Goal: Task Accomplishment & Management: Complete application form

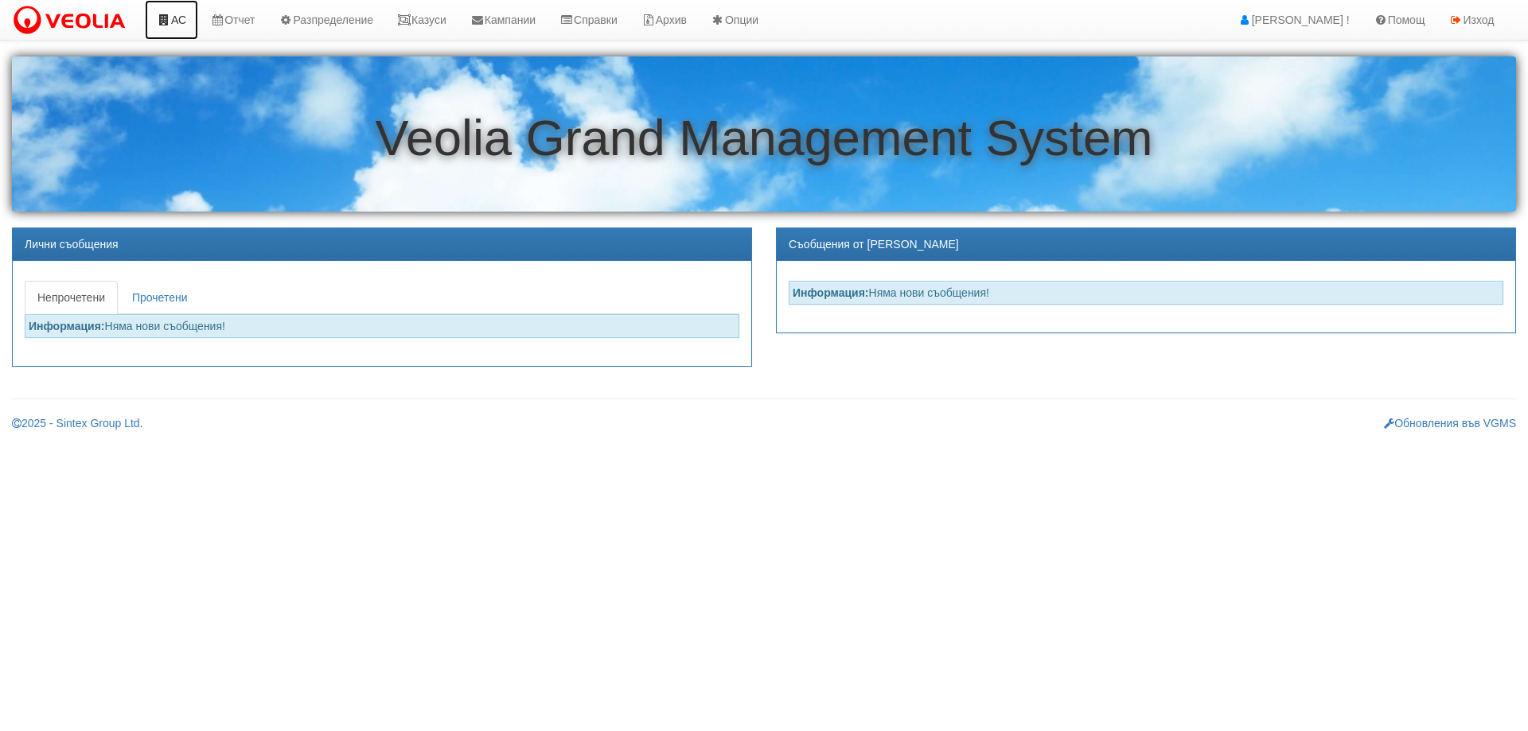
click at [186, 14] on link "АС" at bounding box center [171, 20] width 53 height 40
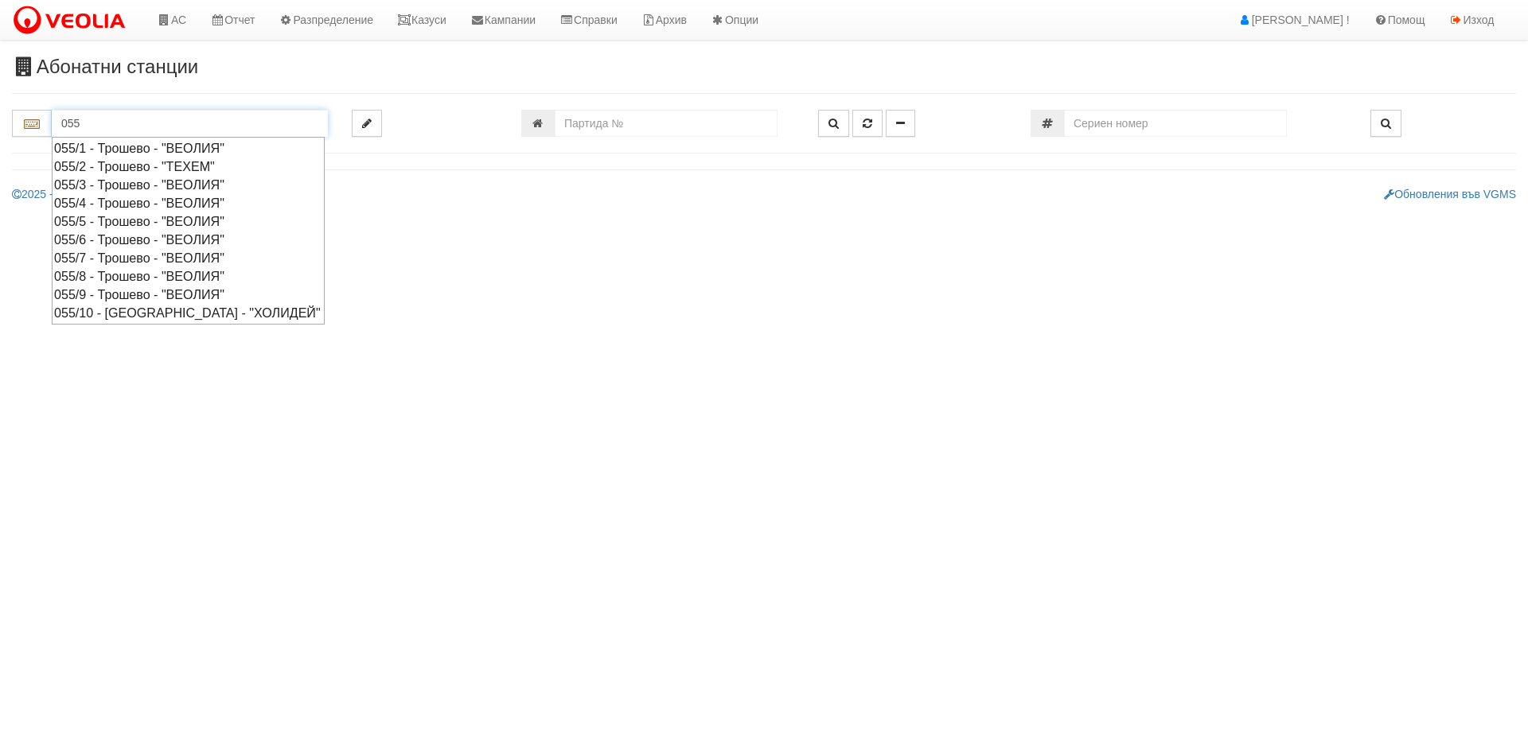
click at [117, 299] on div "055/9 - Трошево - "ВЕОЛИЯ"" at bounding box center [188, 295] width 268 height 18
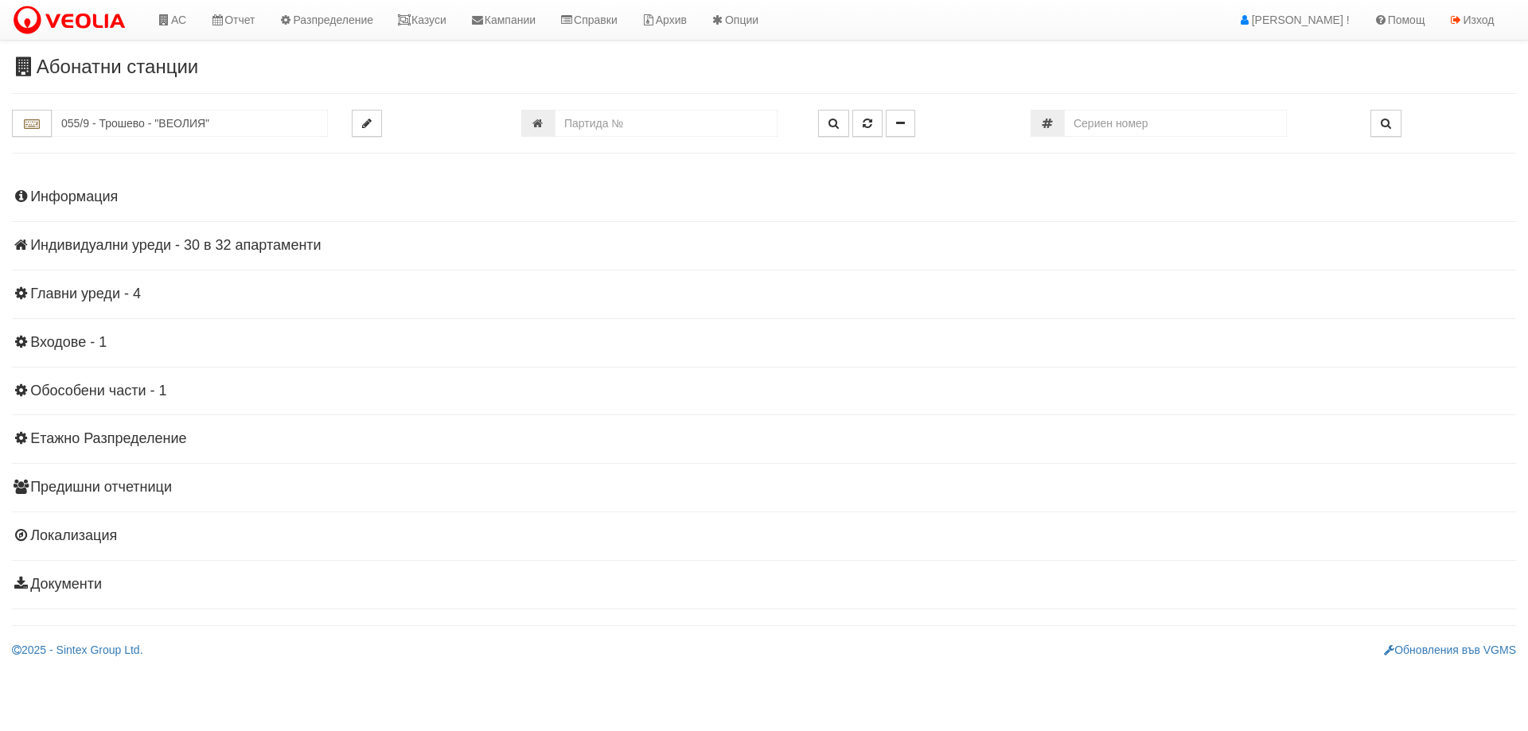
click at [180, 252] on h4 "Индивидуални уреди - 30 в 32 апартаменти" at bounding box center [764, 246] width 1504 height 16
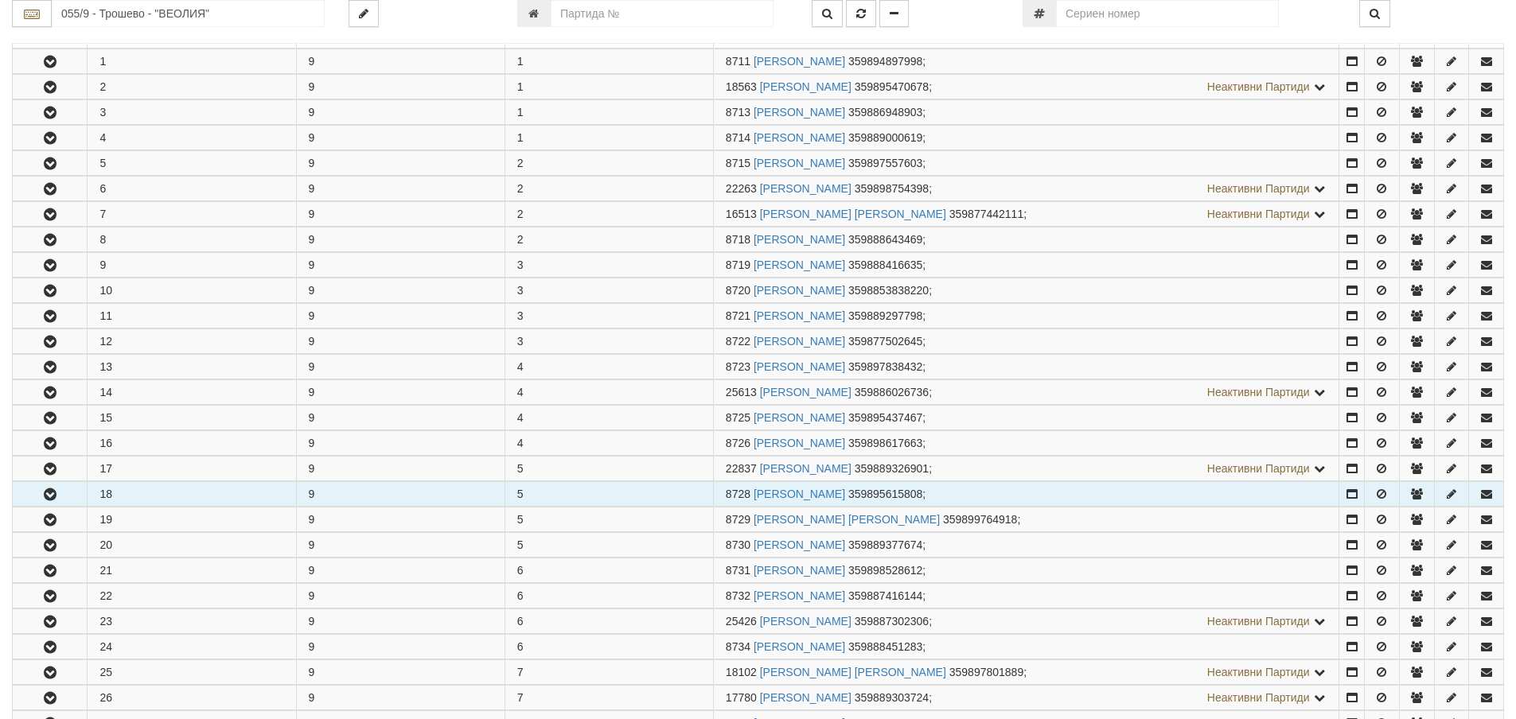
scroll to position [318, 0]
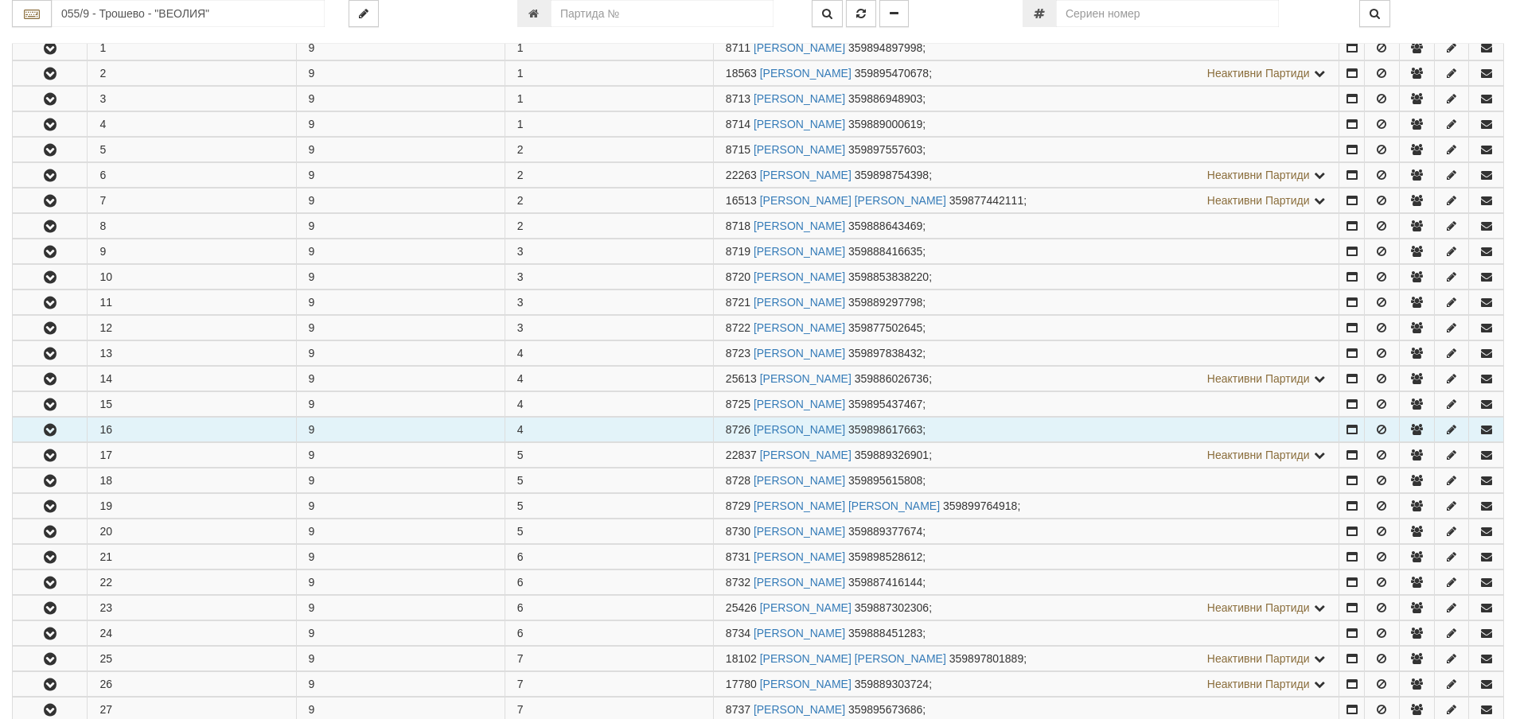
click at [53, 430] on icon "button" at bounding box center [50, 430] width 19 height 11
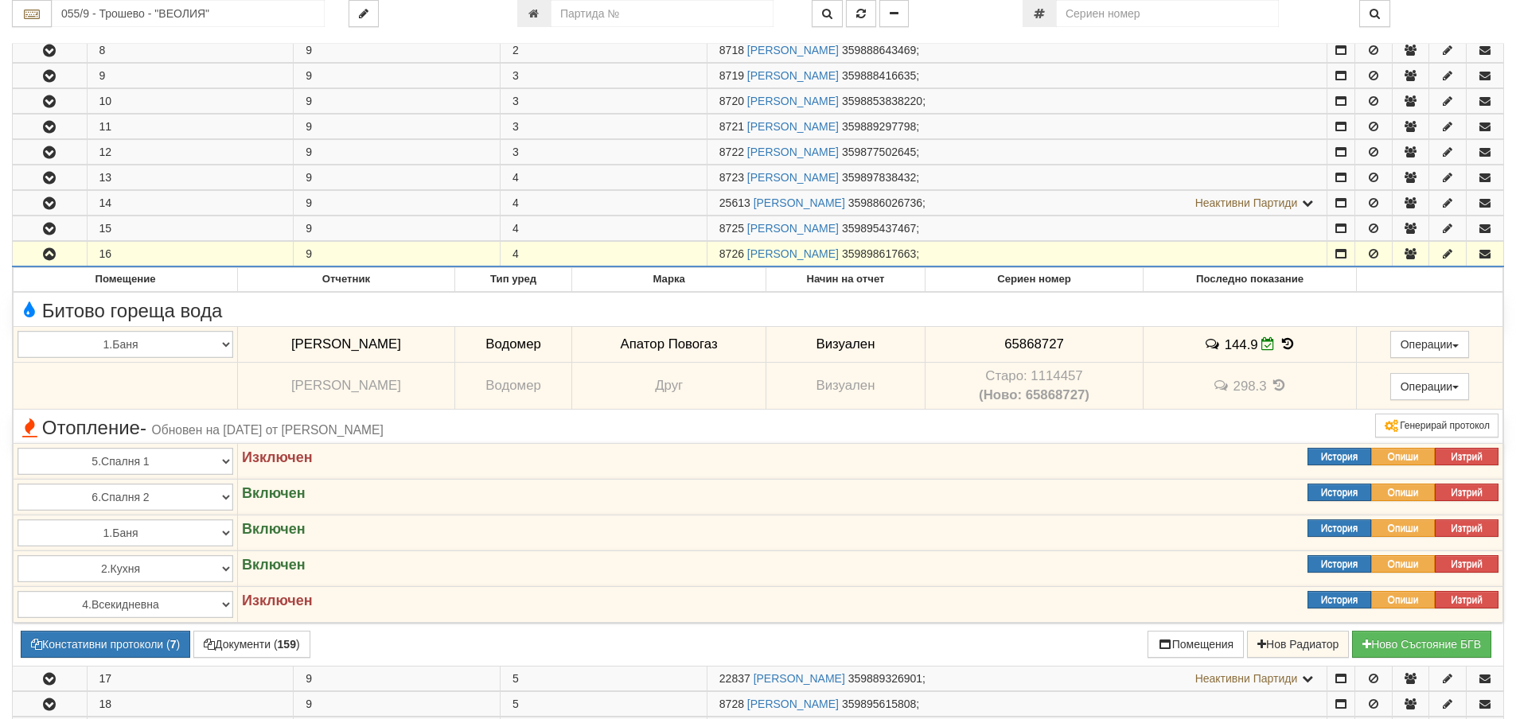
scroll to position [557, 0]
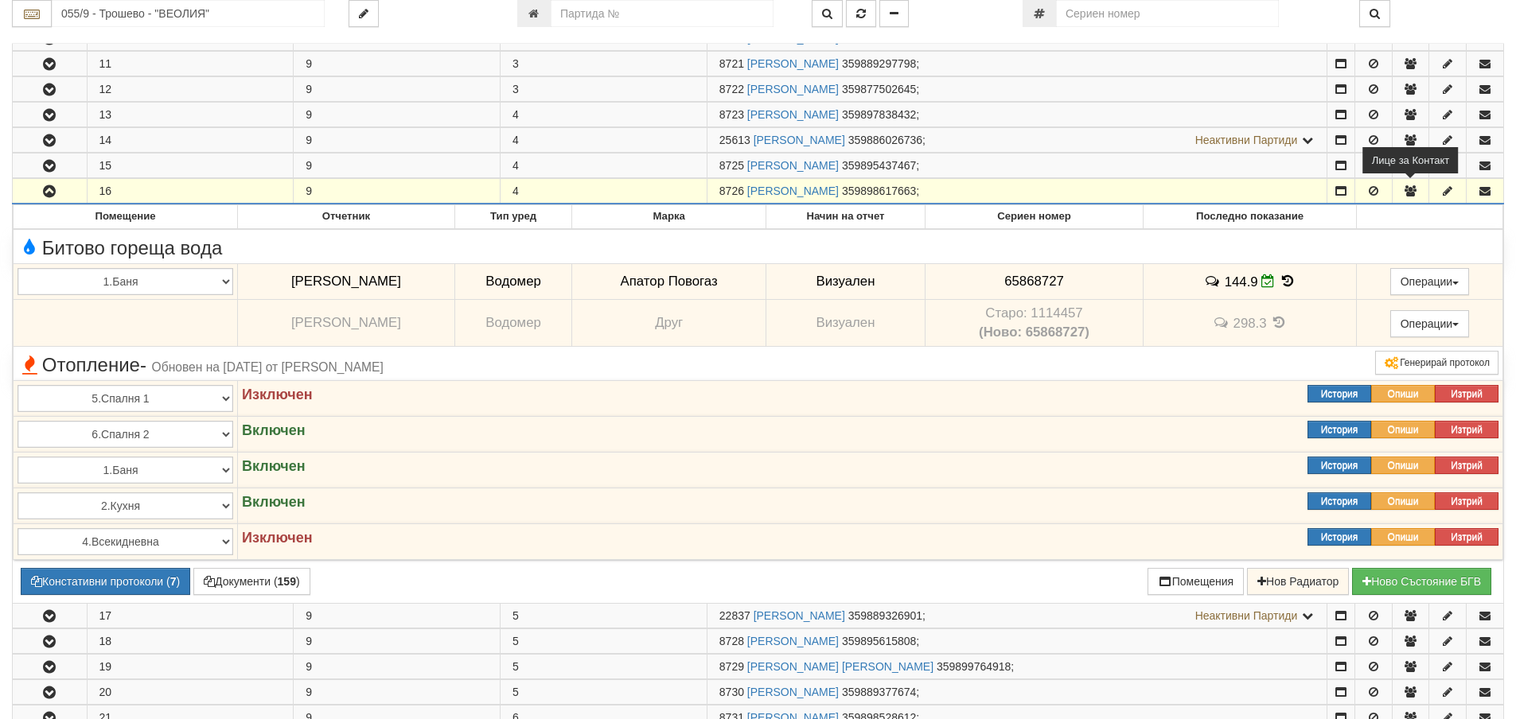
click at [1411, 190] on icon "button" at bounding box center [1410, 190] width 14 height 11
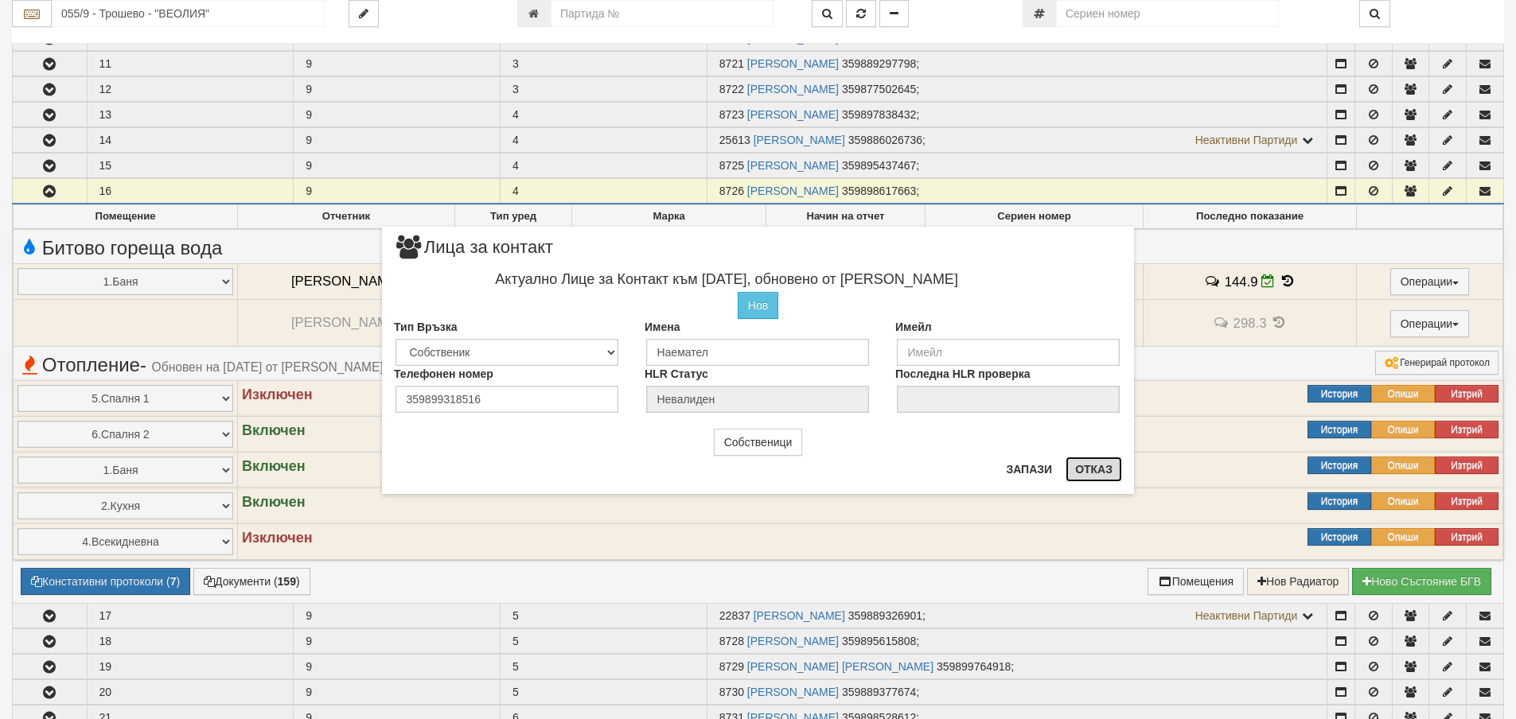
click at [1090, 470] on button "Отказ" at bounding box center [1094, 469] width 57 height 25
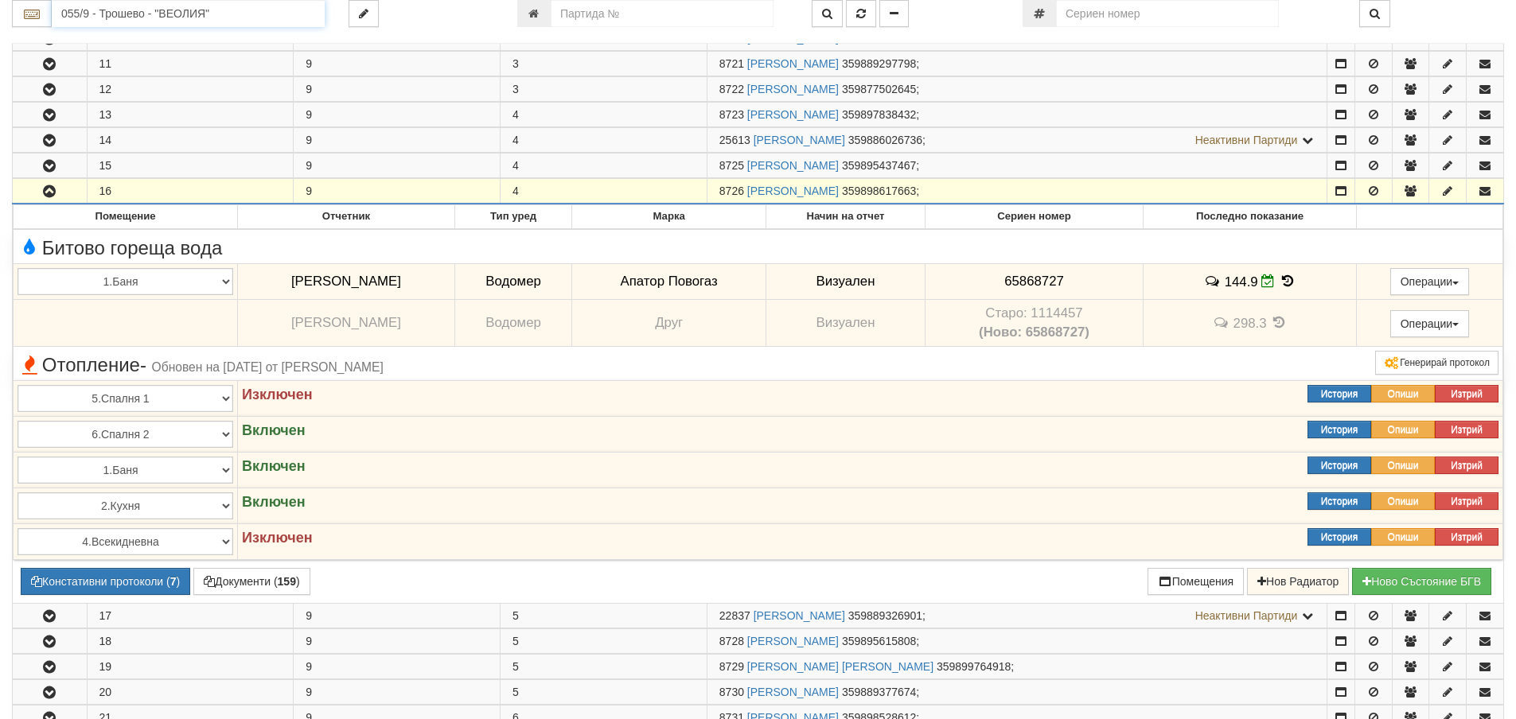
click at [109, 13] on input "055/9 - Трошево - "ВЕОЛИЯ"" at bounding box center [188, 13] width 273 height 27
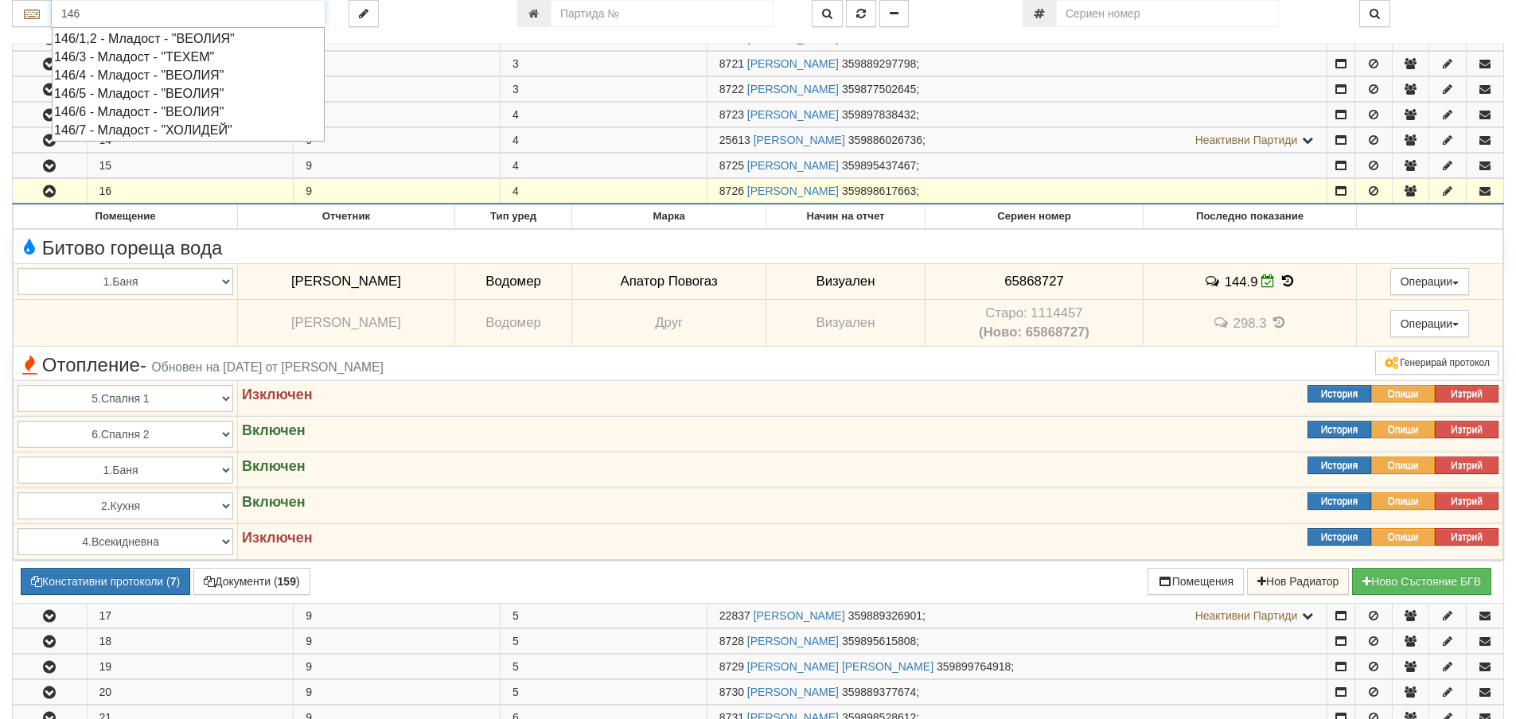
click at [110, 111] on div "146/6 - Младост - "ВЕОЛИЯ"" at bounding box center [188, 112] width 268 height 18
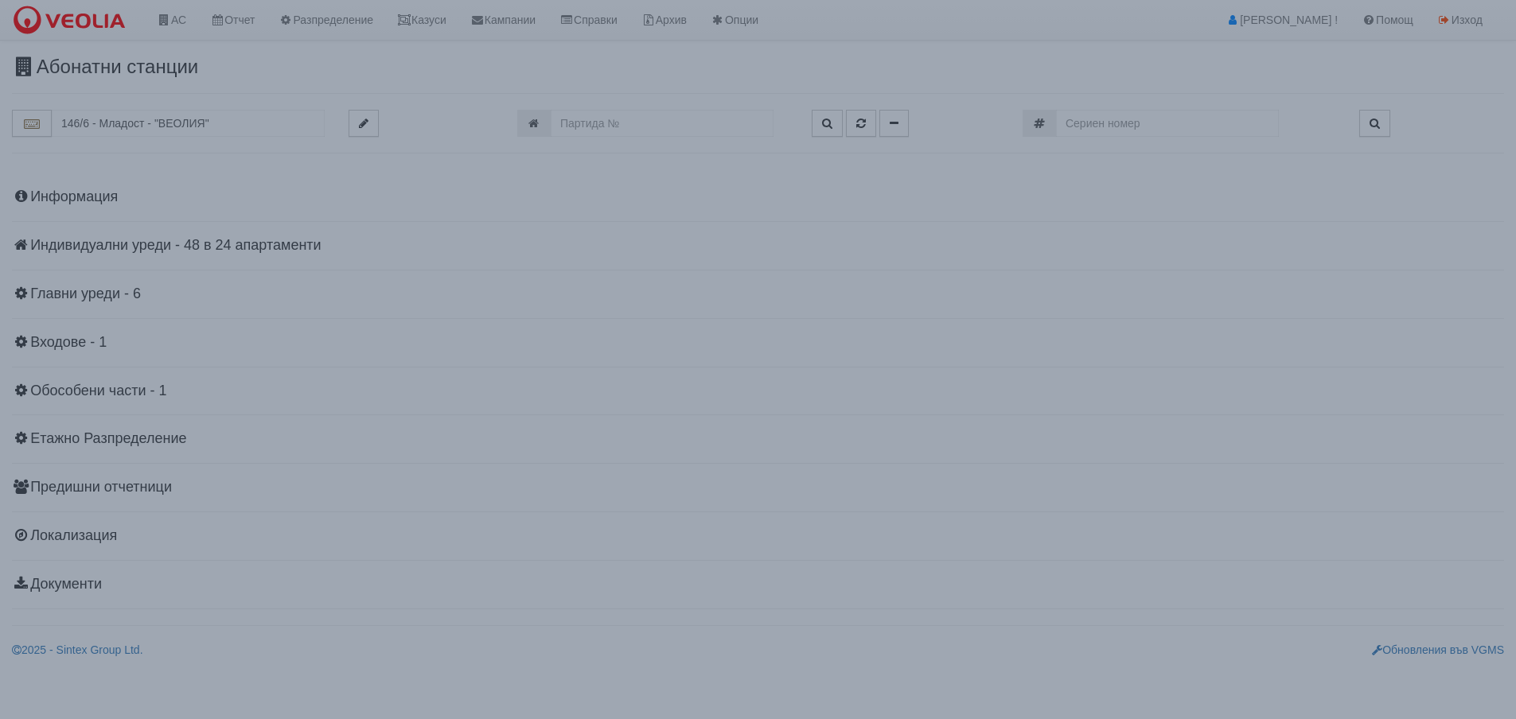
scroll to position [0, 0]
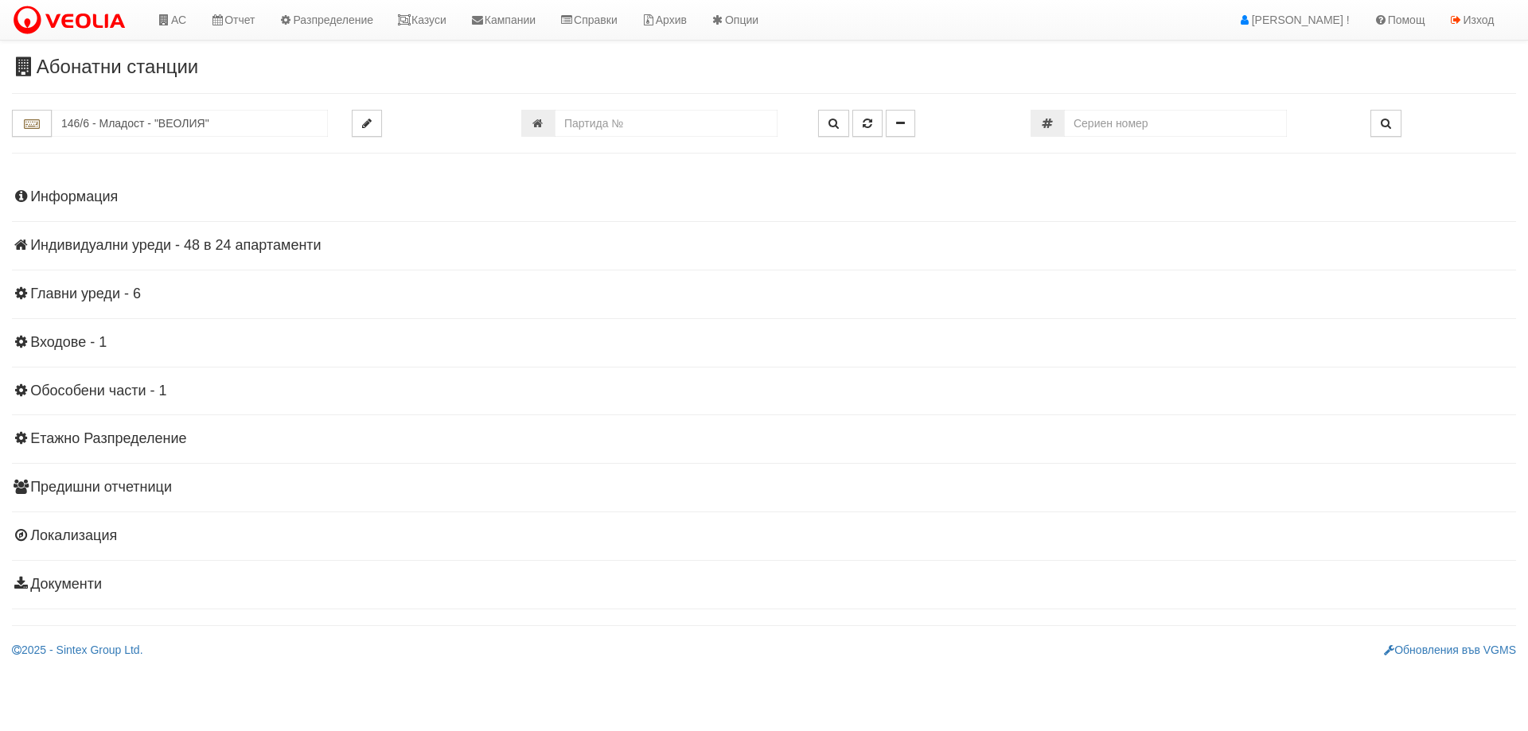
click at [193, 247] on h4 "Индивидуални уреди - 48 в 24 апартаменти" at bounding box center [764, 246] width 1504 height 16
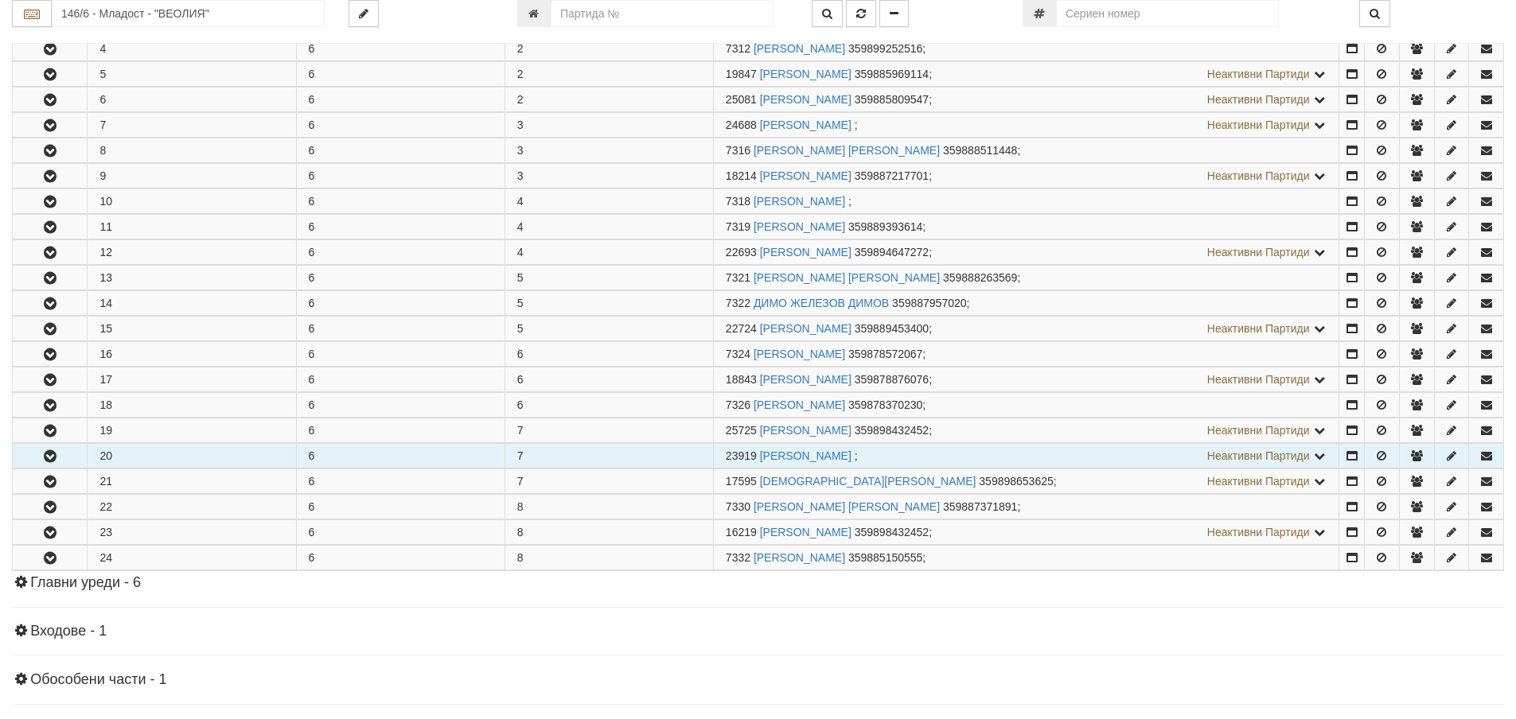
scroll to position [398, 0]
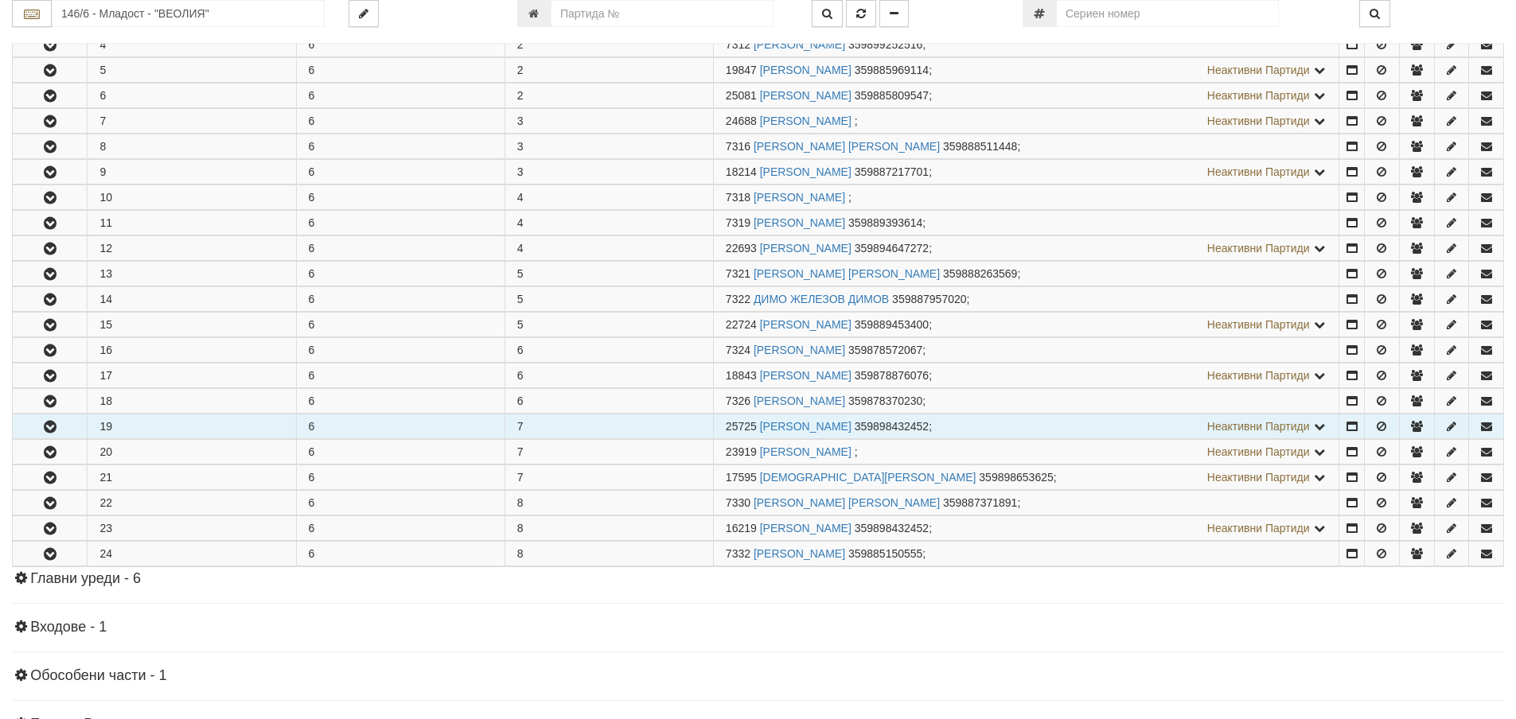
click at [60, 433] on button "button" at bounding box center [50, 427] width 74 height 24
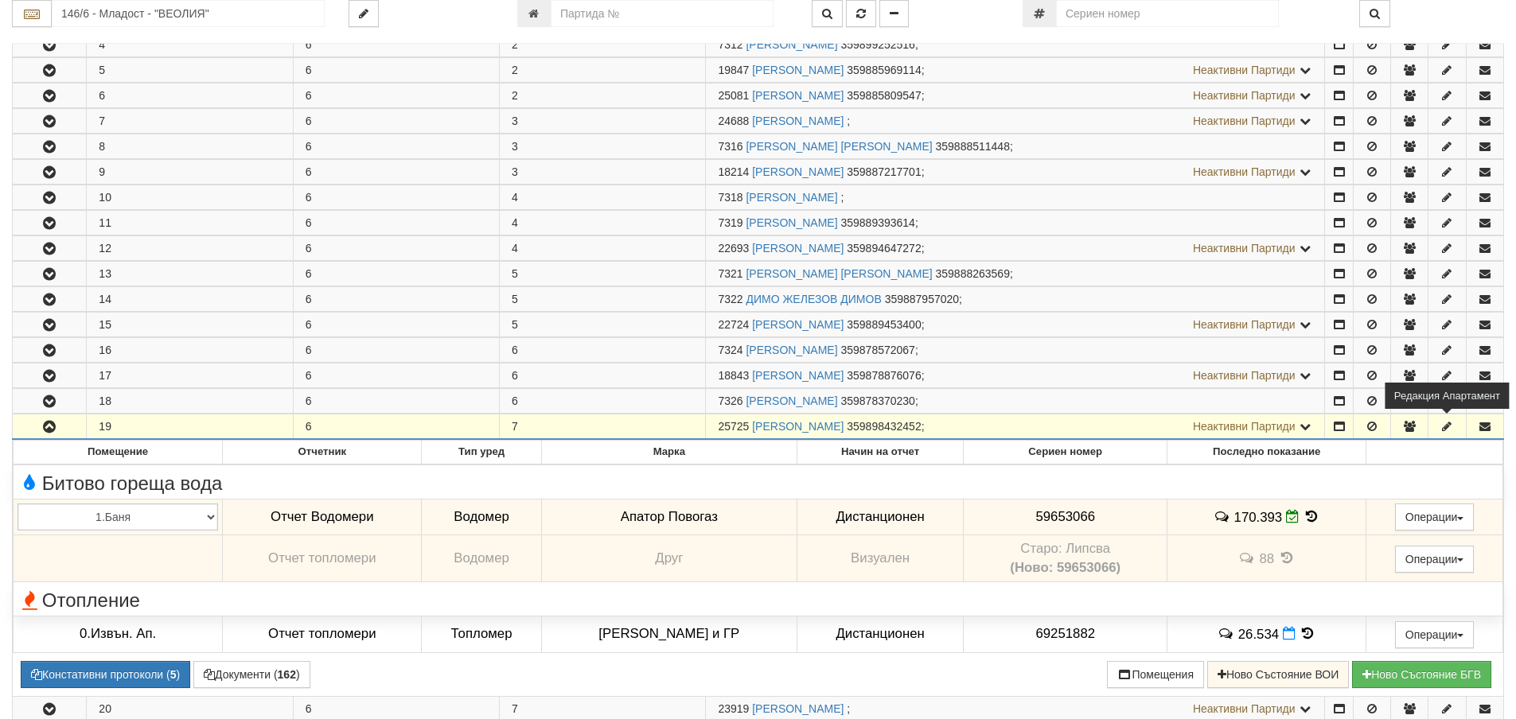
click at [1448, 423] on icon "button" at bounding box center [1447, 426] width 14 height 11
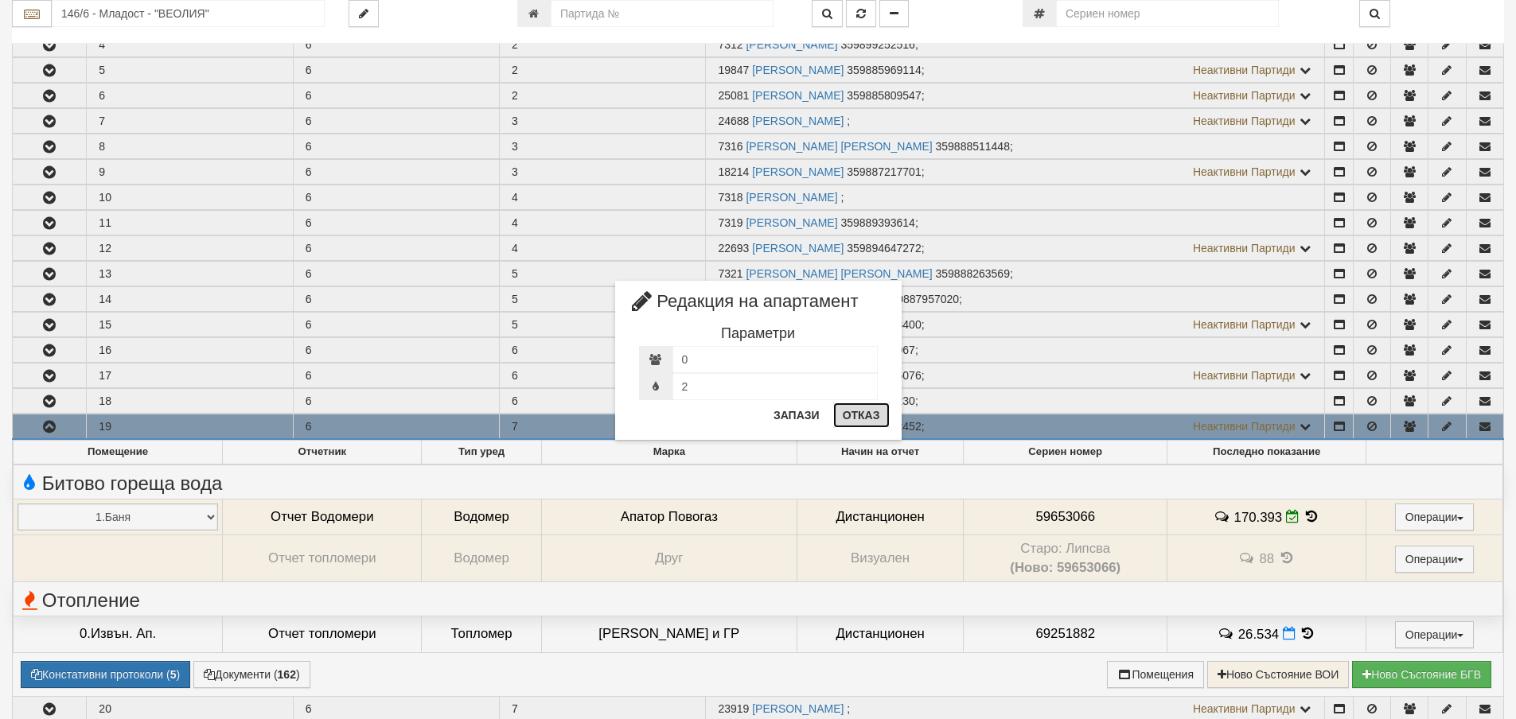
click at [856, 415] on button "Отказ" at bounding box center [861, 415] width 57 height 25
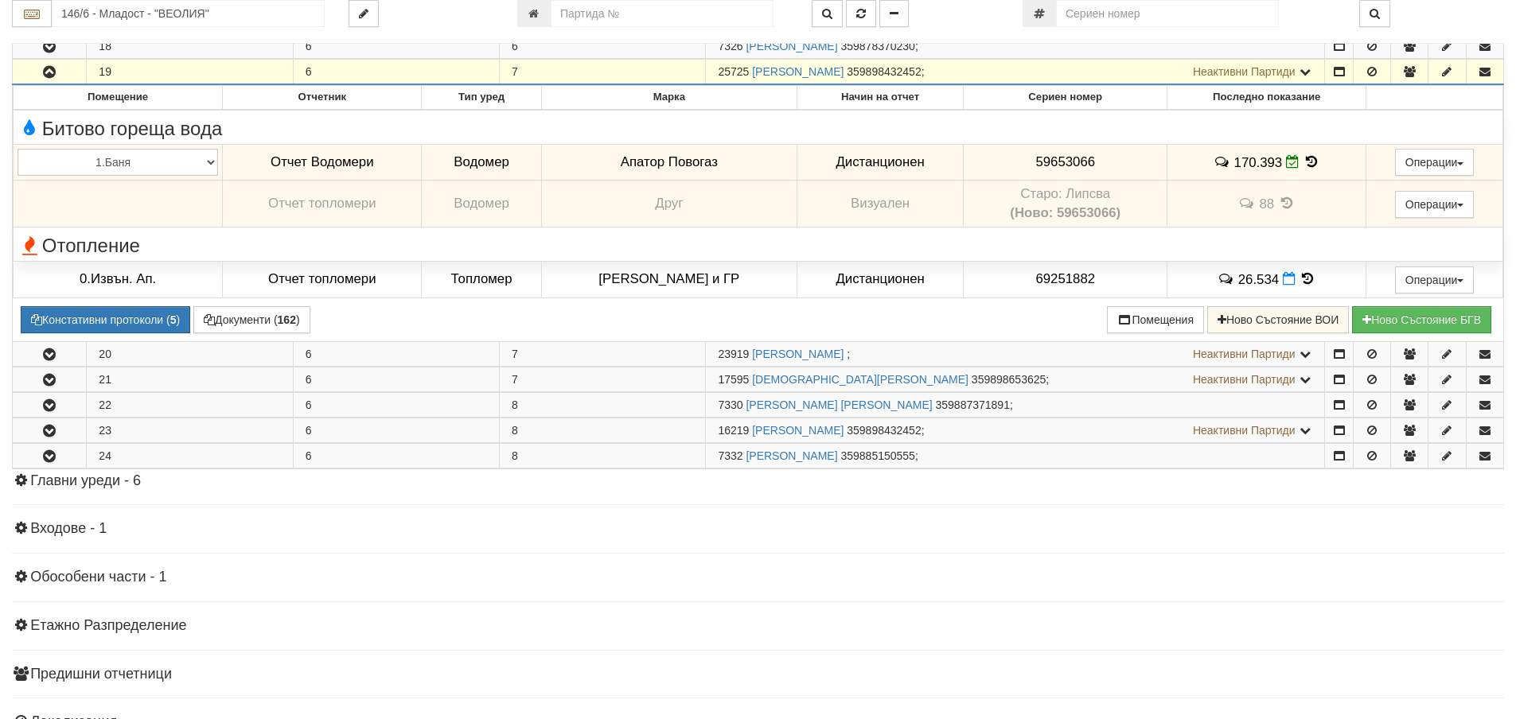
scroll to position [796, 0]
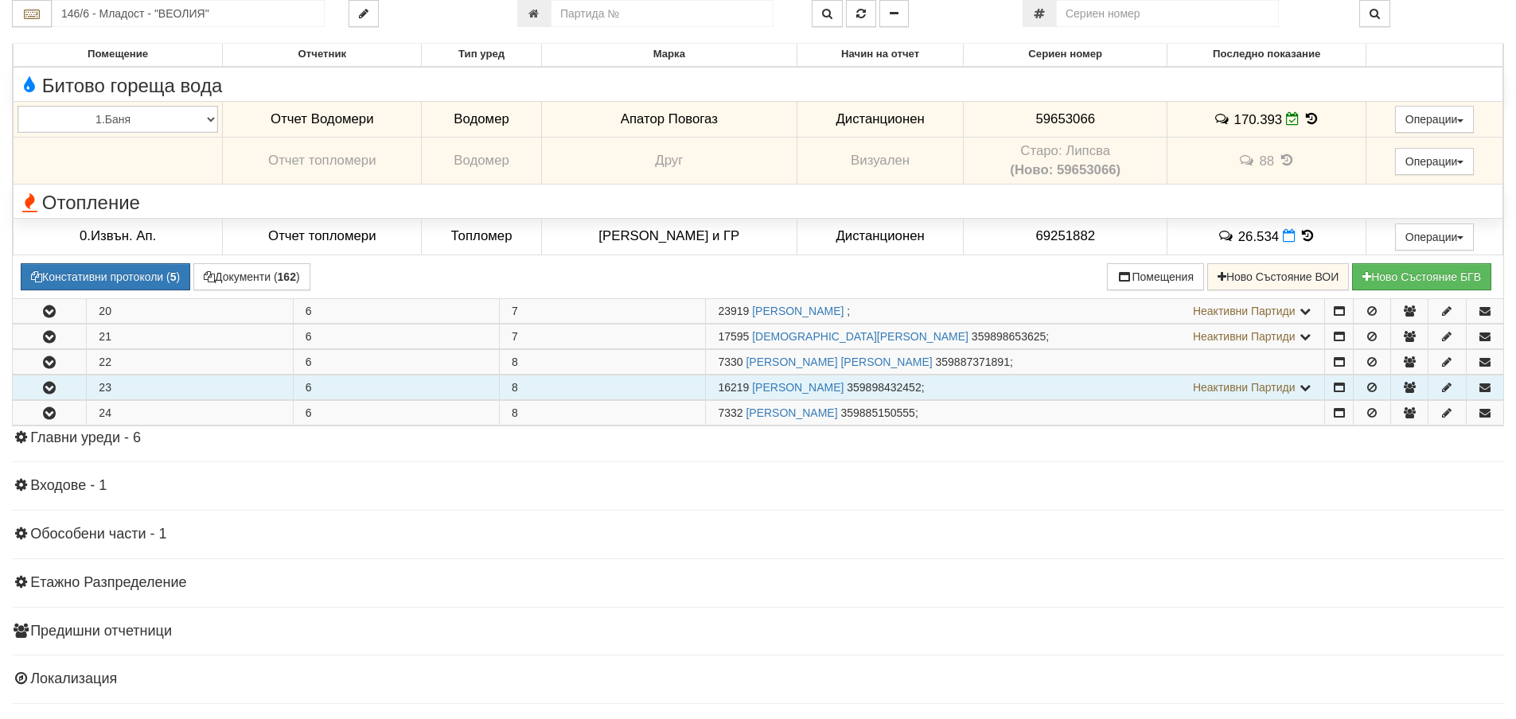
click at [56, 387] on icon "button" at bounding box center [49, 388] width 19 height 11
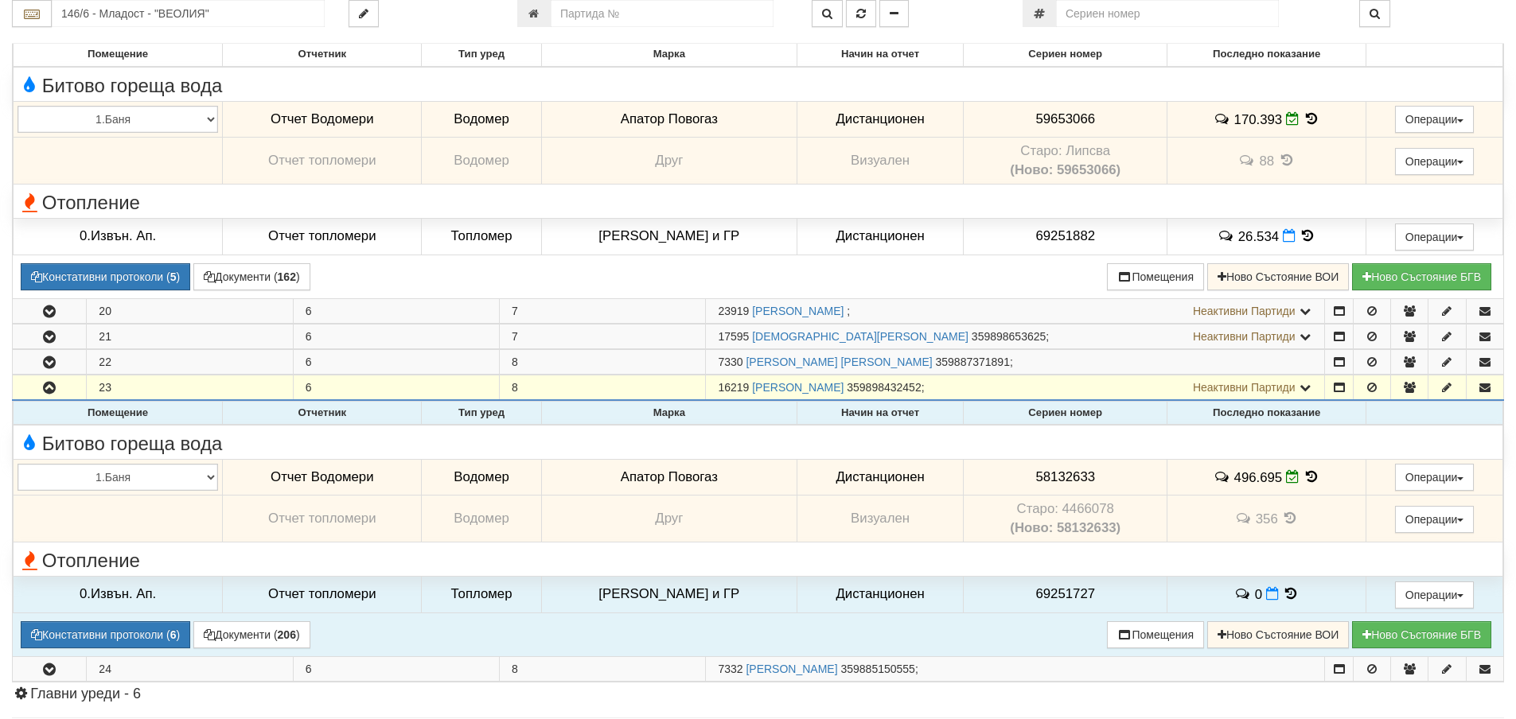
click at [1305, 477] on icon at bounding box center [1313, 477] width 18 height 14
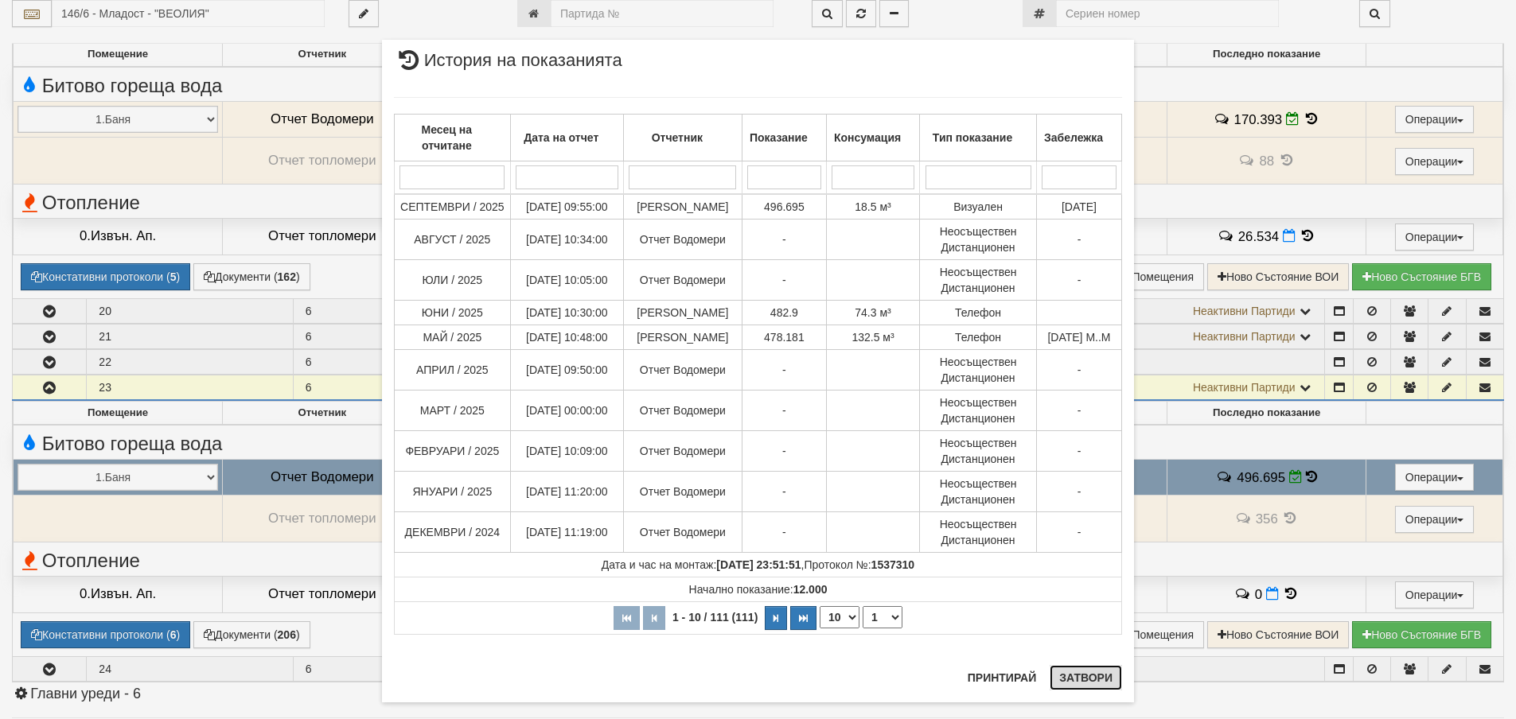
click at [1063, 671] on button "Затвори" at bounding box center [1086, 677] width 72 height 25
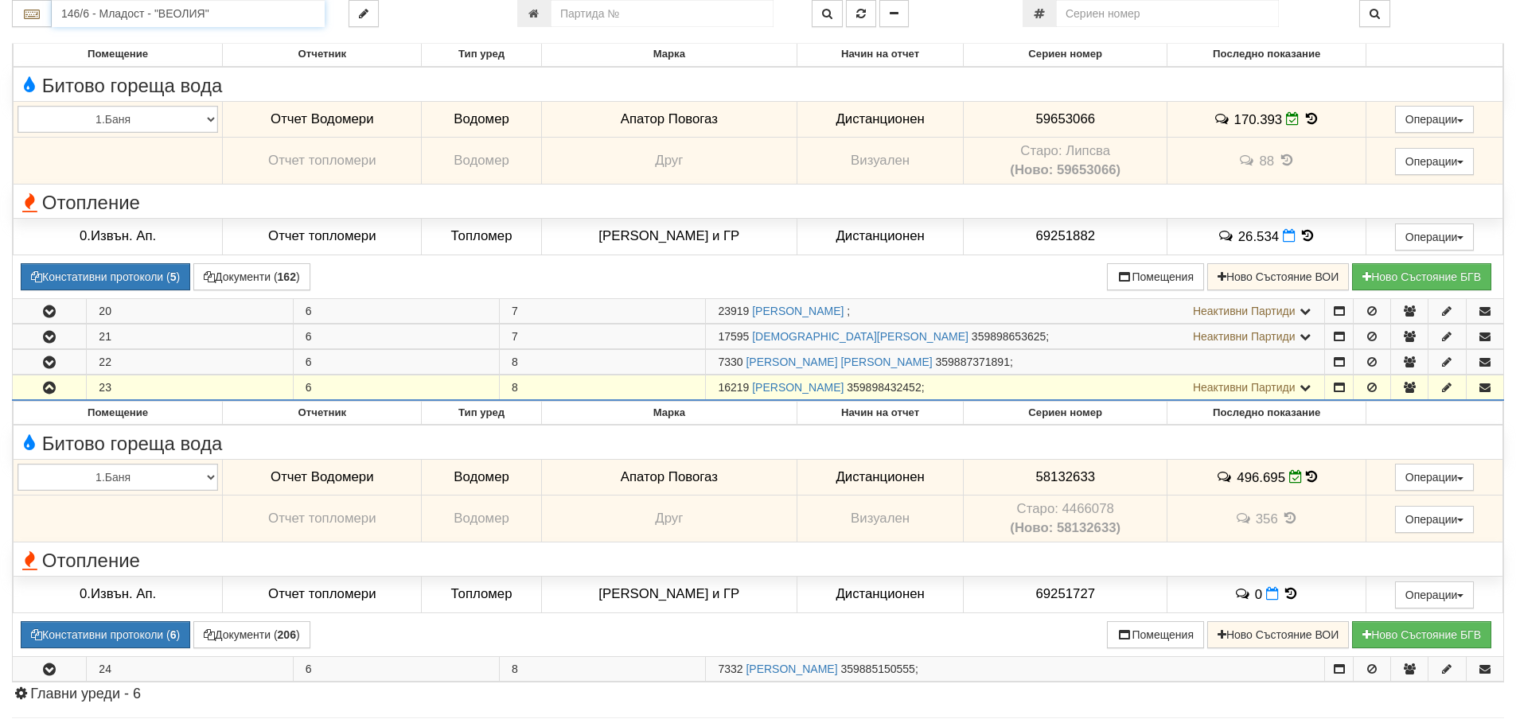
click at [91, 10] on input "146/6 - Младост - "ВЕОЛИЯ"" at bounding box center [188, 13] width 273 height 27
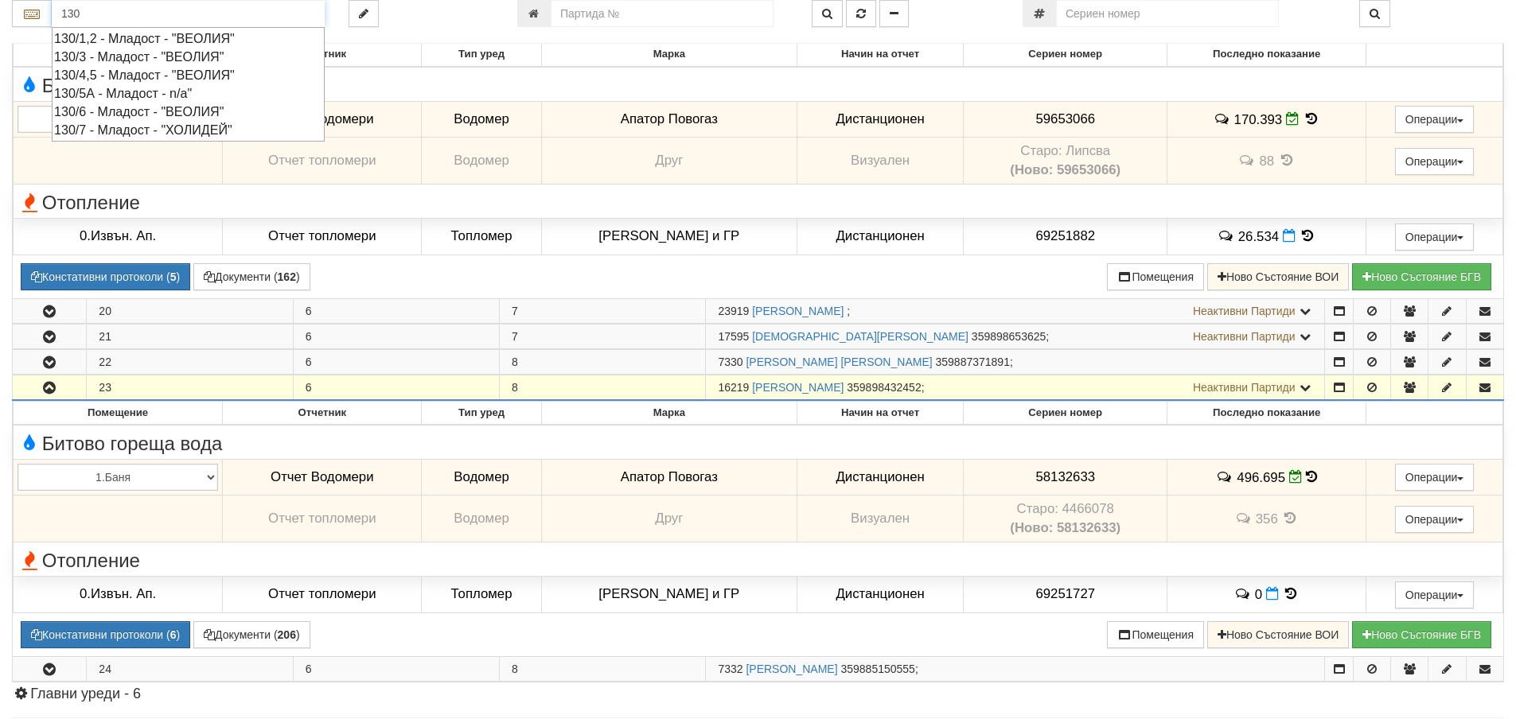
click at [93, 76] on div "130/4,5 - Младост - "ВЕОЛИЯ"" at bounding box center [188, 75] width 268 height 18
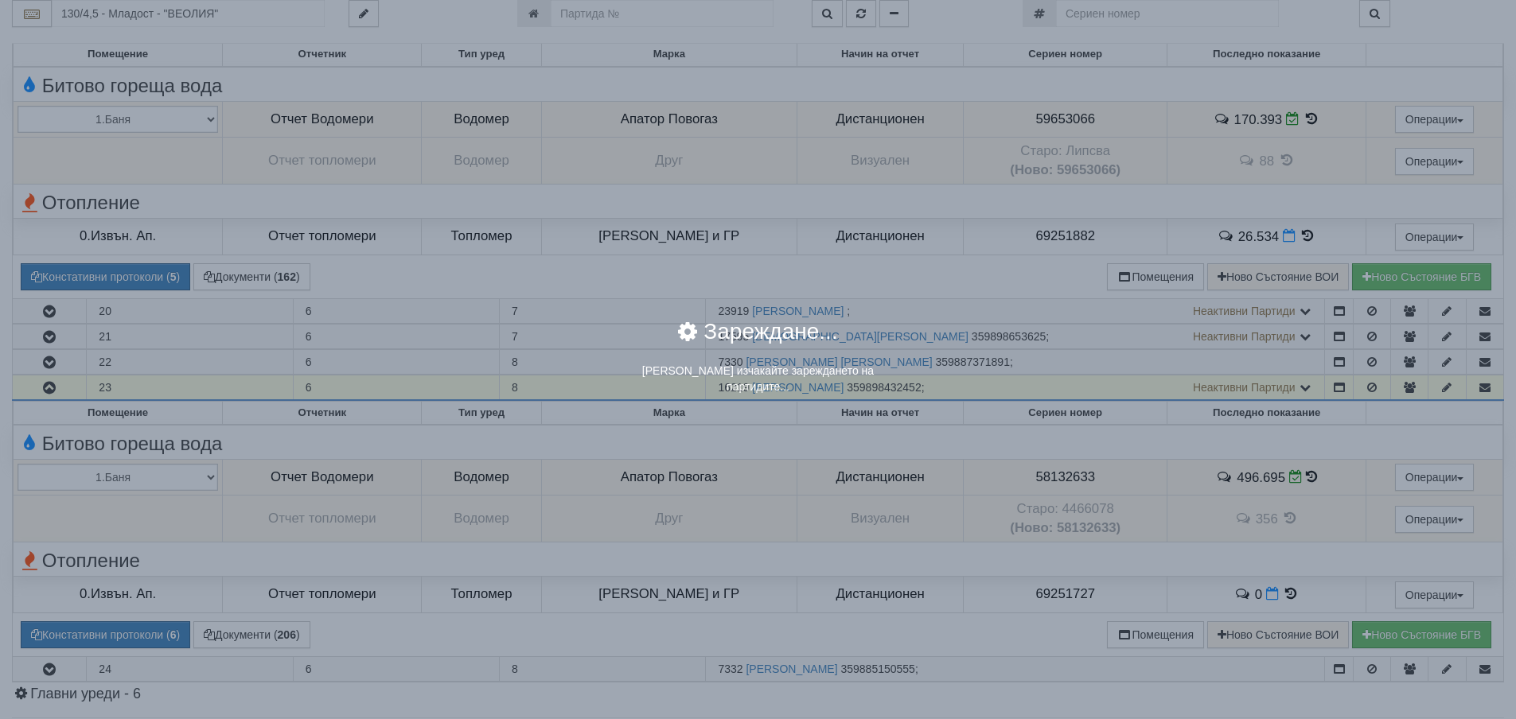
scroll to position [0, 0]
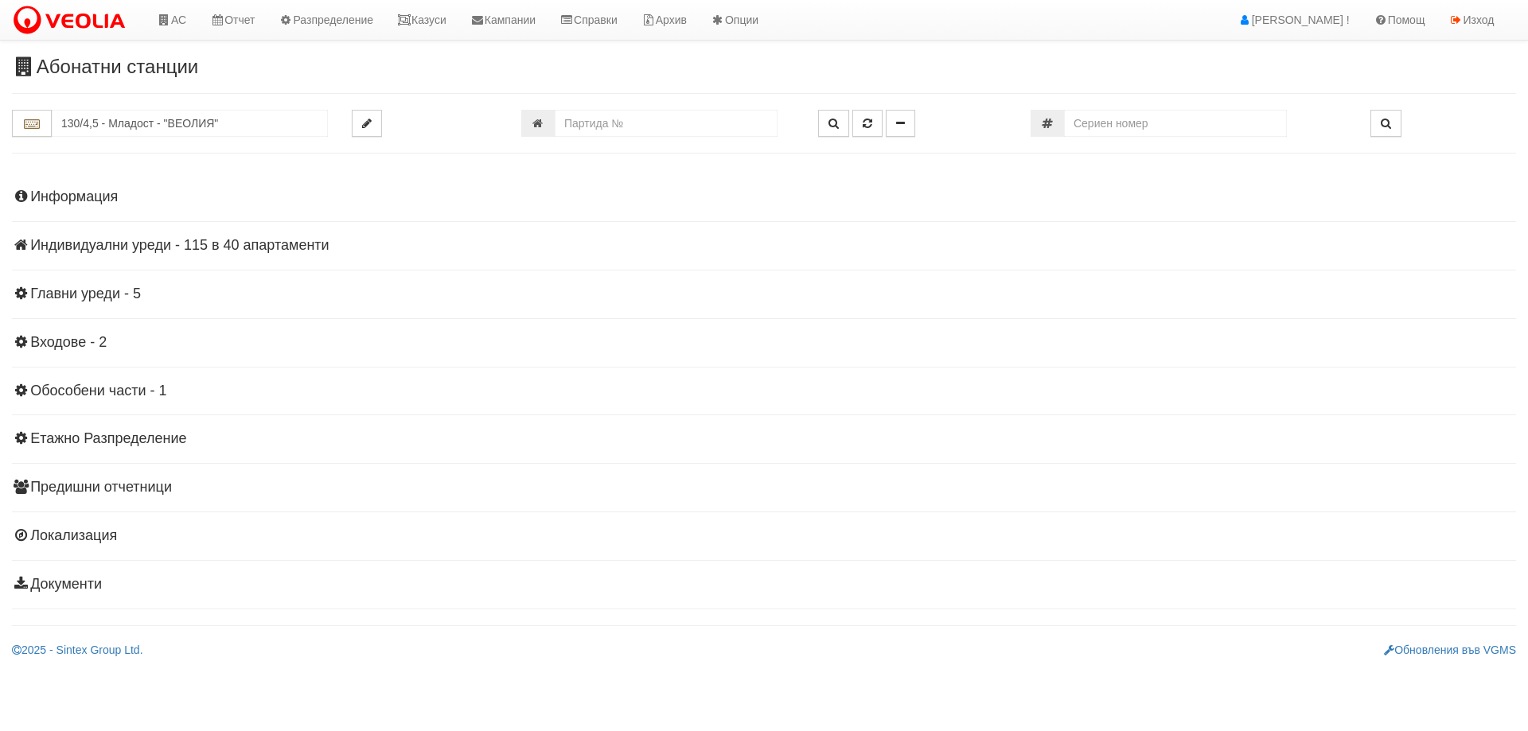
click at [87, 248] on h4 "Индивидуални уреди - 115 в 40 апартаменти" at bounding box center [764, 246] width 1504 height 16
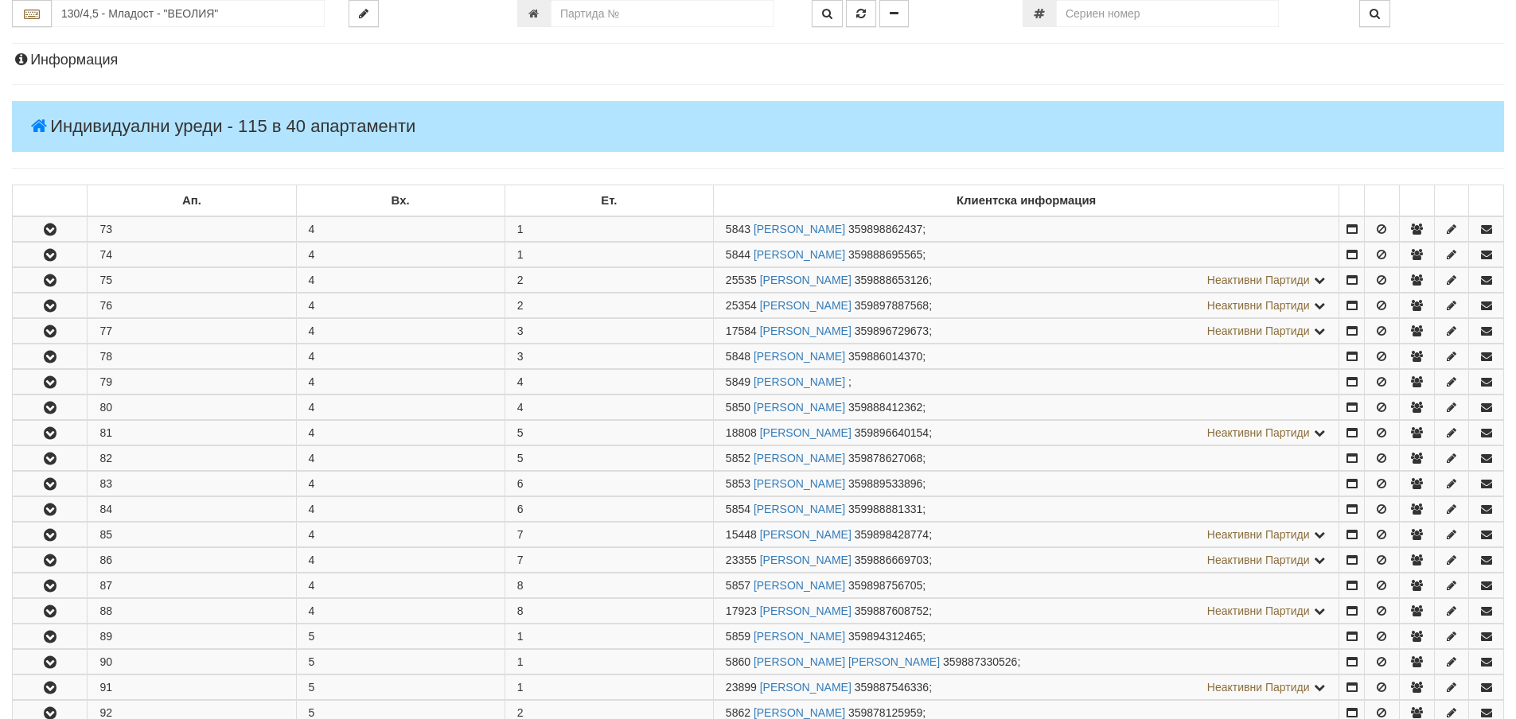
scroll to position [239, 0]
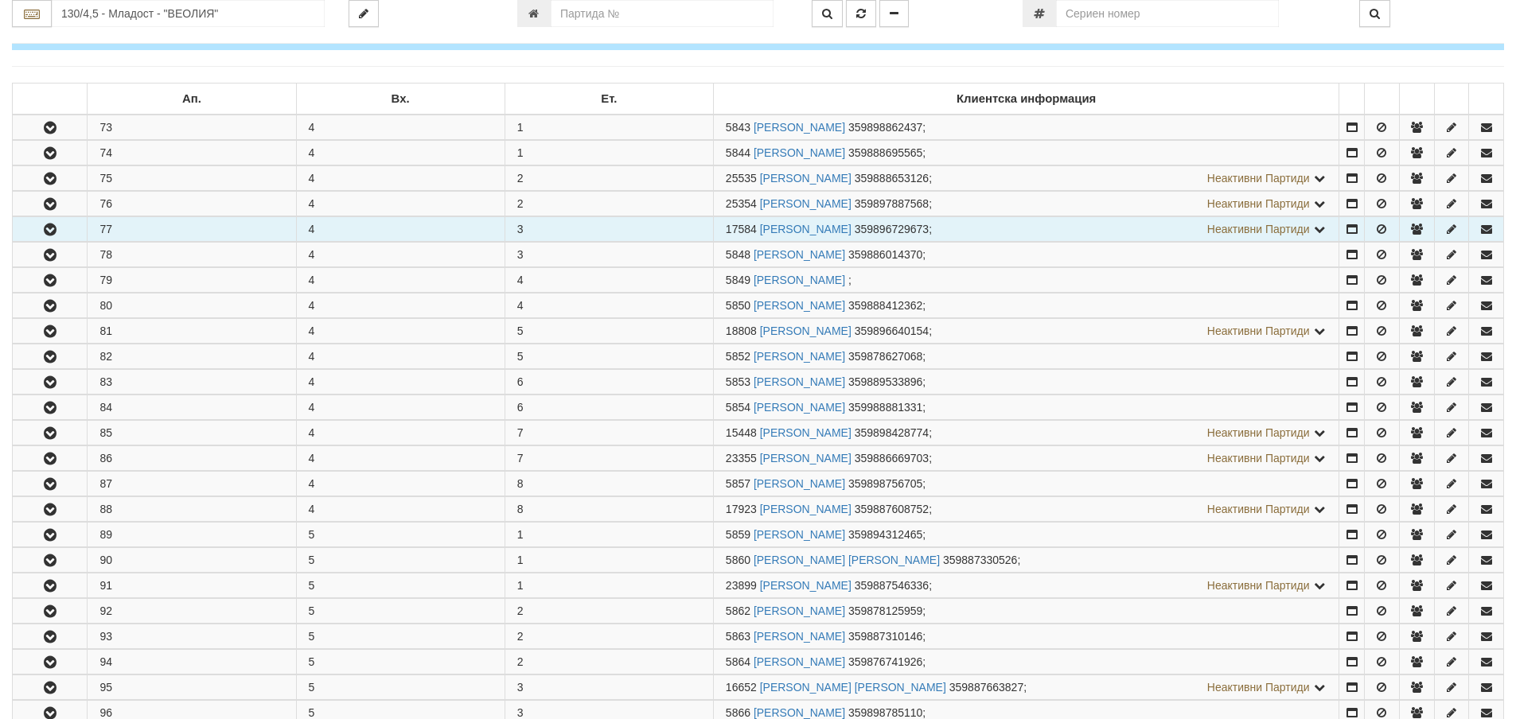
click at [59, 228] on icon "button" at bounding box center [50, 229] width 19 height 11
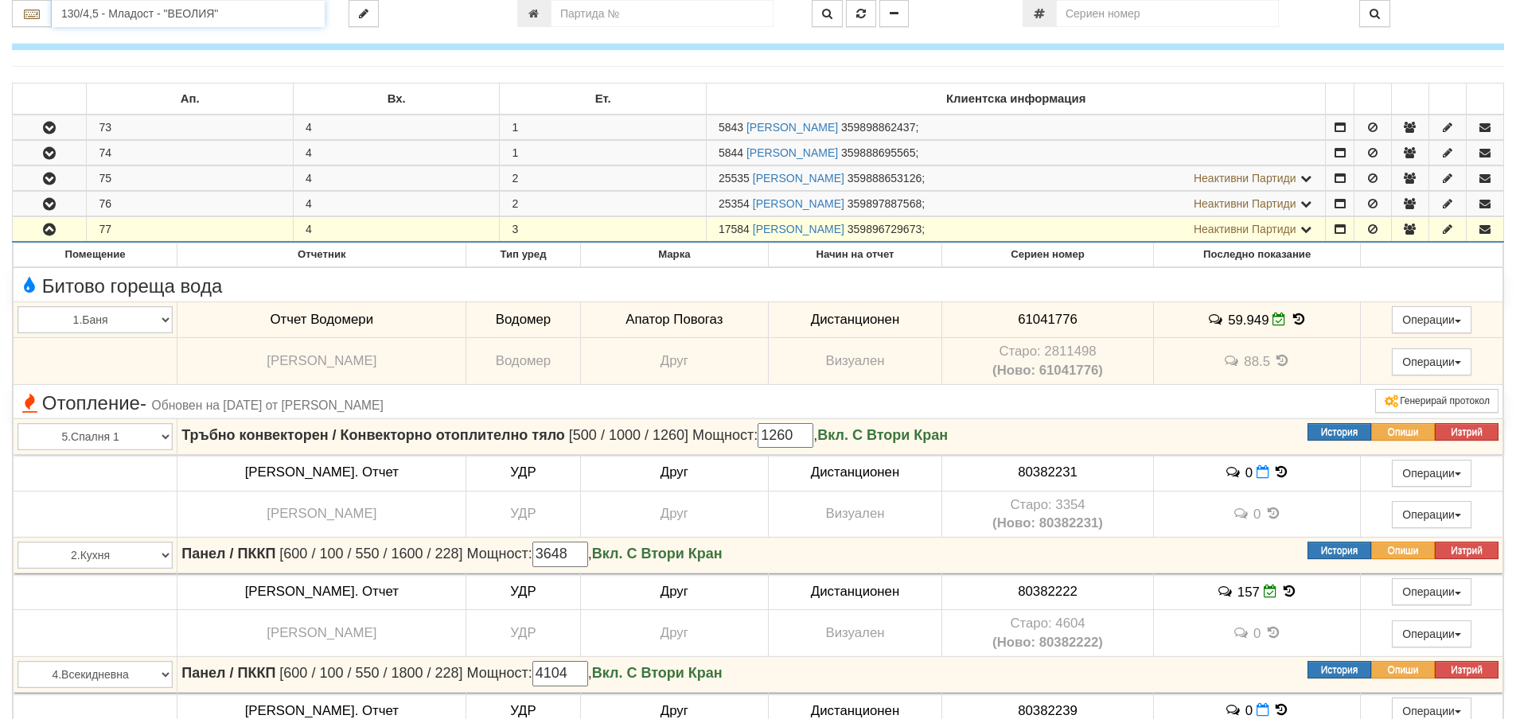
click at [92, 19] on input "130/4,5 - Младост - "ВЕОЛИЯ"" at bounding box center [188, 13] width 273 height 27
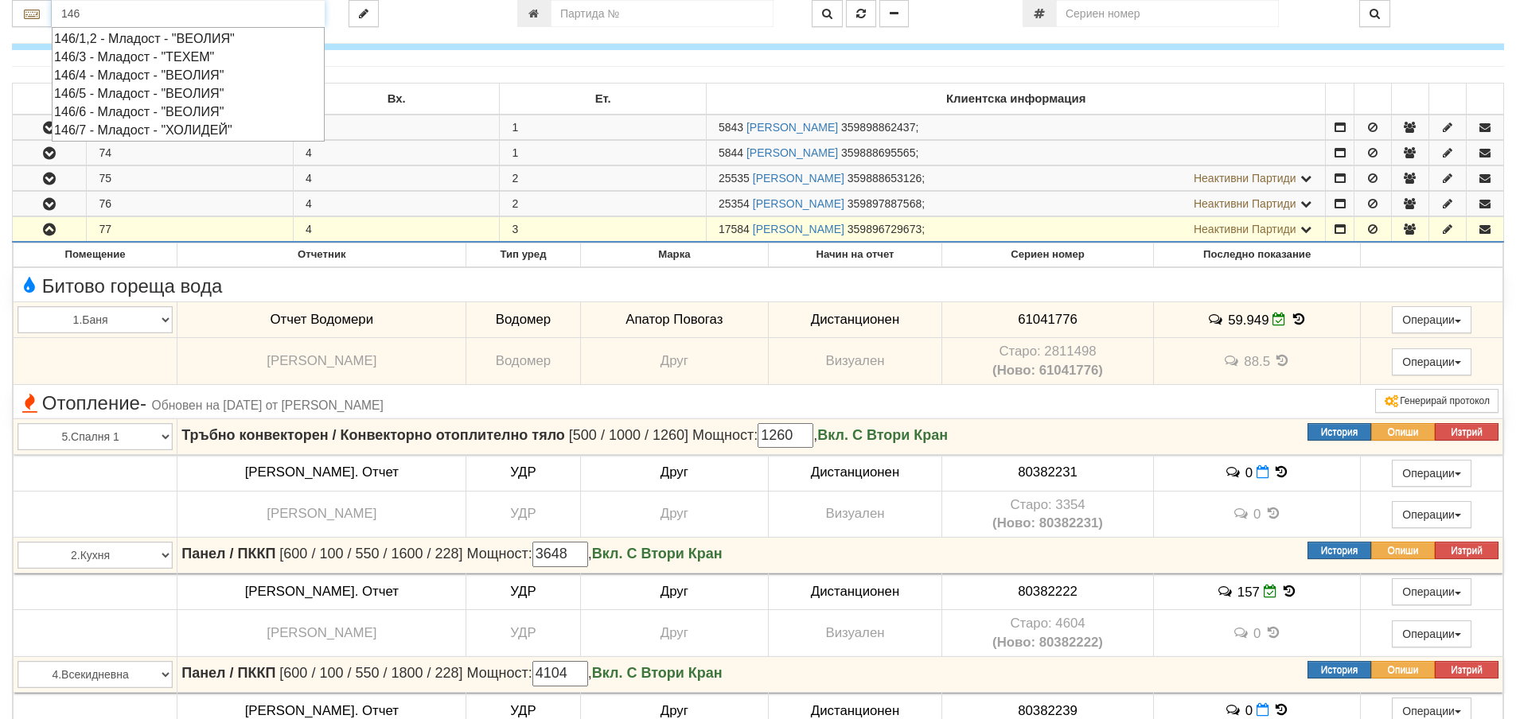
click at [116, 94] on div "146/5 - Младост - "ВЕОЛИЯ"" at bounding box center [188, 93] width 268 height 18
type input "146/5 - Младост - "ВЕОЛИЯ""
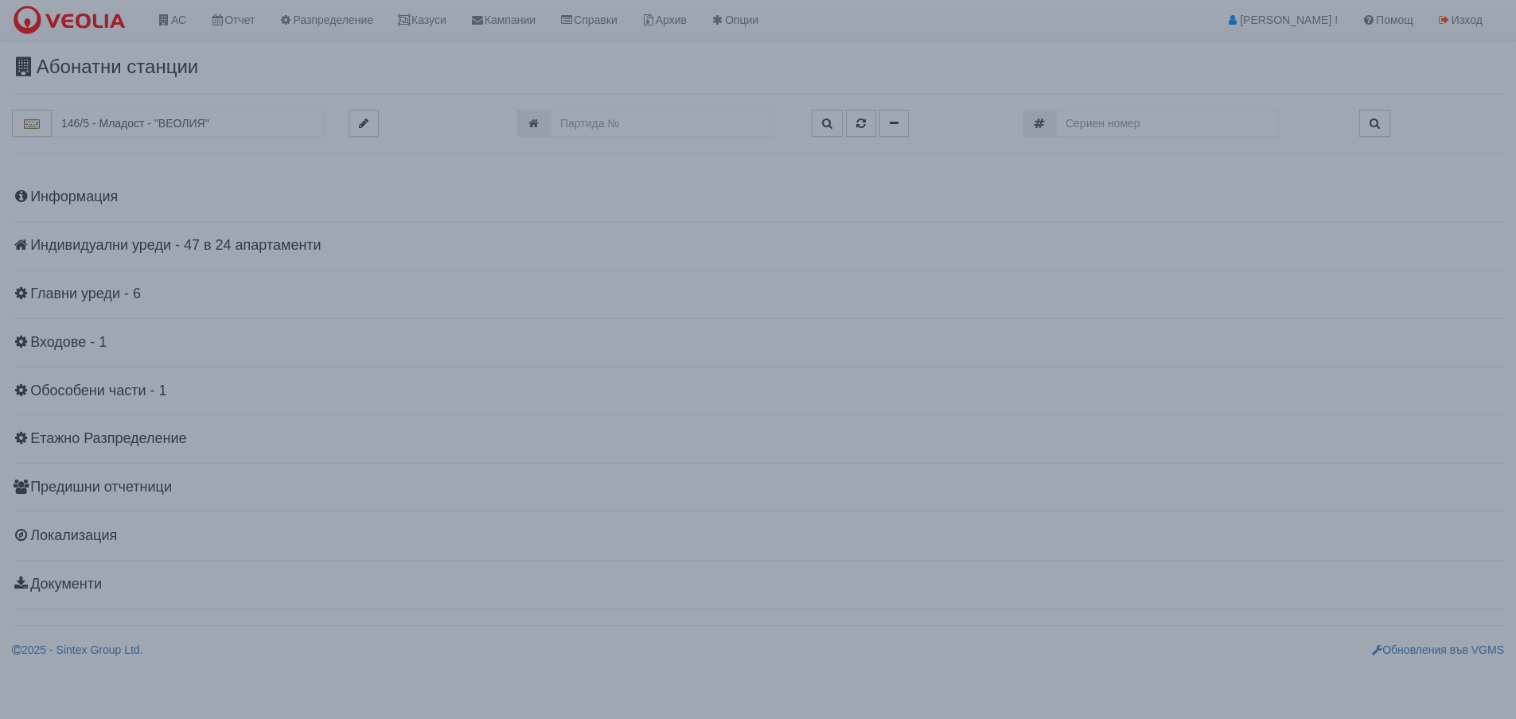
scroll to position [0, 0]
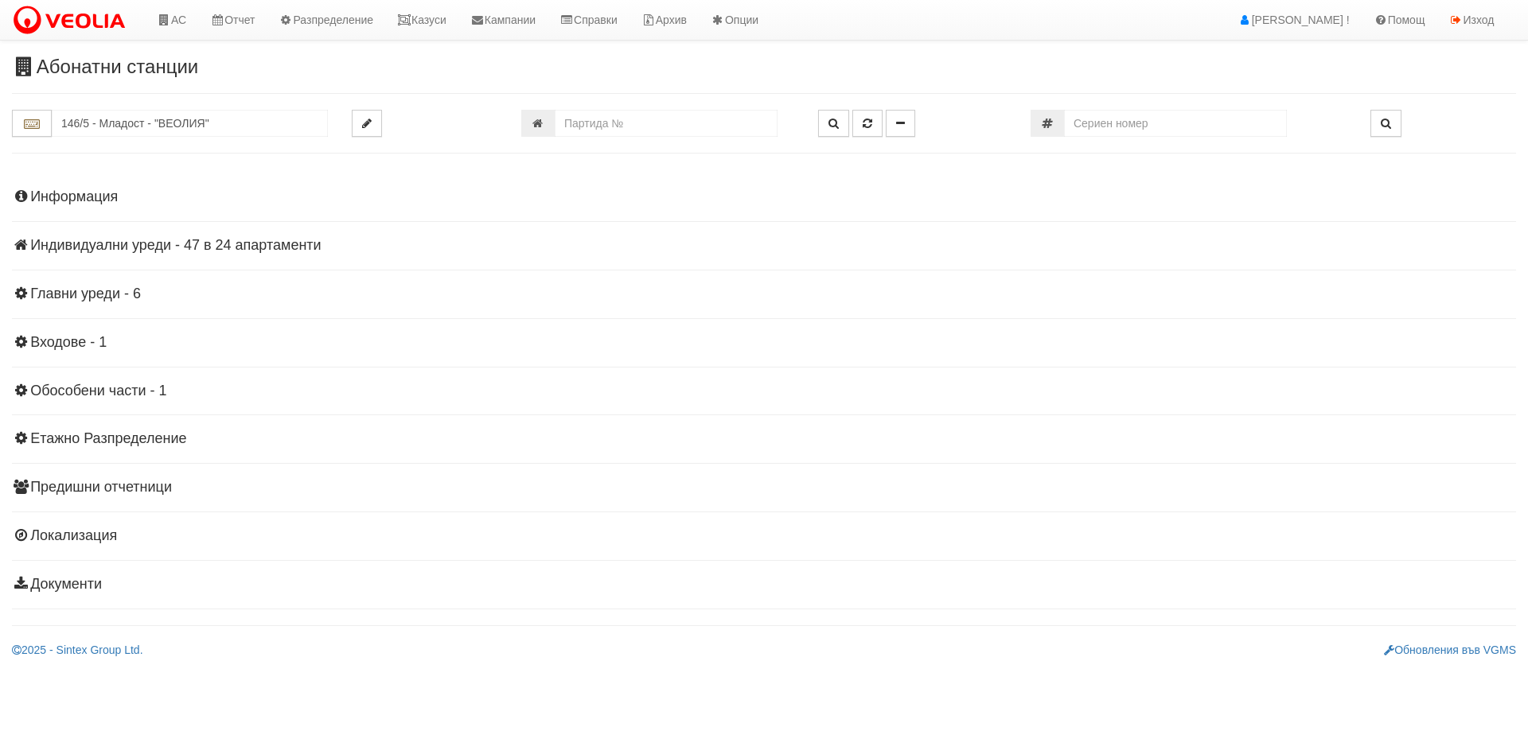
click at [249, 247] on h4 "Индивидуални уреди - 47 в 24 апартаменти" at bounding box center [764, 246] width 1504 height 16
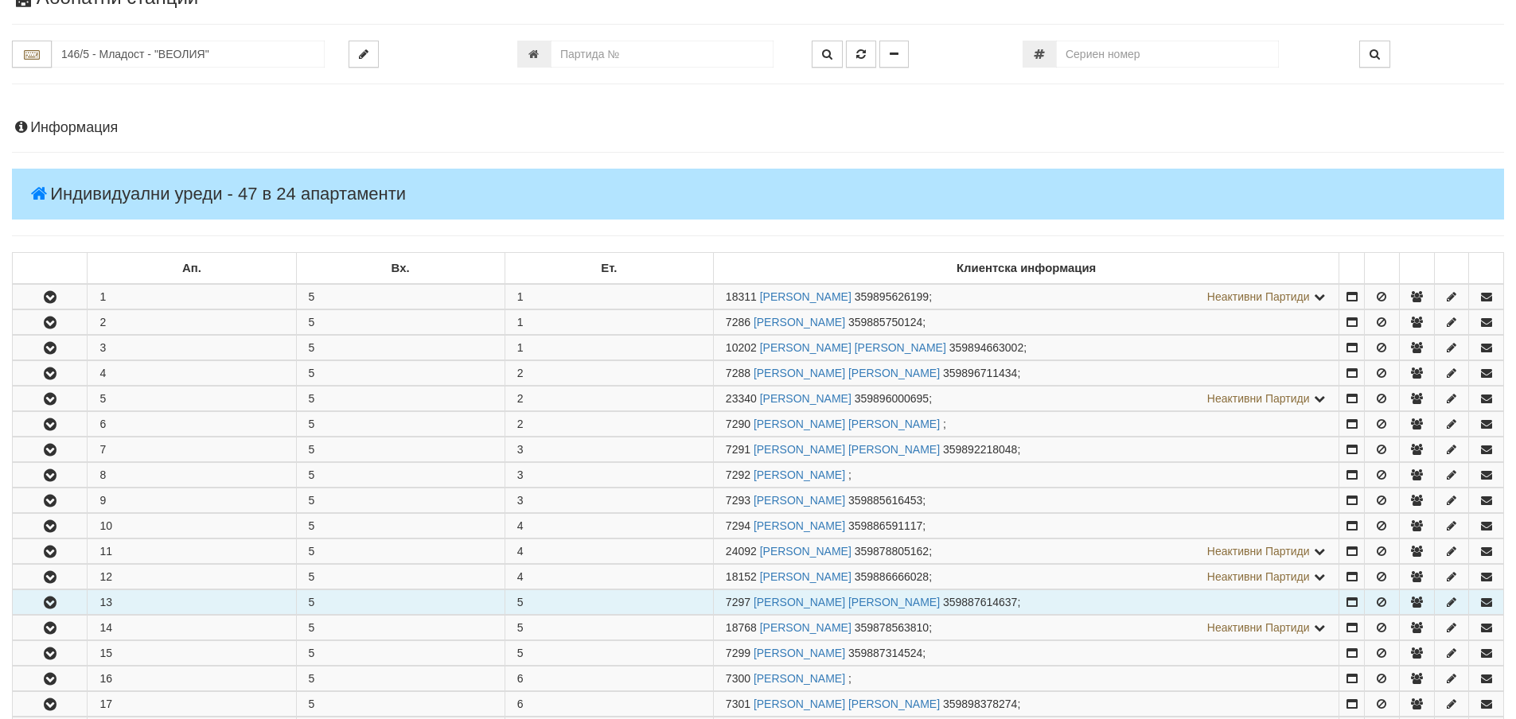
scroll to position [239, 0]
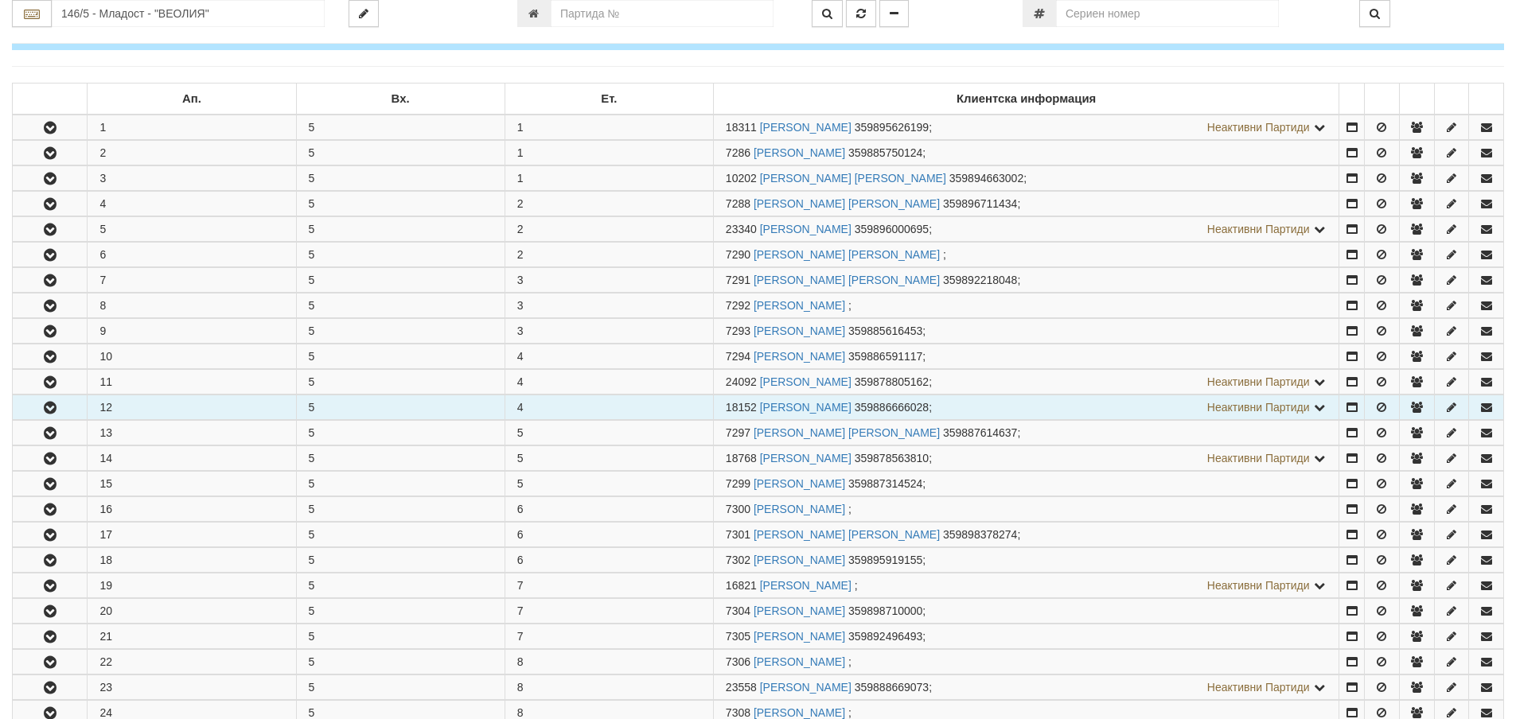
click at [50, 411] on icon "button" at bounding box center [50, 408] width 19 height 11
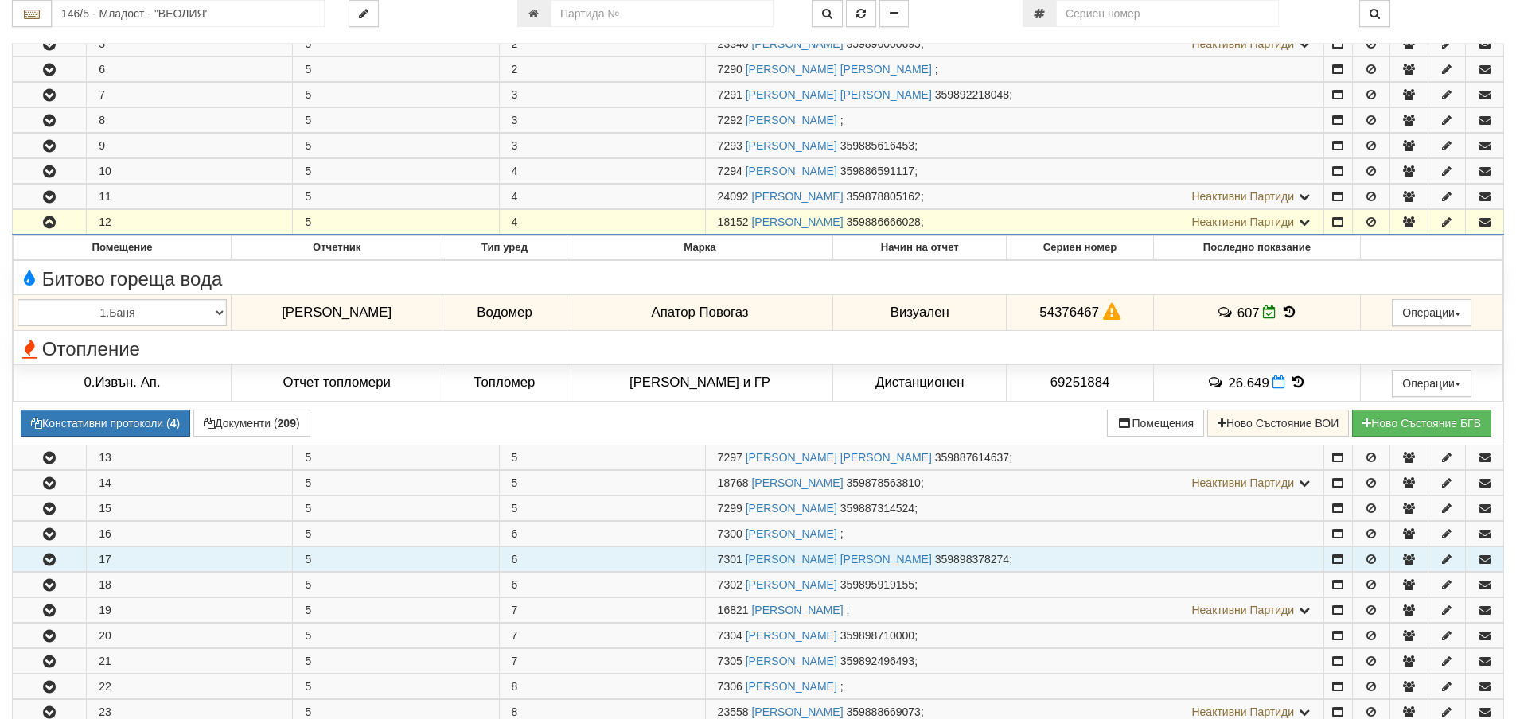
scroll to position [478, 0]
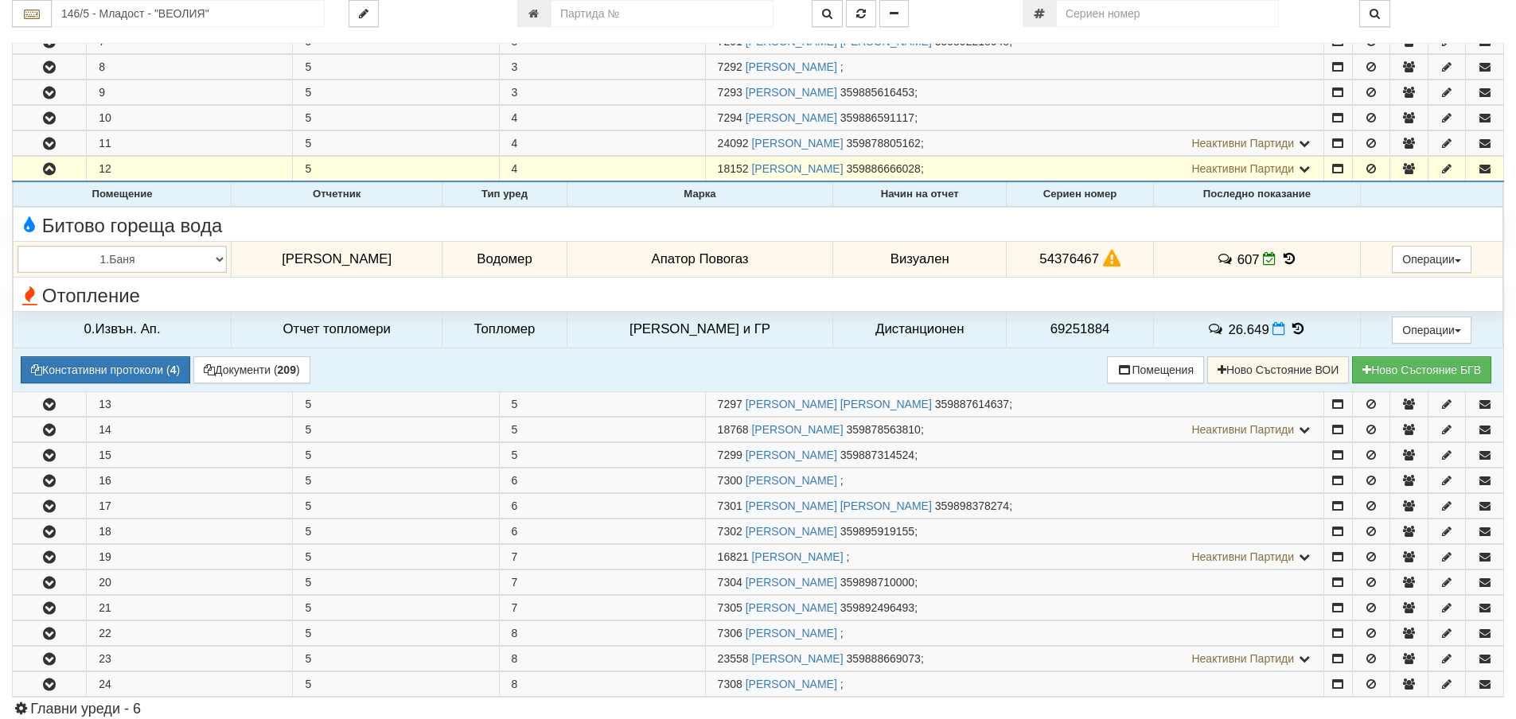
click at [1287, 259] on icon at bounding box center [1290, 259] width 18 height 14
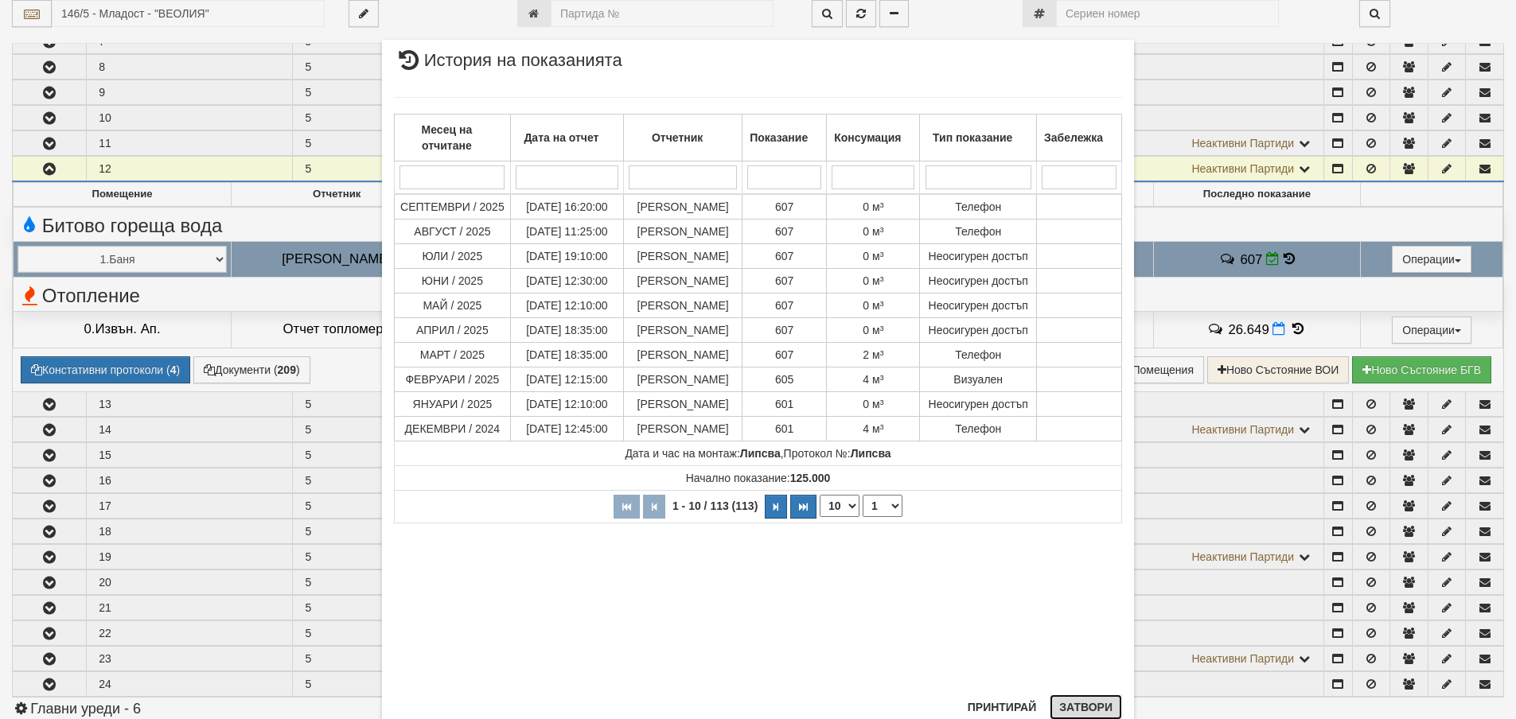
click at [1079, 706] on button "Затвори" at bounding box center [1086, 707] width 72 height 25
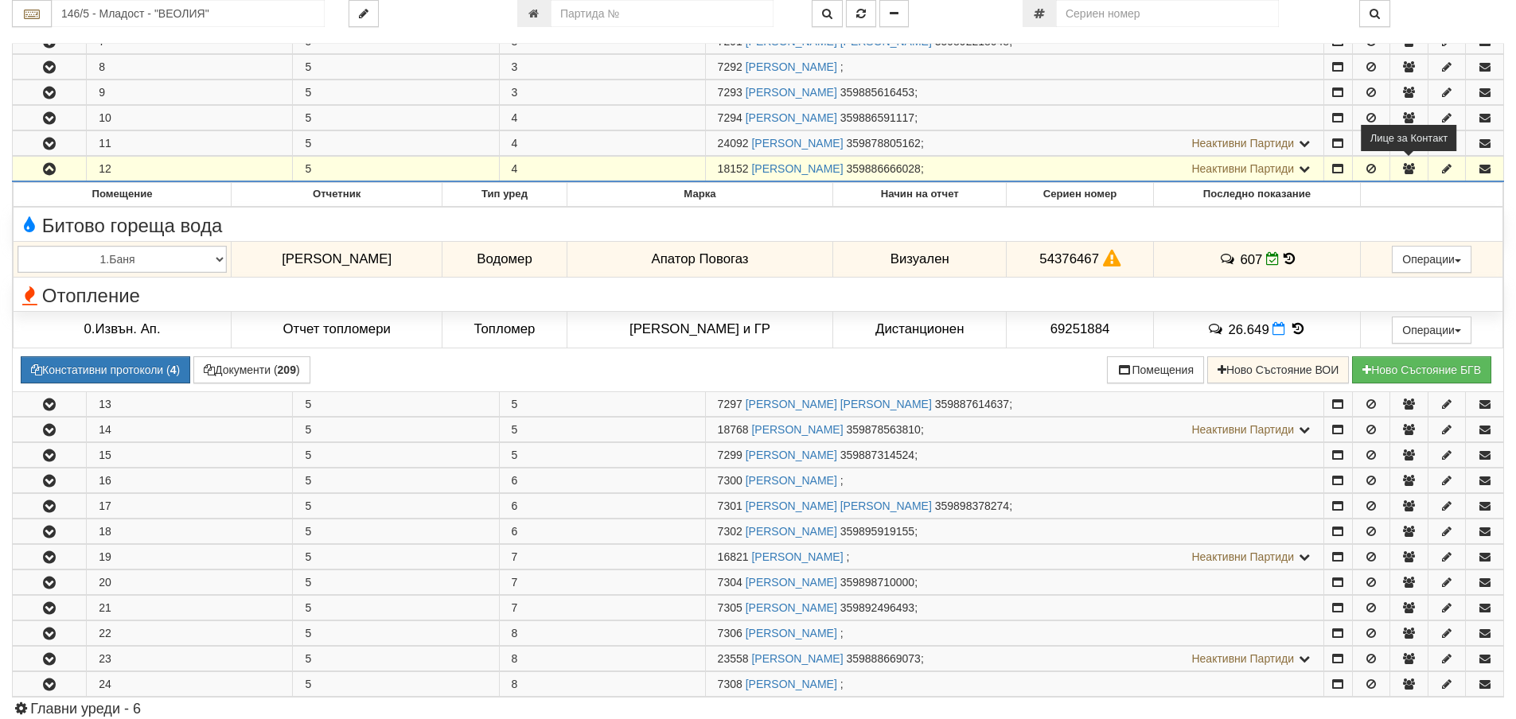
click at [1413, 165] on icon "button" at bounding box center [1408, 168] width 14 height 11
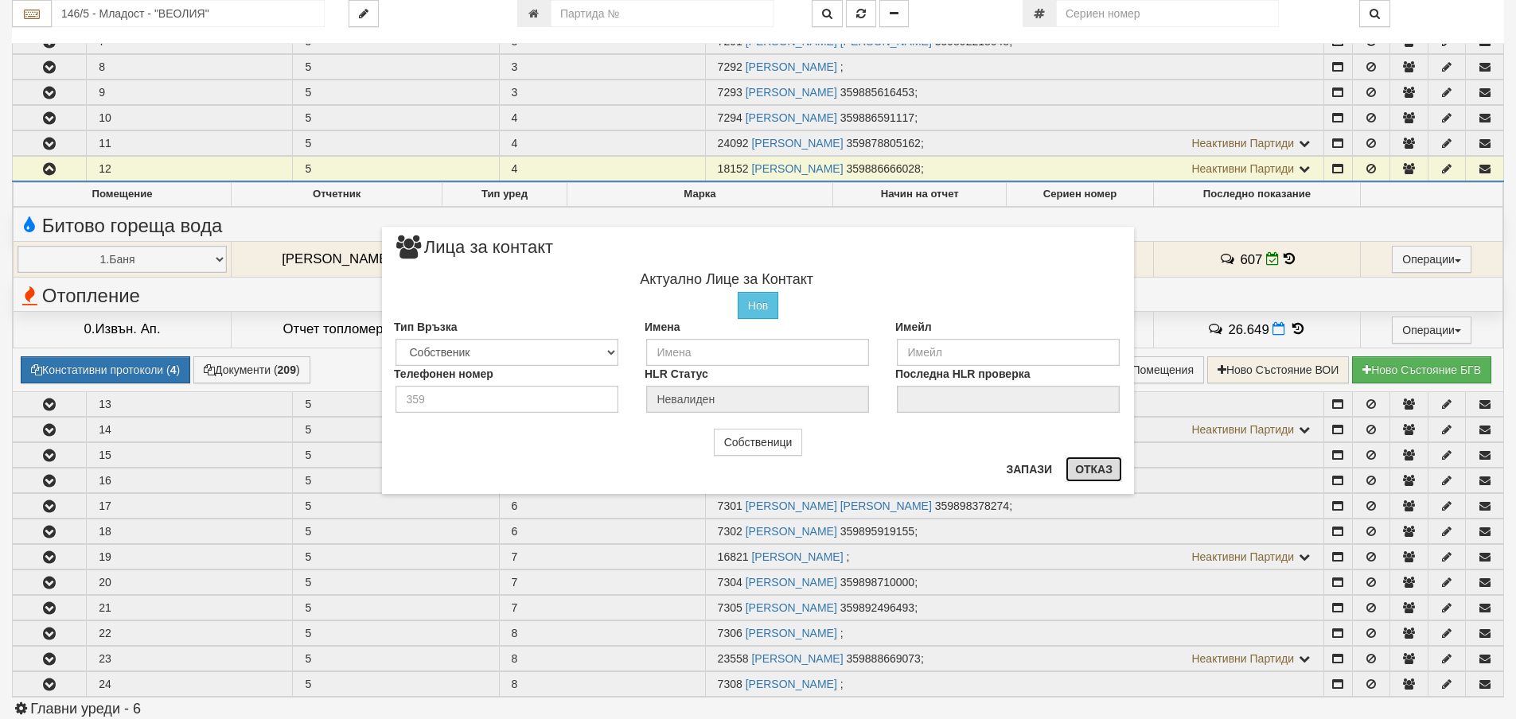
click at [1093, 470] on button "Отказ" at bounding box center [1094, 469] width 57 height 25
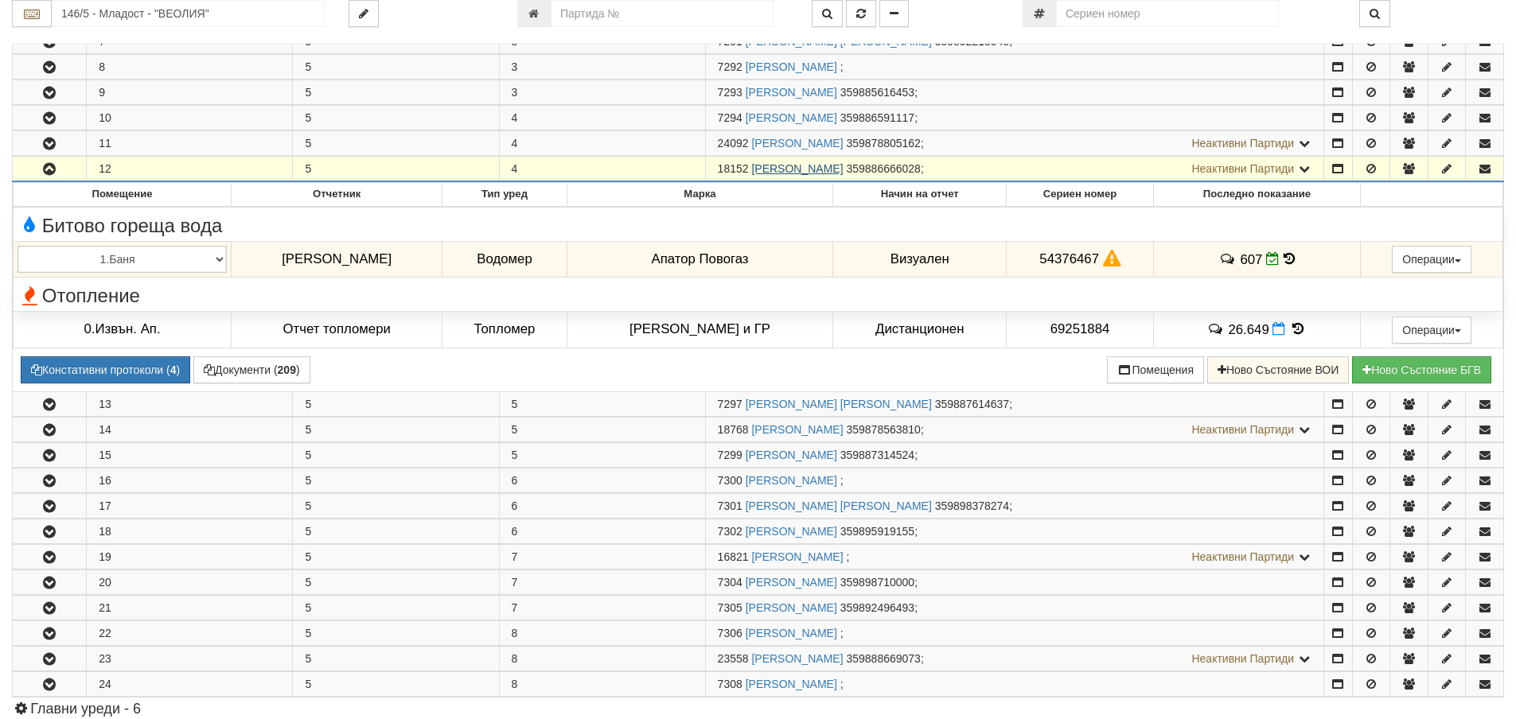
click at [808, 172] on link "ПОЛИНА ЛЮБОМИРОВА ХРИСТОВА" at bounding box center [797, 168] width 92 height 13
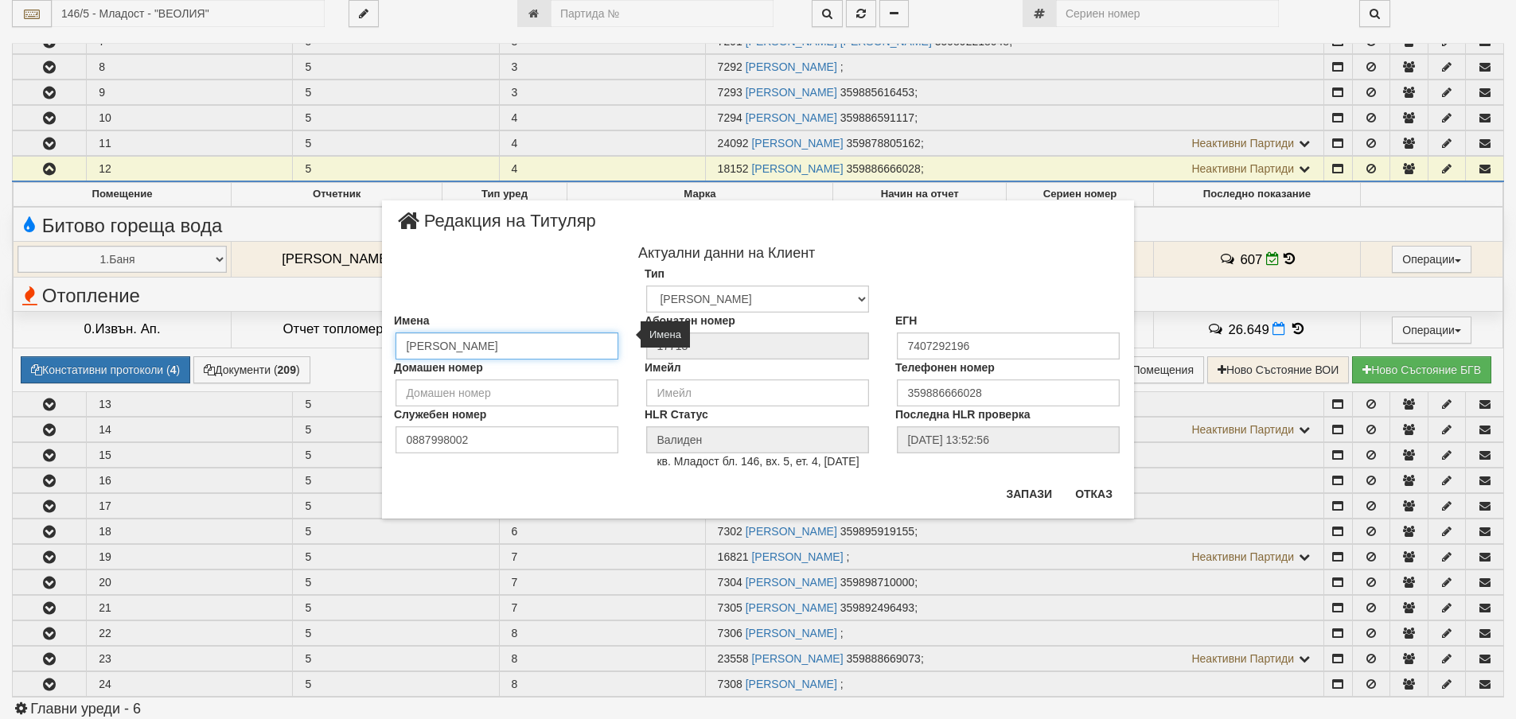
drag, startPoint x: 603, startPoint y: 345, endPoint x: 388, endPoint y: 345, distance: 214.9
click at [388, 345] on div "Имена ПОЛИНА ЛЮБОМИРОВА ХРИСТОВА" at bounding box center [507, 336] width 251 height 47
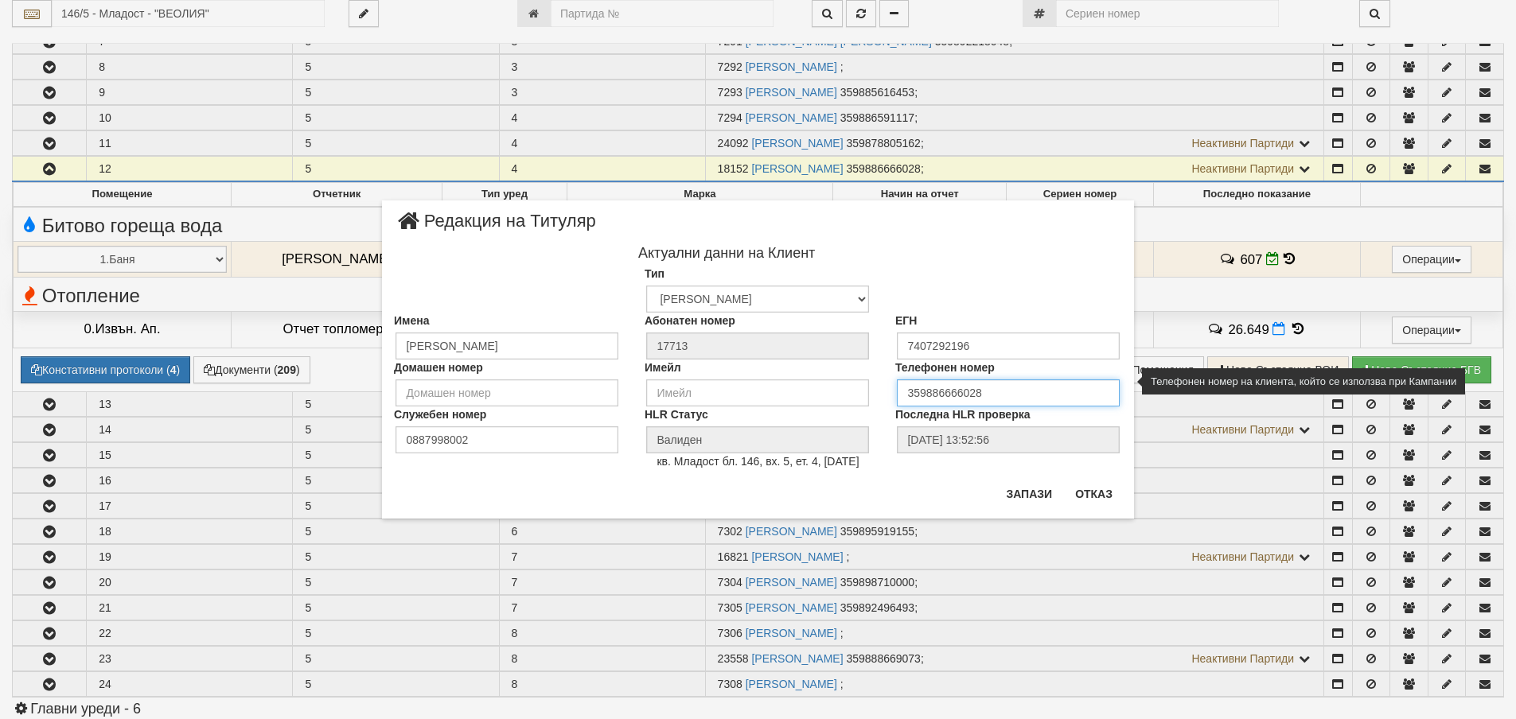
click at [982, 392] on input "359886666028" at bounding box center [1008, 393] width 223 height 27
drag, startPoint x: 926, startPoint y: 394, endPoint x: 990, endPoint y: 396, distance: 63.7
click at [990, 396] on input "359886666028" at bounding box center [1008, 393] width 223 height 27
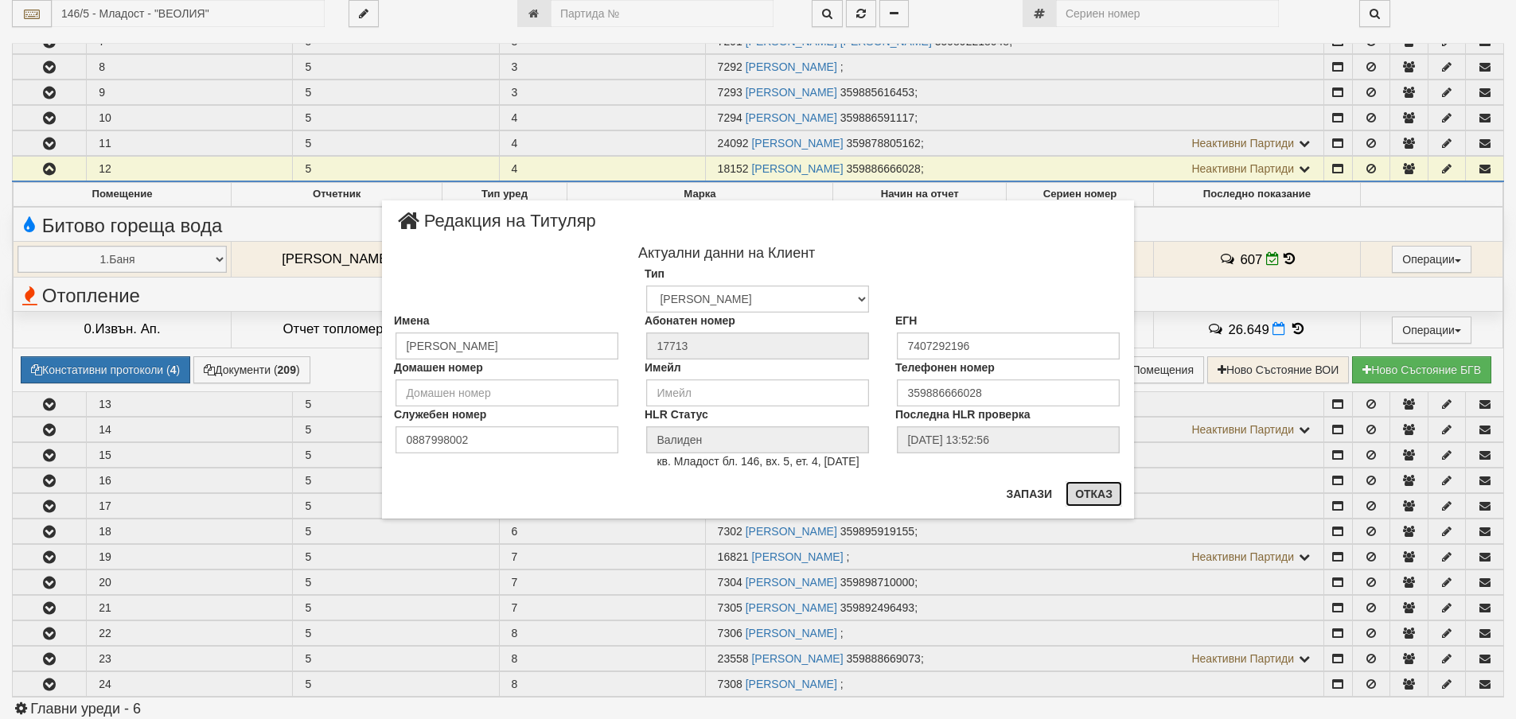
click at [1093, 494] on button "Отказ" at bounding box center [1094, 493] width 57 height 25
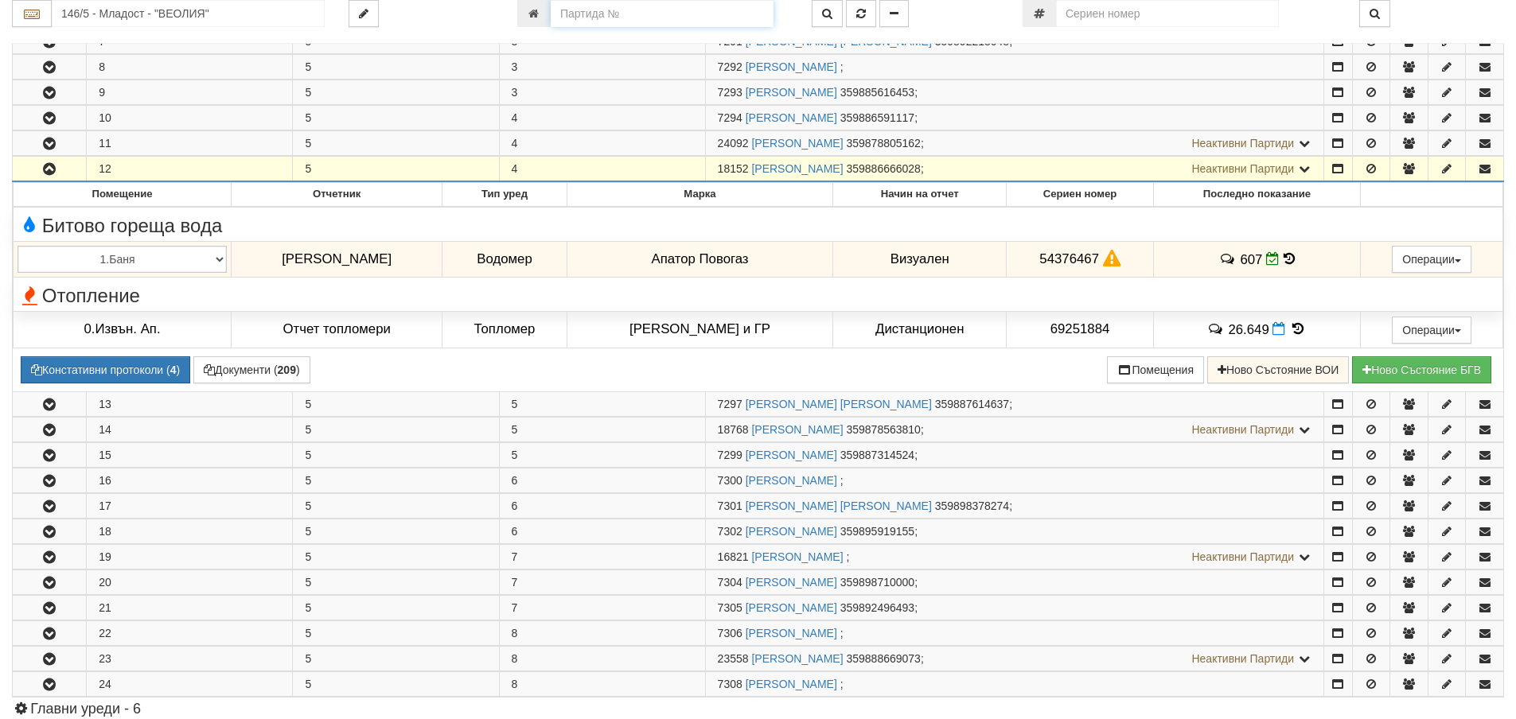
click at [626, 15] on input "number" at bounding box center [662, 13] width 223 height 27
type input "19516"
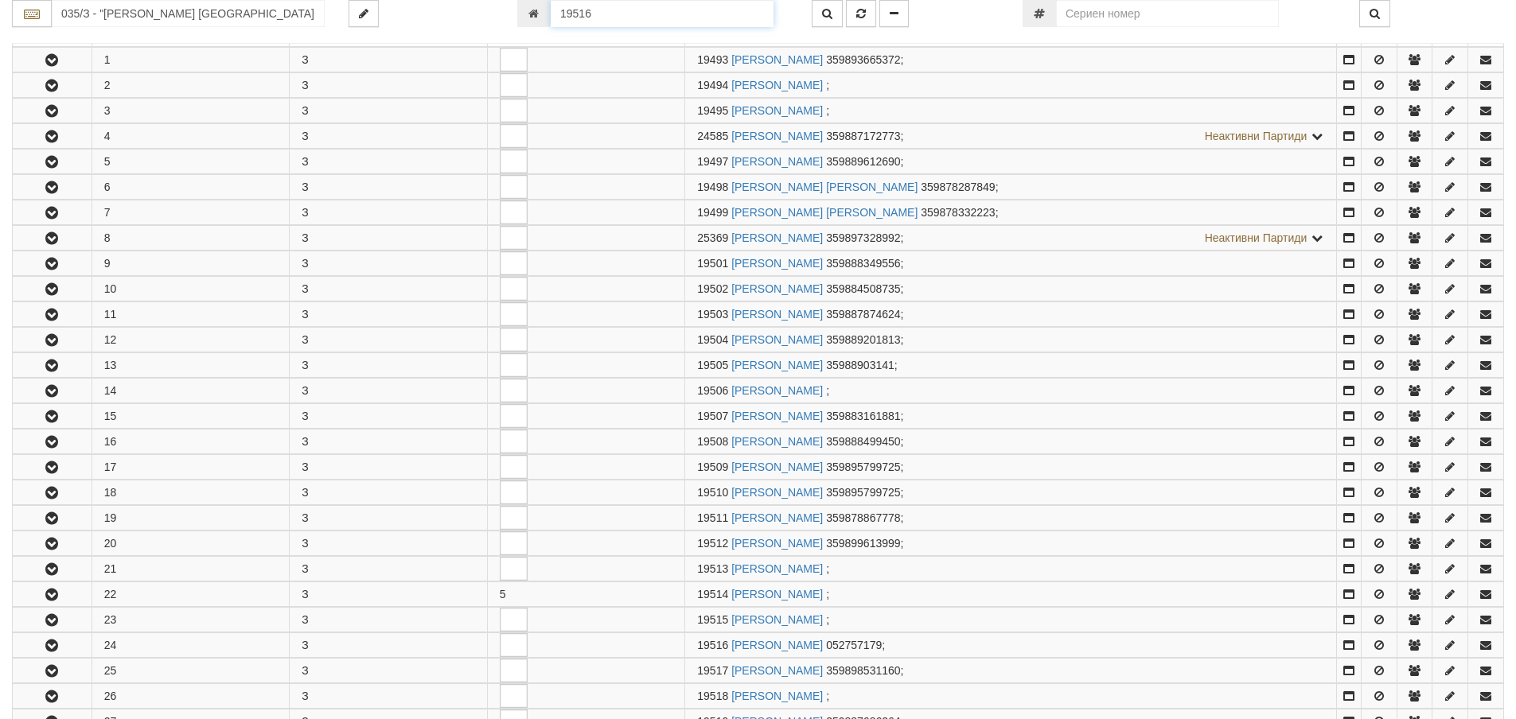
scroll to position [786, 0]
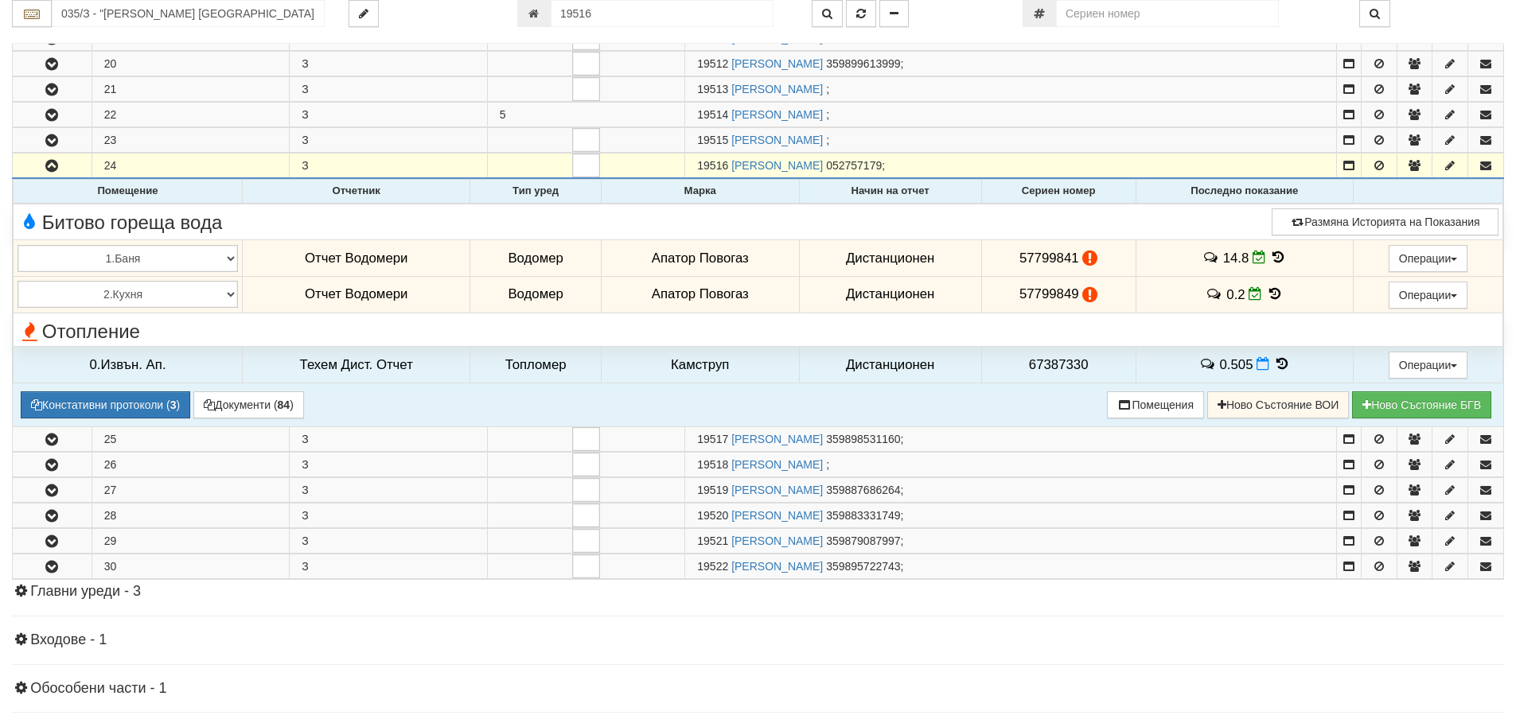
click at [1276, 256] on icon at bounding box center [1279, 258] width 18 height 14
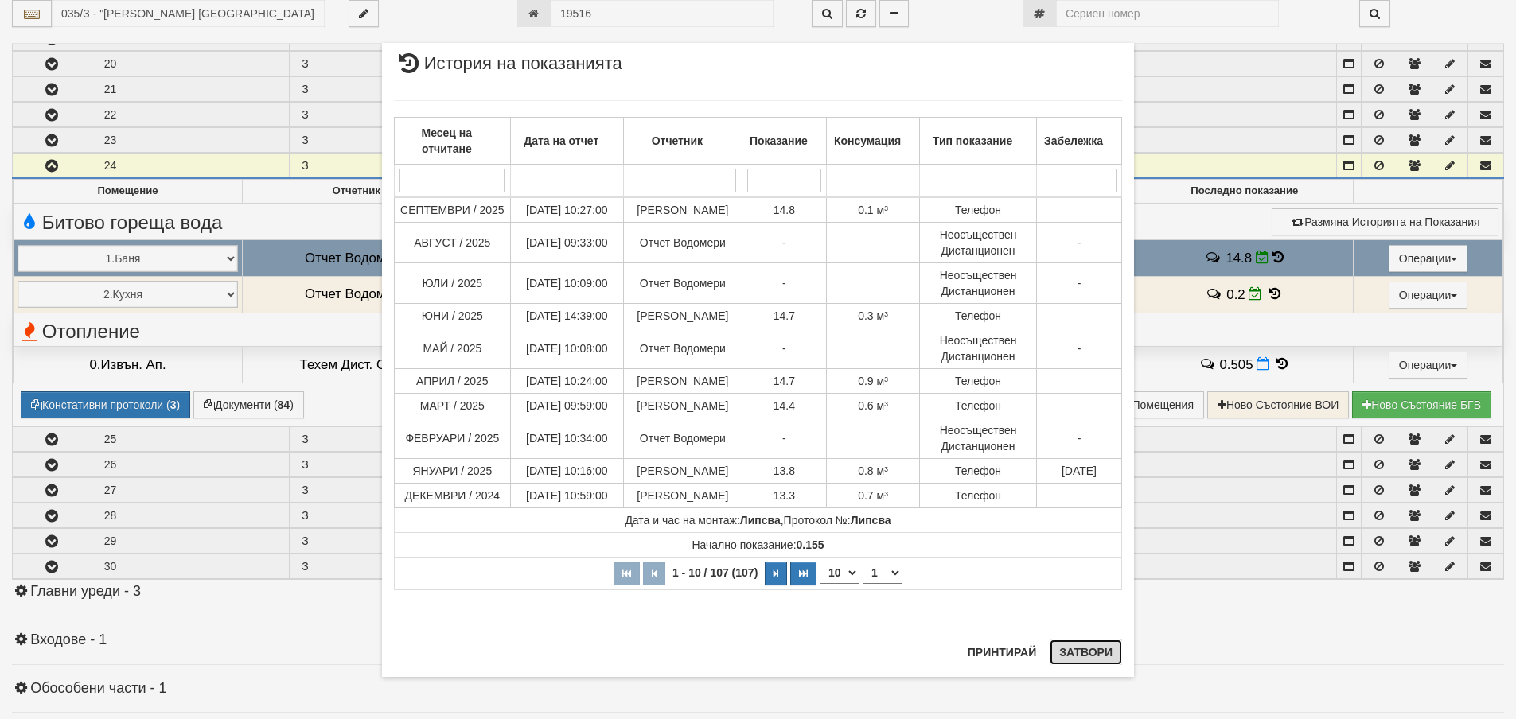
click at [1083, 648] on button "Затвори" at bounding box center [1086, 652] width 72 height 25
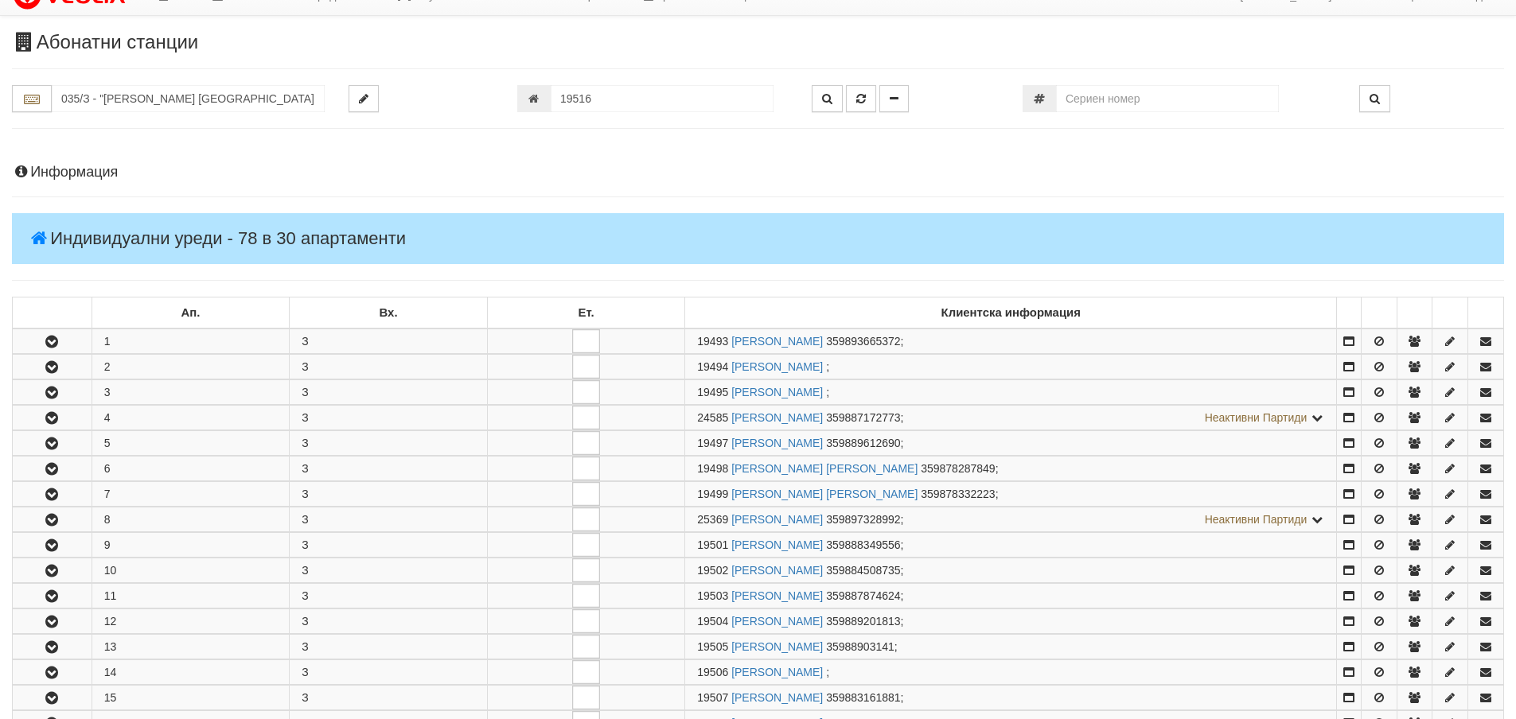
scroll to position [0, 0]
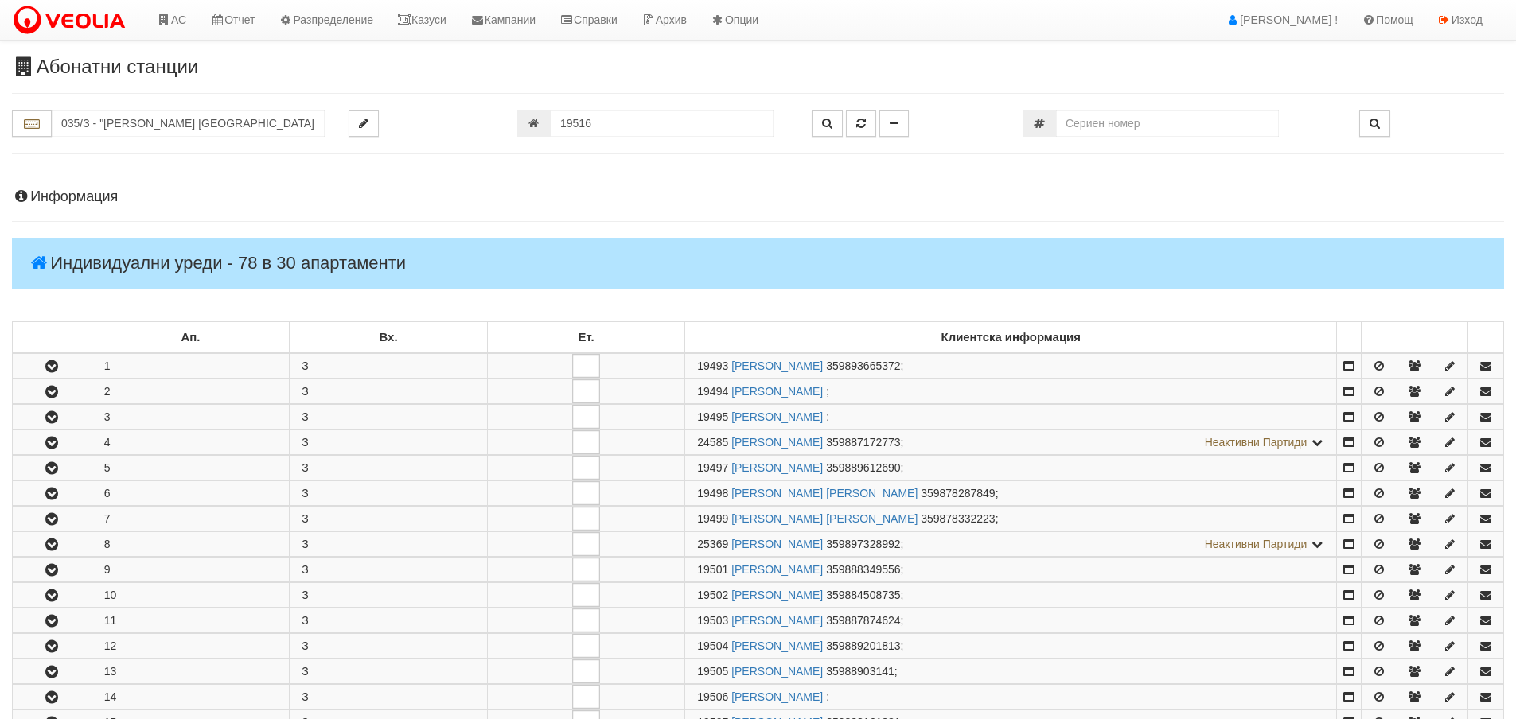
click at [79, 189] on h4 "Информация" at bounding box center [758, 197] width 1492 height 16
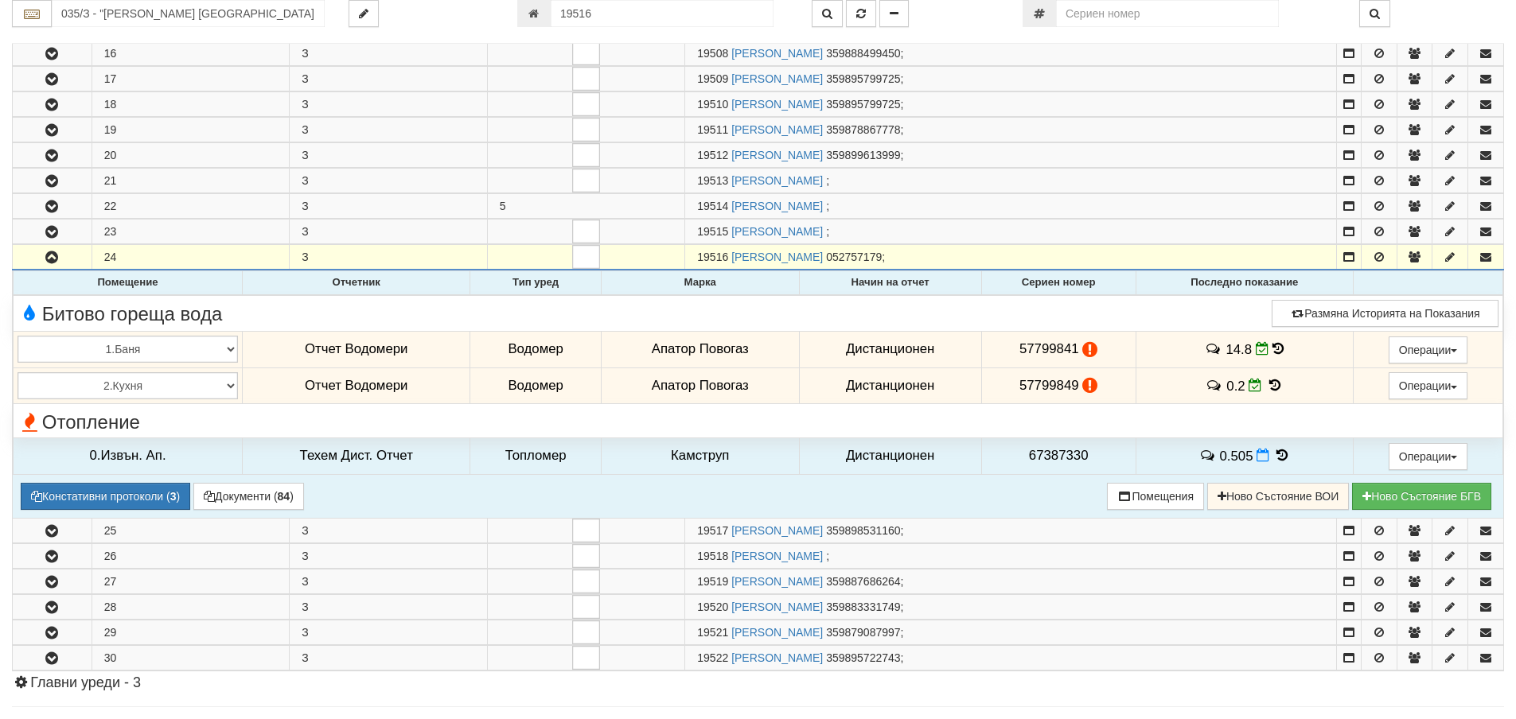
scroll to position [1273, 0]
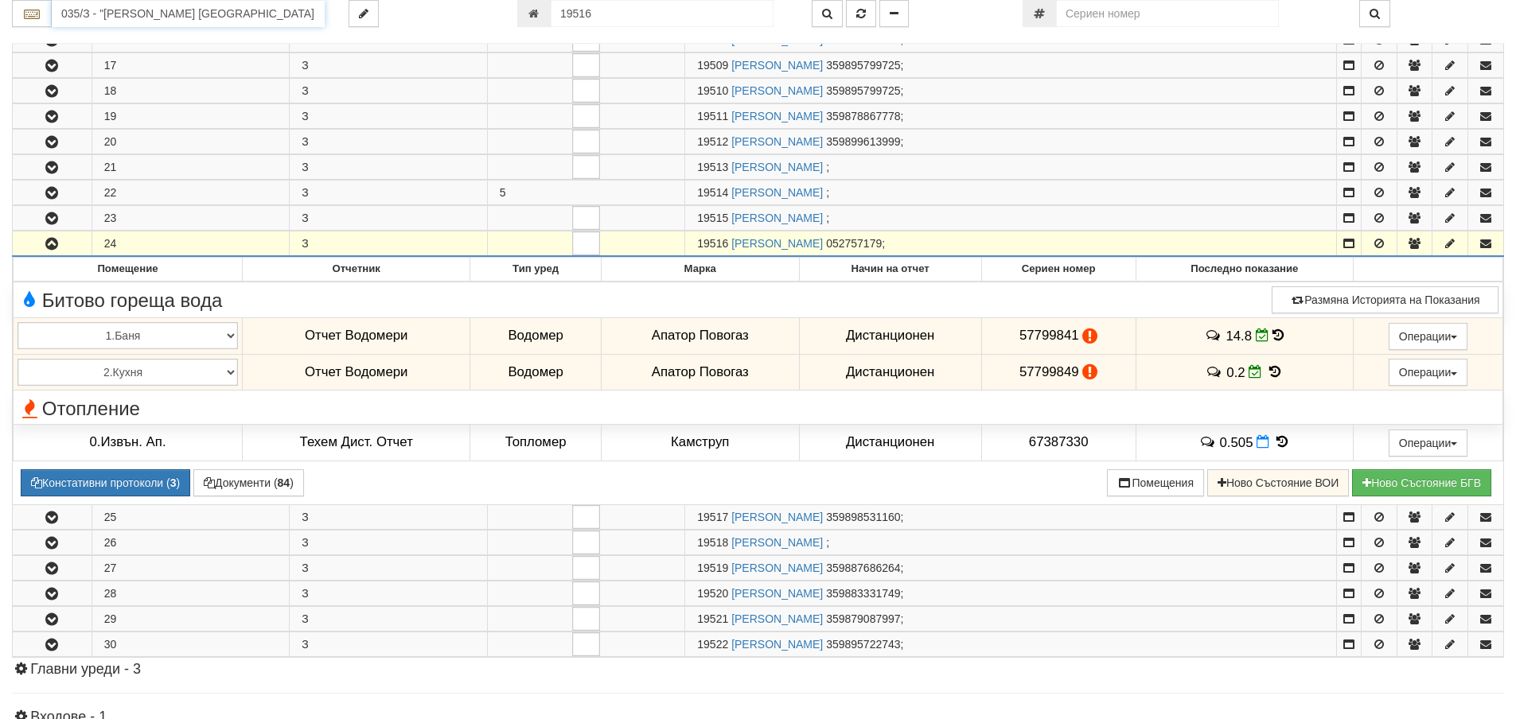
click at [88, 19] on input "035/З - "ВЕОЛИЯ ЕНЕРДЖИ ВАРНА " ЕАД" at bounding box center [188, 13] width 273 height 27
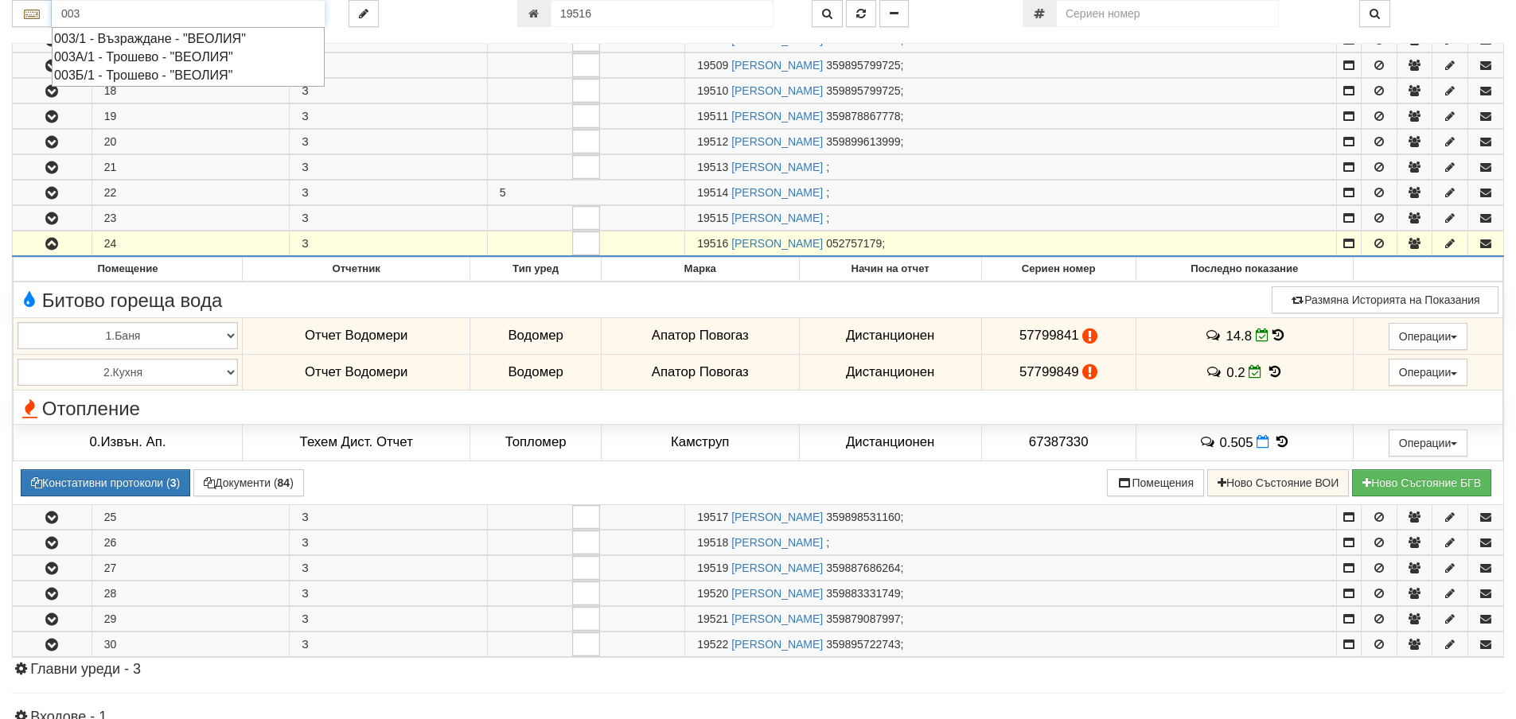
click at [134, 37] on div "003/1 - Възраждане - "ВЕОЛИЯ"" at bounding box center [188, 38] width 268 height 18
type input "003/1 - Възраждане - "ВЕОЛИЯ""
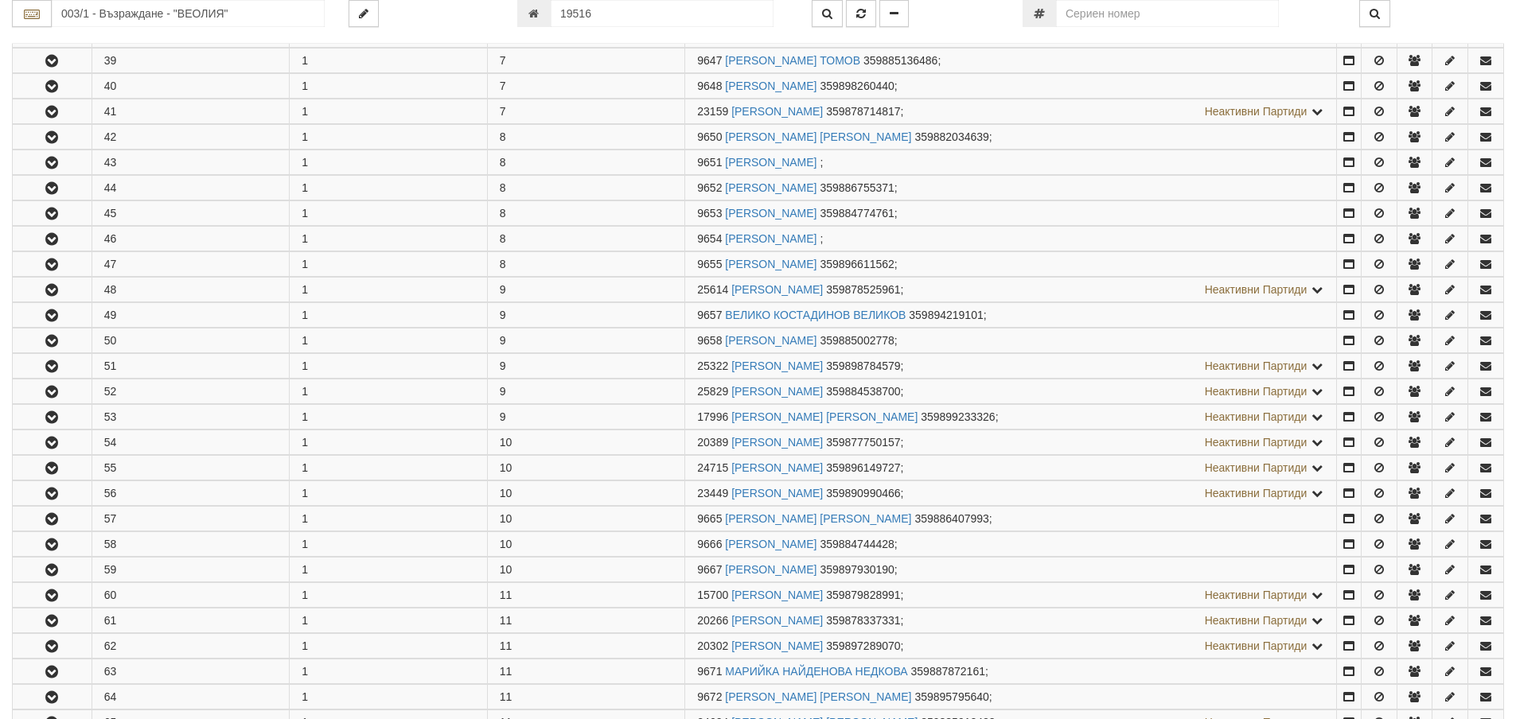
scroll to position [0, 0]
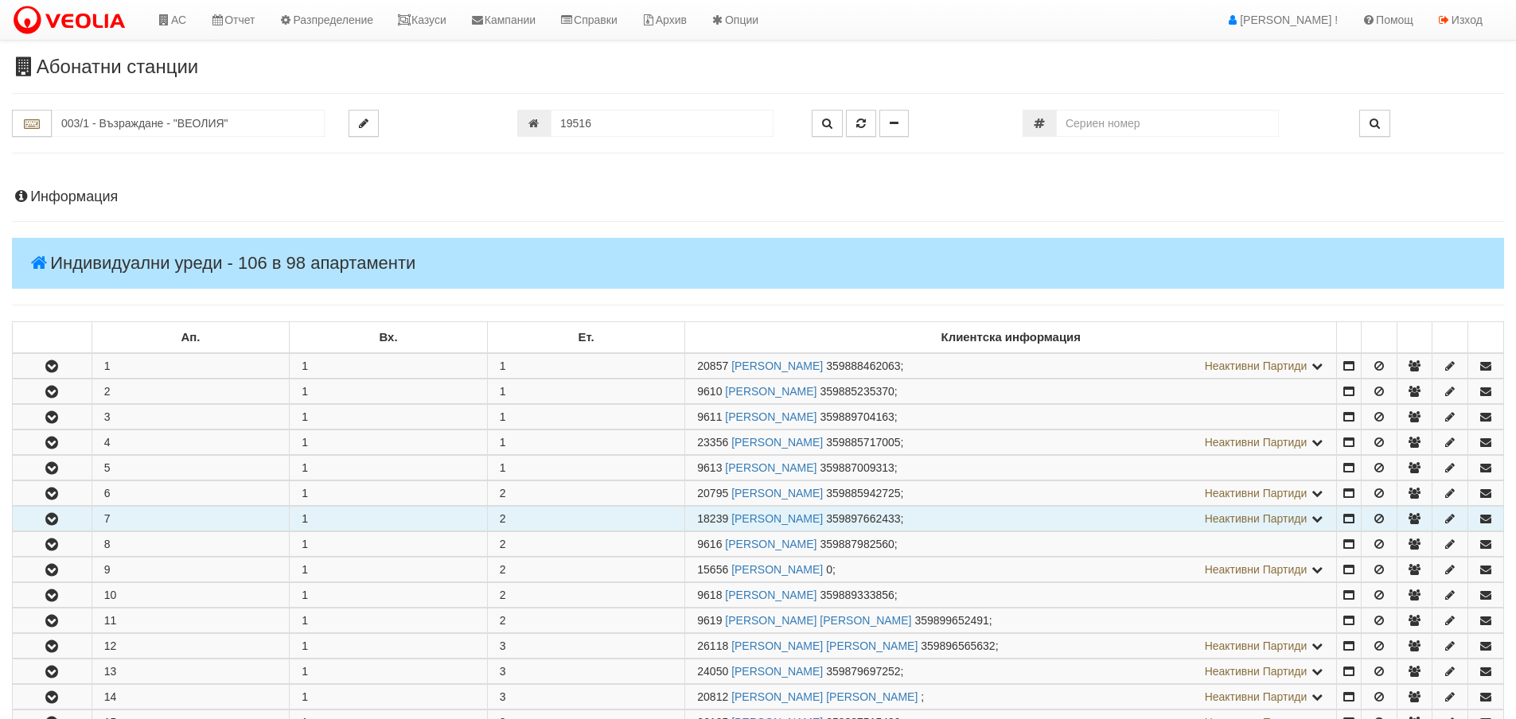
click at [53, 520] on icon "button" at bounding box center [51, 519] width 19 height 11
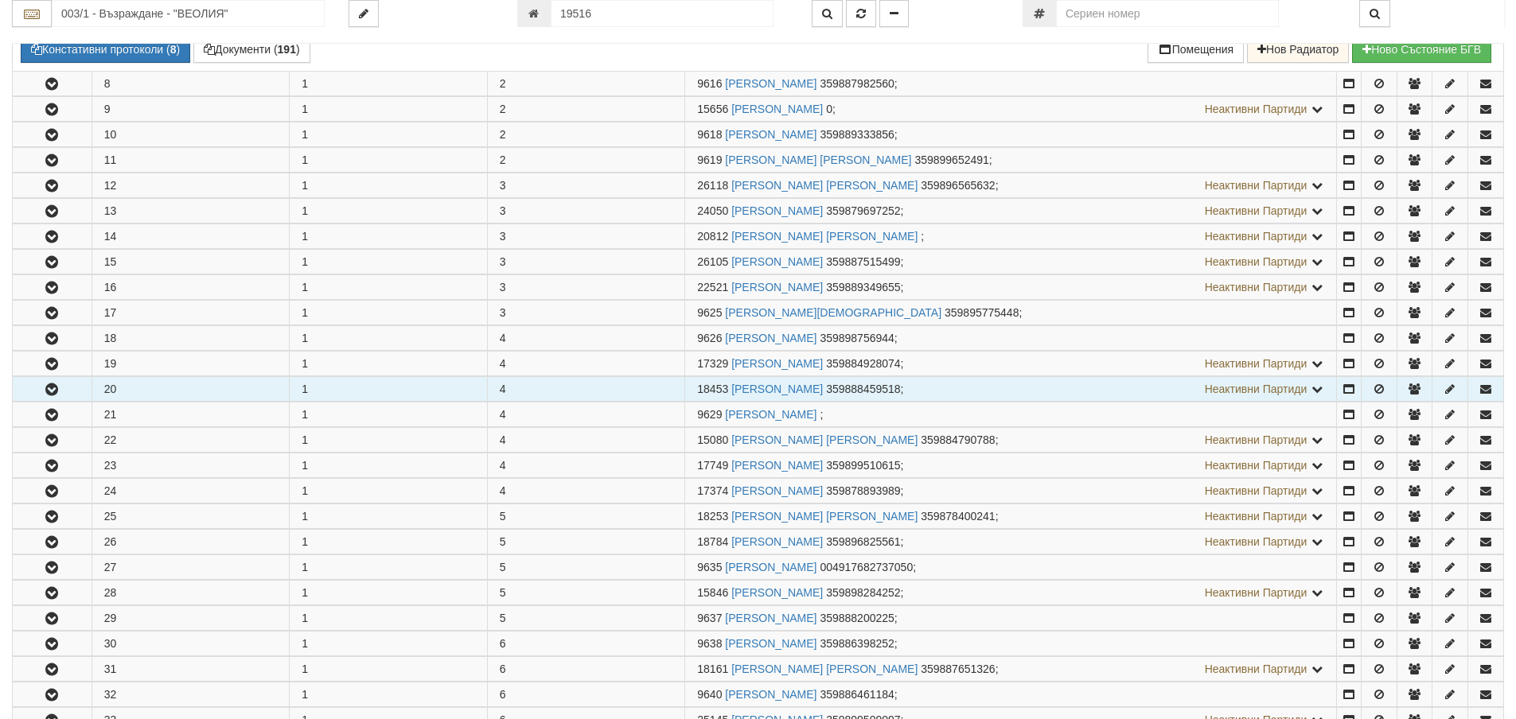
scroll to position [875, 0]
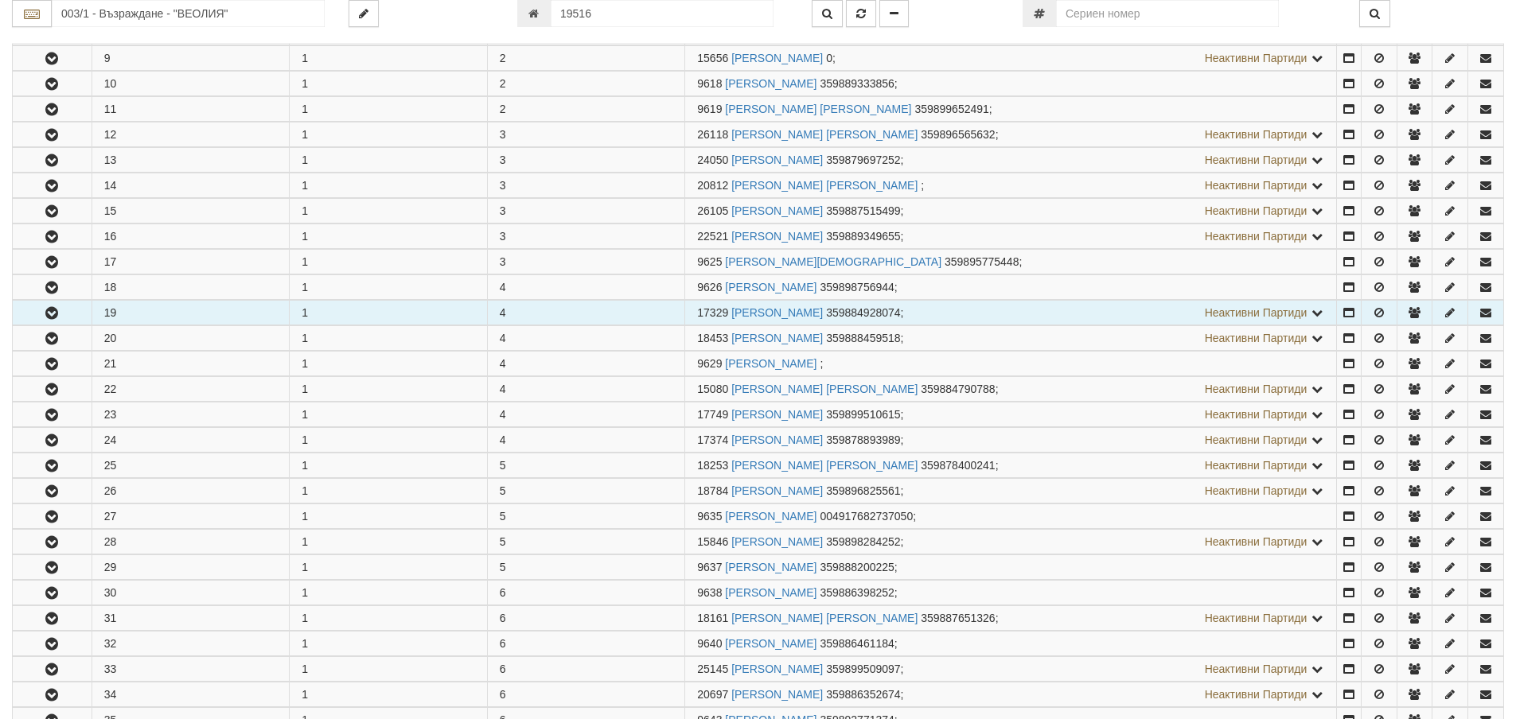
click at [50, 310] on icon "button" at bounding box center [51, 313] width 19 height 11
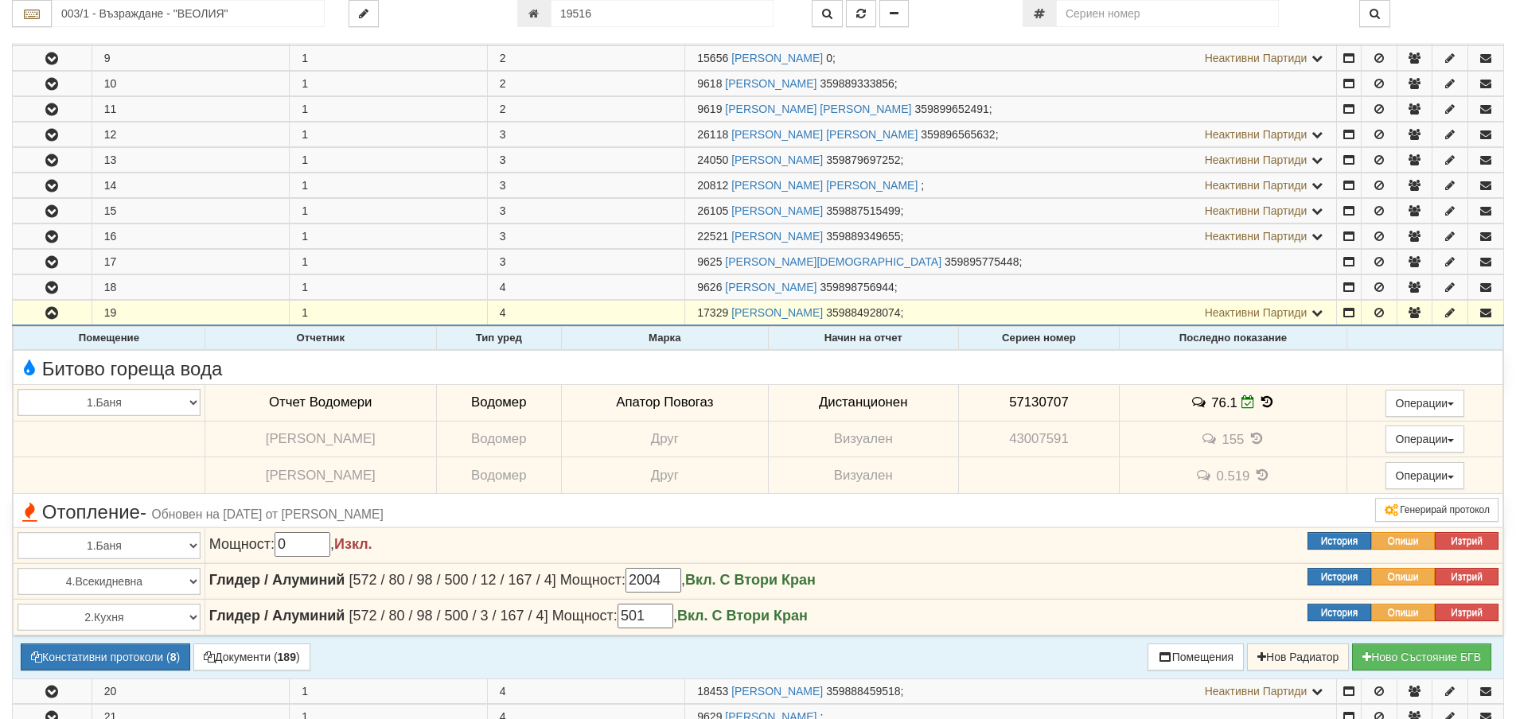
click at [1257, 393] on td "76.1" at bounding box center [1233, 402] width 227 height 37
click at [1258, 398] on icon at bounding box center [1267, 403] width 18 height 14
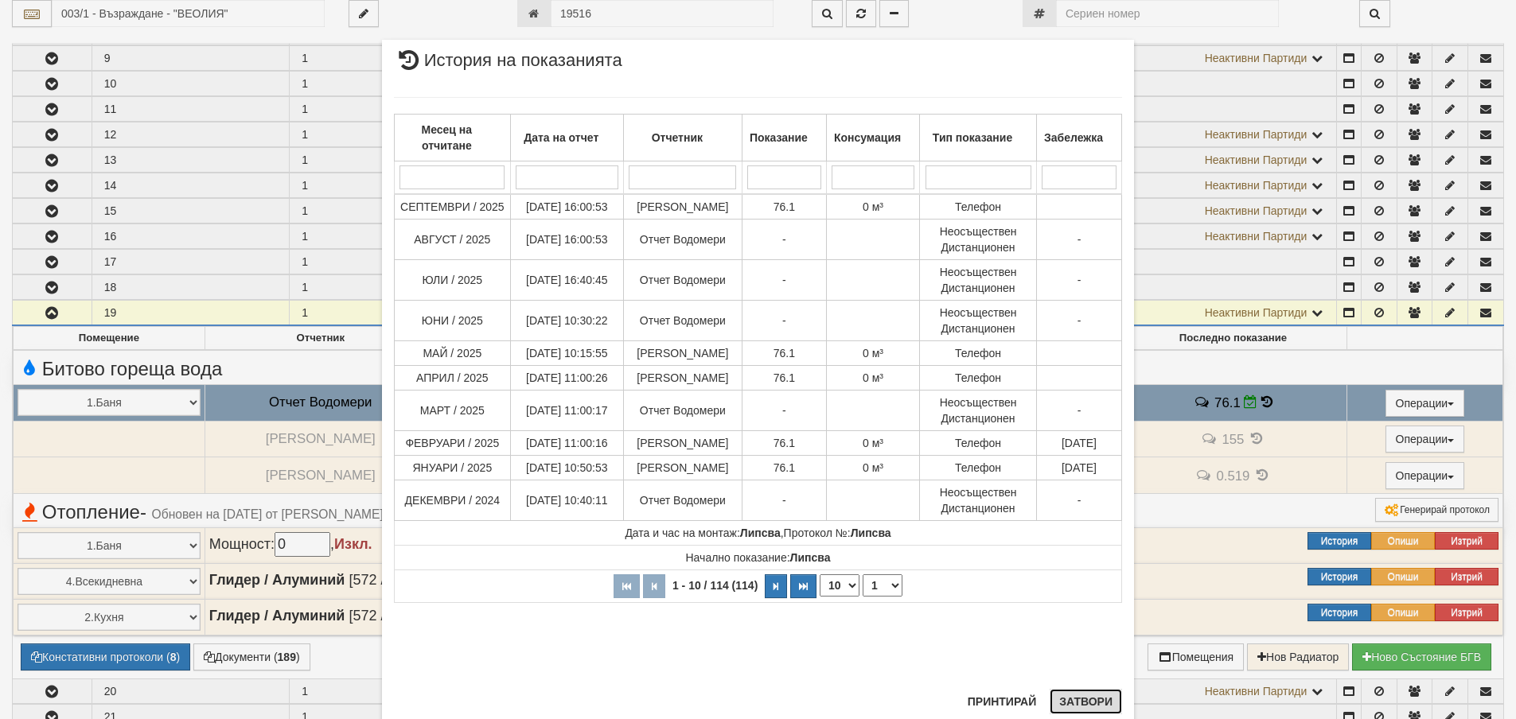
click at [1084, 702] on button "Затвори" at bounding box center [1086, 701] width 72 height 25
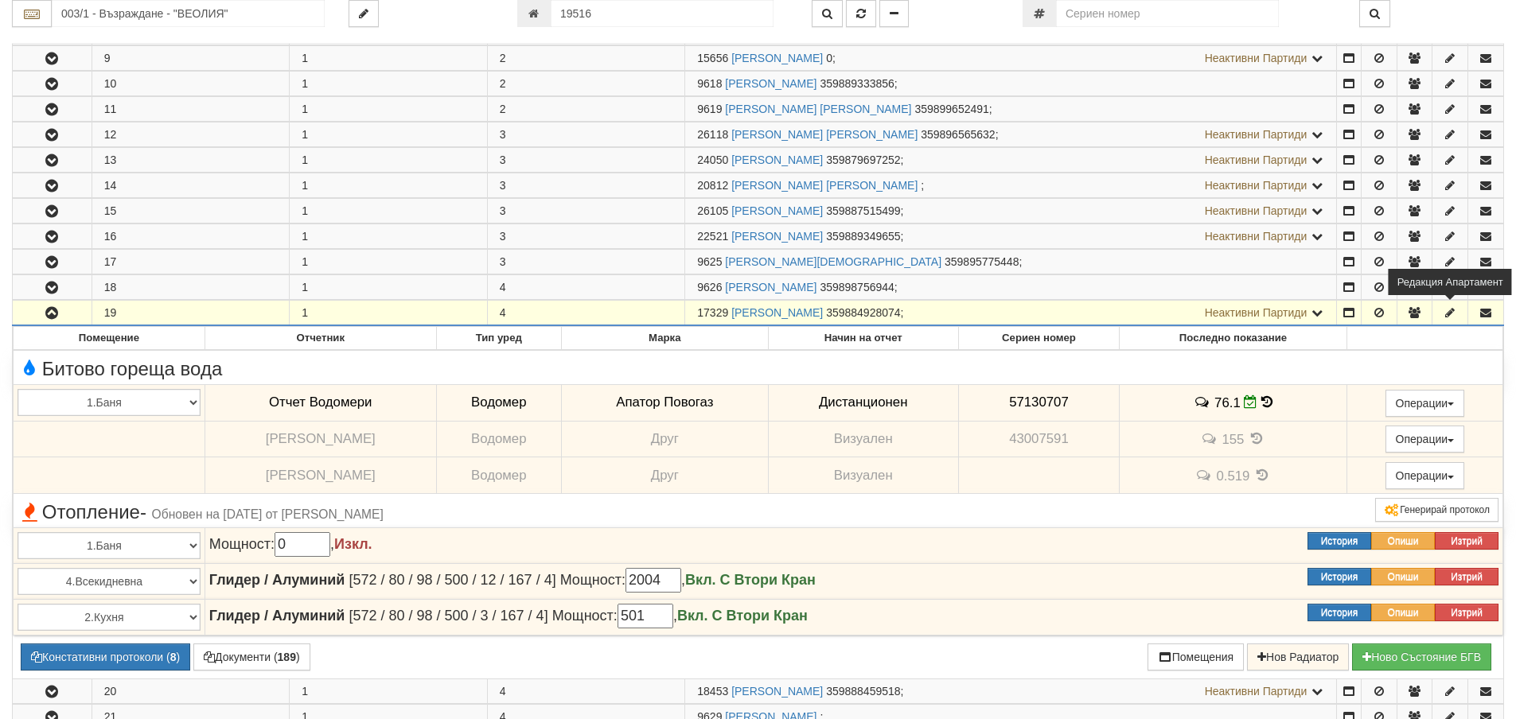
click at [1446, 312] on icon "button" at bounding box center [1450, 312] width 14 height 11
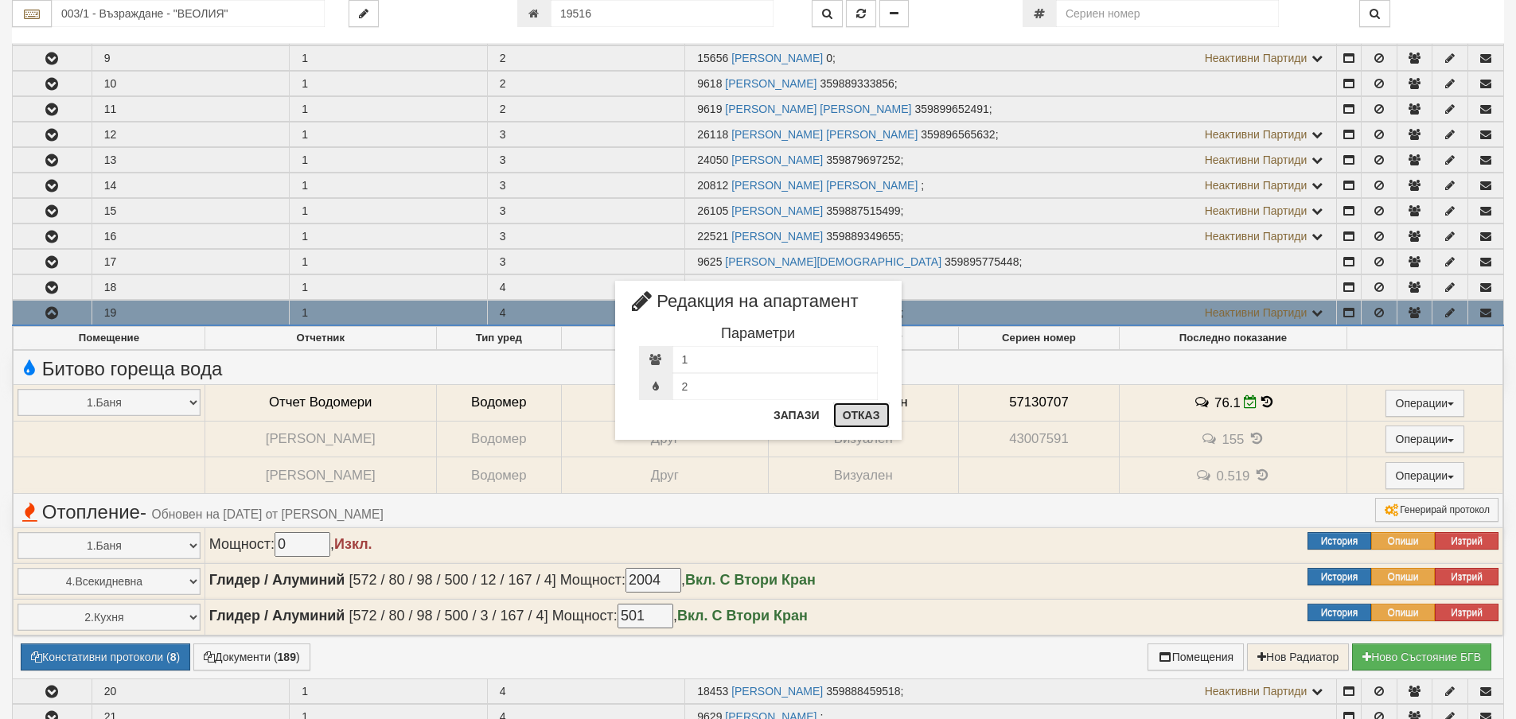
click at [856, 413] on button "Отказ" at bounding box center [861, 415] width 57 height 25
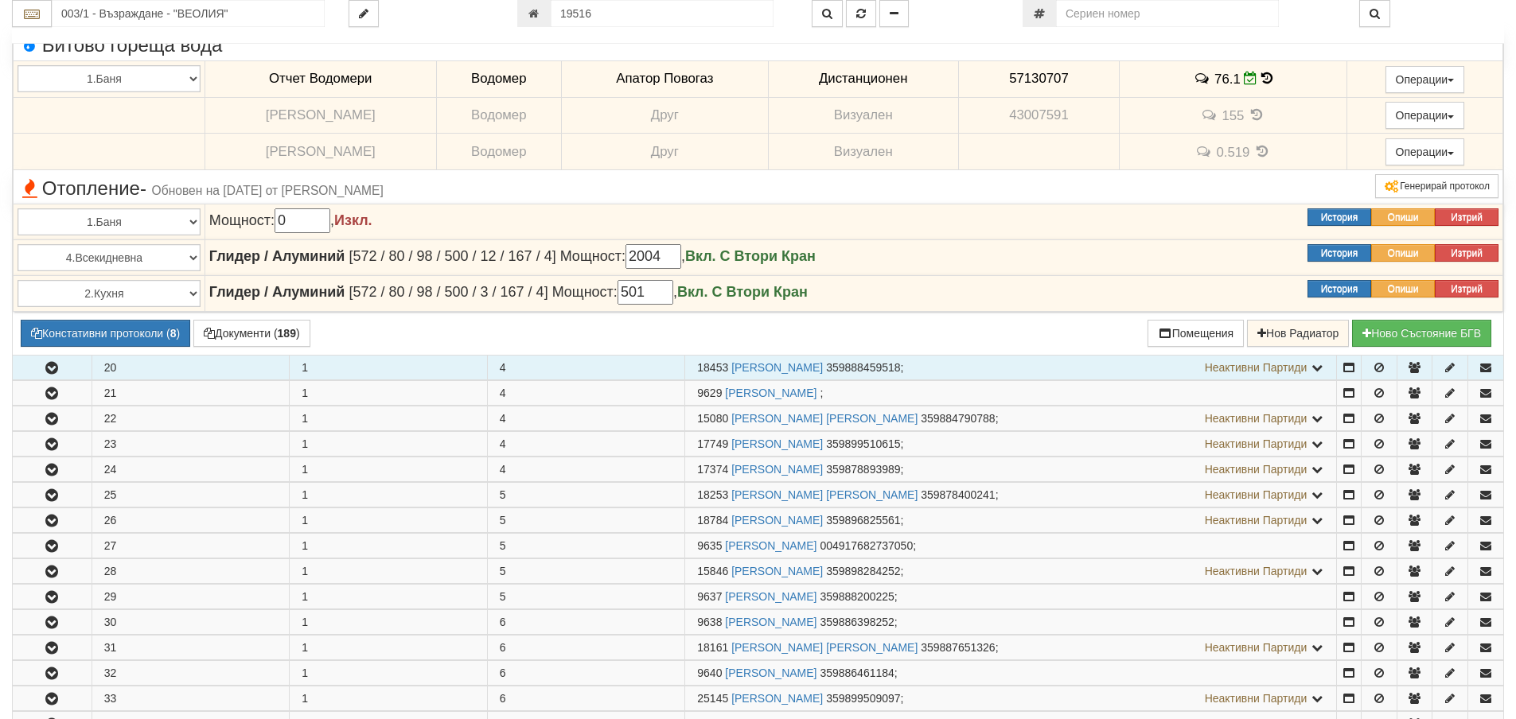
scroll to position [1433, 0]
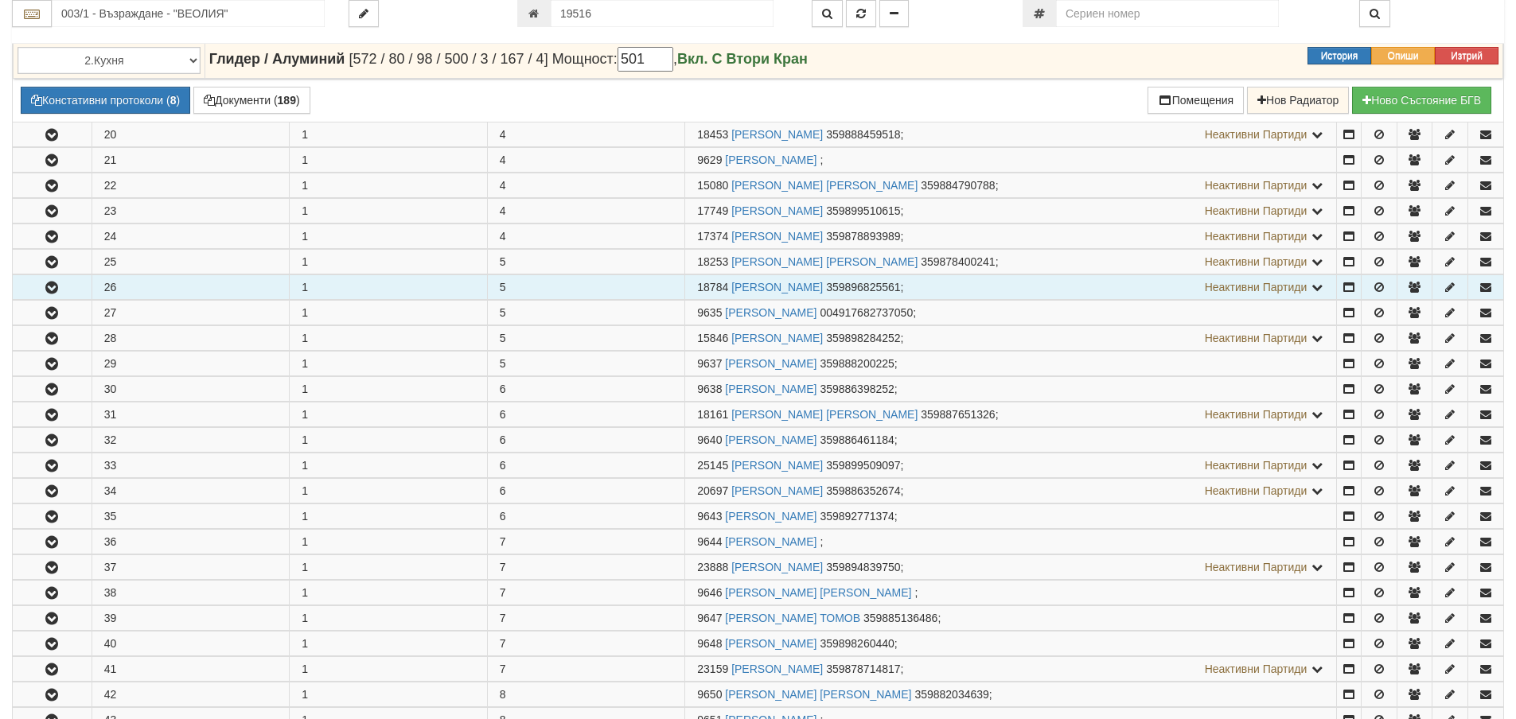
click at [44, 289] on icon "button" at bounding box center [51, 288] width 19 height 11
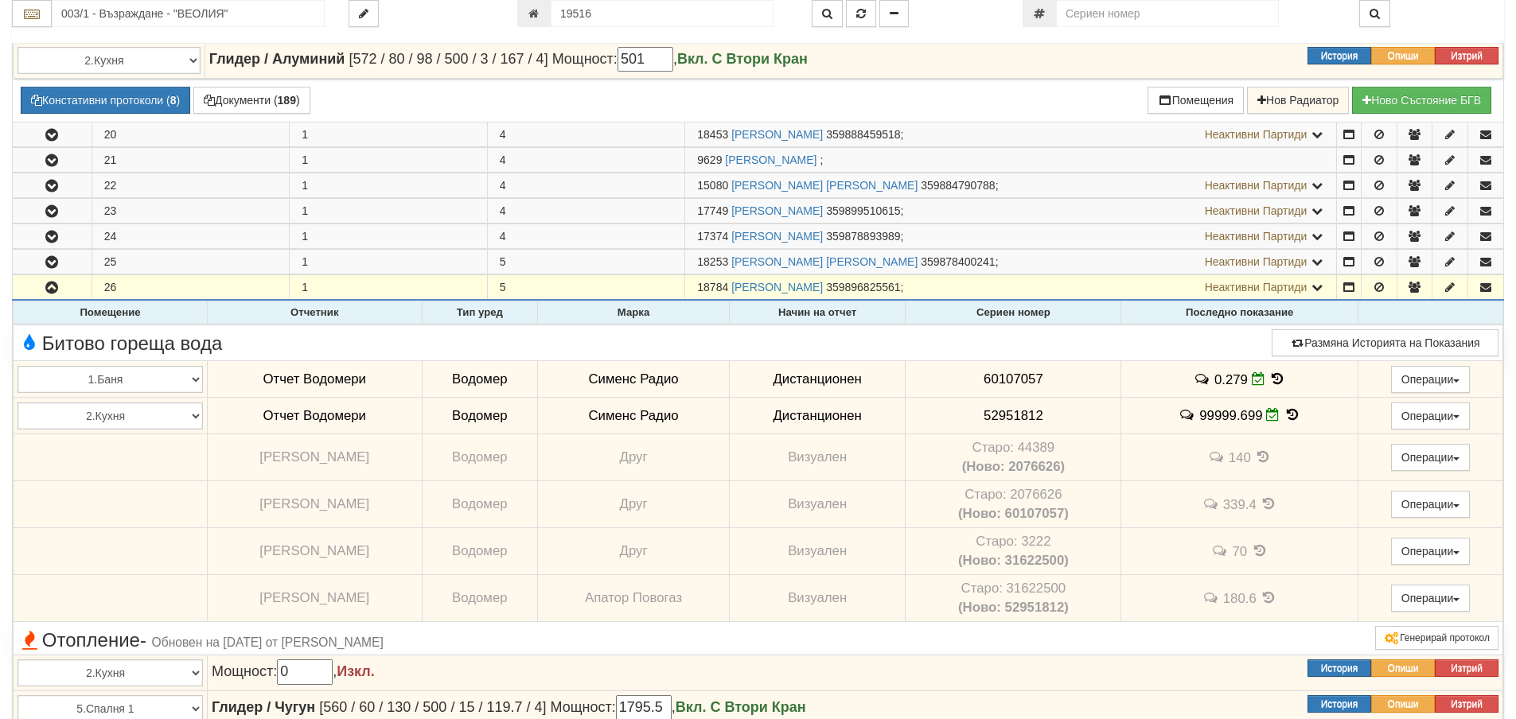
click at [1284, 416] on icon at bounding box center [1293, 415] width 18 height 14
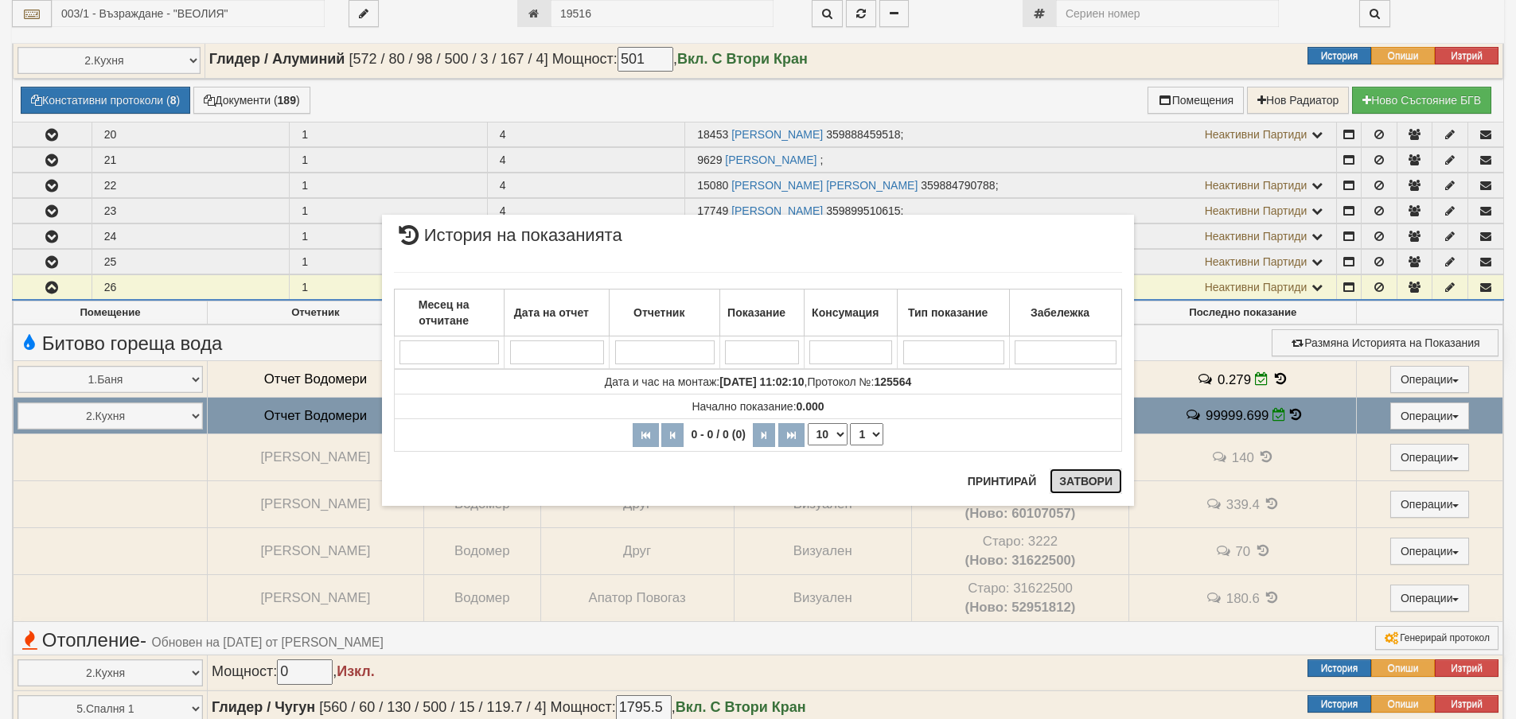
click at [1088, 479] on button "Затвори" at bounding box center [1086, 481] width 72 height 25
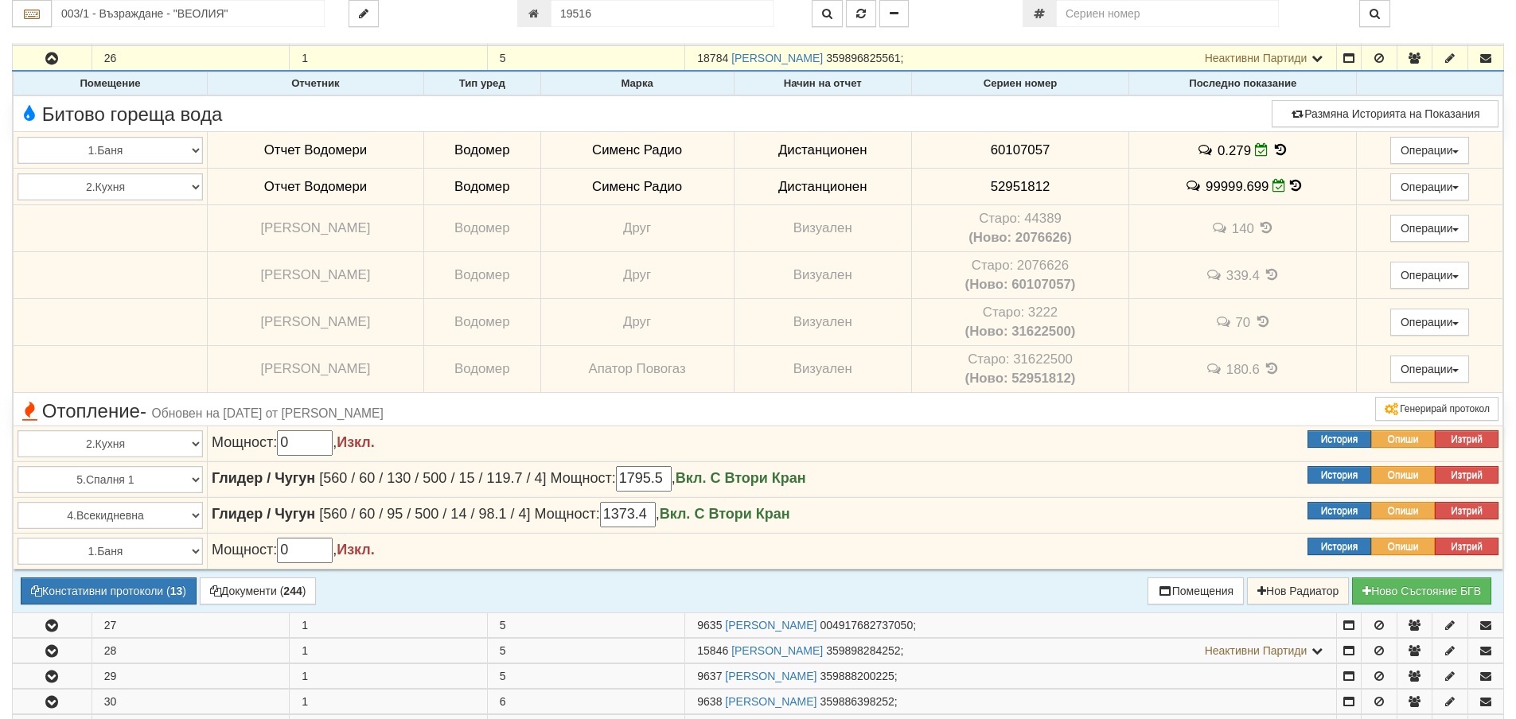
scroll to position [1671, 0]
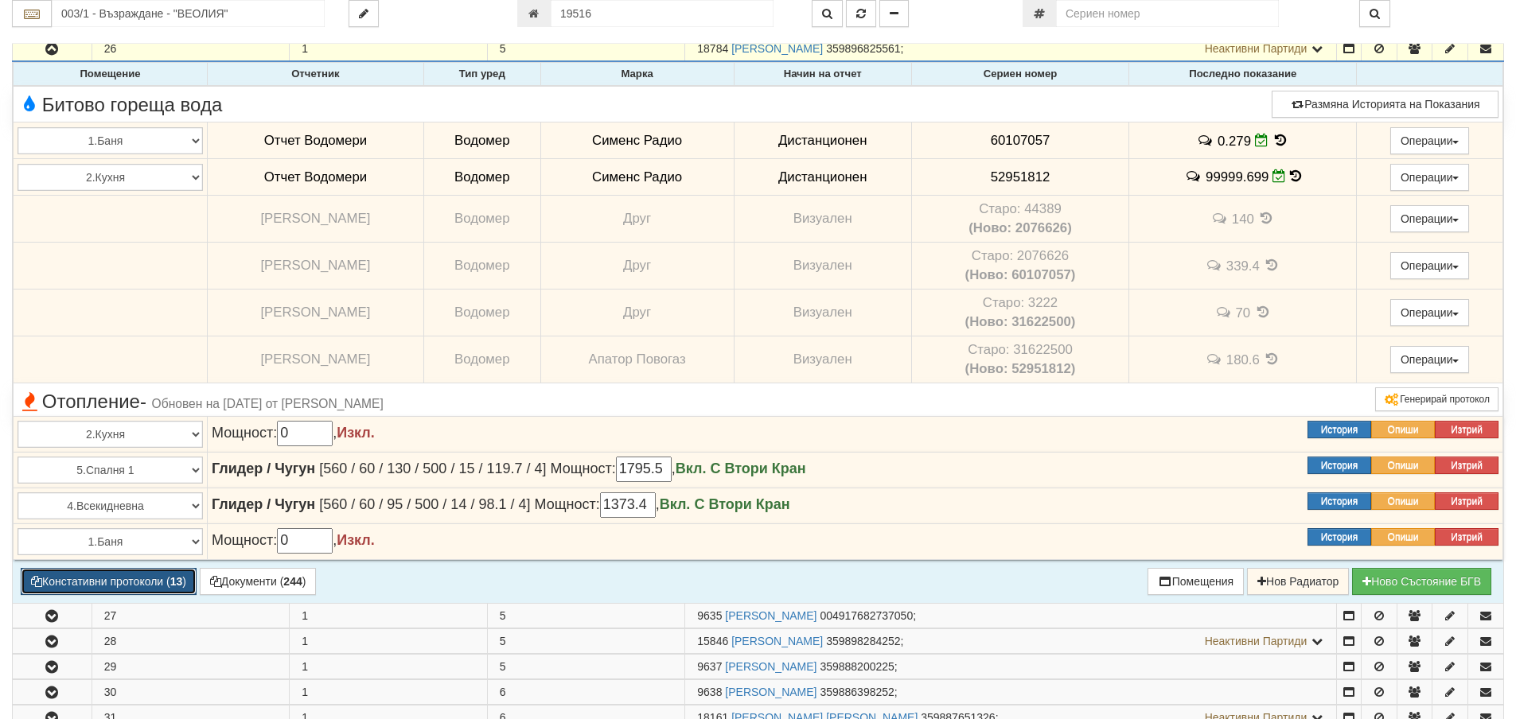
click at [119, 583] on button "Констативни протоколи ( 13 )" at bounding box center [109, 581] width 176 height 27
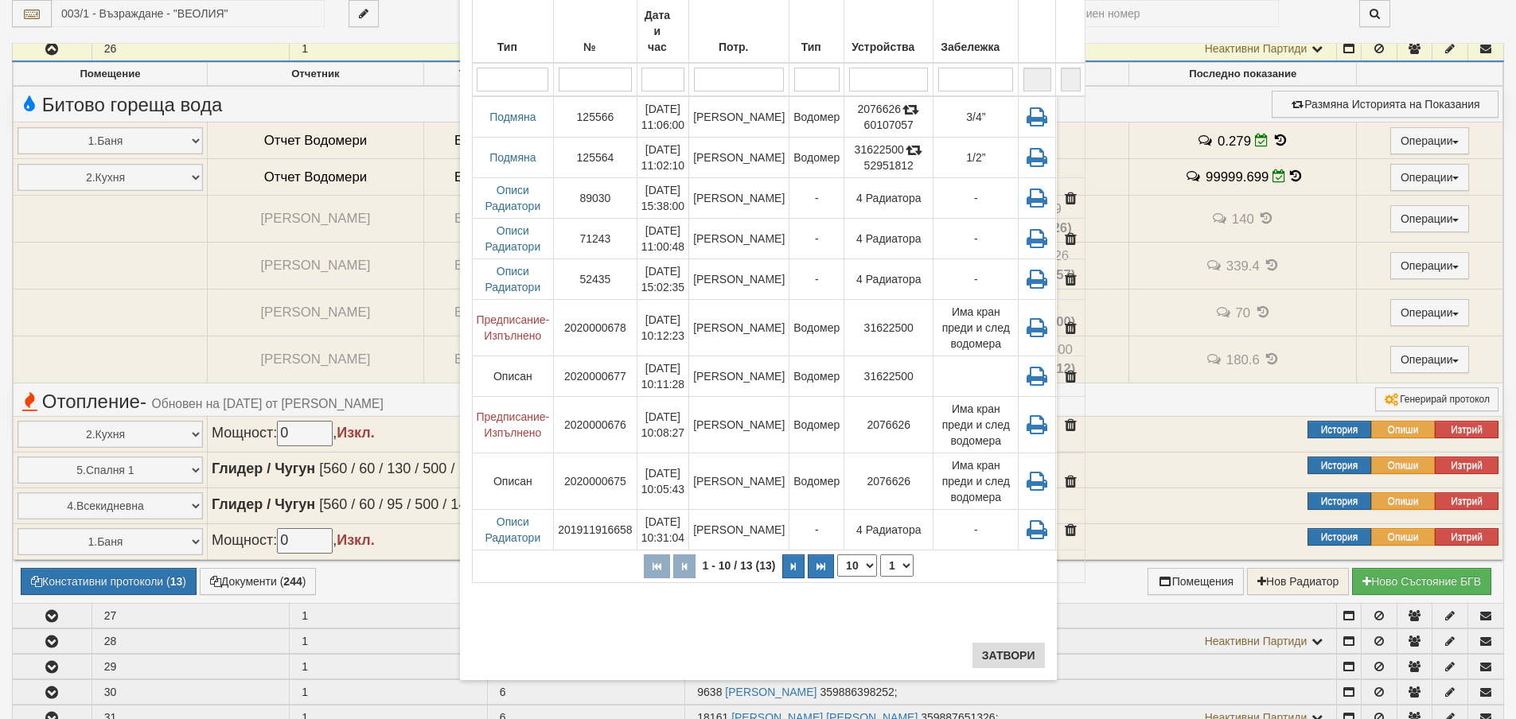
scroll to position [114, 0]
click at [1022, 662] on button "Затвори" at bounding box center [1009, 654] width 72 height 25
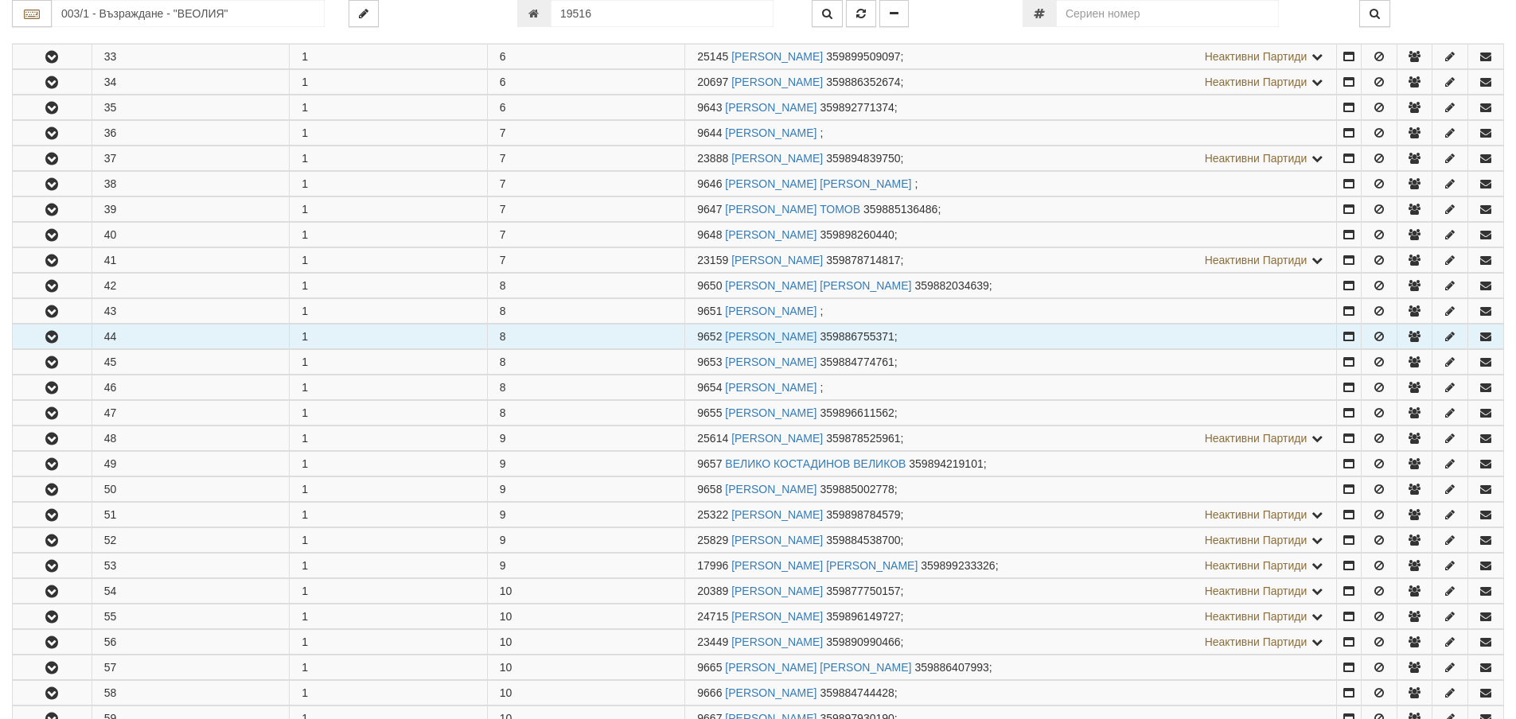
scroll to position [2388, 0]
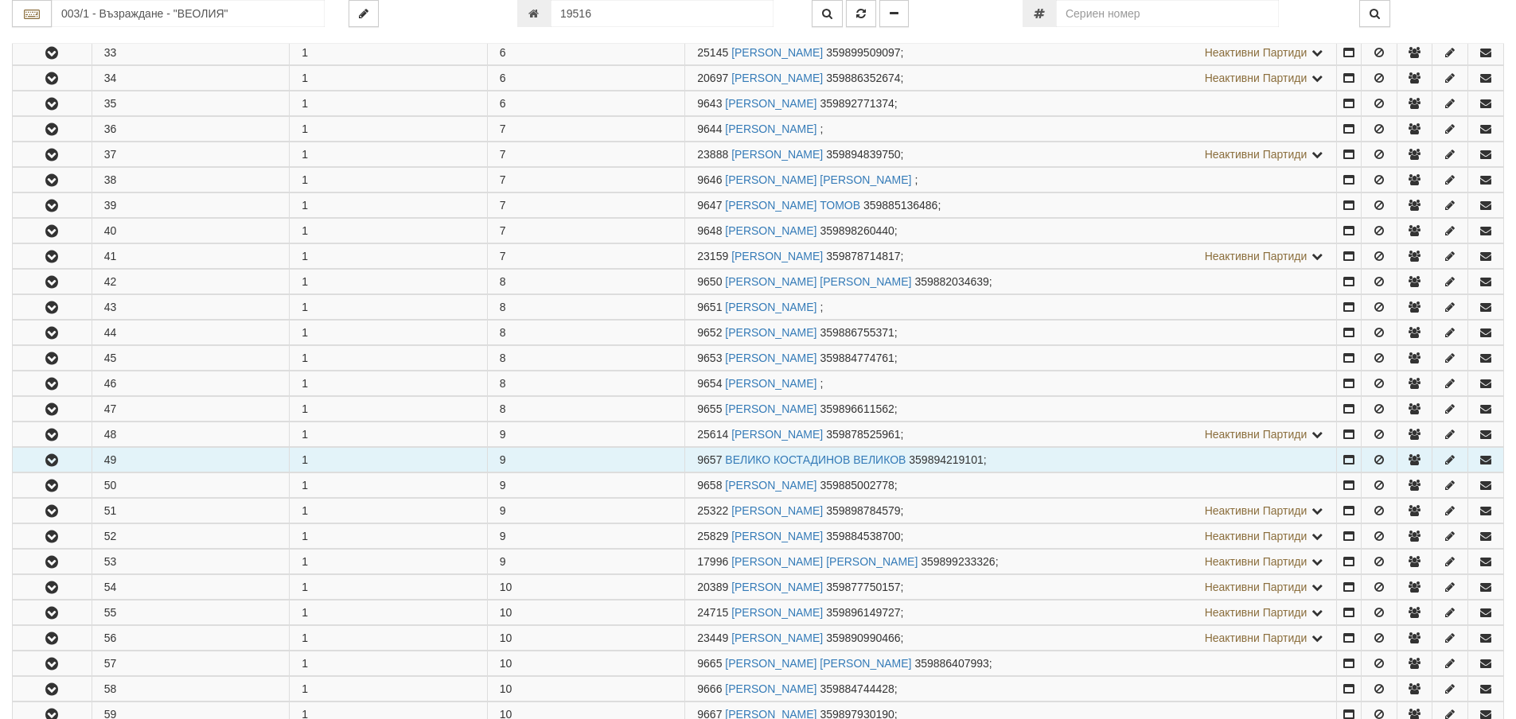
click at [58, 462] on icon "button" at bounding box center [51, 460] width 19 height 11
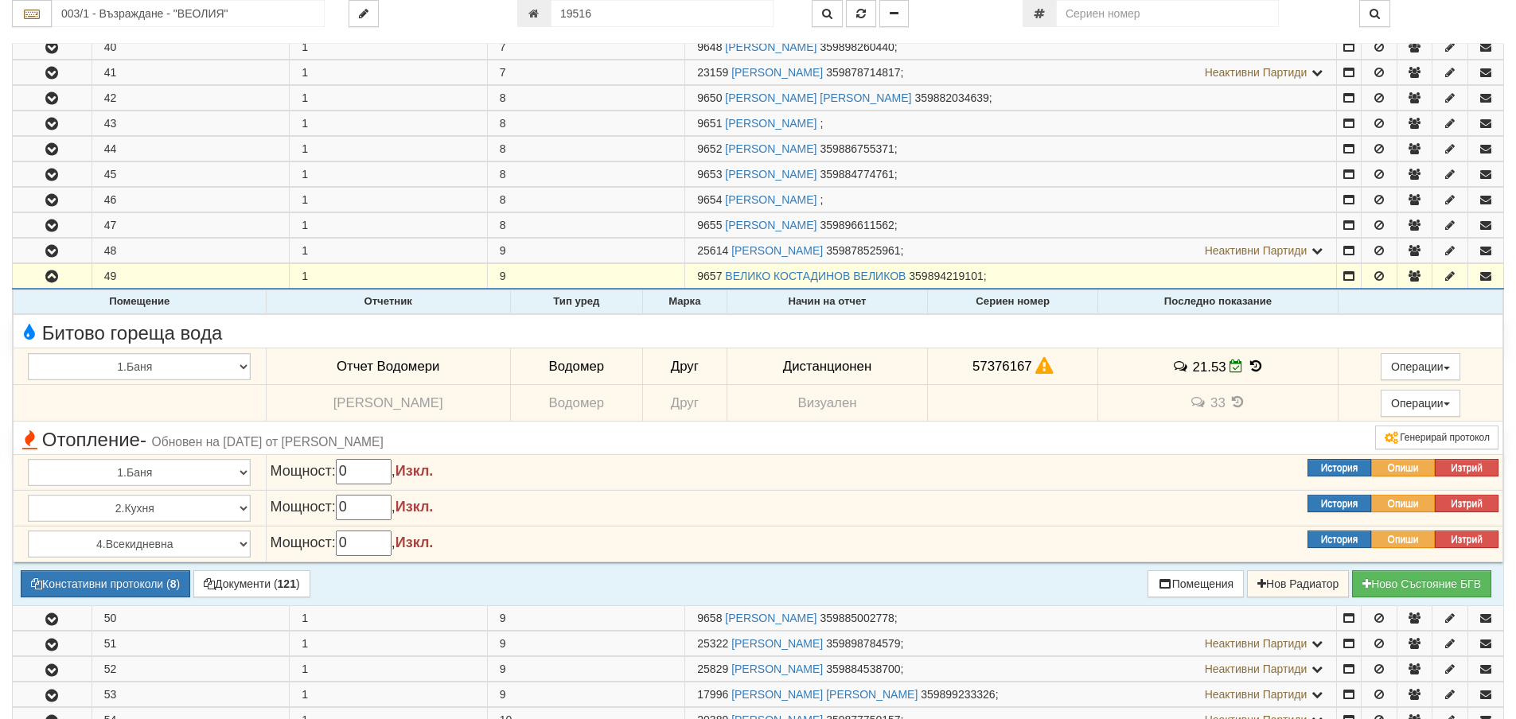
scroll to position [2626, 0]
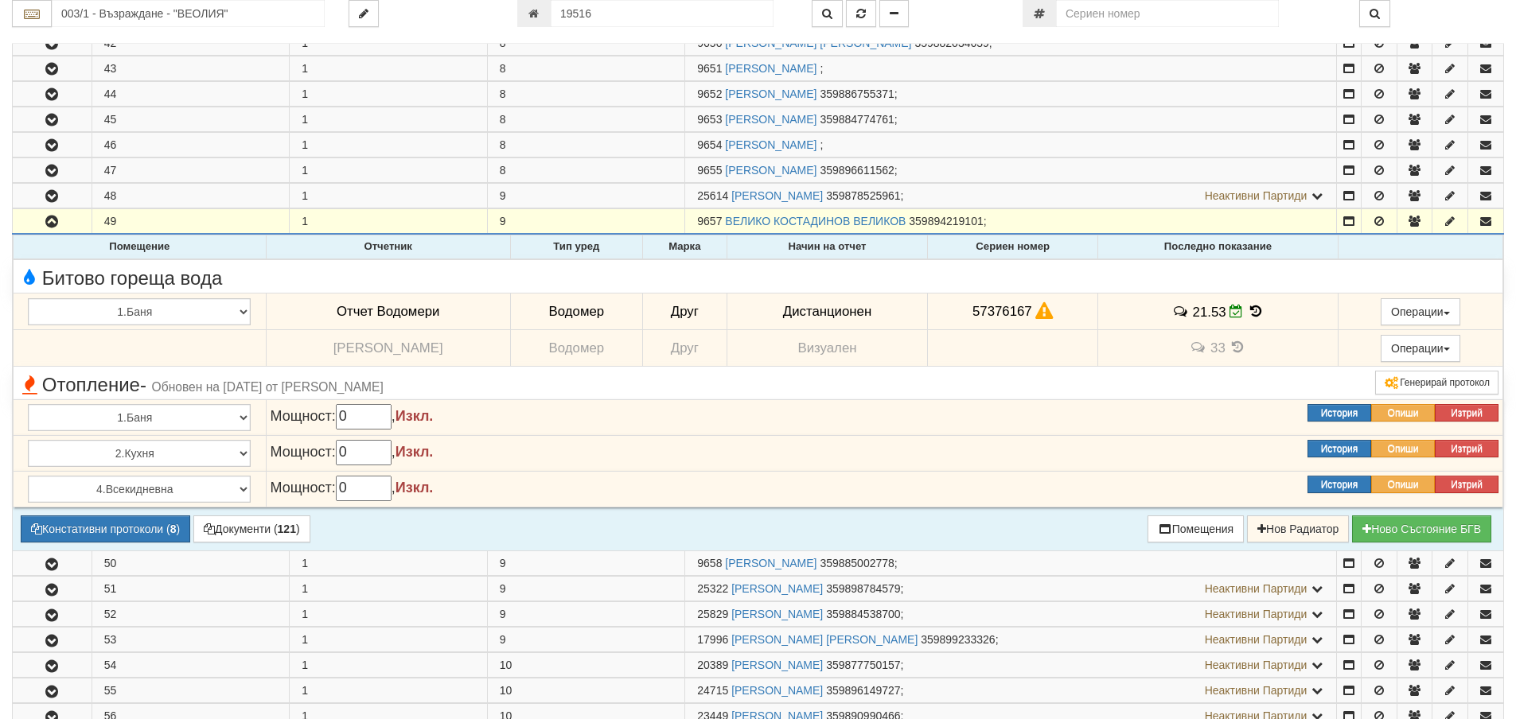
click at [1248, 310] on icon at bounding box center [1256, 312] width 18 height 14
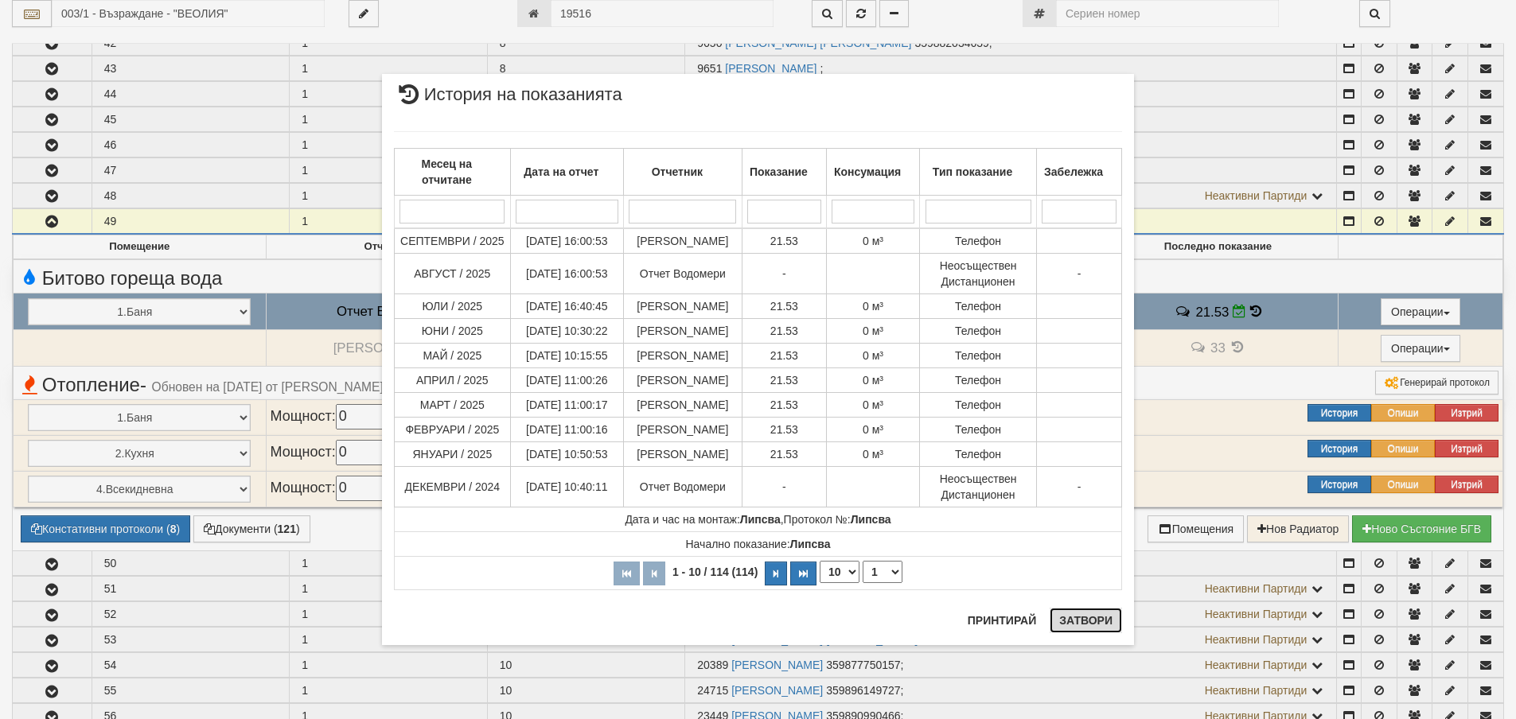
click at [1091, 618] on button "Затвори" at bounding box center [1086, 620] width 72 height 25
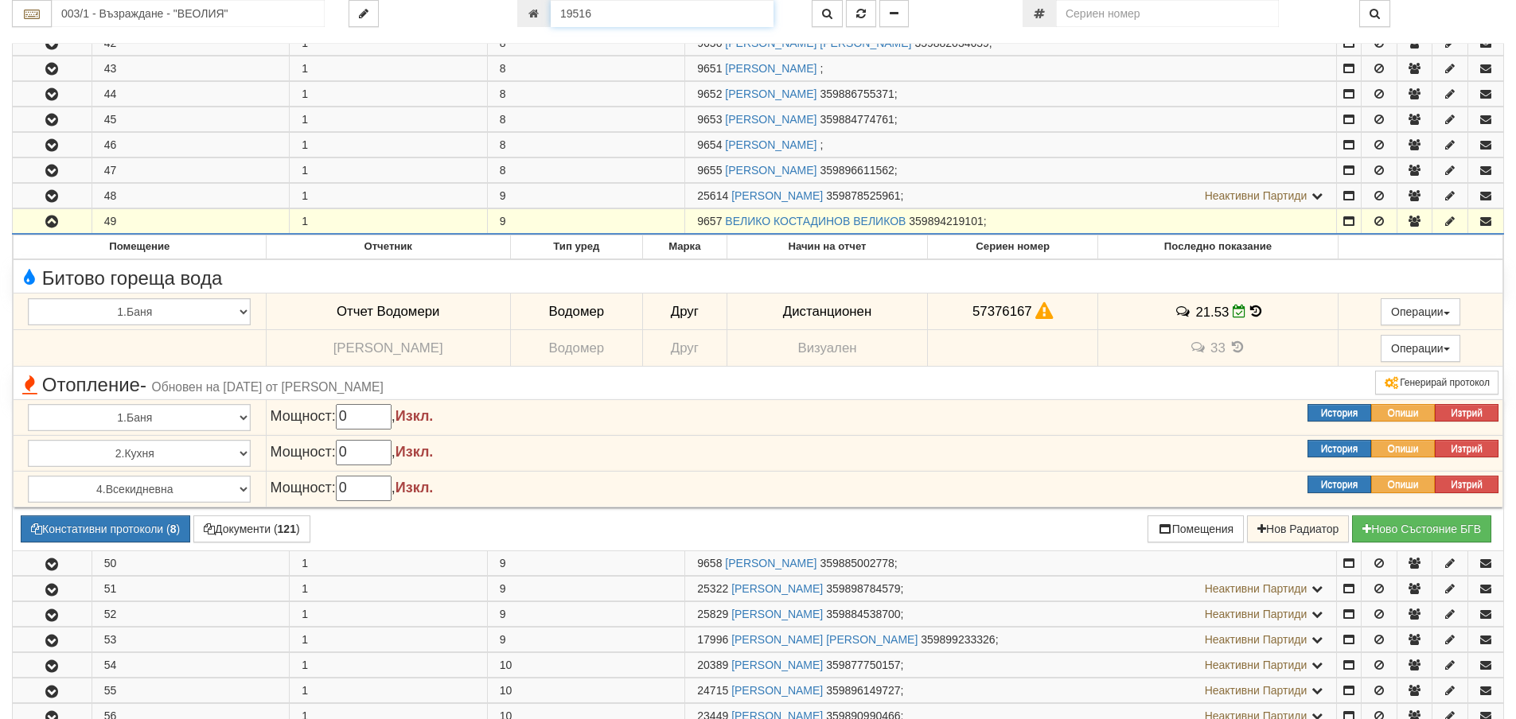
scroll to position [2625, 0]
drag, startPoint x: 598, startPoint y: 13, endPoint x: 506, endPoint y: 21, distance: 91.9
click at [506, 21] on div "19516" at bounding box center [652, 13] width 294 height 27
type input "25656"
type input "124/3,4,5 - "ВЕОЛИЯ ЕНЕРДЖИ ВАРНА " ЕАД"
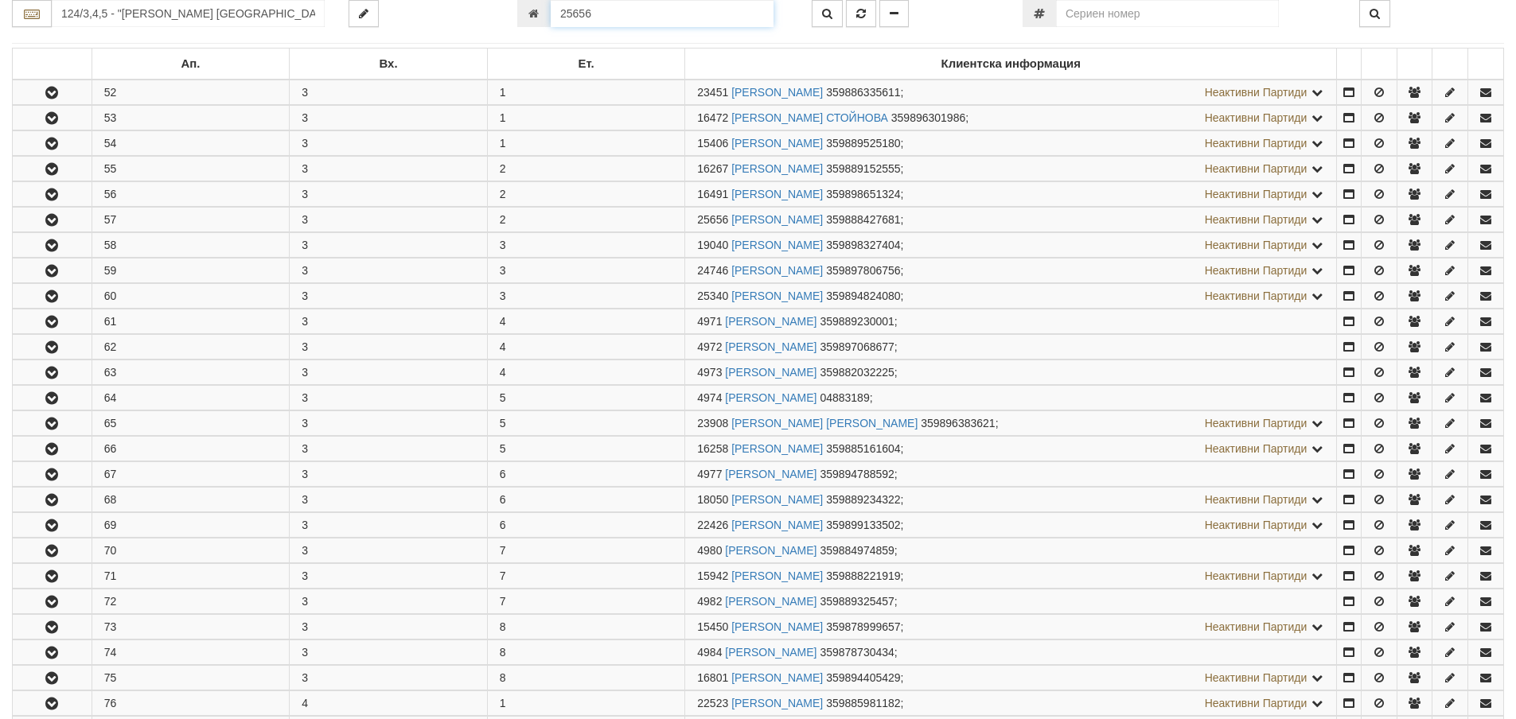
scroll to position [442, 0]
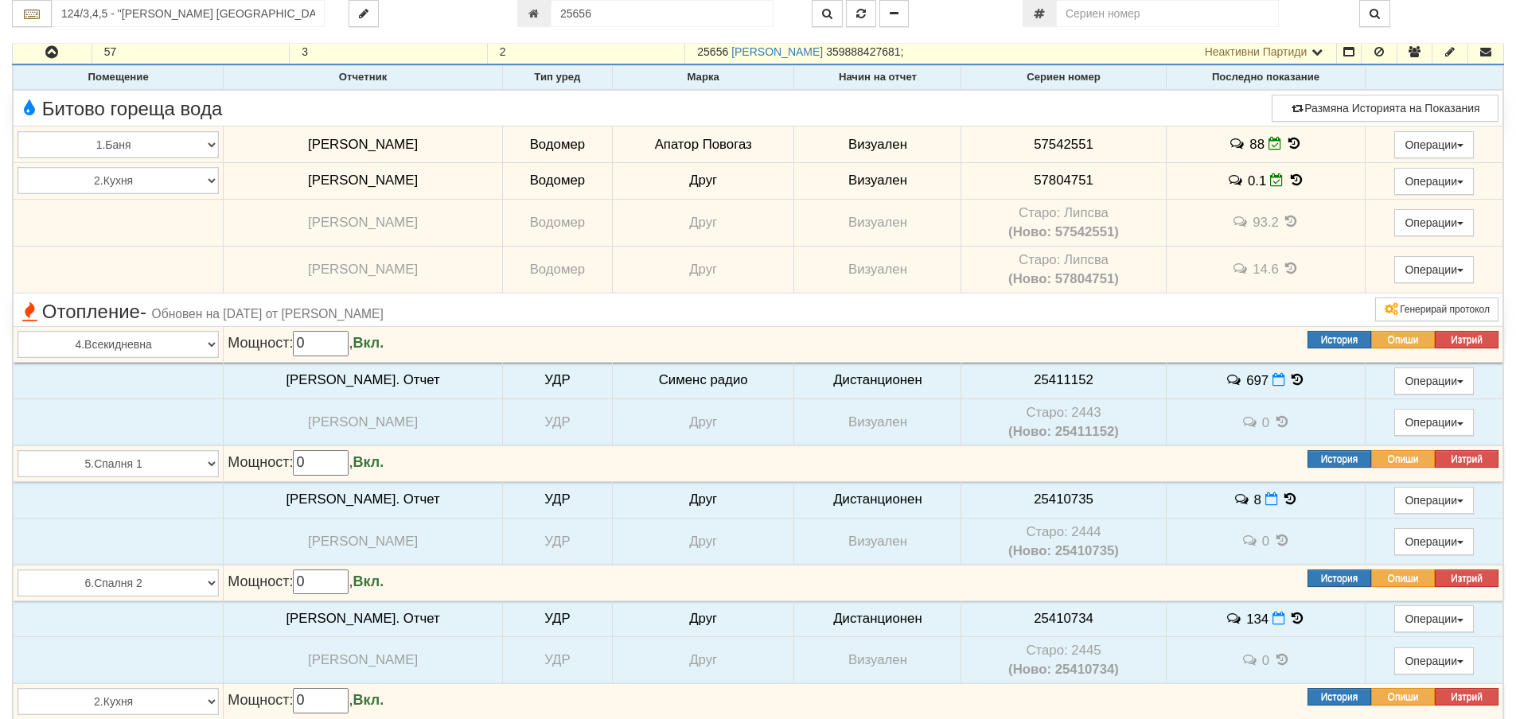
click at [1285, 142] on icon at bounding box center [1294, 144] width 18 height 14
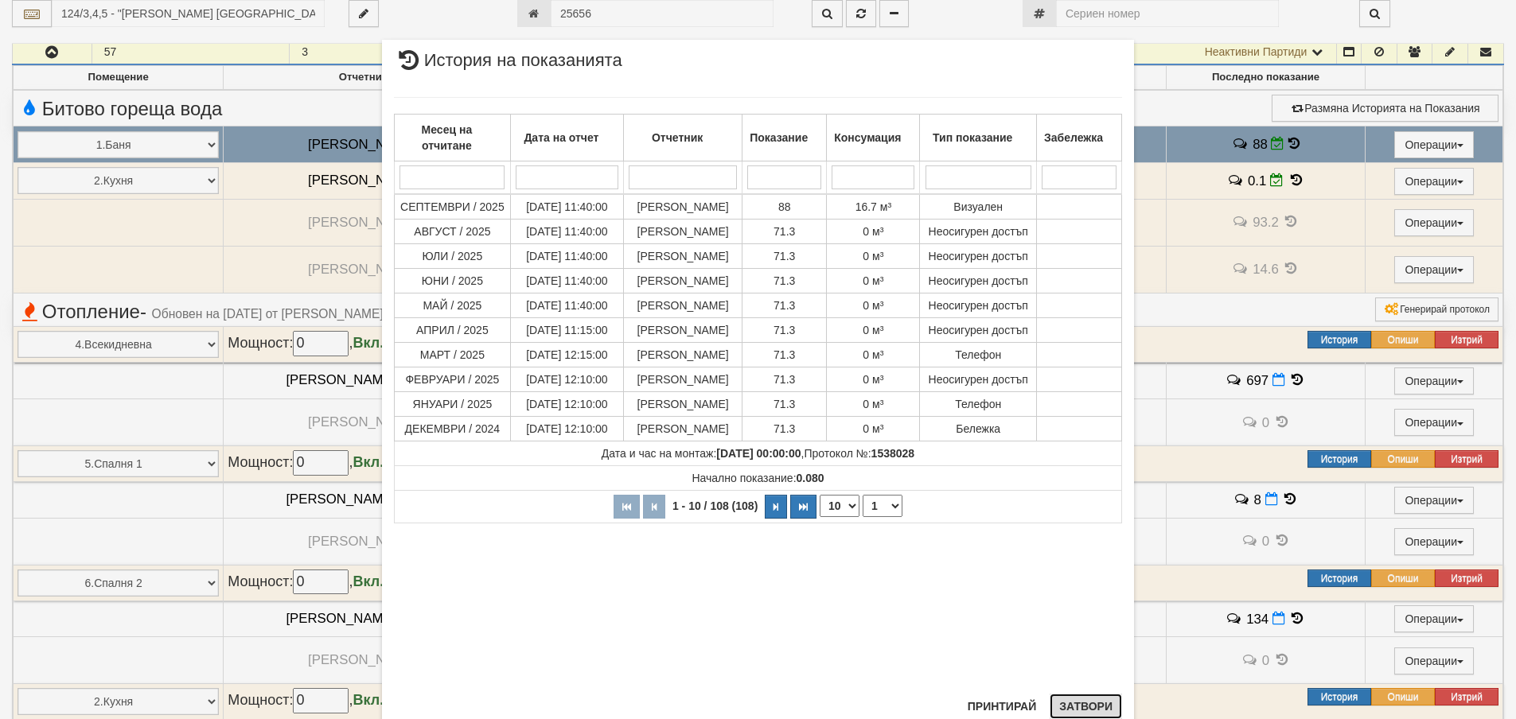
click at [1080, 703] on button "Затвори" at bounding box center [1086, 706] width 72 height 25
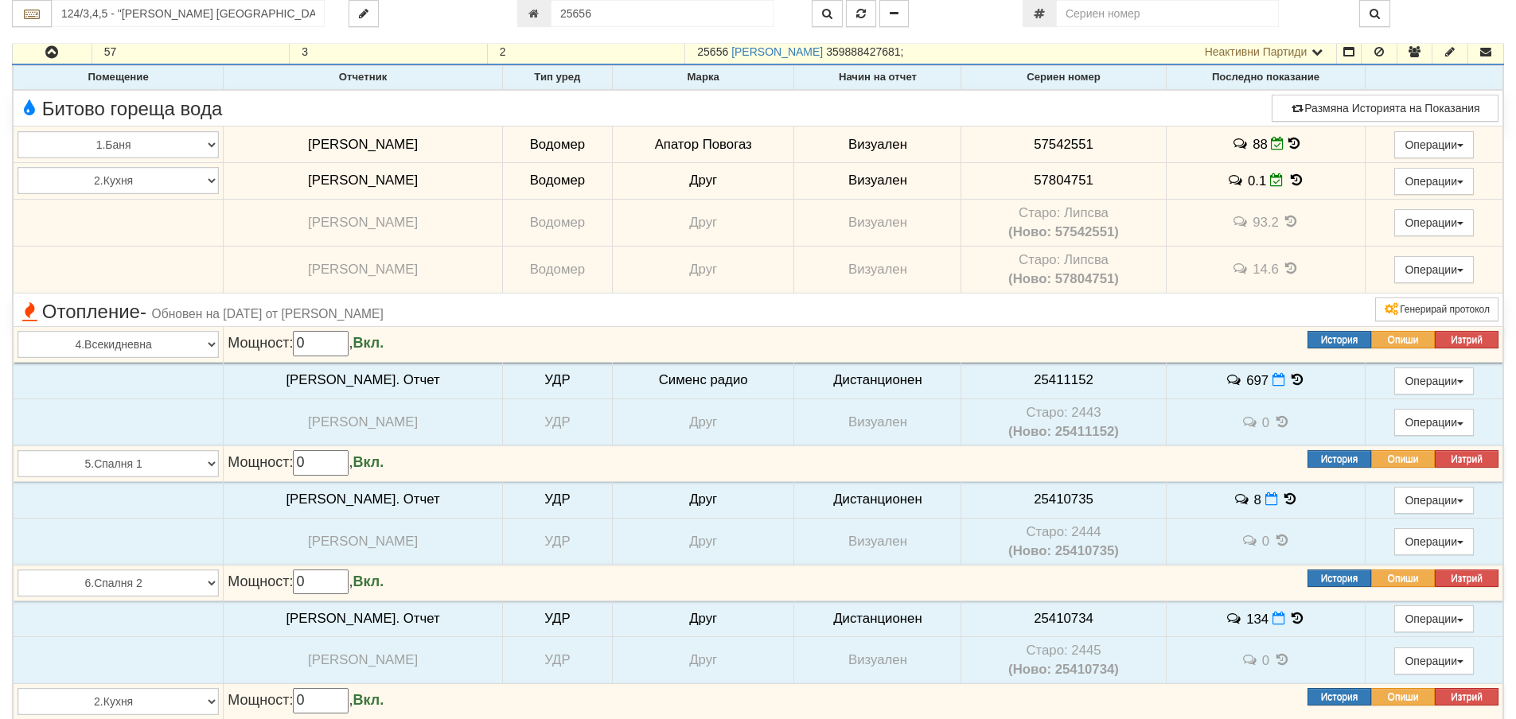
click at [1288, 149] on icon at bounding box center [1293, 144] width 11 height 14
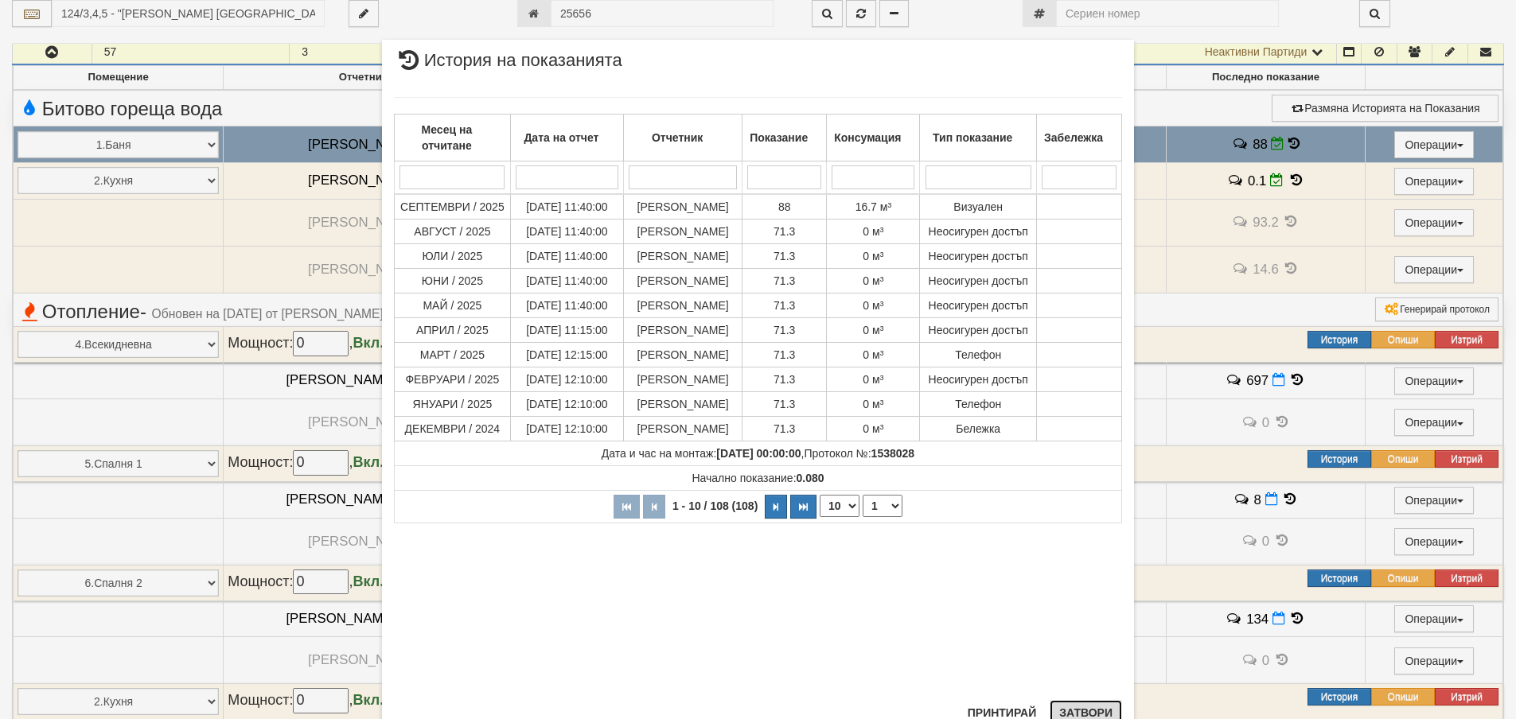
click at [1080, 717] on button "Затвори" at bounding box center [1086, 712] width 72 height 25
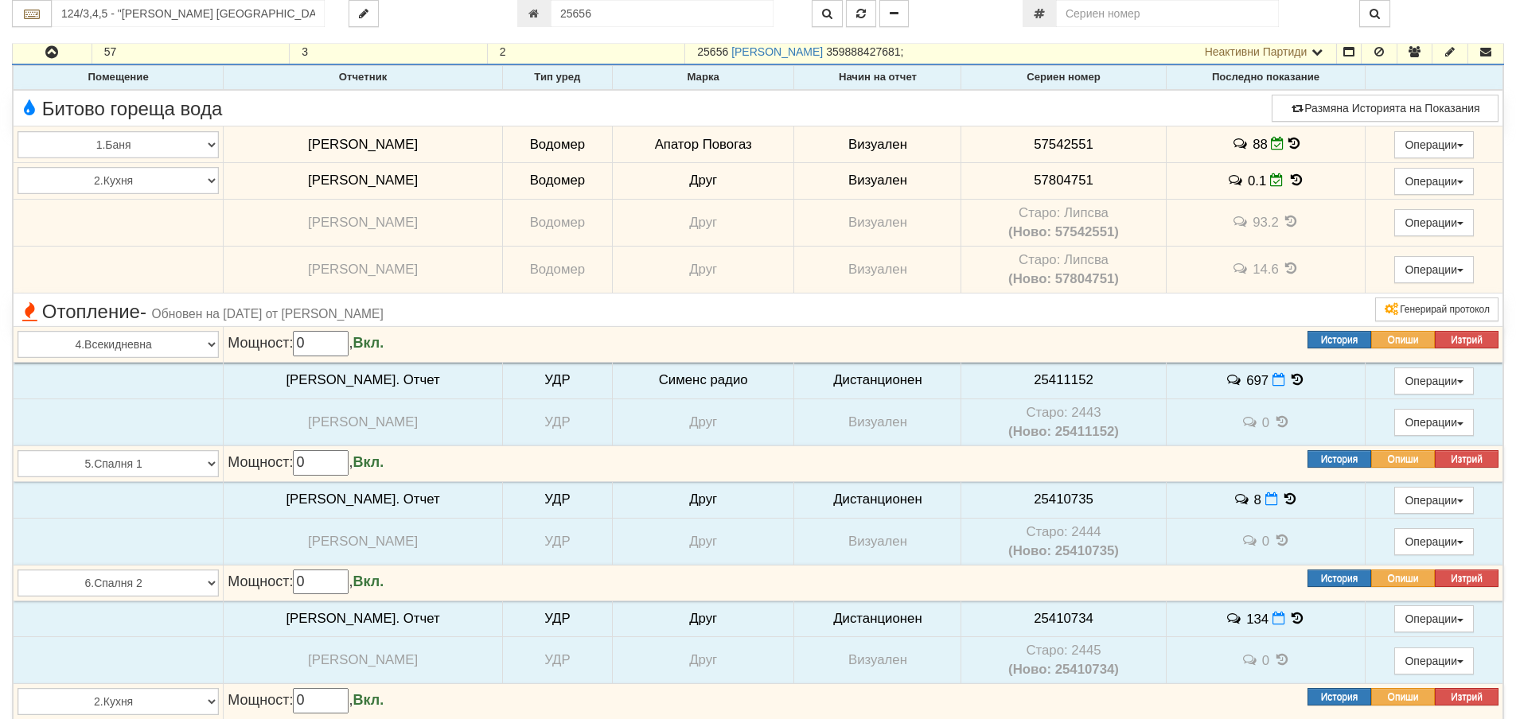
scroll to position [362, 0]
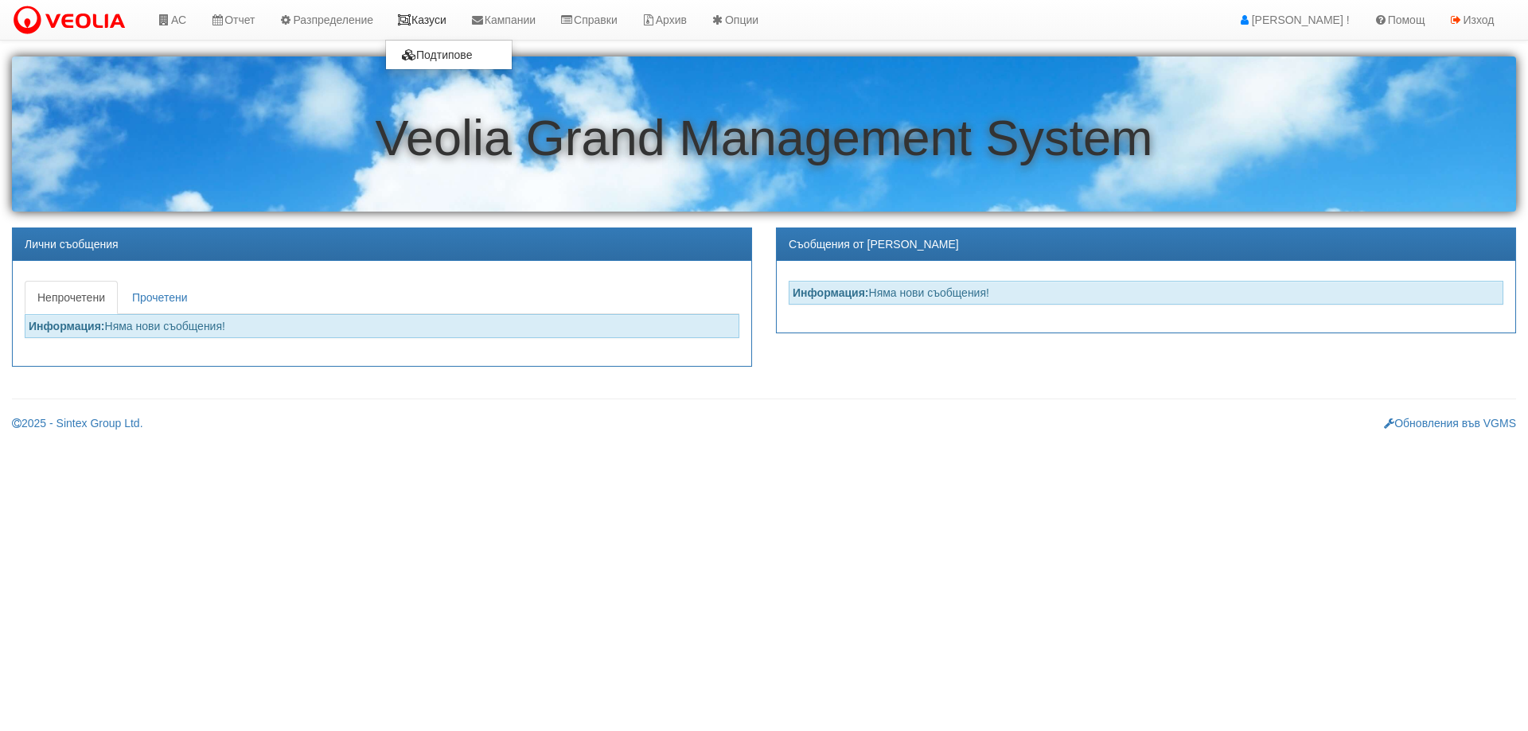
click at [440, 22] on link "Казуси" at bounding box center [421, 20] width 73 height 40
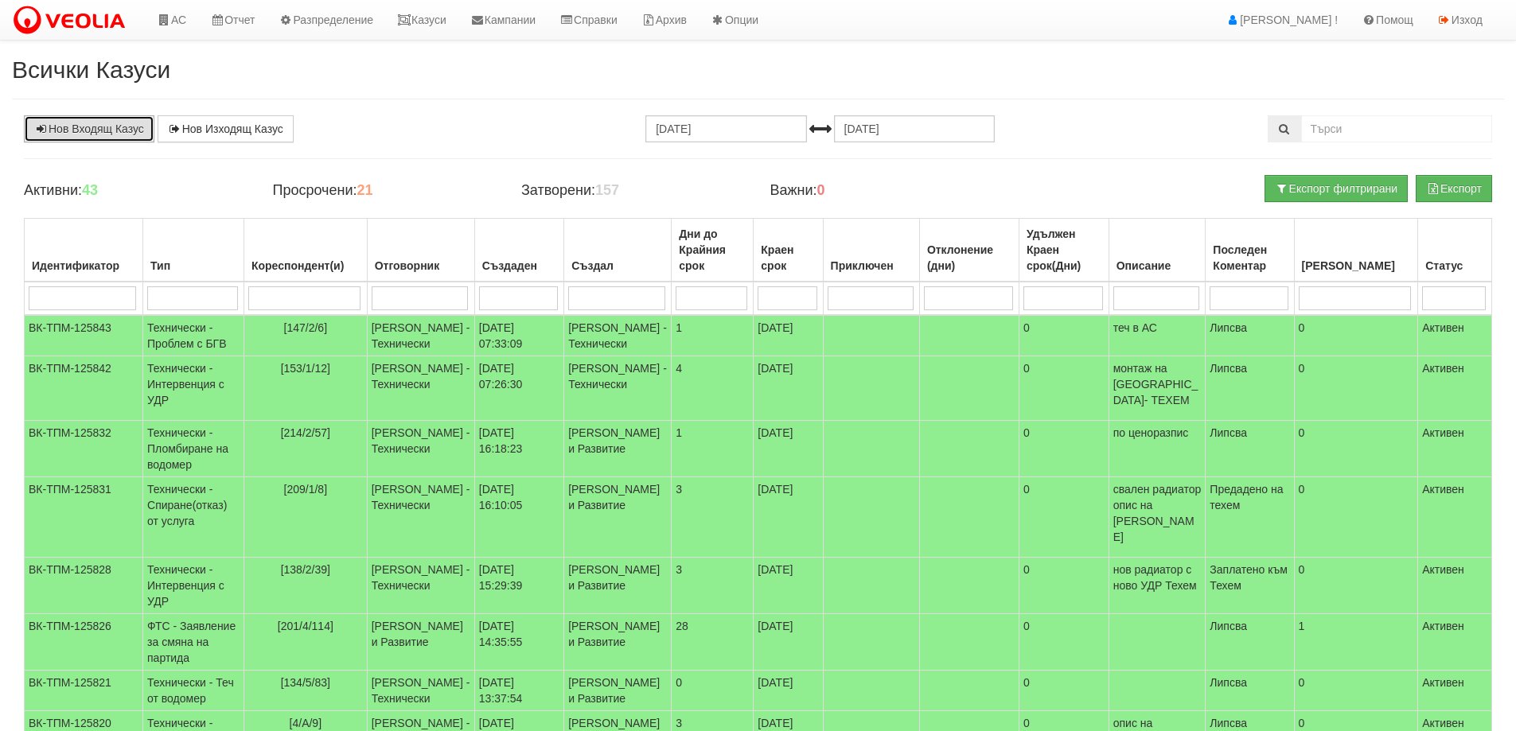
click at [87, 129] on link "Нов Входящ Казус" at bounding box center [89, 128] width 131 height 27
click at [82, 132] on link "Нов Входящ Казус" at bounding box center [89, 128] width 131 height 27
click at [441, 21] on link "Казуси" at bounding box center [421, 20] width 73 height 40
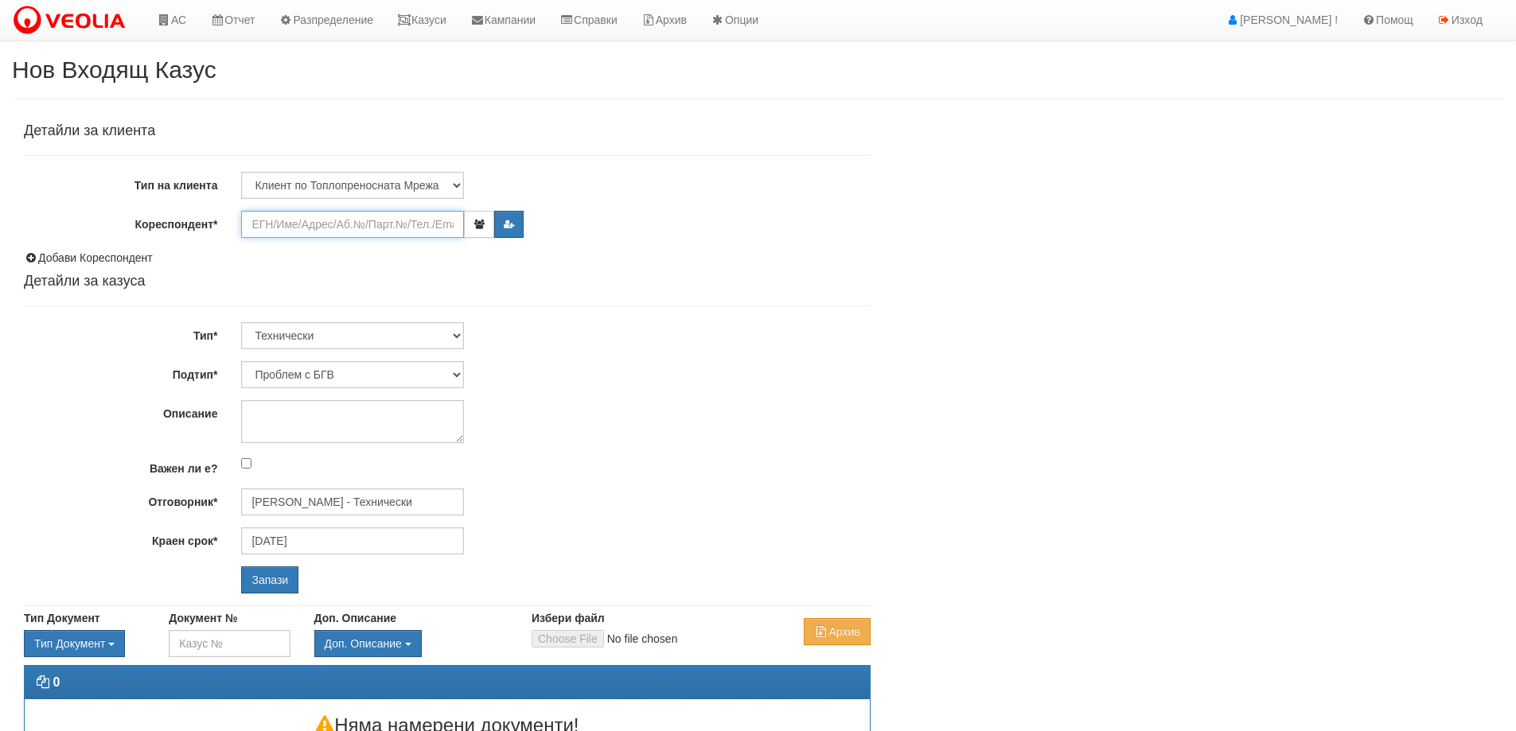
click at [290, 218] on input "Кореспондент*" at bounding box center [352, 224] width 223 height 27
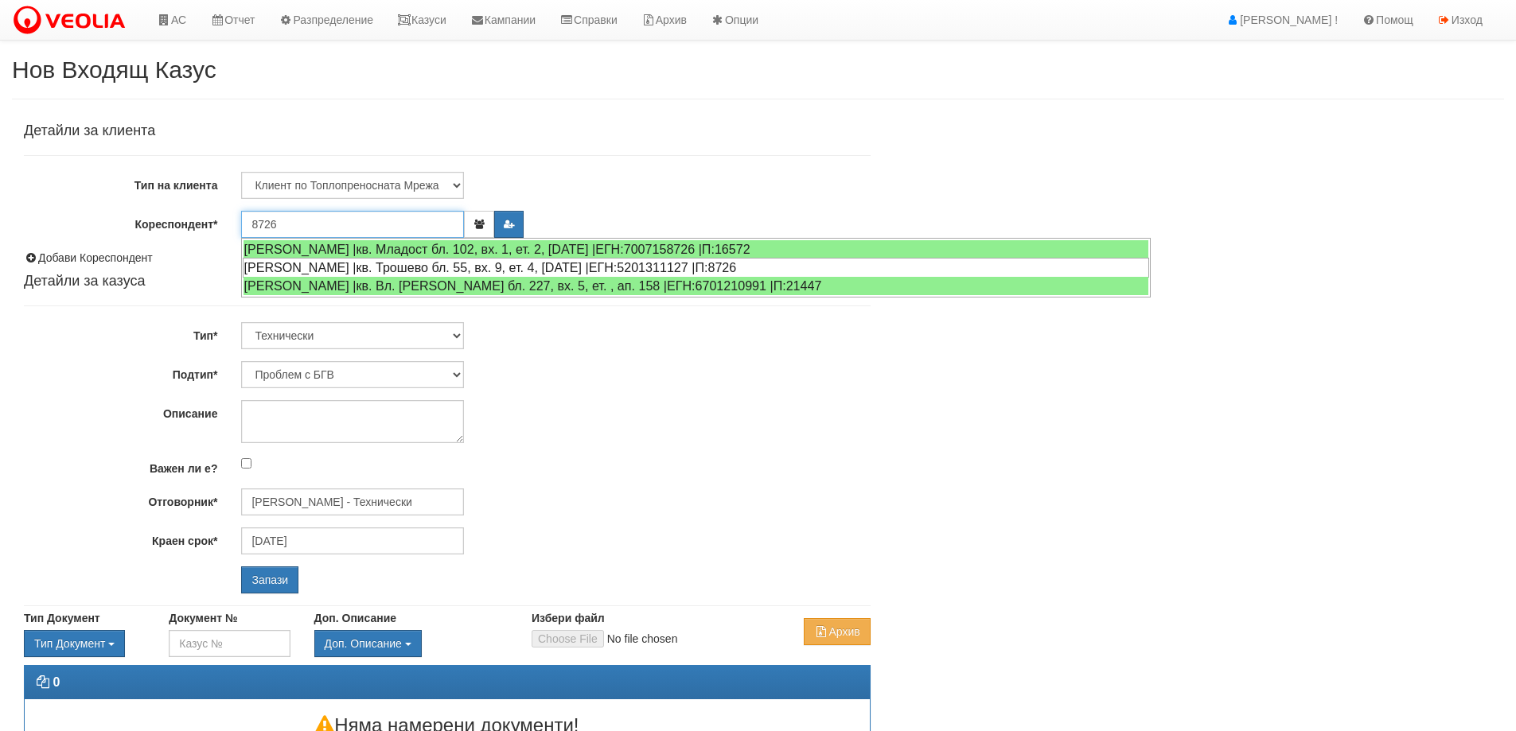
click at [392, 266] on div "[PERSON_NAME] |кв. Трошево бл. 55, вх. 9, ет. 4, [DATE] |ЕГН:5201311127 |П:8726" at bounding box center [696, 268] width 906 height 20
type input "Наемател"
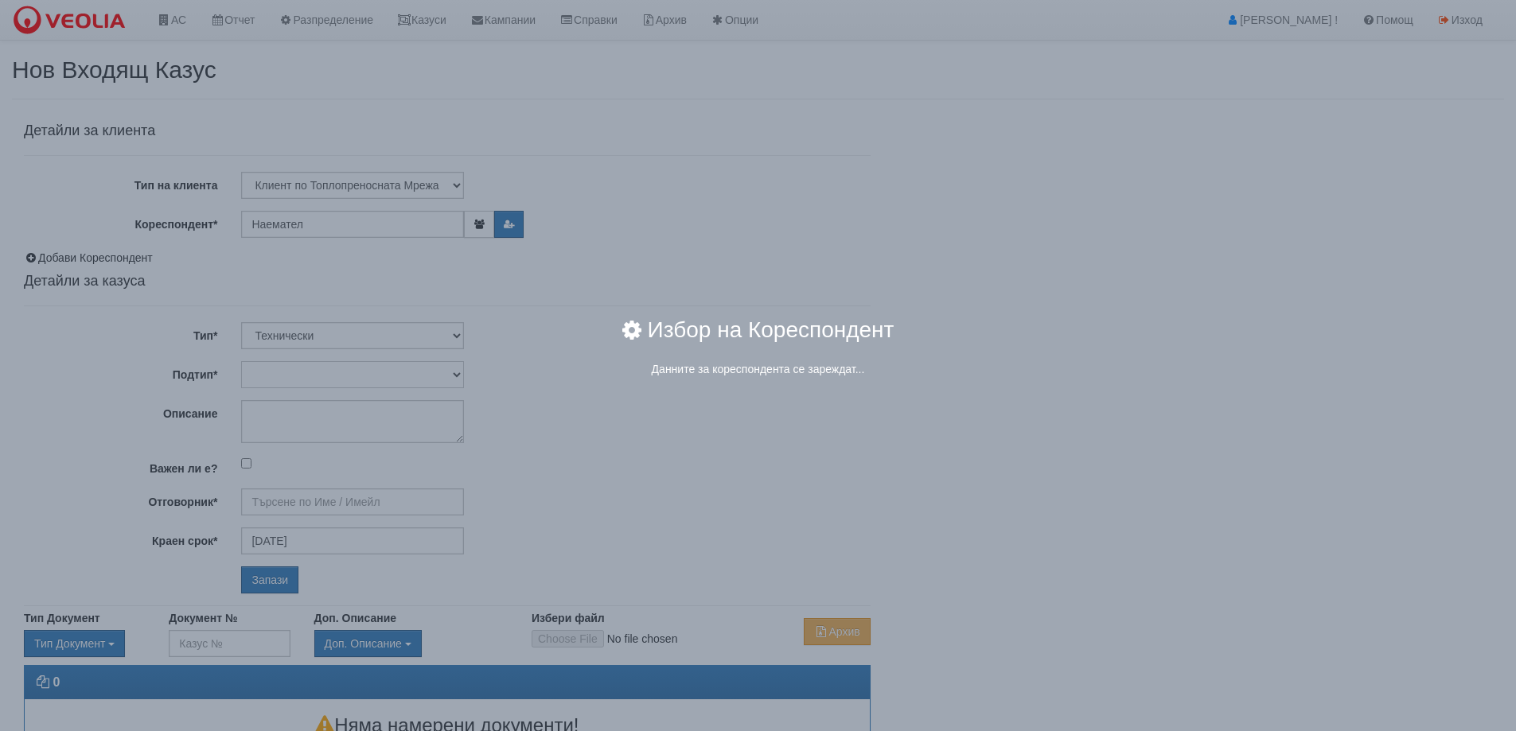
type input "[PERSON_NAME] - Технически"
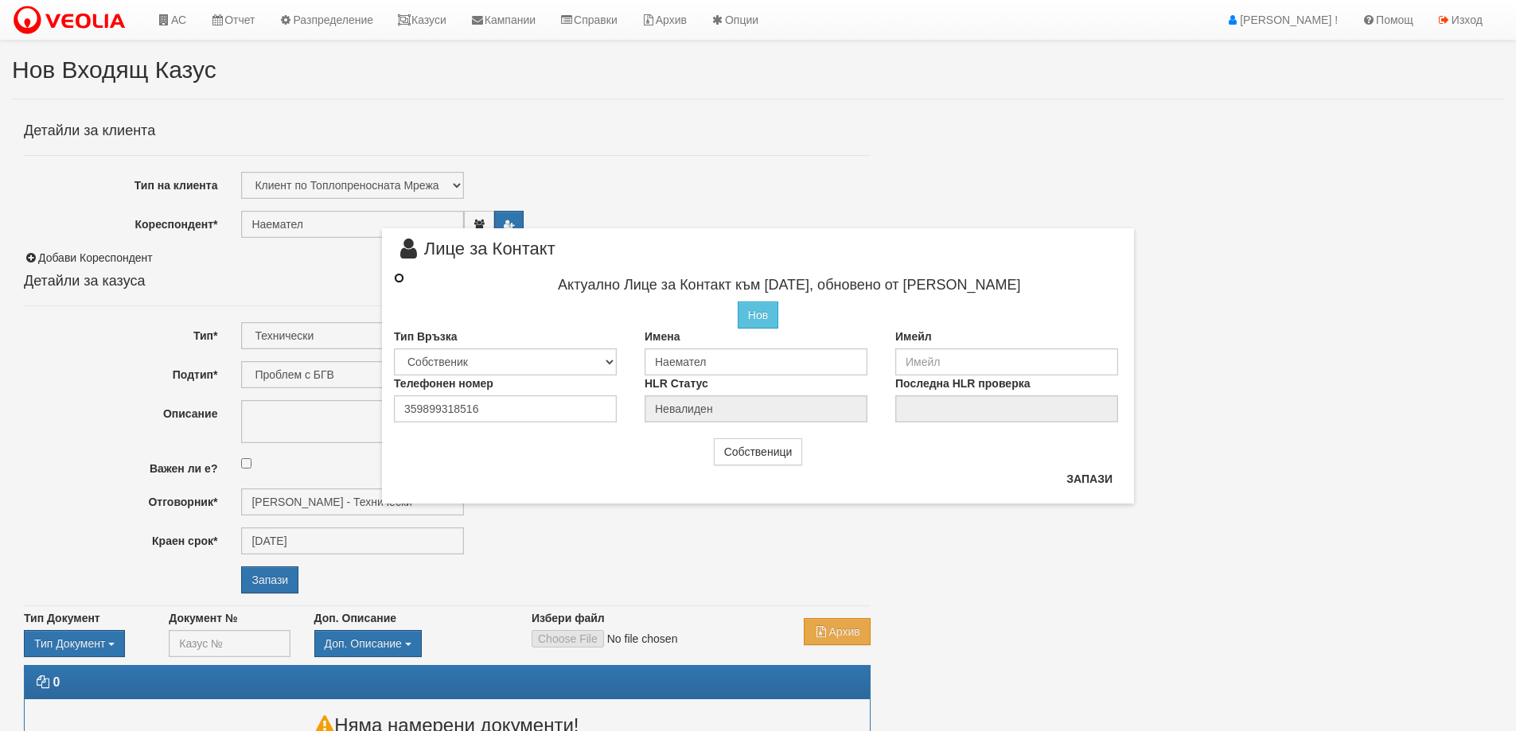
click at [399, 278] on input "radio" at bounding box center [399, 278] width 10 height 10
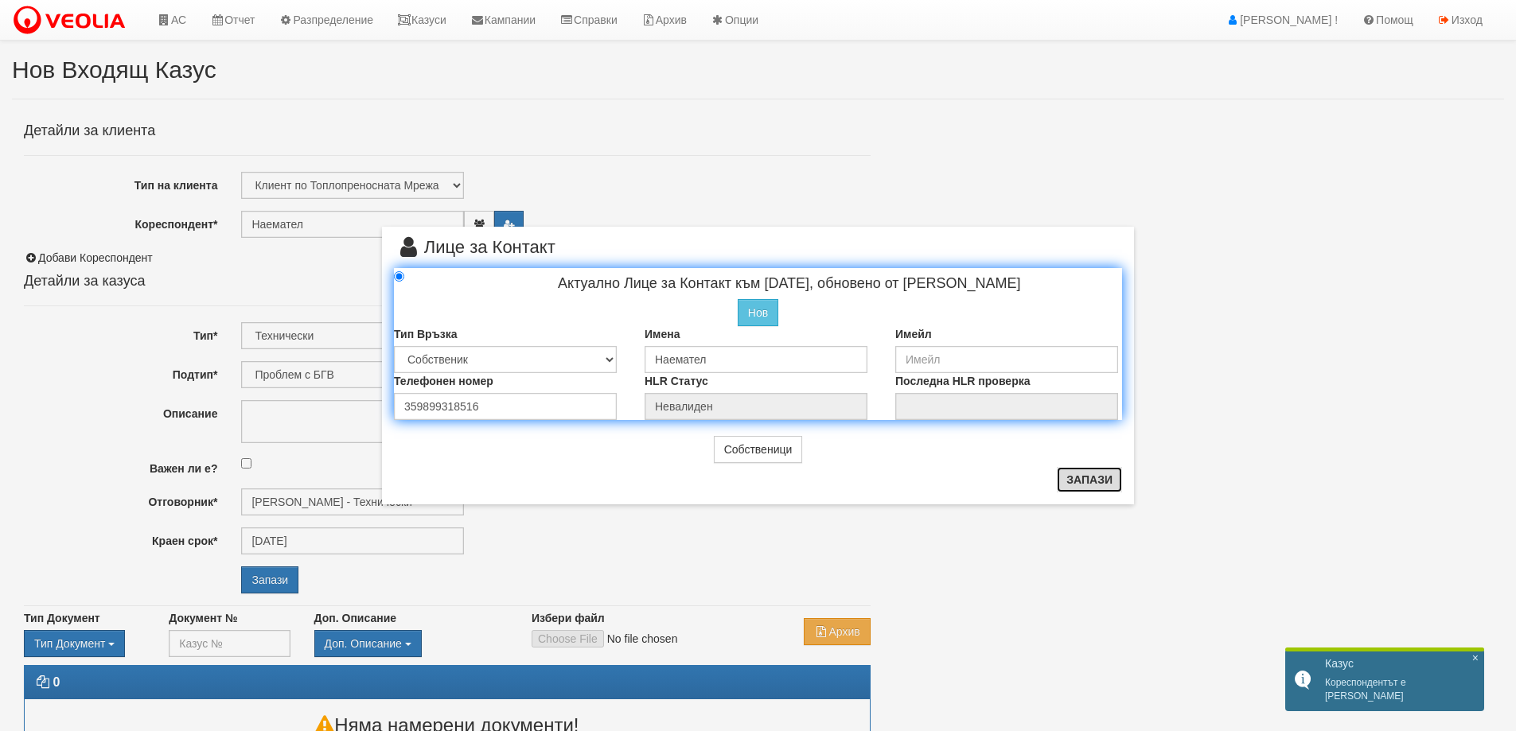
click at [1086, 479] on button "Запази" at bounding box center [1089, 479] width 65 height 25
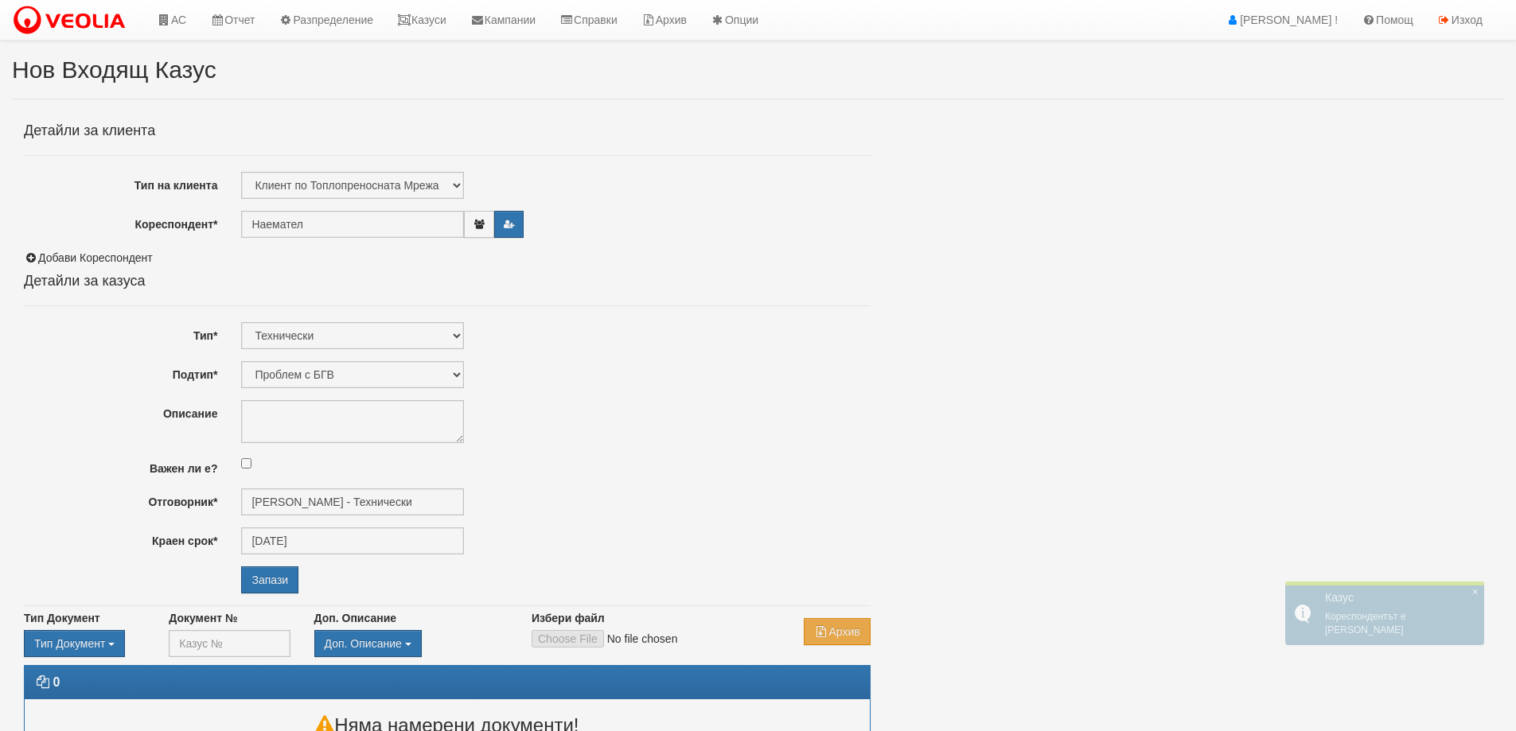
radio input "true"
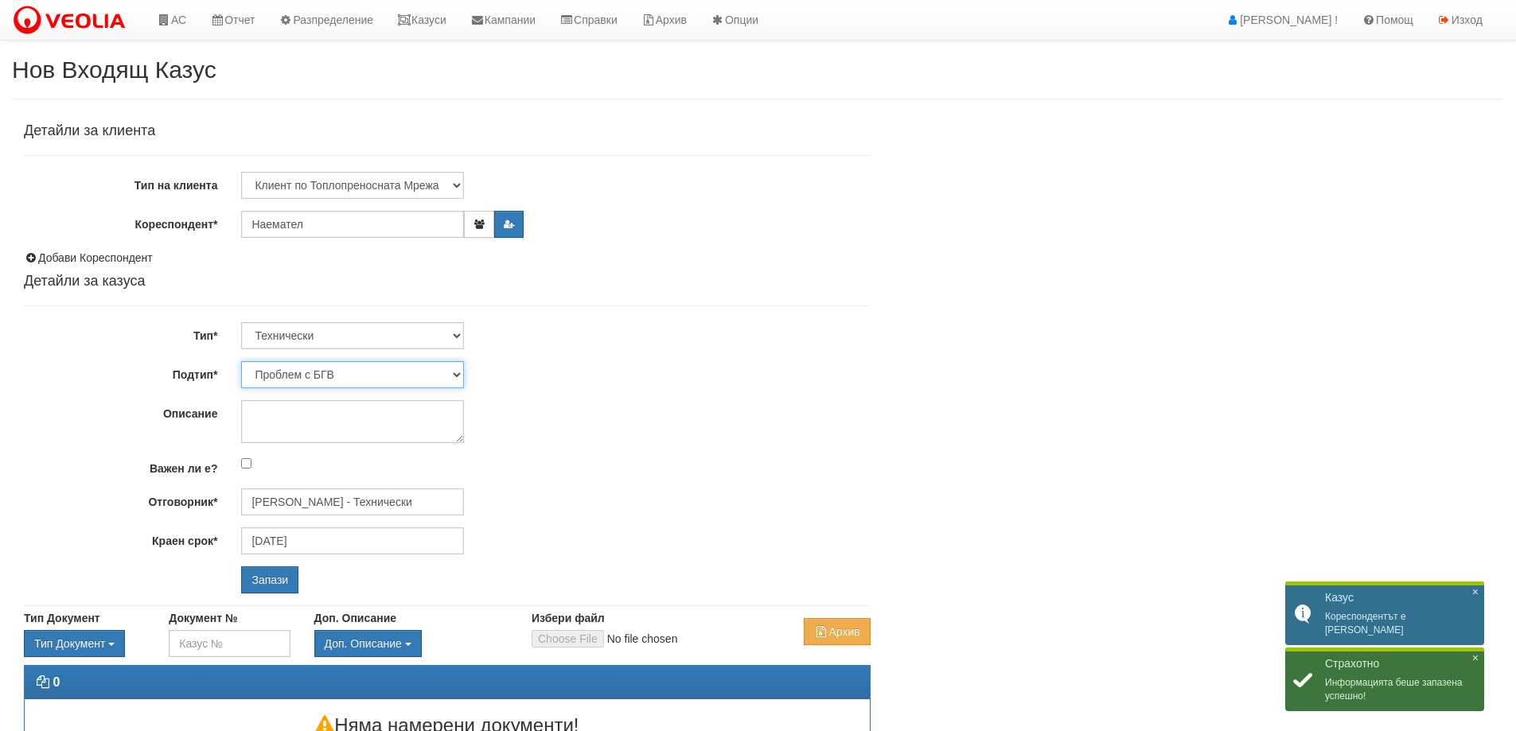
click at [420, 378] on select "Проблем с БГВ Теч ВОИ Теч БГВ Теч в АС Теч от водомер Проблем в АС Интервенция …" at bounding box center [352, 374] width 223 height 27
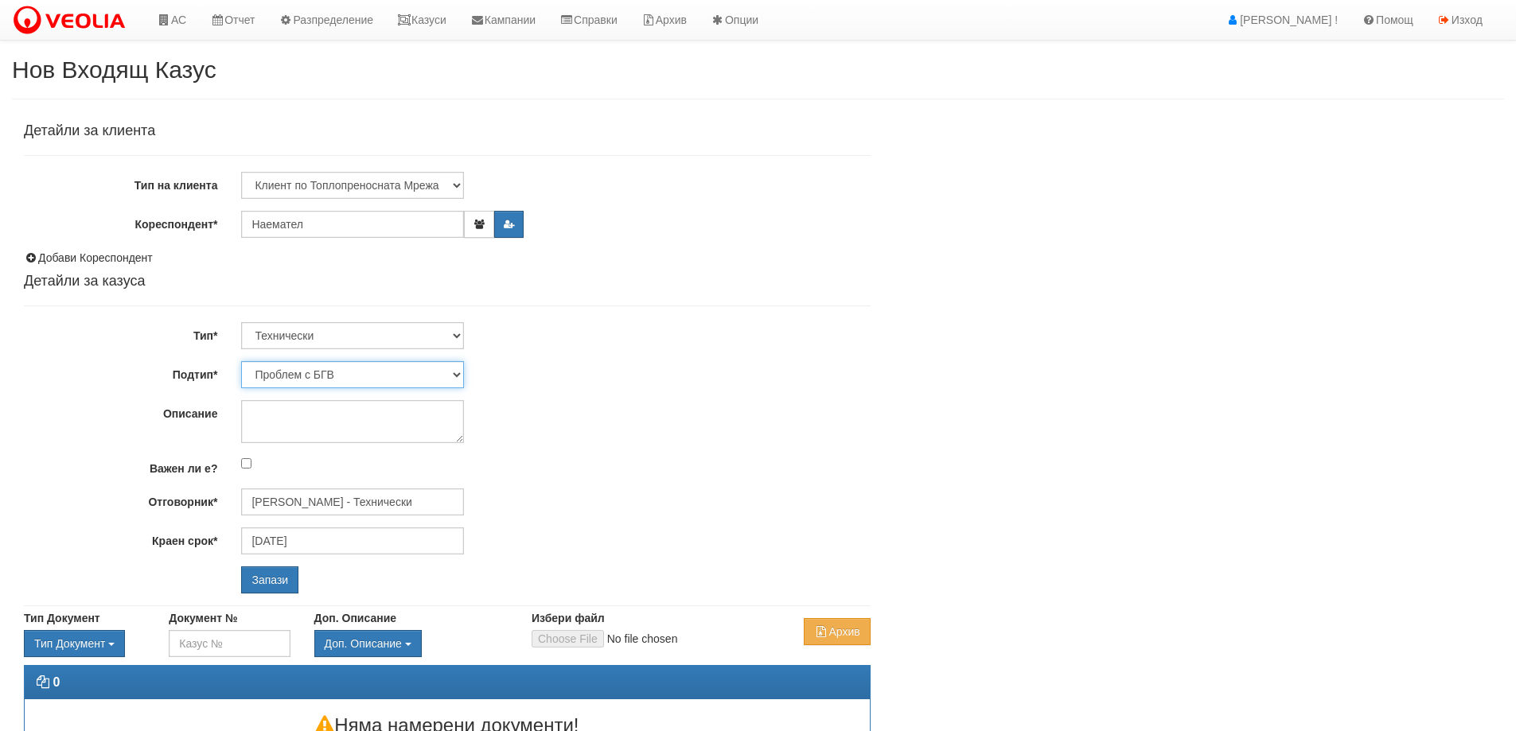
select select "Опис ВИ"
click at [241, 361] on select "Проблем с БГВ Теч ВОИ Теч БГВ Теч в АС Теч от водомер Проблем в АС Интервенция …" at bounding box center [352, 374] width 223 height 27
type input "12/10/2025"
type input "Дончо Дончев - Технически"
click at [480, 222] on icon "button" at bounding box center [479, 225] width 12 height 10
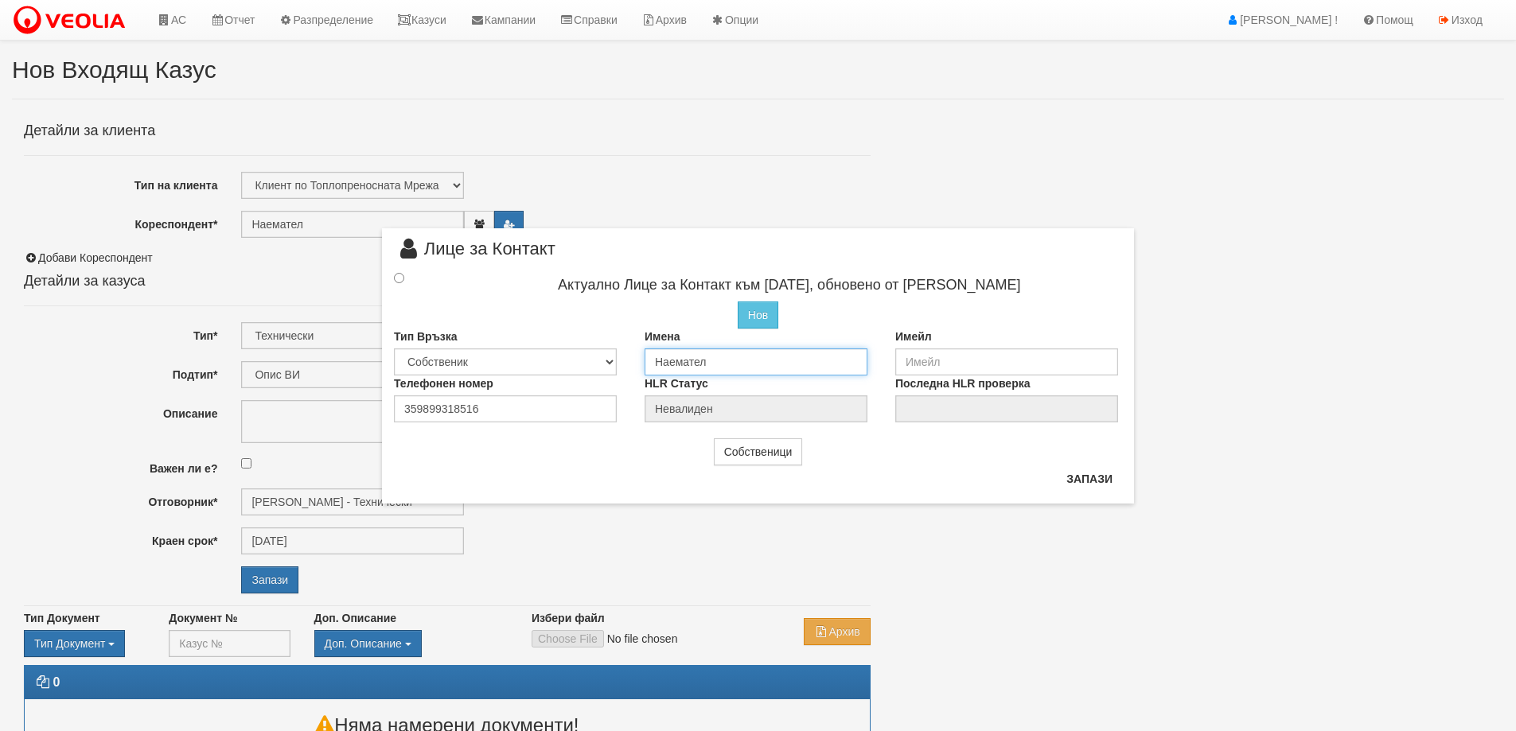
drag, startPoint x: 711, startPoint y: 361, endPoint x: 643, endPoint y: 367, distance: 67.9
click at [643, 367] on div "Имена Наемател" at bounding box center [758, 352] width 251 height 47
type input "[PERSON_NAME]"
click at [397, 277] on input "radio" at bounding box center [399, 276] width 10 height 10
radio input "true"
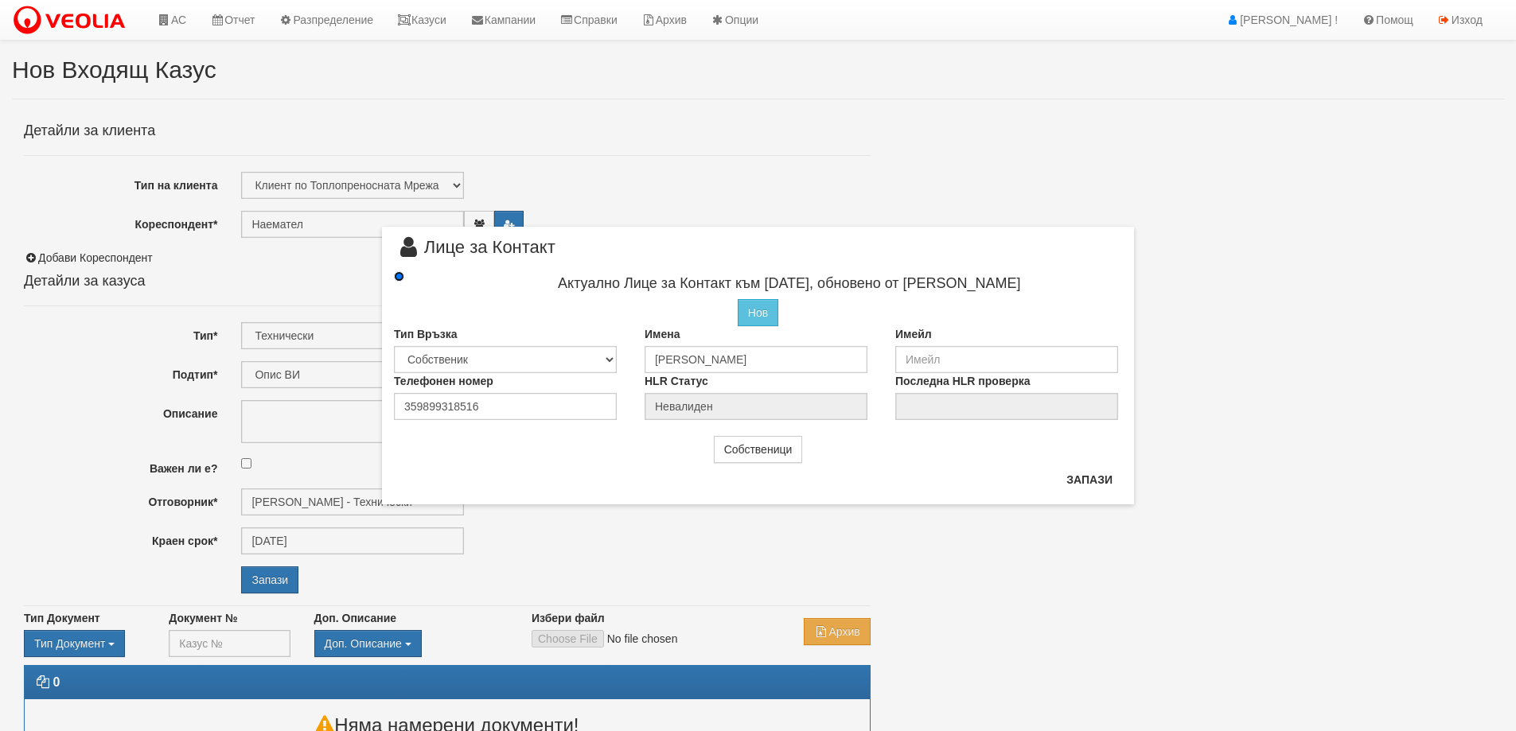
type input "[PERSON_NAME]"
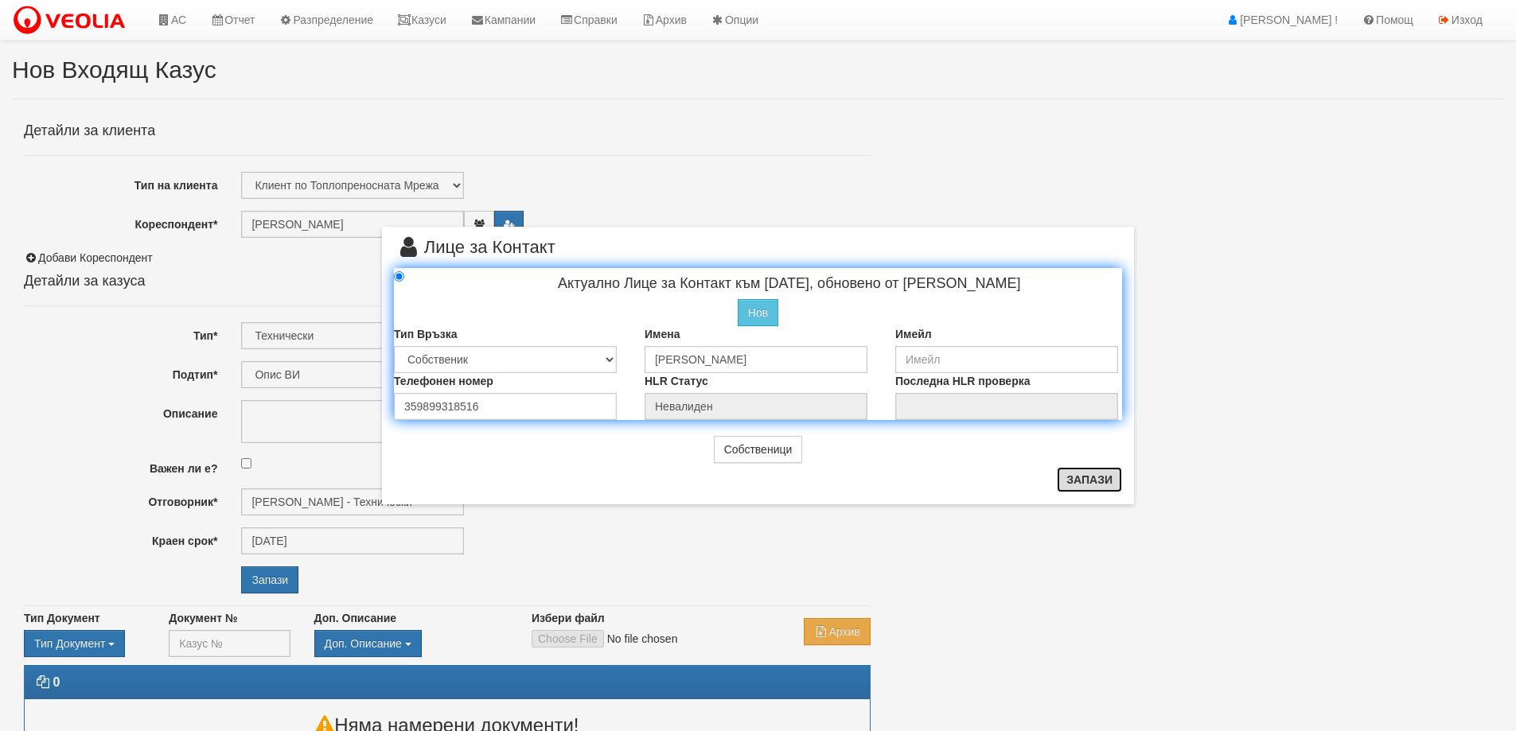
click at [1090, 479] on button "Запази" at bounding box center [1089, 479] width 65 height 25
radio input "true"
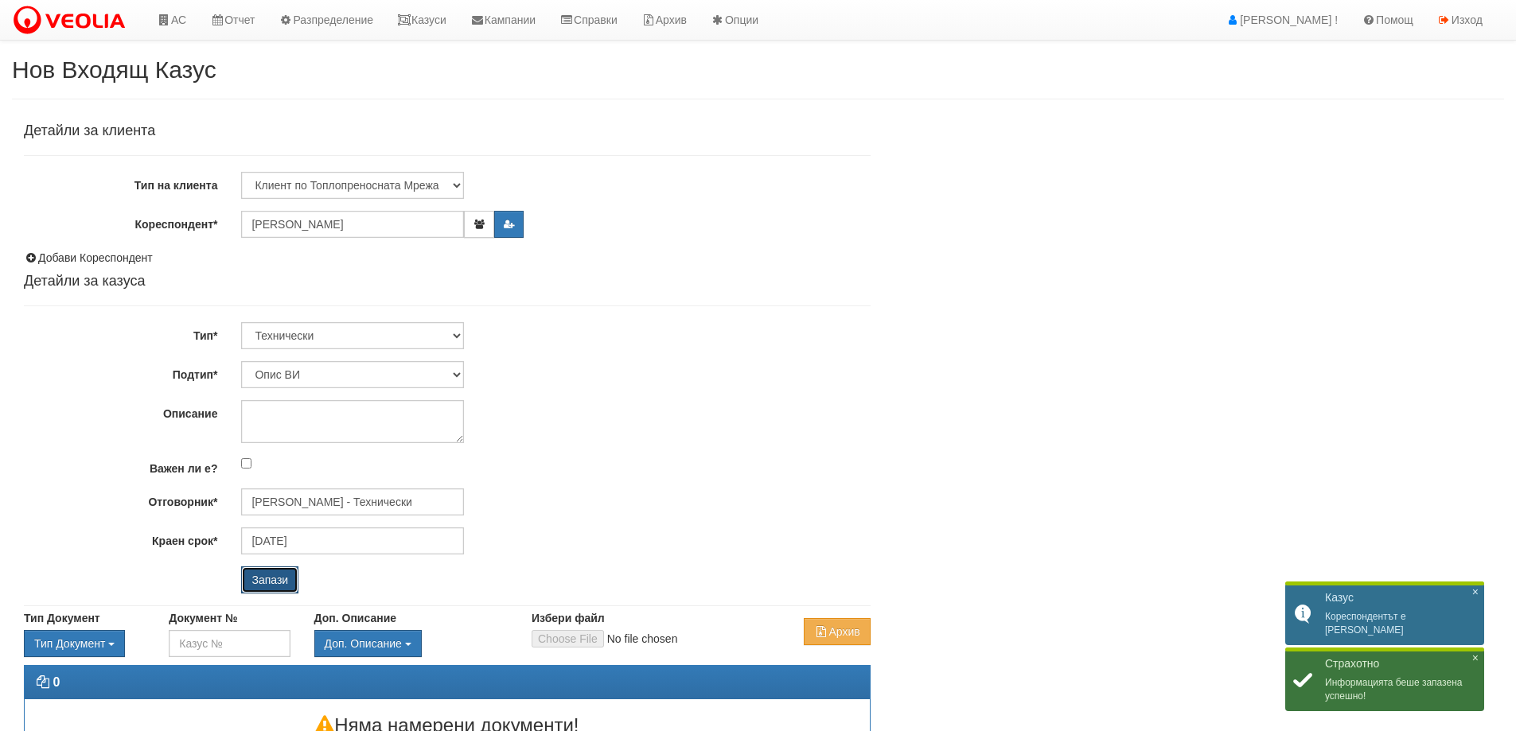
click at [271, 580] on input "Запази" at bounding box center [269, 580] width 57 height 27
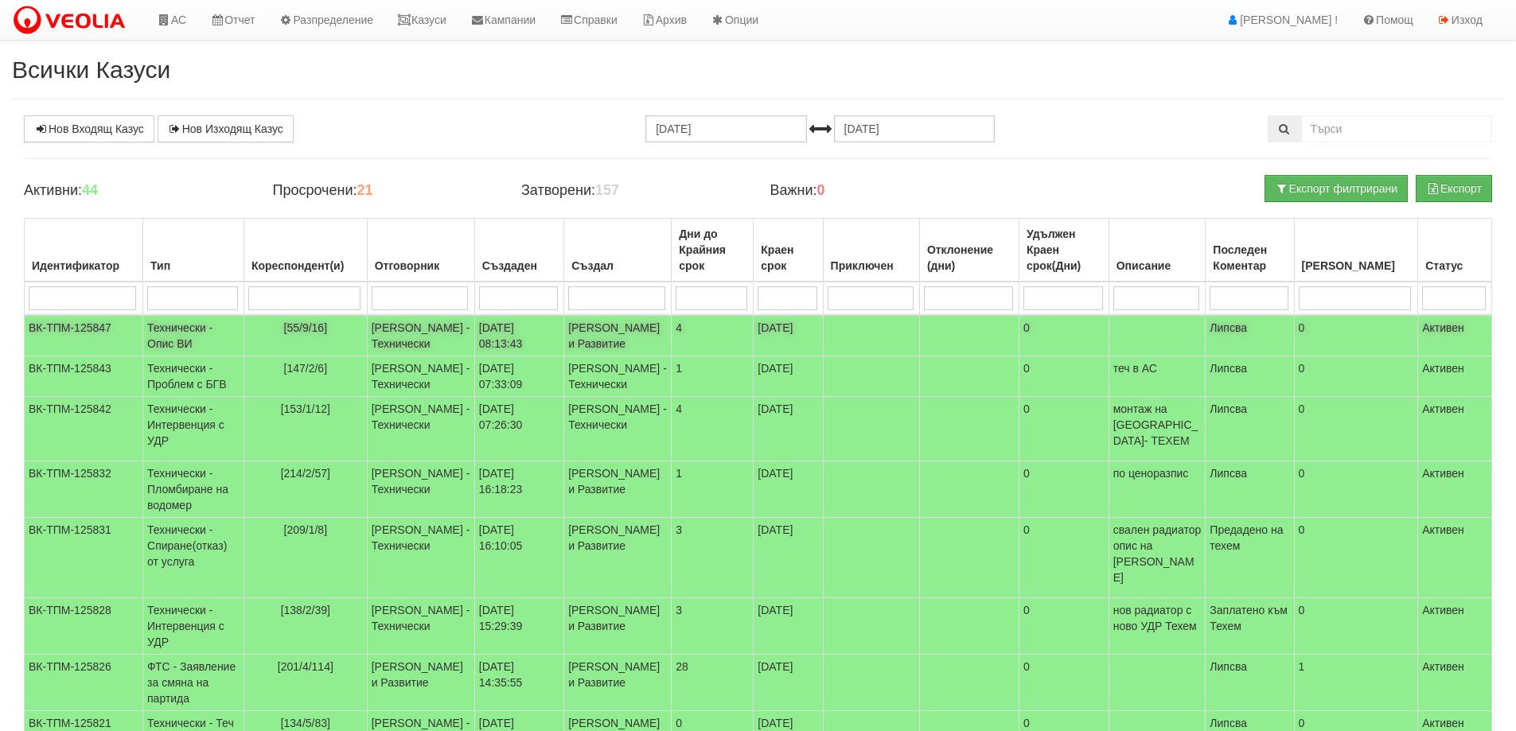
click at [193, 329] on td "Технически - Опис ВИ" at bounding box center [193, 335] width 101 height 41
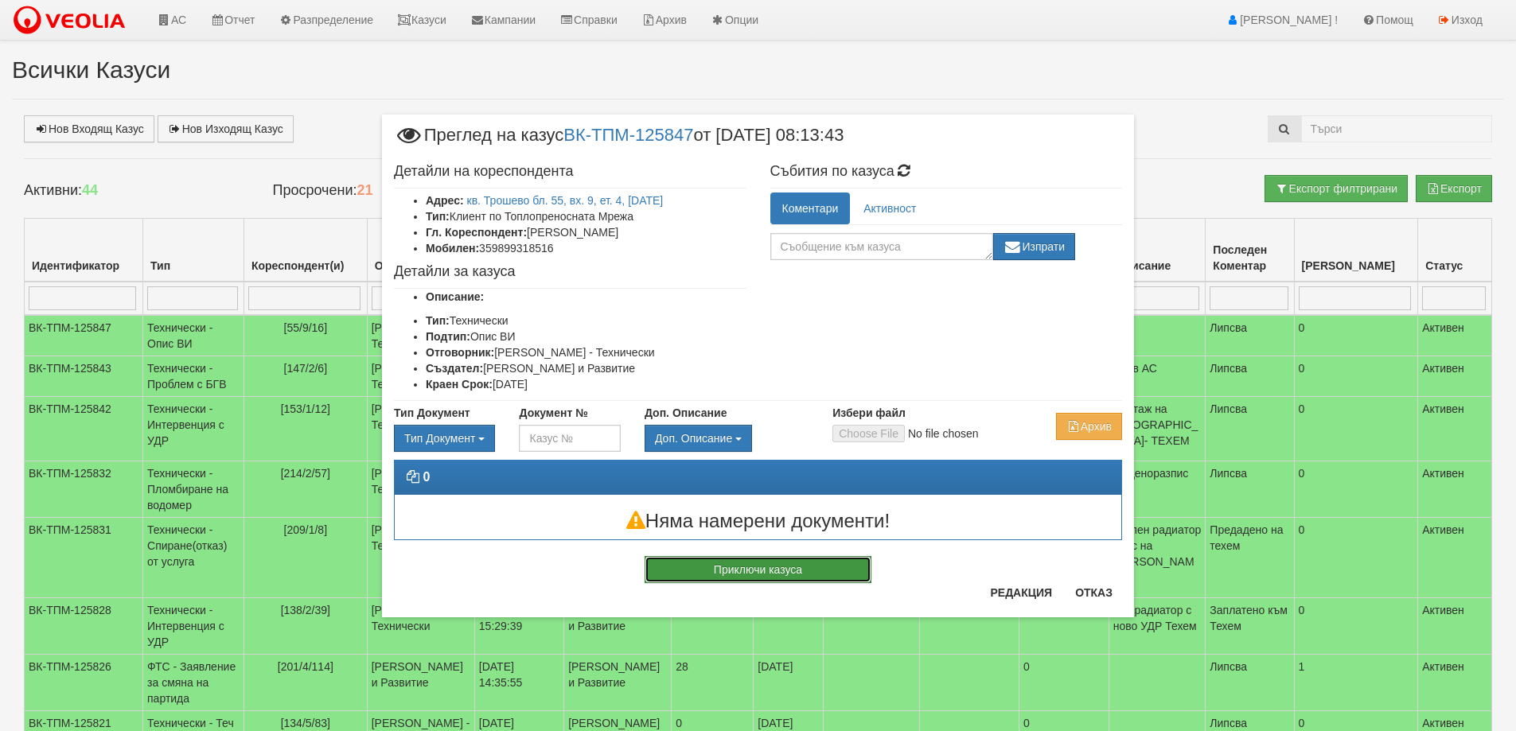
click at [740, 567] on button "Приключи казуса" at bounding box center [758, 569] width 227 height 27
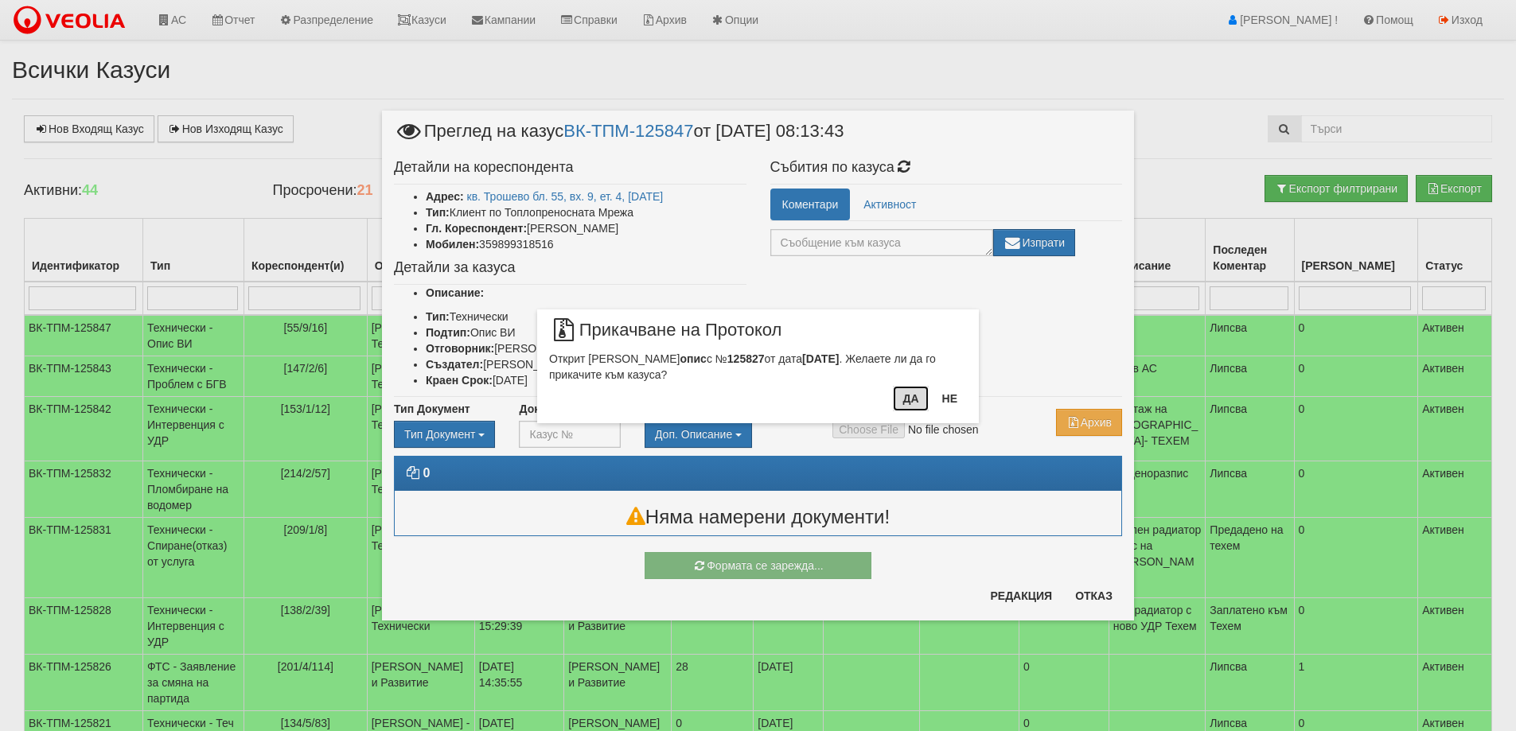
click at [911, 396] on button "Да" at bounding box center [910, 398] width 35 height 25
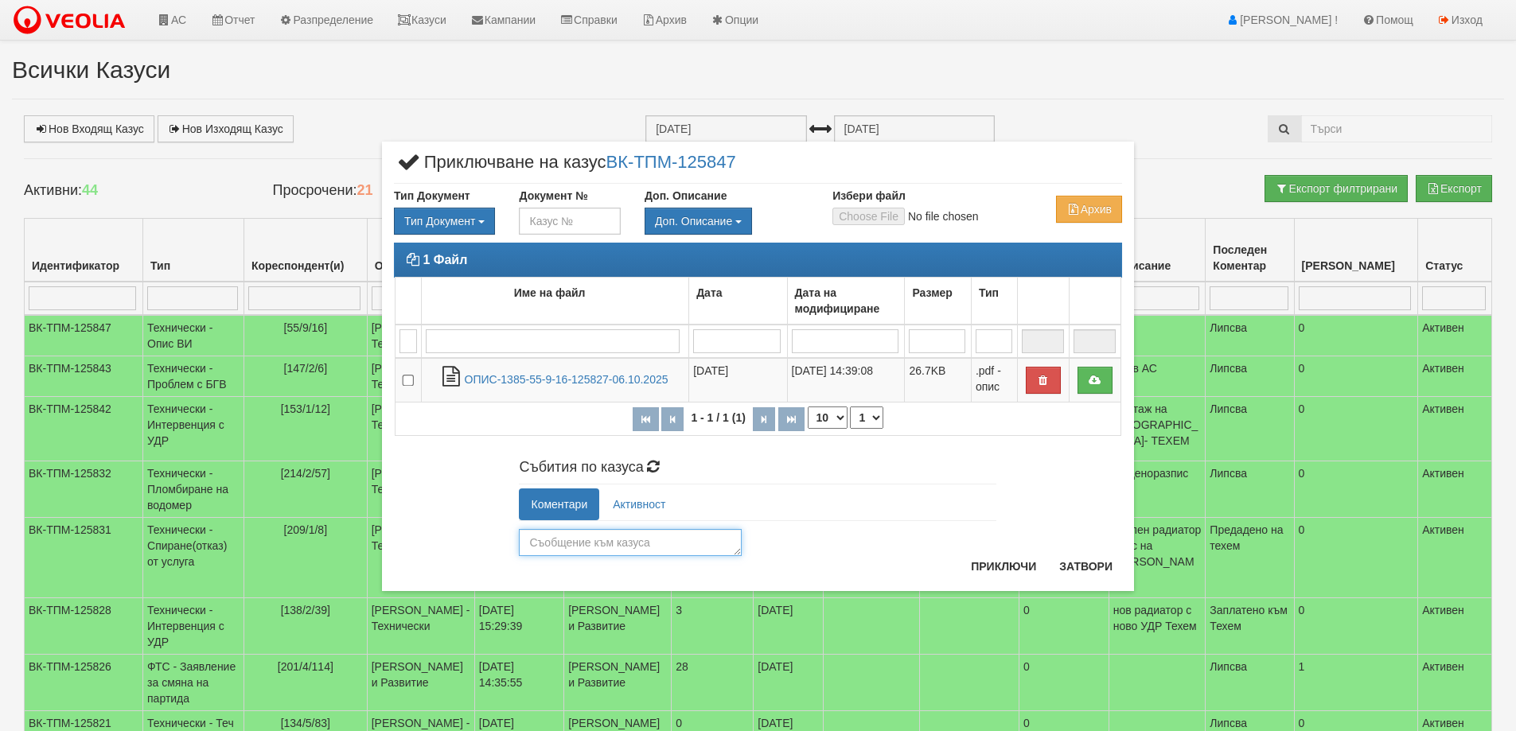
click at [568, 543] on textarea at bounding box center [630, 542] width 223 height 27
type textarea "Готов."
click at [995, 571] on button "Приключи" at bounding box center [1003, 566] width 84 height 25
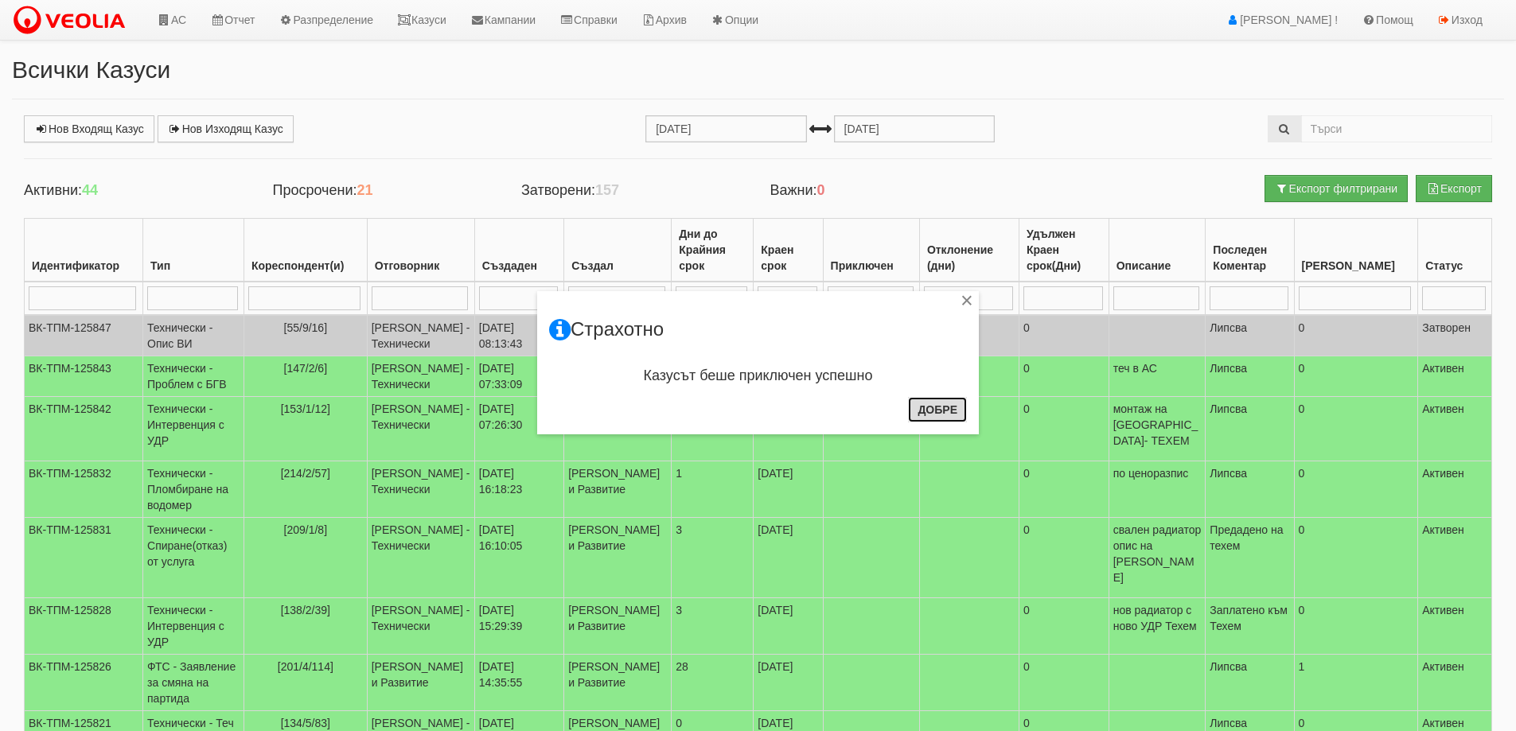
click at [926, 405] on button "Добре" at bounding box center [937, 409] width 59 height 25
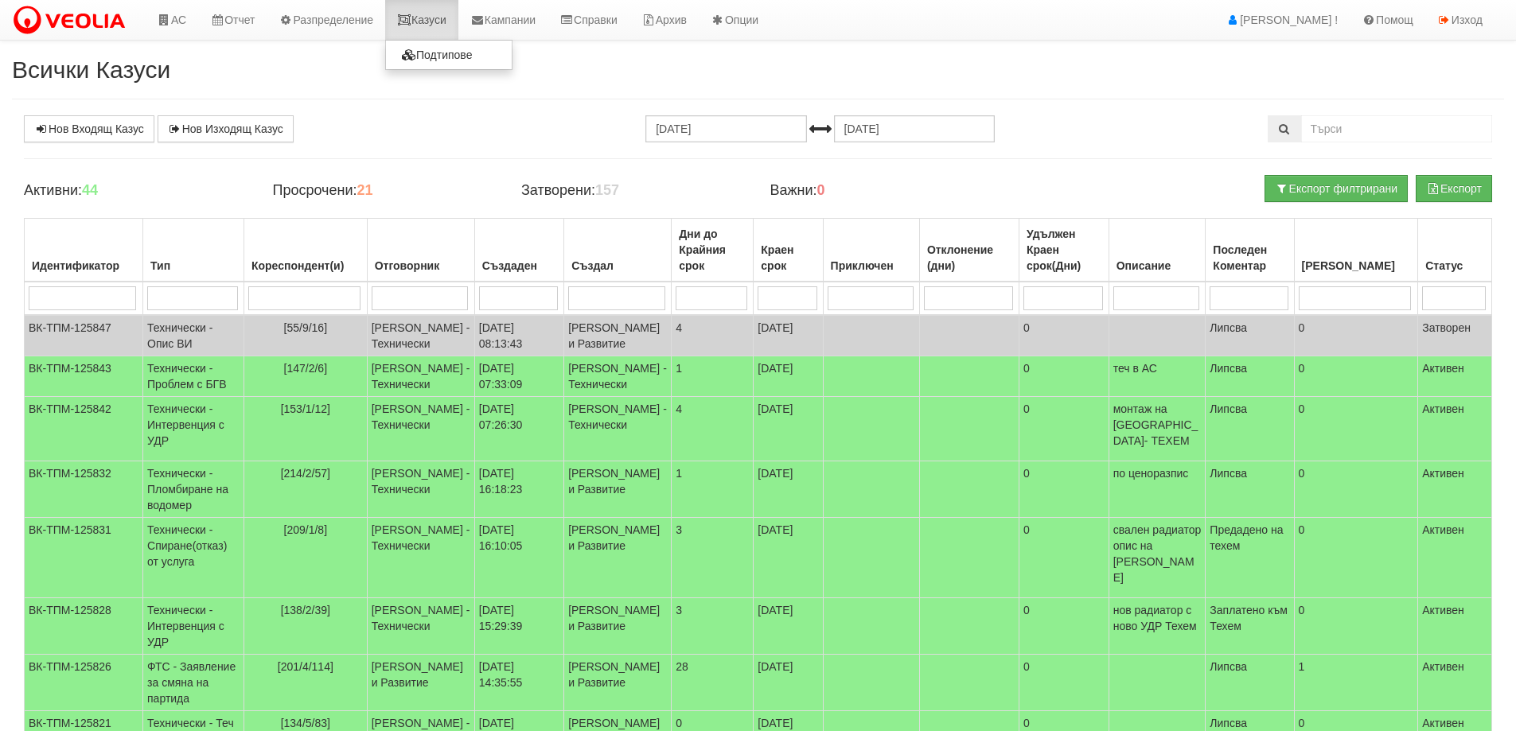
click at [431, 18] on link "Казуси" at bounding box center [421, 20] width 73 height 40
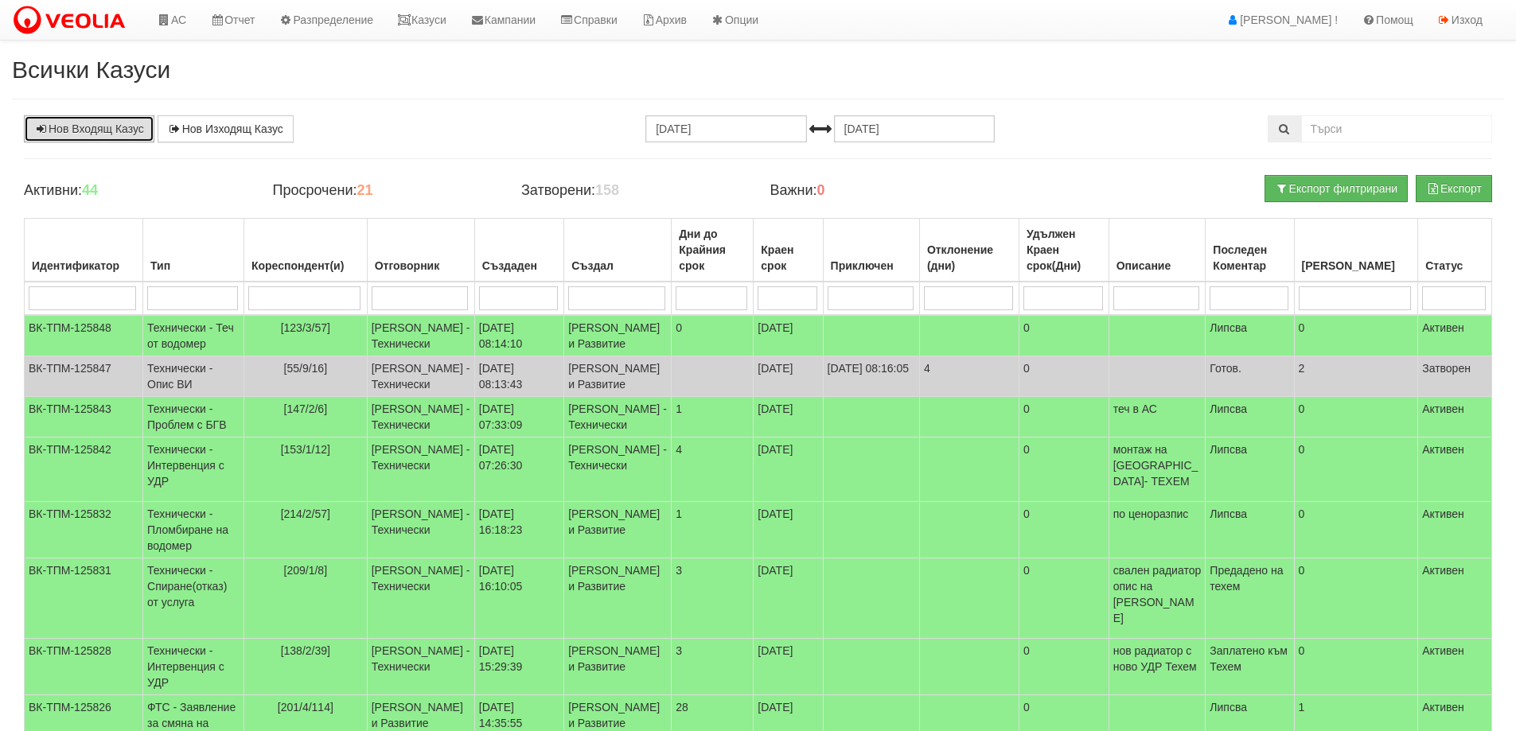
click at [79, 128] on link "Нов Входящ Казус" at bounding box center [89, 128] width 131 height 27
click at [434, 23] on link "Казуси" at bounding box center [421, 20] width 73 height 40
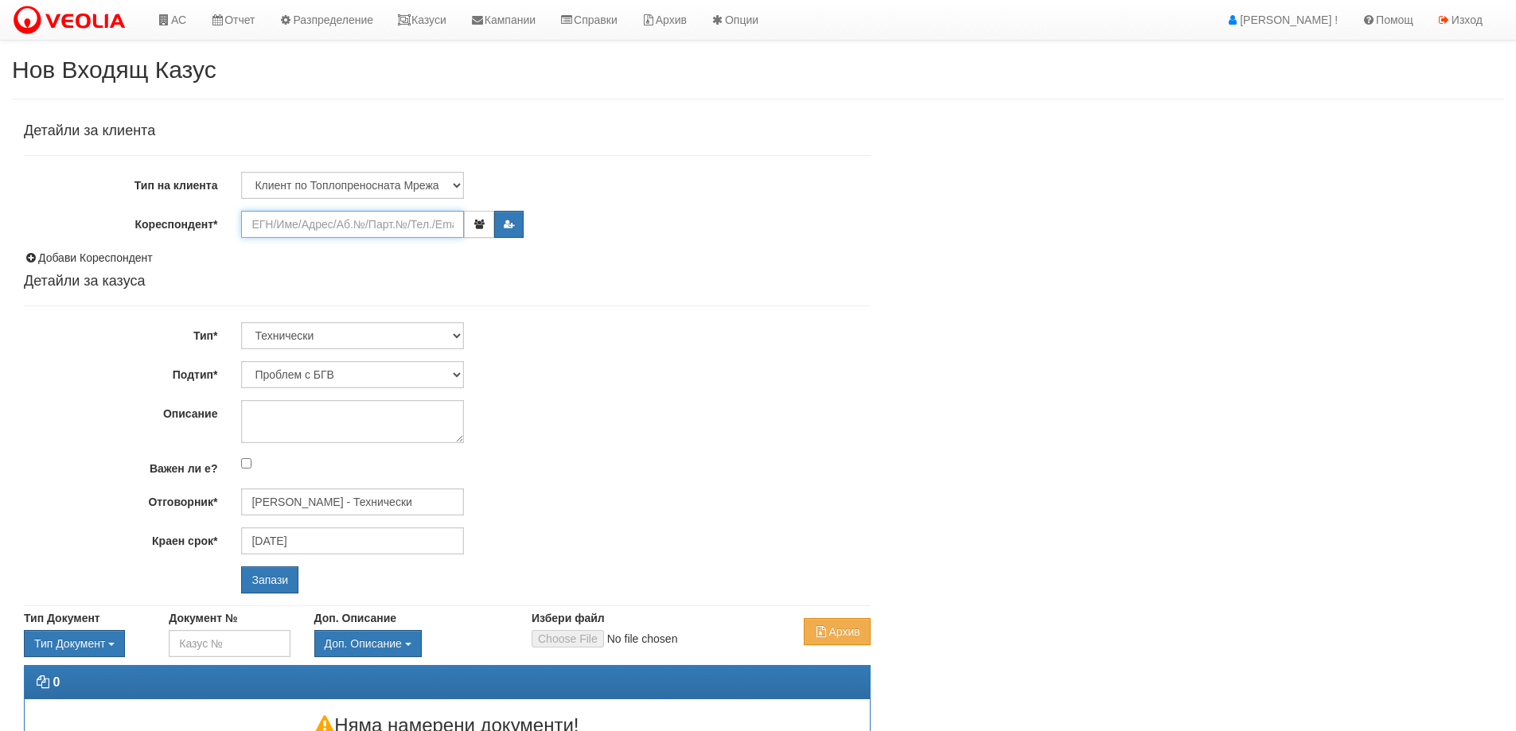
click at [281, 226] on input "Кореспондент*" at bounding box center [352, 224] width 223 height 27
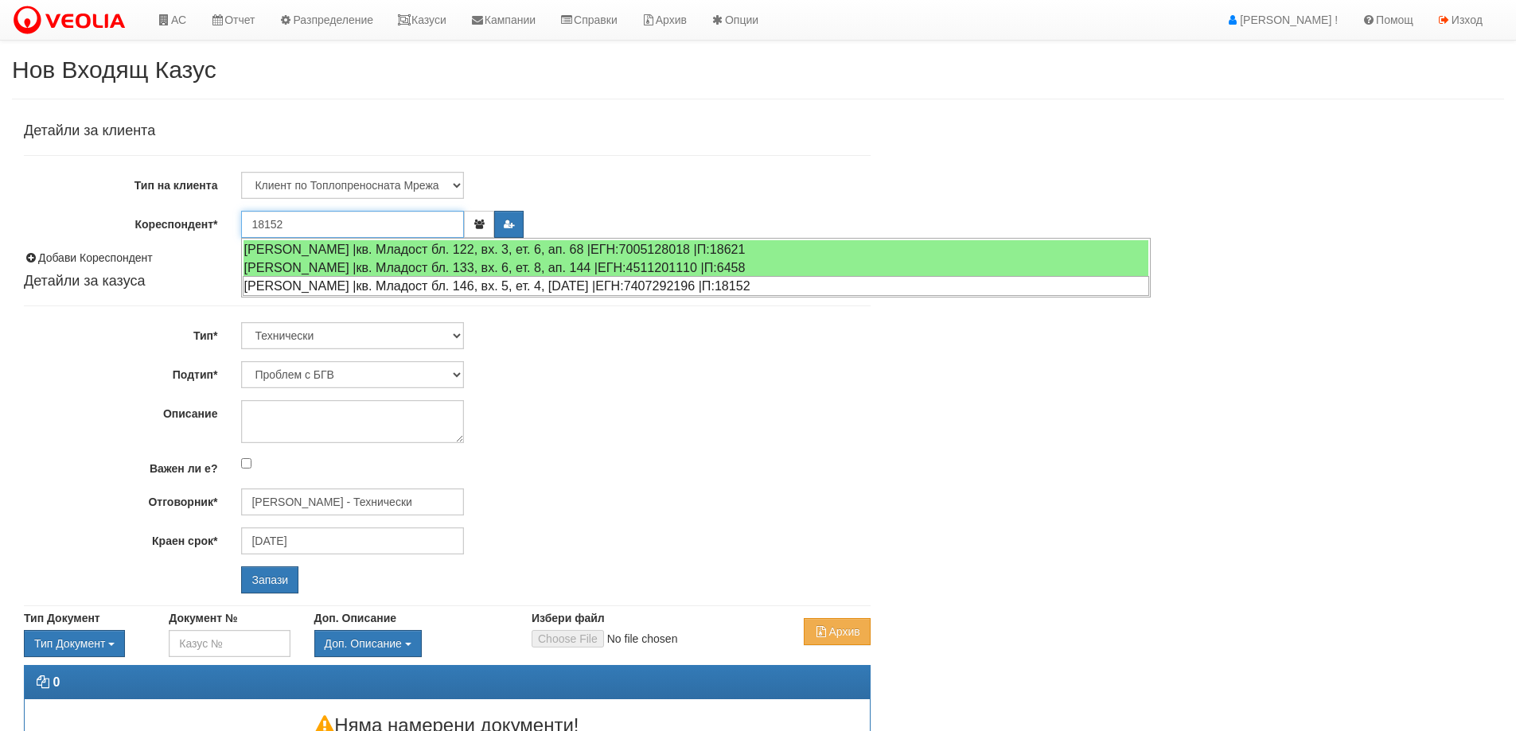
click at [359, 286] on div "ПОЛИНА ЛЮБОМИРОВА ХРИСТОВА |кв. Младост бл. 146, вх. 5, ет. 4, ап. 12 |ЕГН:7407…" at bounding box center [696, 286] width 906 height 20
type input "ПОЛИНА ЛЮБОМИРОВА ХРИСТОВА"
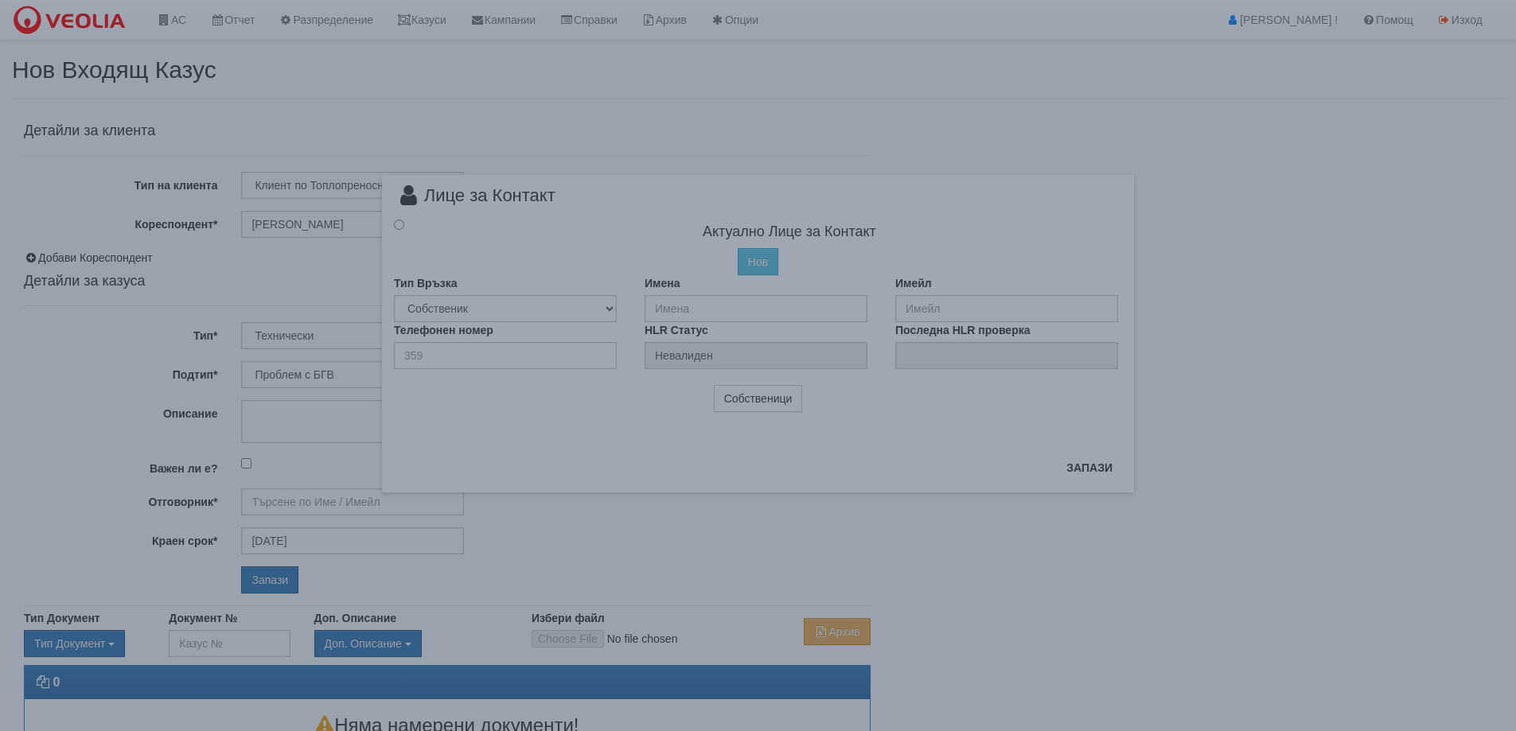
click at [359, 286] on div "× Избор на Кореспондент Данните за кореспондента се зареждат..." at bounding box center [758, 202] width 931 height 404
type input "[PERSON_NAME] - Технически"
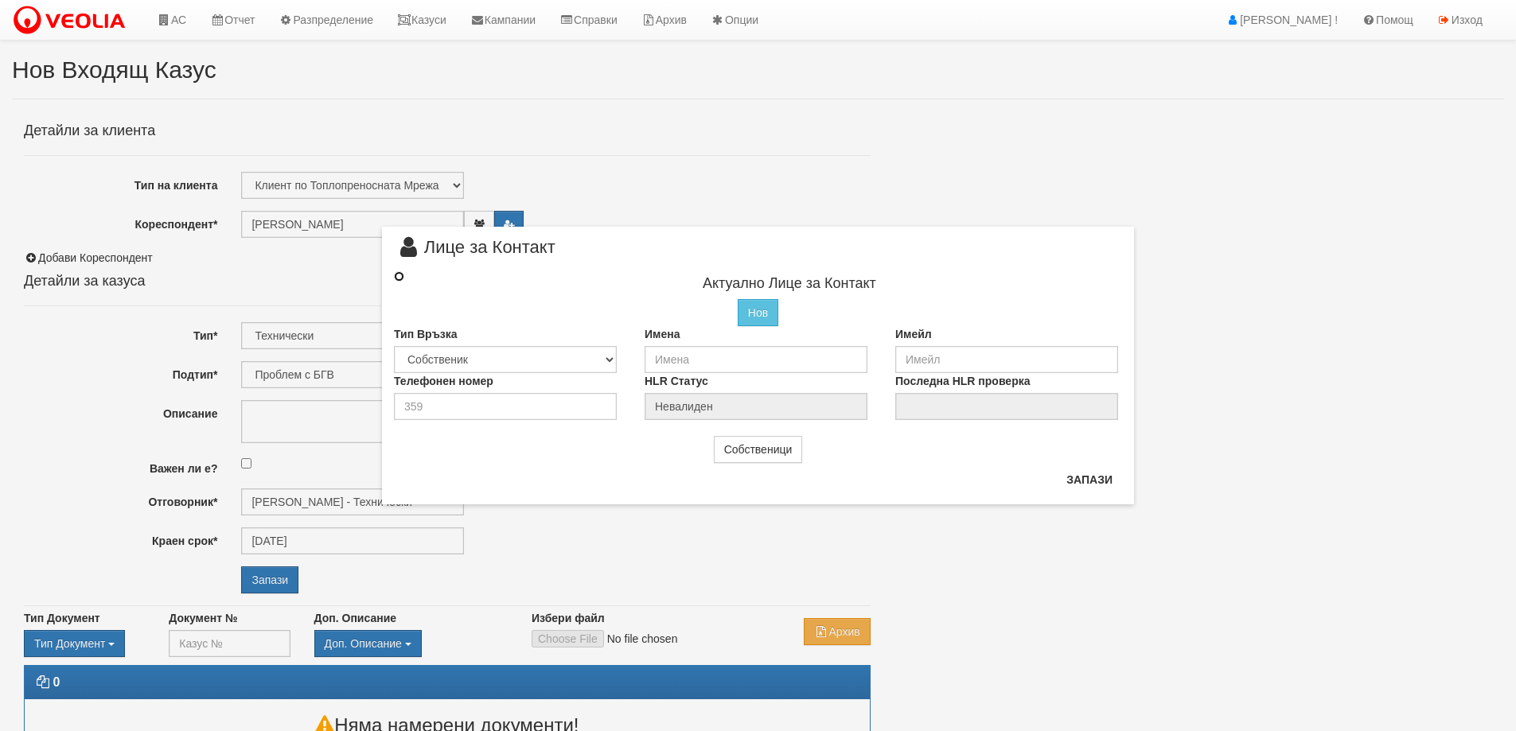
click at [399, 277] on input "radio" at bounding box center [399, 276] width 10 height 10
click at [676, 356] on input "text" at bounding box center [756, 359] width 223 height 27
paste input "[PERSON_NAME]"
type input "[PERSON_NAME]"
drag, startPoint x: 419, startPoint y: 407, endPoint x: 428, endPoint y: 407, distance: 8.8
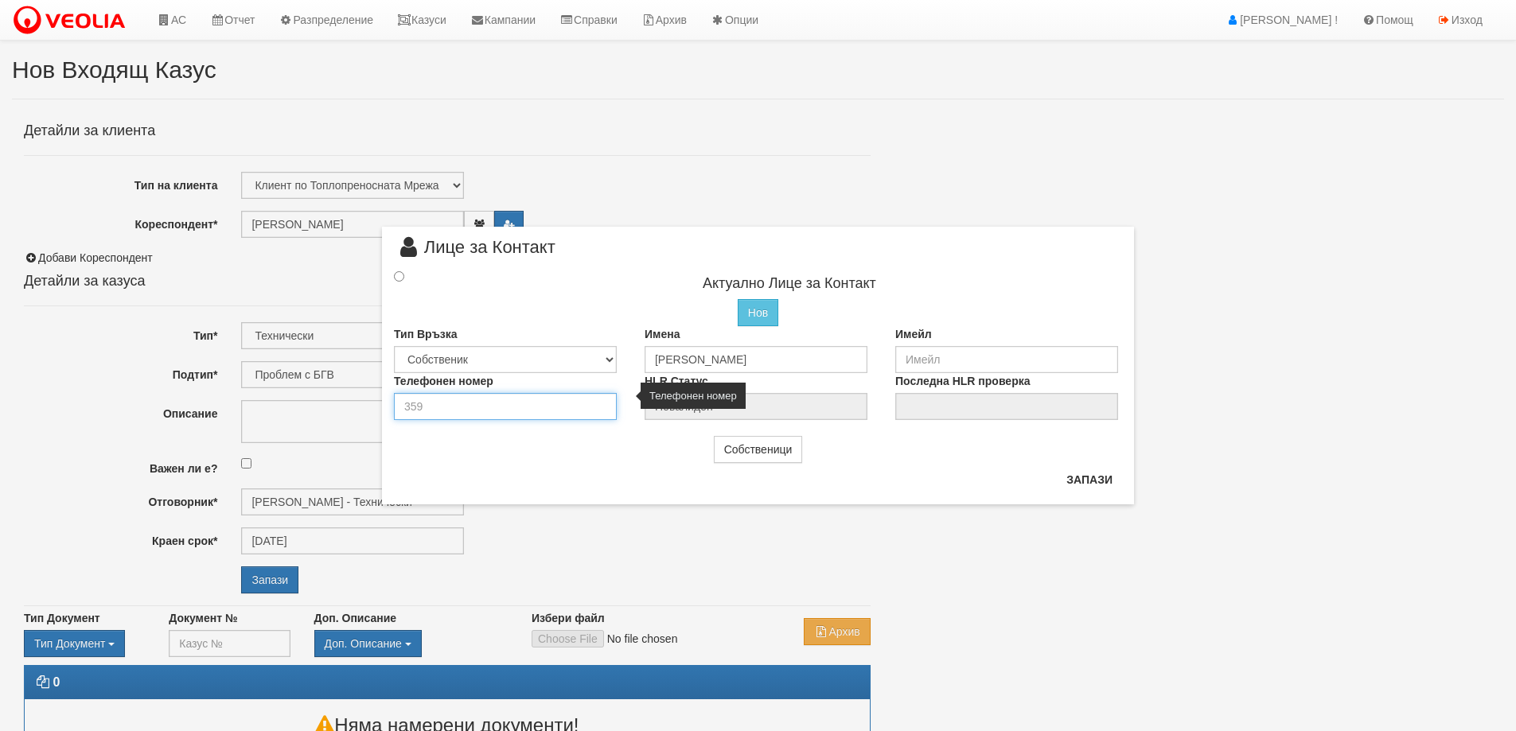
click at [419, 407] on input "number" at bounding box center [505, 406] width 223 height 27
click at [435, 408] on input "number" at bounding box center [505, 406] width 223 height 27
paste input "886666028"
type input "886666028"
click at [402, 277] on input "radio" at bounding box center [399, 276] width 10 height 10
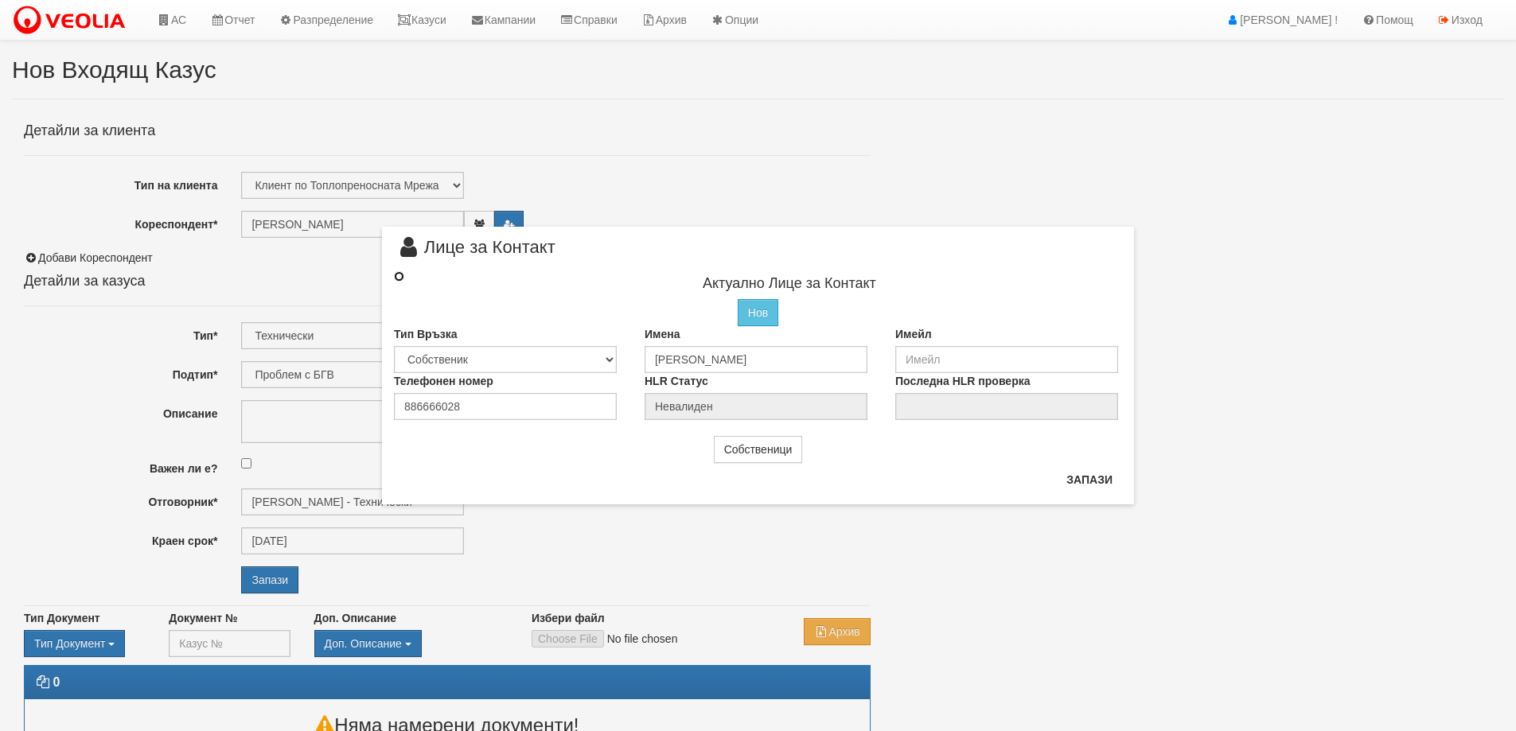
radio input "true"
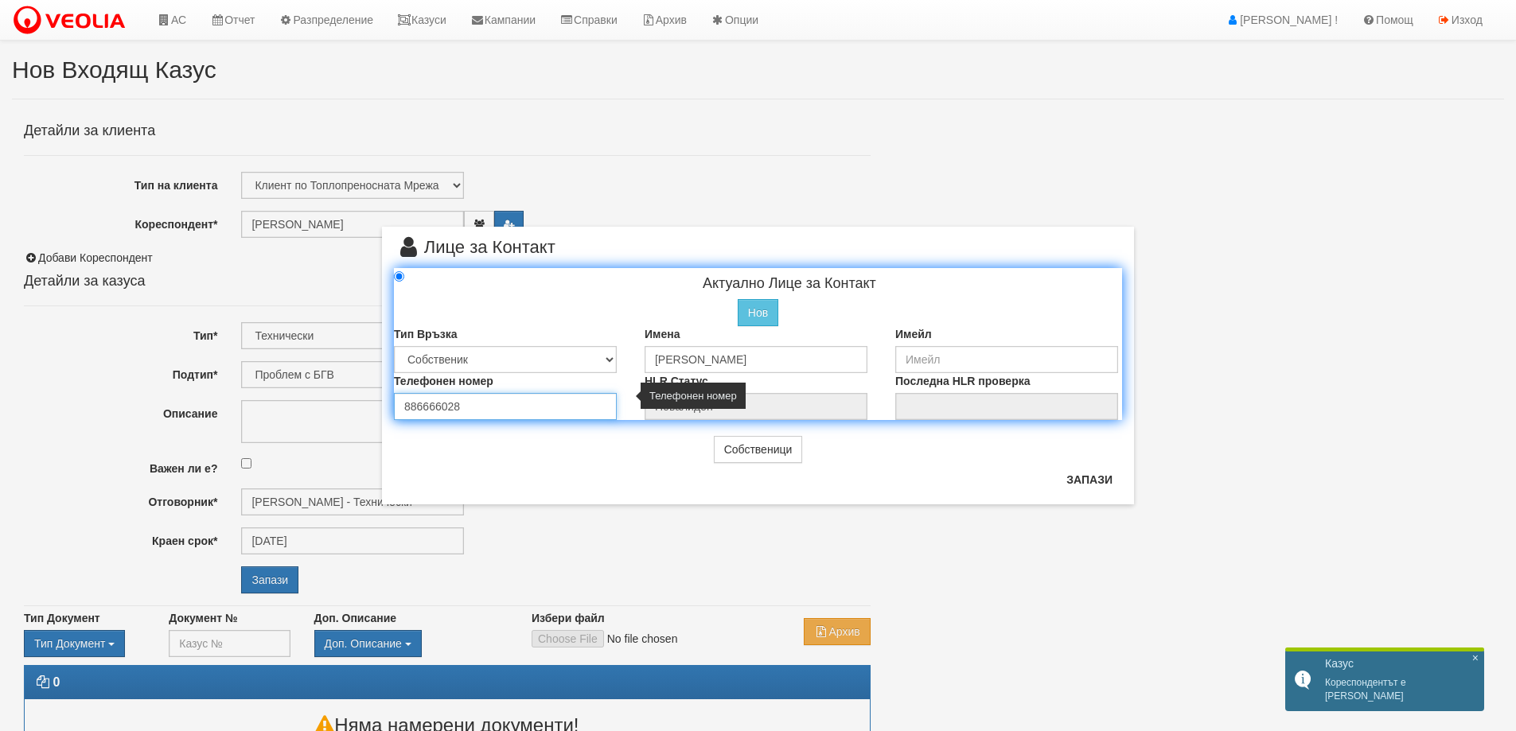
click at [403, 408] on input "886666028" at bounding box center [505, 406] width 223 height 27
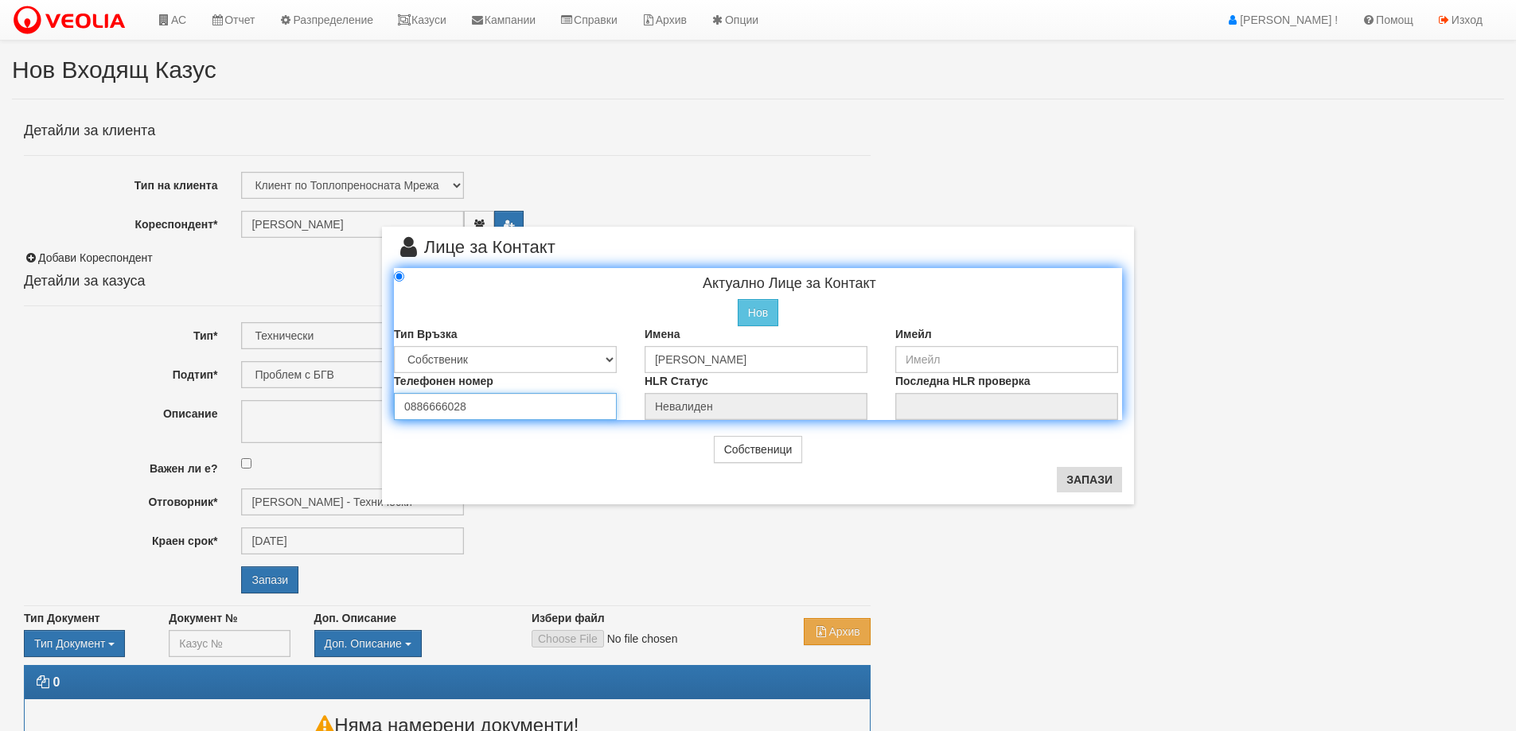
type input "0886666028"
click at [1096, 482] on button "Запази" at bounding box center [1089, 479] width 65 height 25
radio input "true"
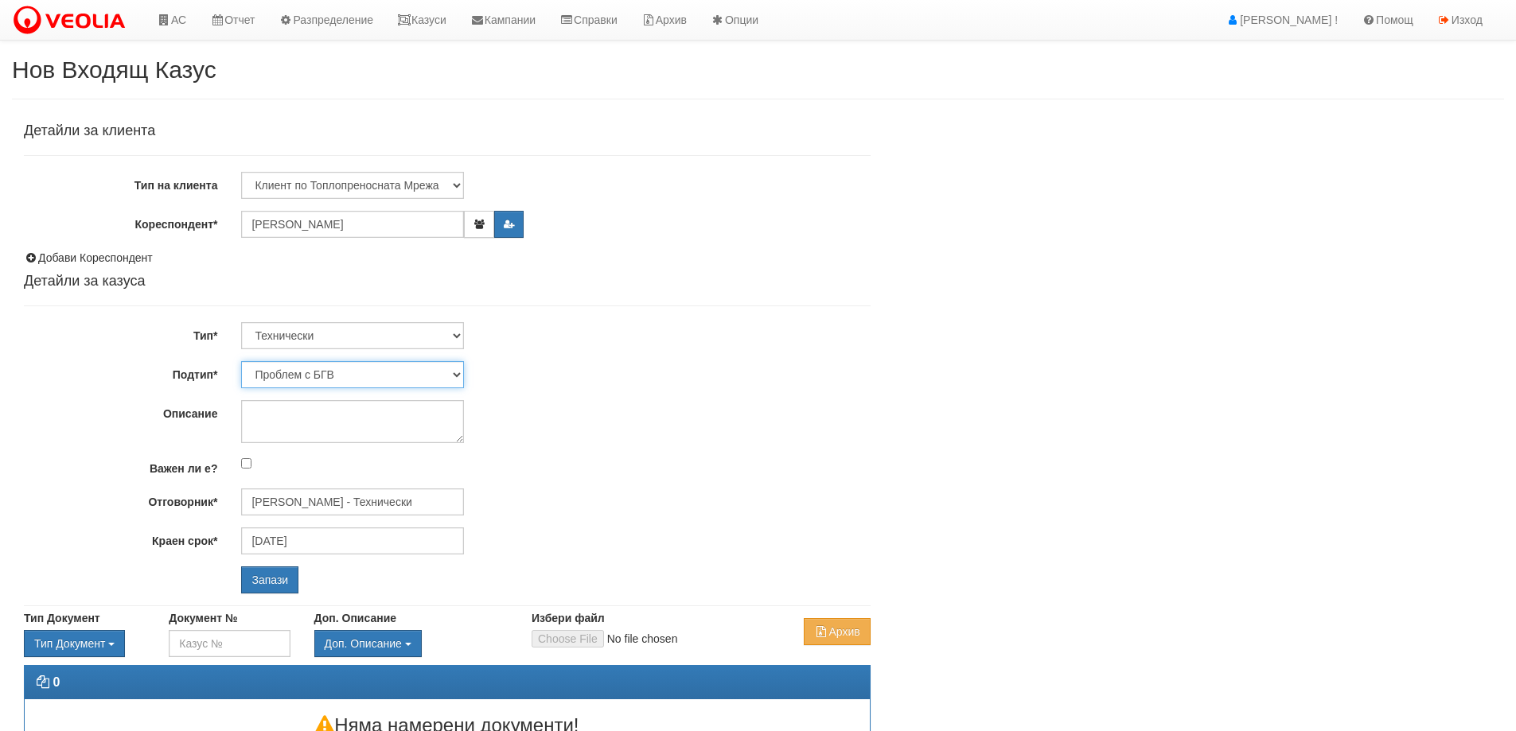
click at [452, 375] on select "Проблем с БГВ Теч ВОИ Теч БГВ Теч в АС Теч от водомер Проблем в АС Интервенция …" at bounding box center [352, 374] width 223 height 27
select select "Монтаж на водомер с дист. модул"
click at [241, 361] on select "Проблем с БГВ Теч ВОИ Теч БГВ Теч в АС Теч от водомер Проблем в АС Интервенция …" at bounding box center [352, 374] width 223 height 27
type input "[DATE]"
type input "[PERSON_NAME] - Технически"
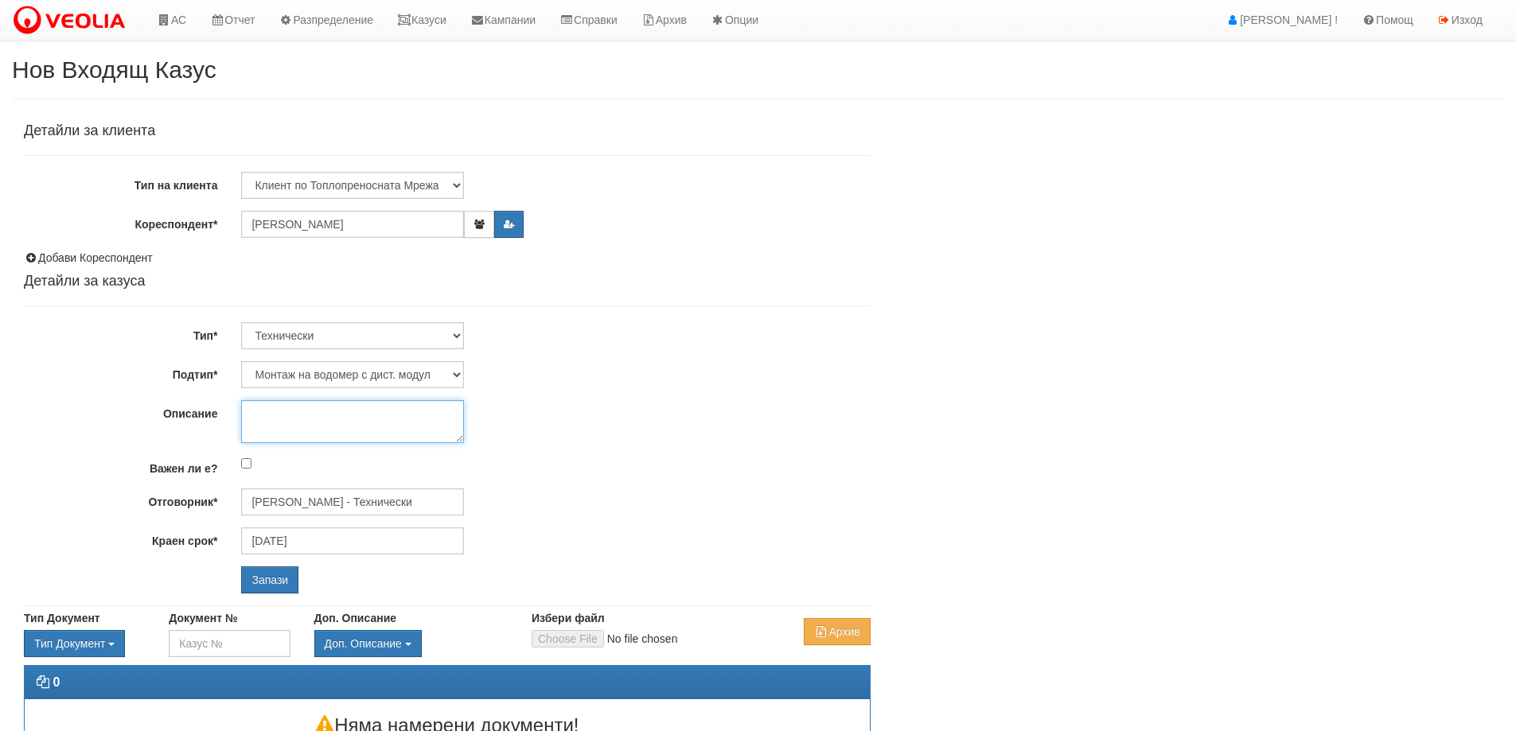
click at [273, 425] on textarea "Описание" at bounding box center [352, 421] width 223 height 43
click at [271, 580] on input "Запази" at bounding box center [269, 580] width 57 height 27
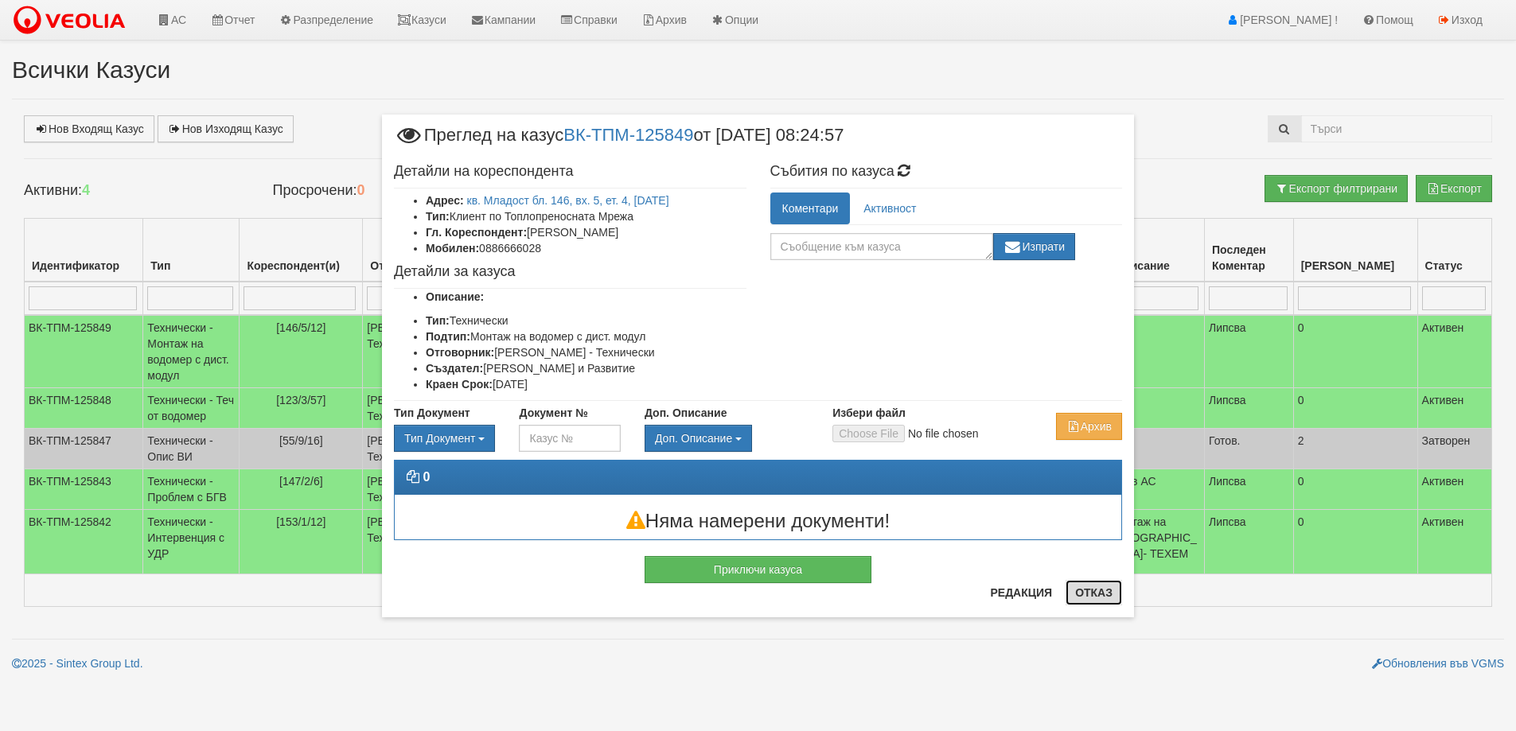
click at [1098, 590] on button "Отказ" at bounding box center [1094, 592] width 57 height 25
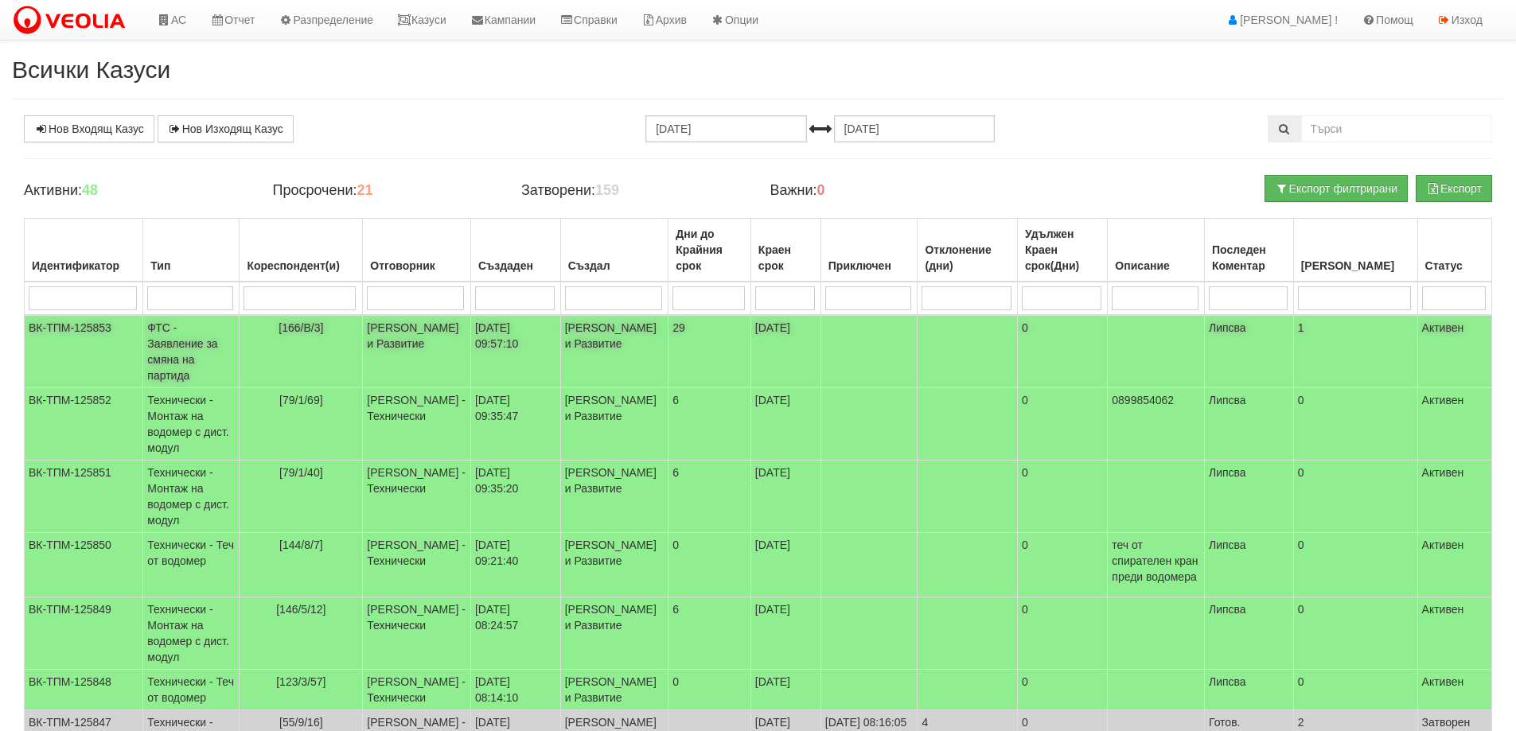
click at [200, 353] on td "ФТС - Заявление за смяна на партида" at bounding box center [191, 351] width 96 height 73
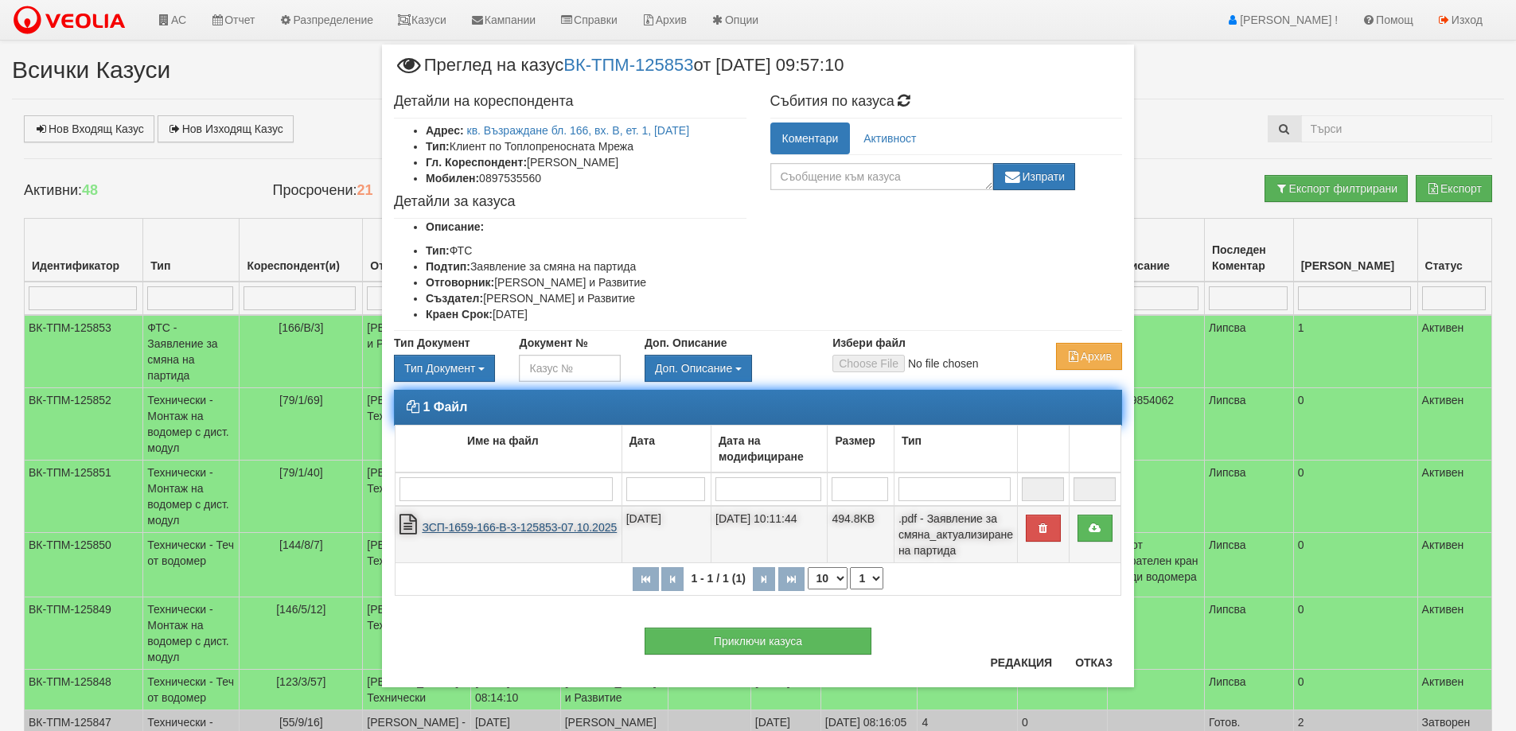
click at [489, 532] on link "ЗСП-1659-166-В-3-125853-07.10.2025" at bounding box center [519, 527] width 195 height 13
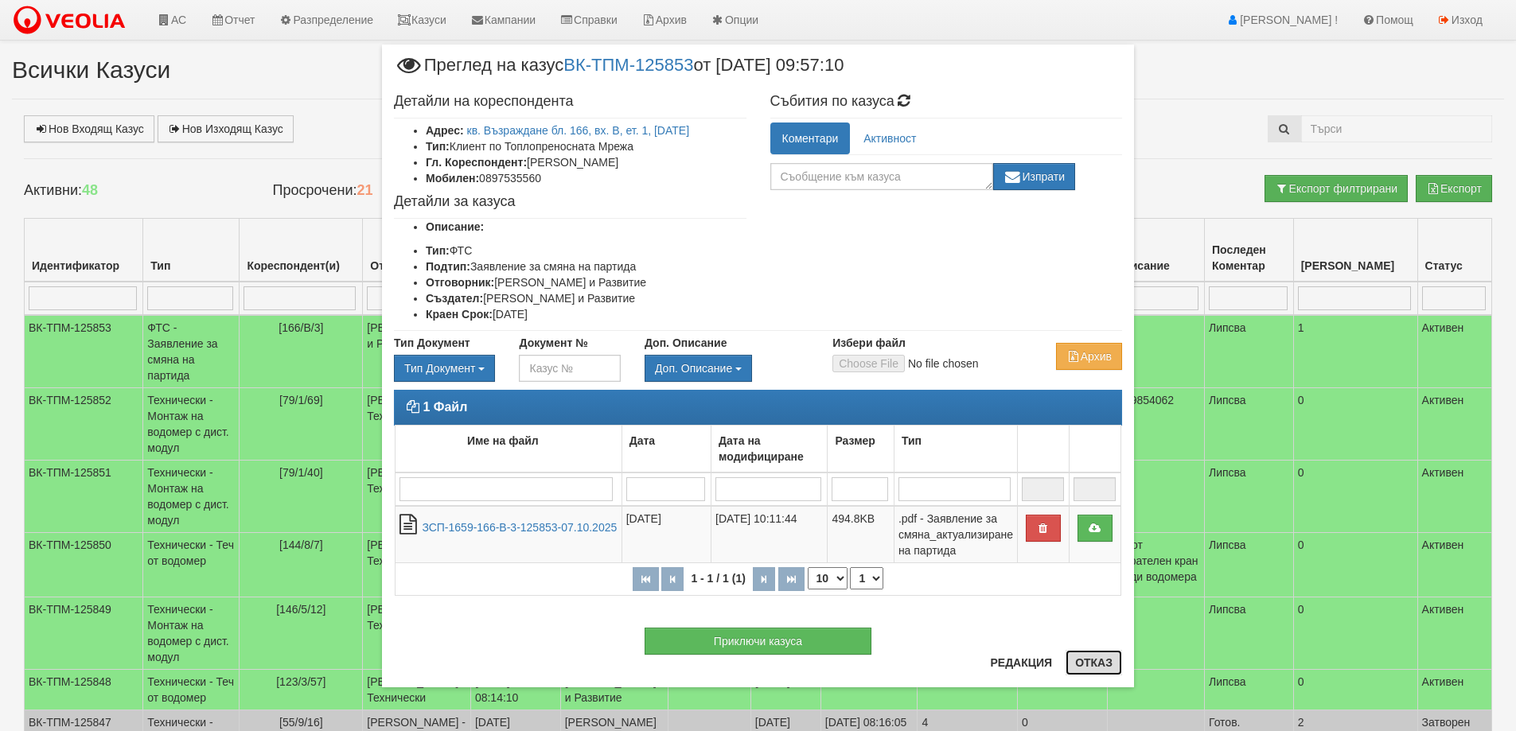
click at [1095, 663] on button "Отказ" at bounding box center [1094, 662] width 57 height 25
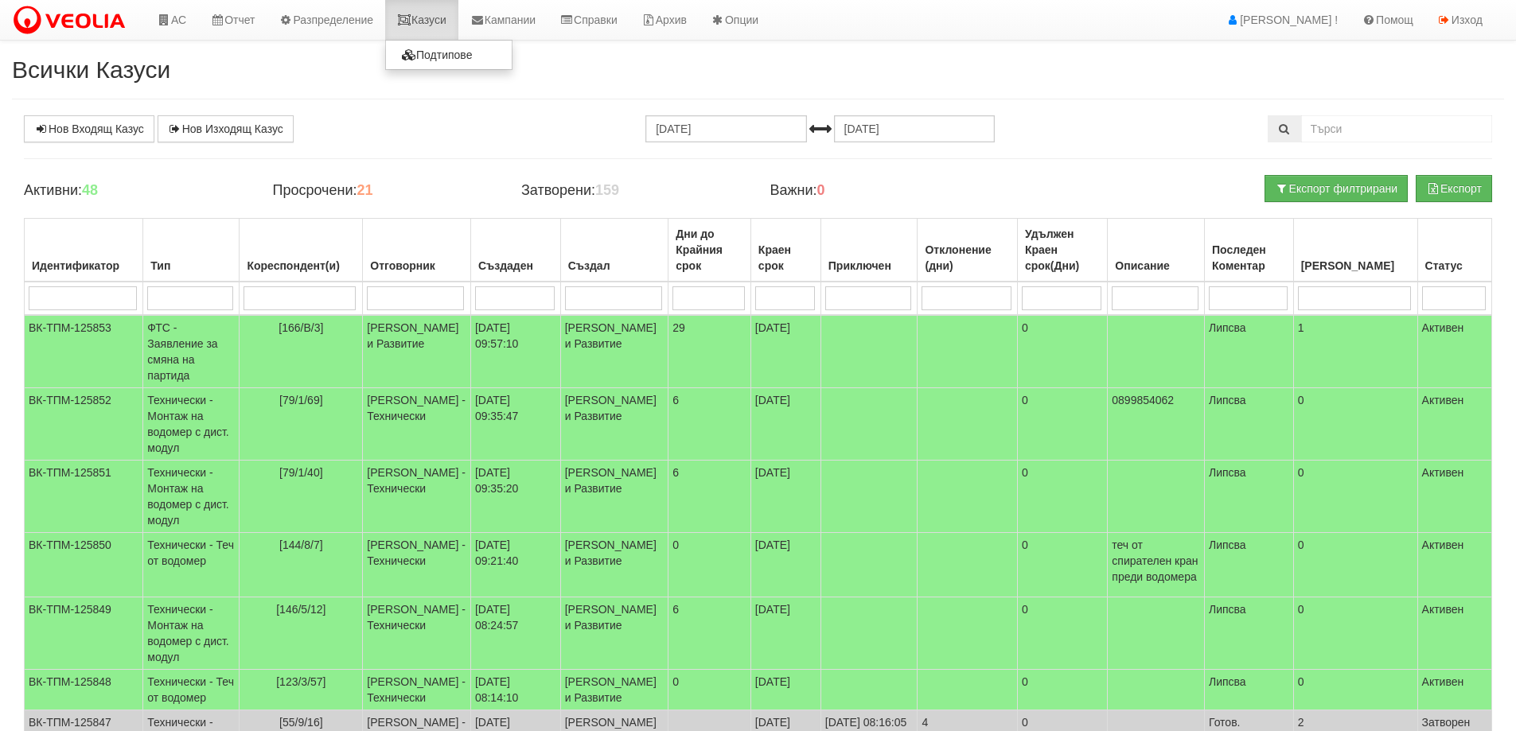
click at [440, 20] on link "Казуси" at bounding box center [421, 20] width 73 height 40
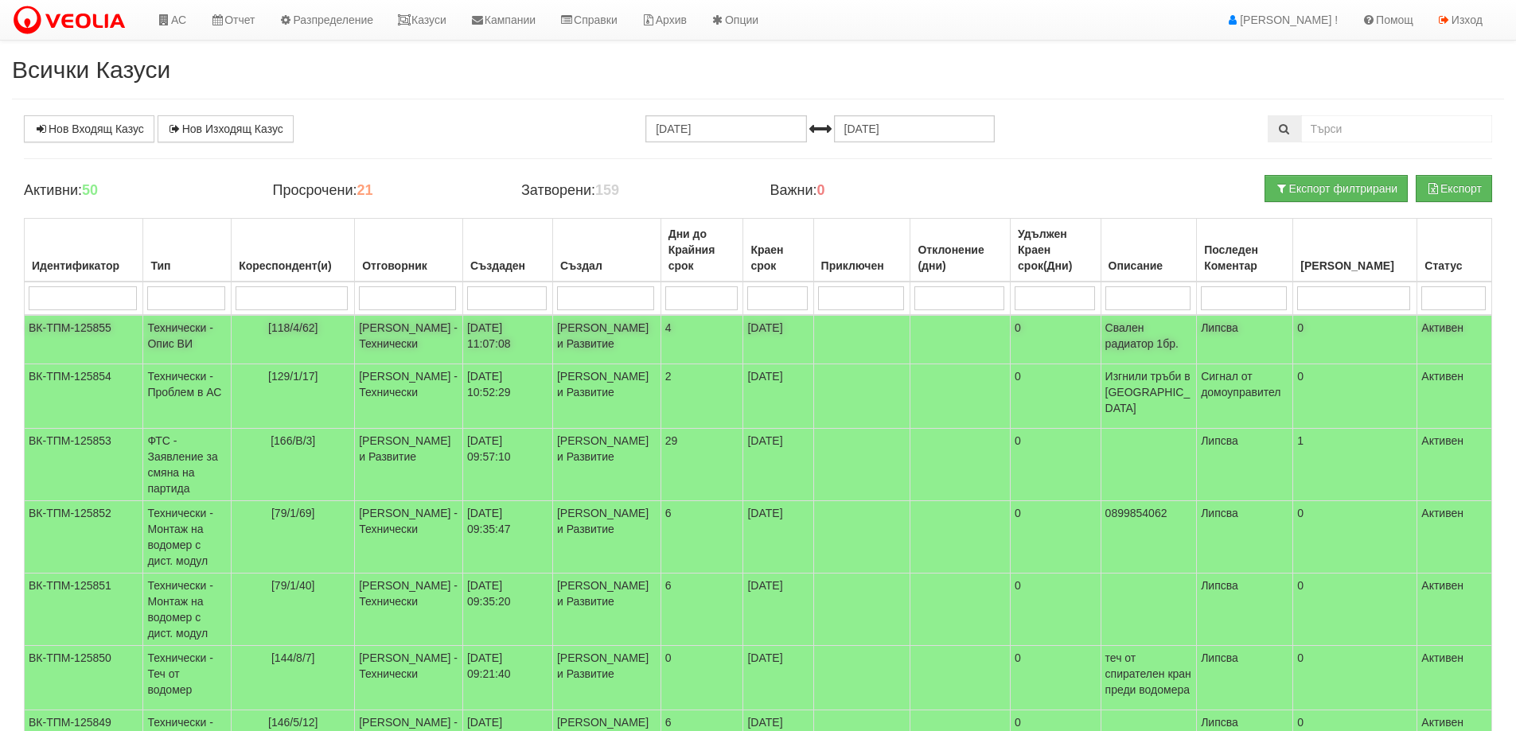
click at [183, 347] on td "Технически - Опис ВИ" at bounding box center [187, 339] width 88 height 49
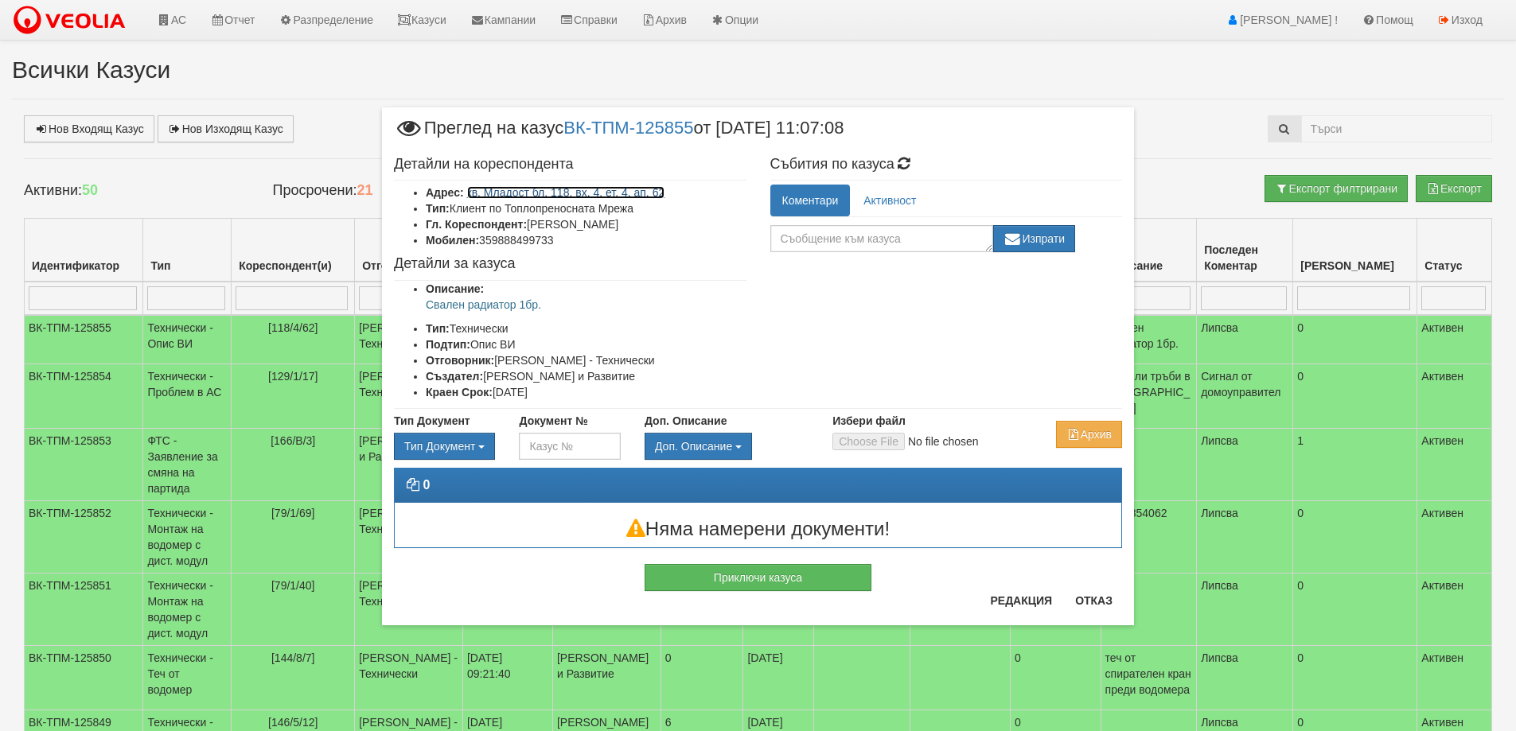
click at [613, 193] on link "кв. Младост бл. 118, вх. 4, ет. 4, ап. 62" at bounding box center [566, 192] width 198 height 13
click at [1096, 610] on button "Отказ" at bounding box center [1094, 600] width 57 height 25
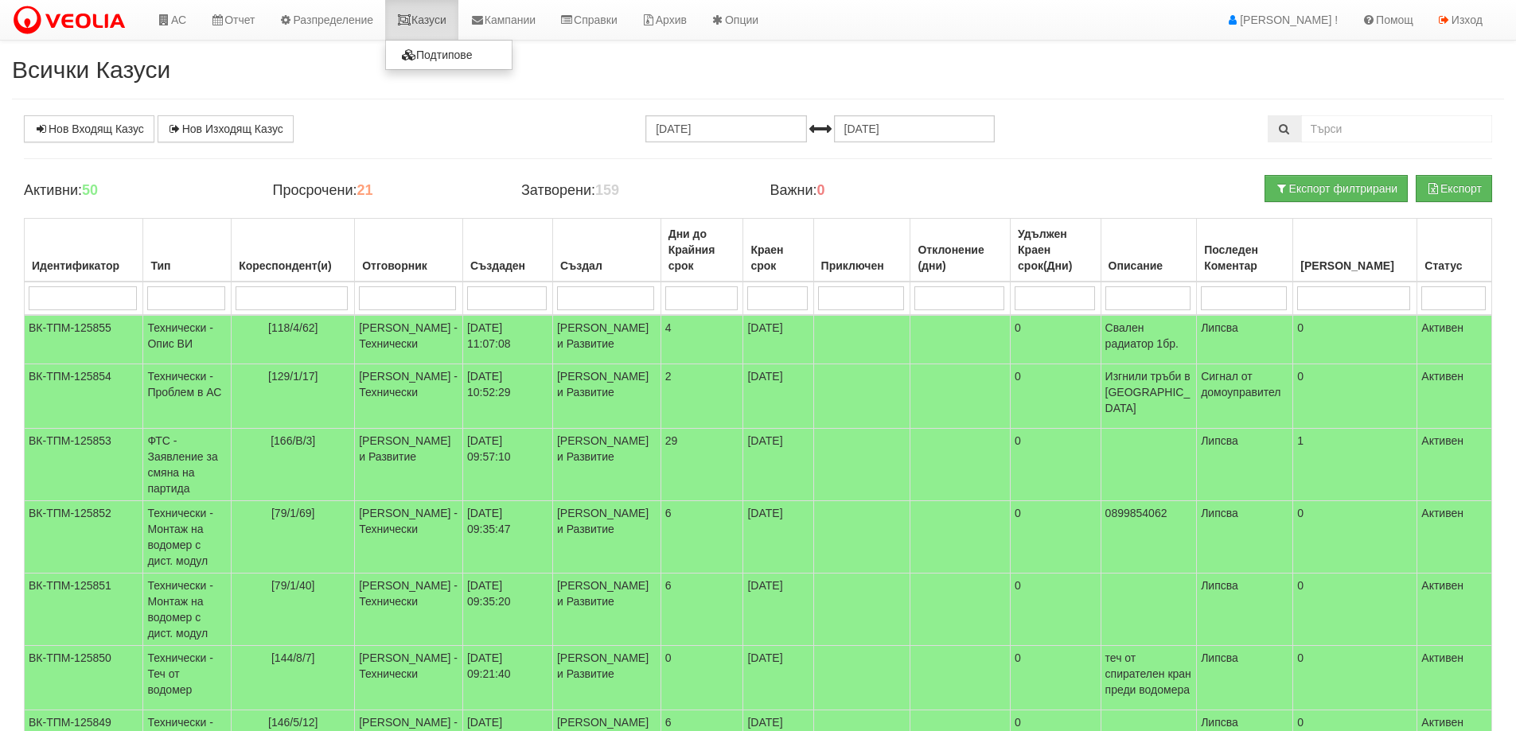
click at [442, 20] on link "Казуси" at bounding box center [421, 20] width 73 height 40
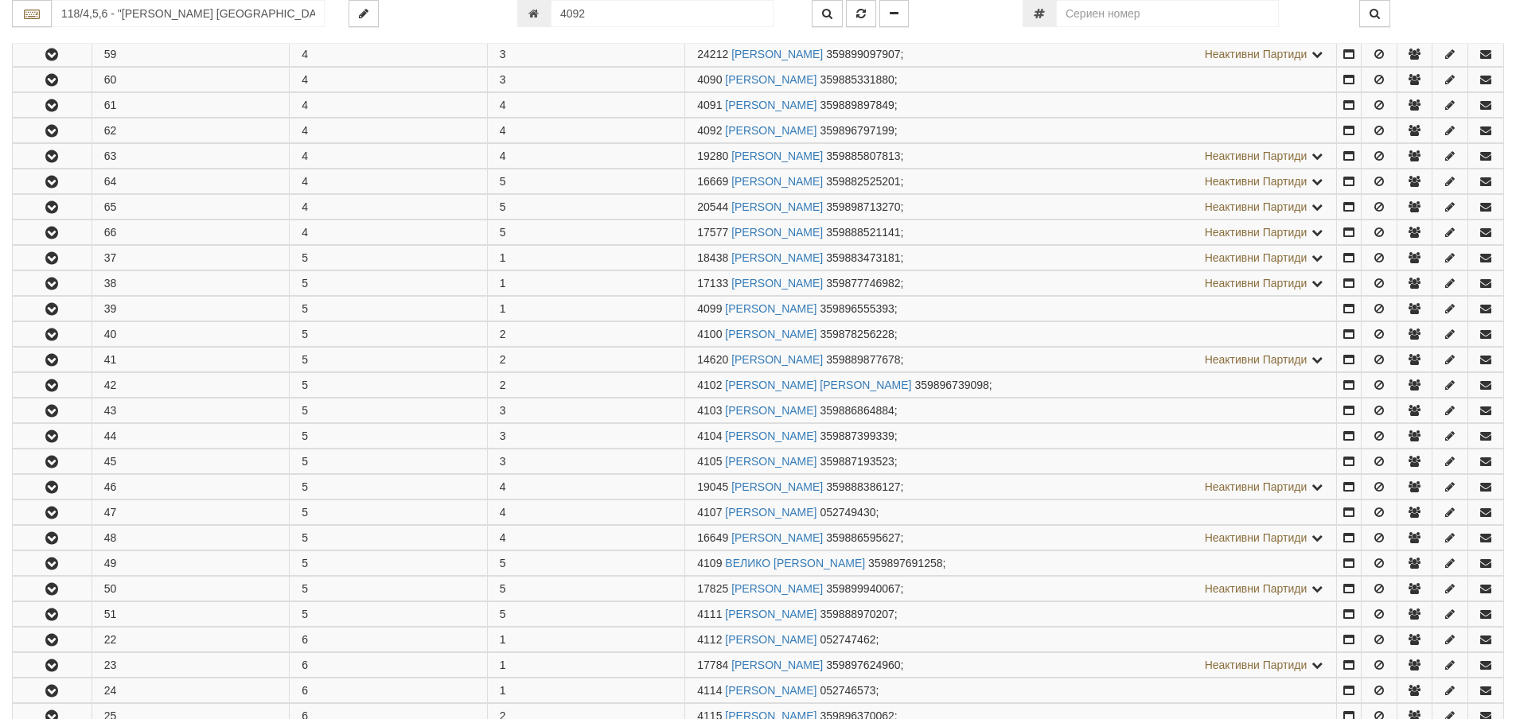
scroll to position [569, 0]
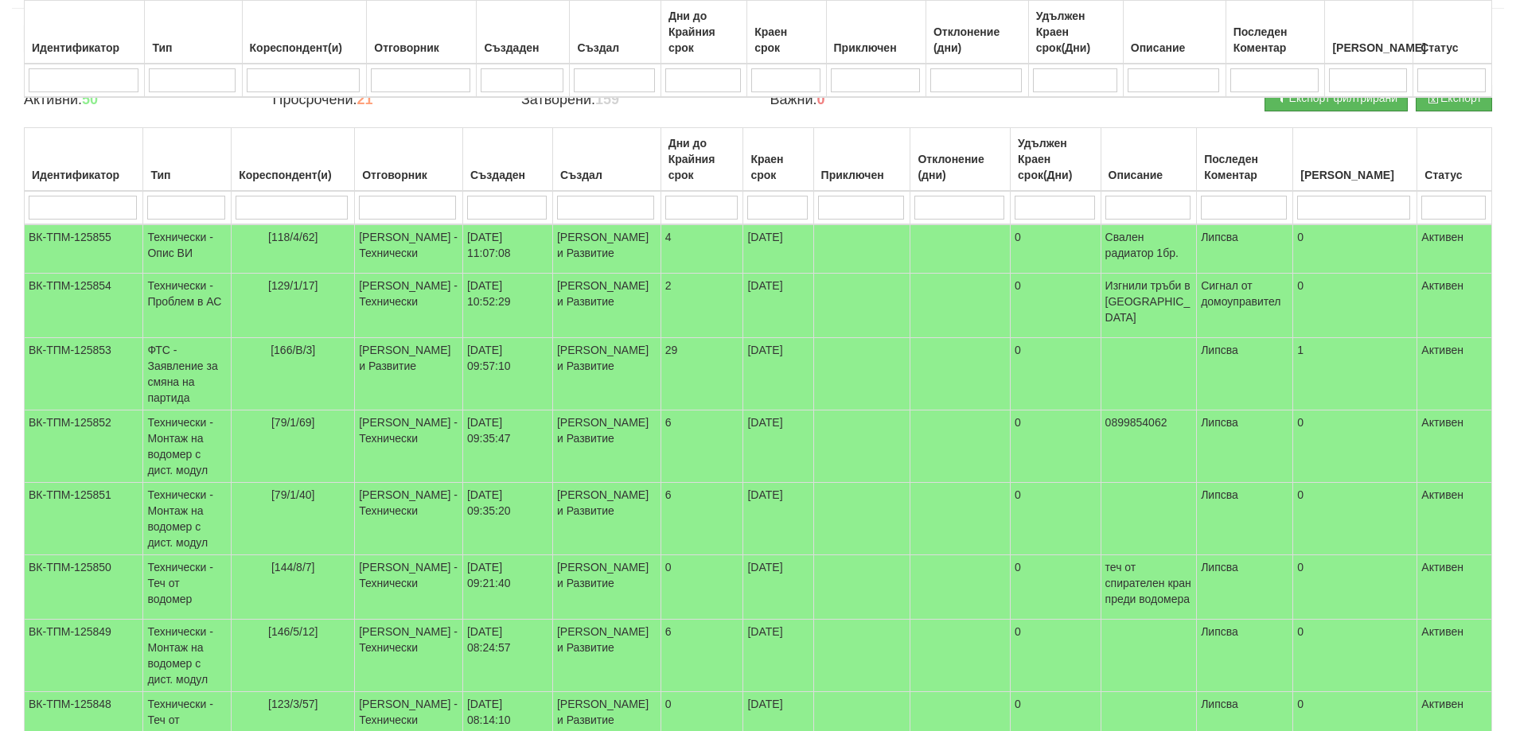
scroll to position [386, 0]
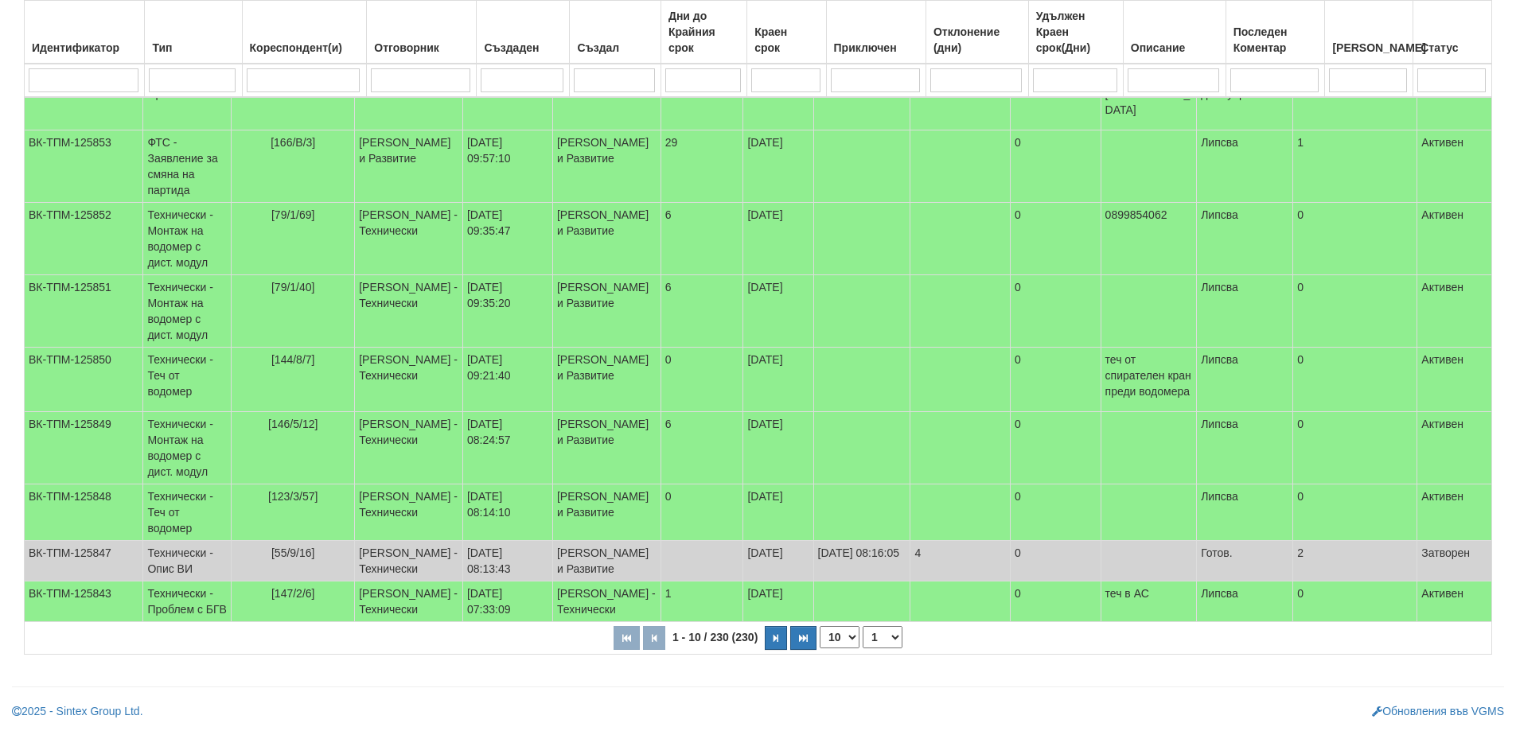
click at [850, 637] on select "10 20 30 40" at bounding box center [840, 637] width 40 height 22
select select "40"
click at [823, 649] on select "10 20 30 40" at bounding box center [840, 637] width 40 height 22
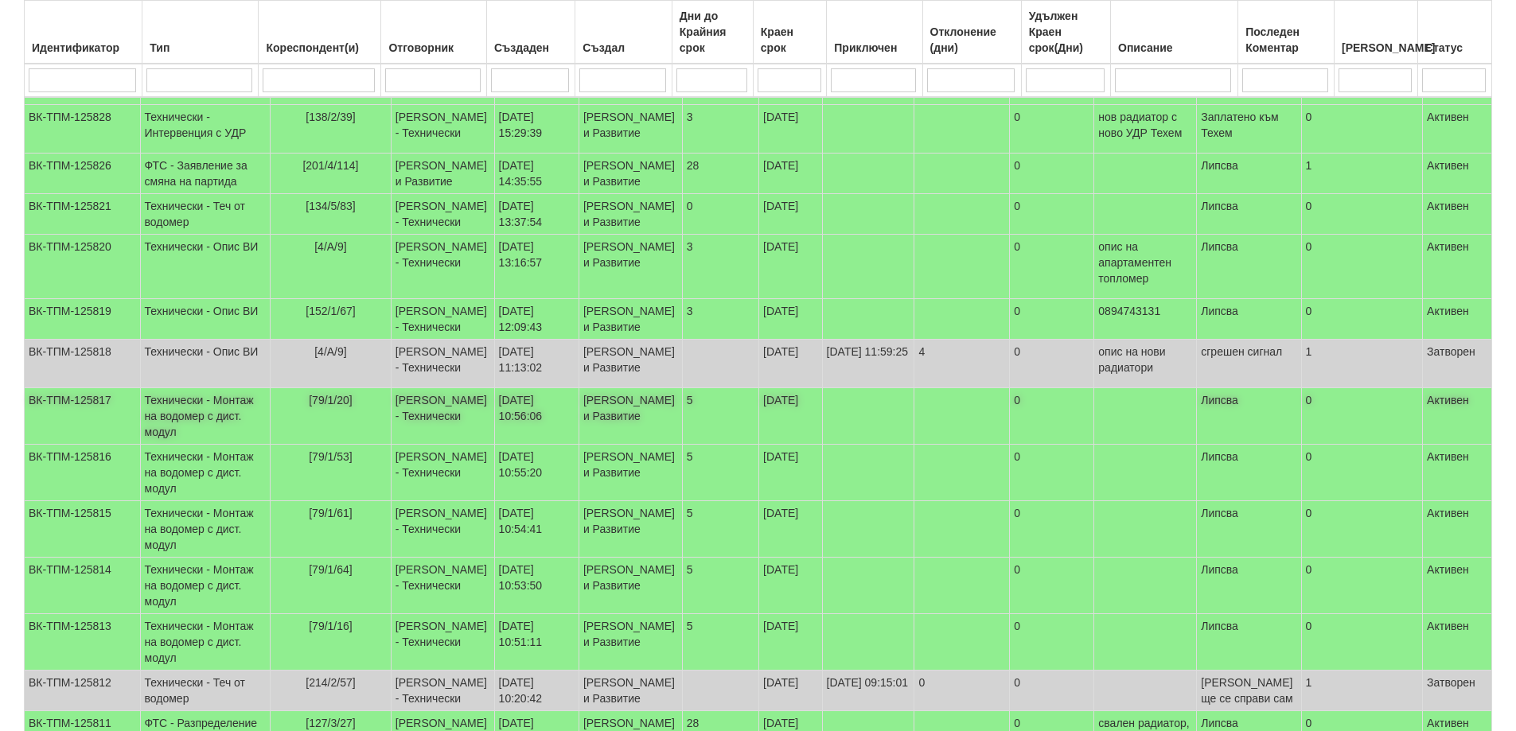
scroll to position [863, 0]
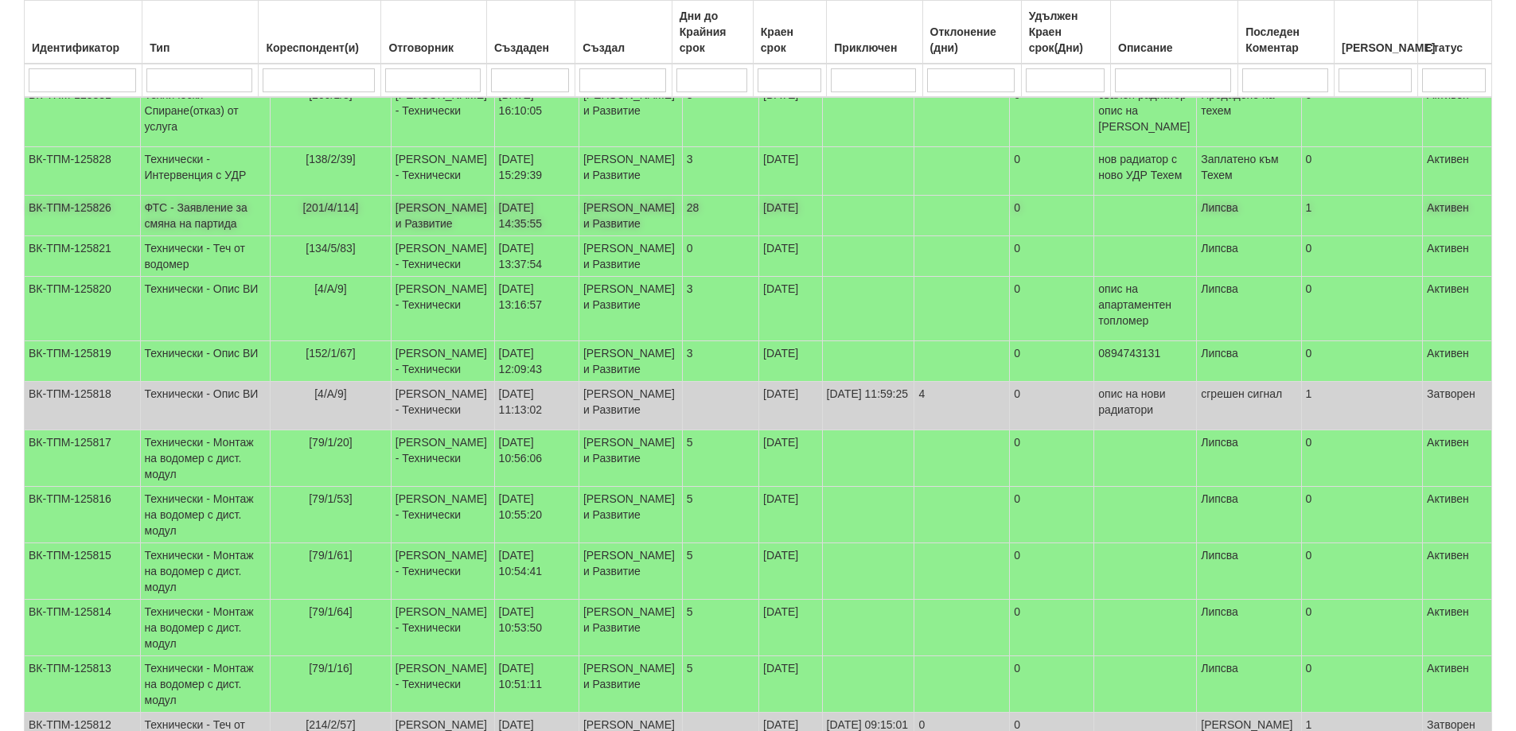
click at [210, 236] on td "ФТС - Заявление за смяна на партида" at bounding box center [205, 216] width 131 height 41
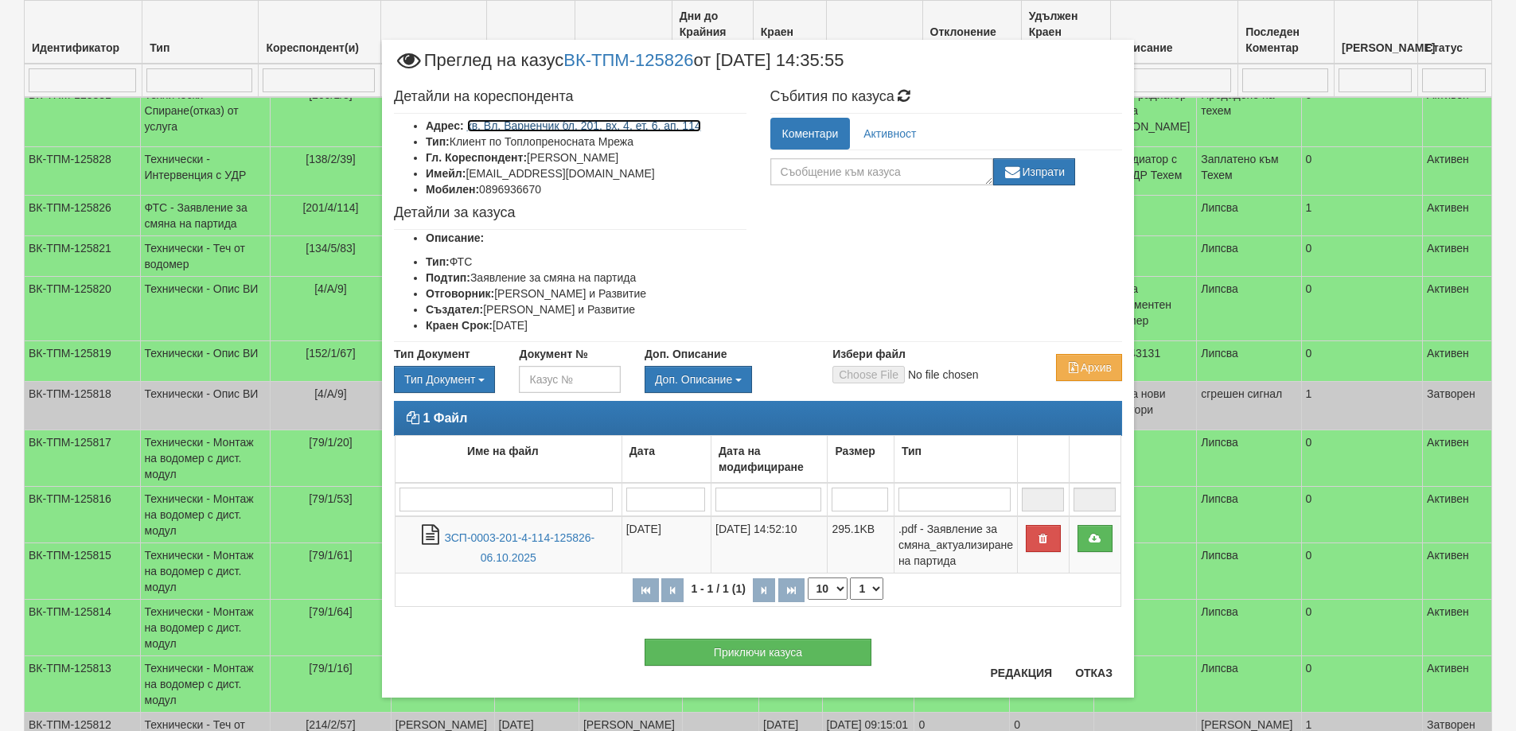
click at [587, 126] on link "кв. Вл. Варненчик бл. 201, вх. 4, ет. 6, ап. 114" at bounding box center [584, 125] width 234 height 13
click at [1085, 669] on button "Отказ" at bounding box center [1094, 673] width 57 height 25
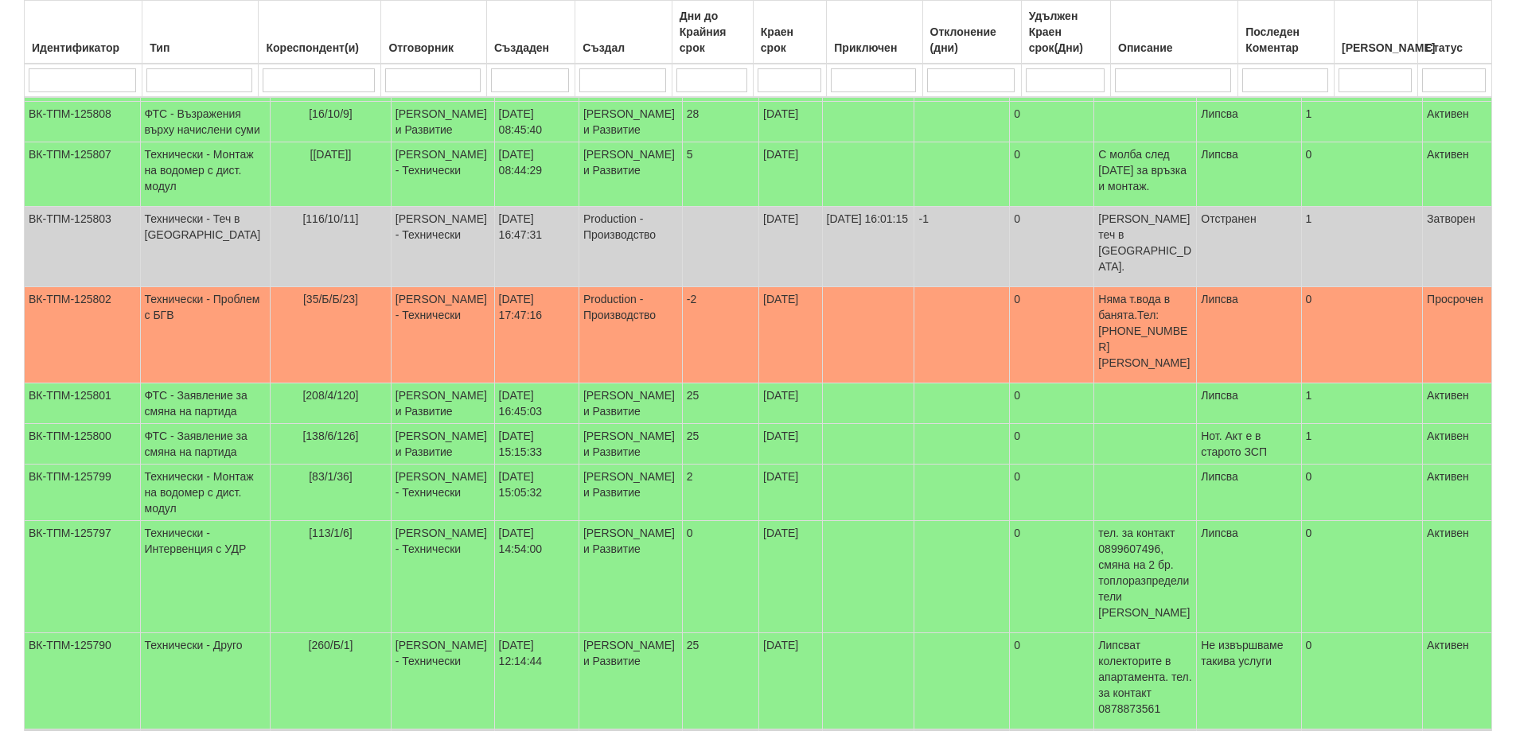
scroll to position [1898, 0]
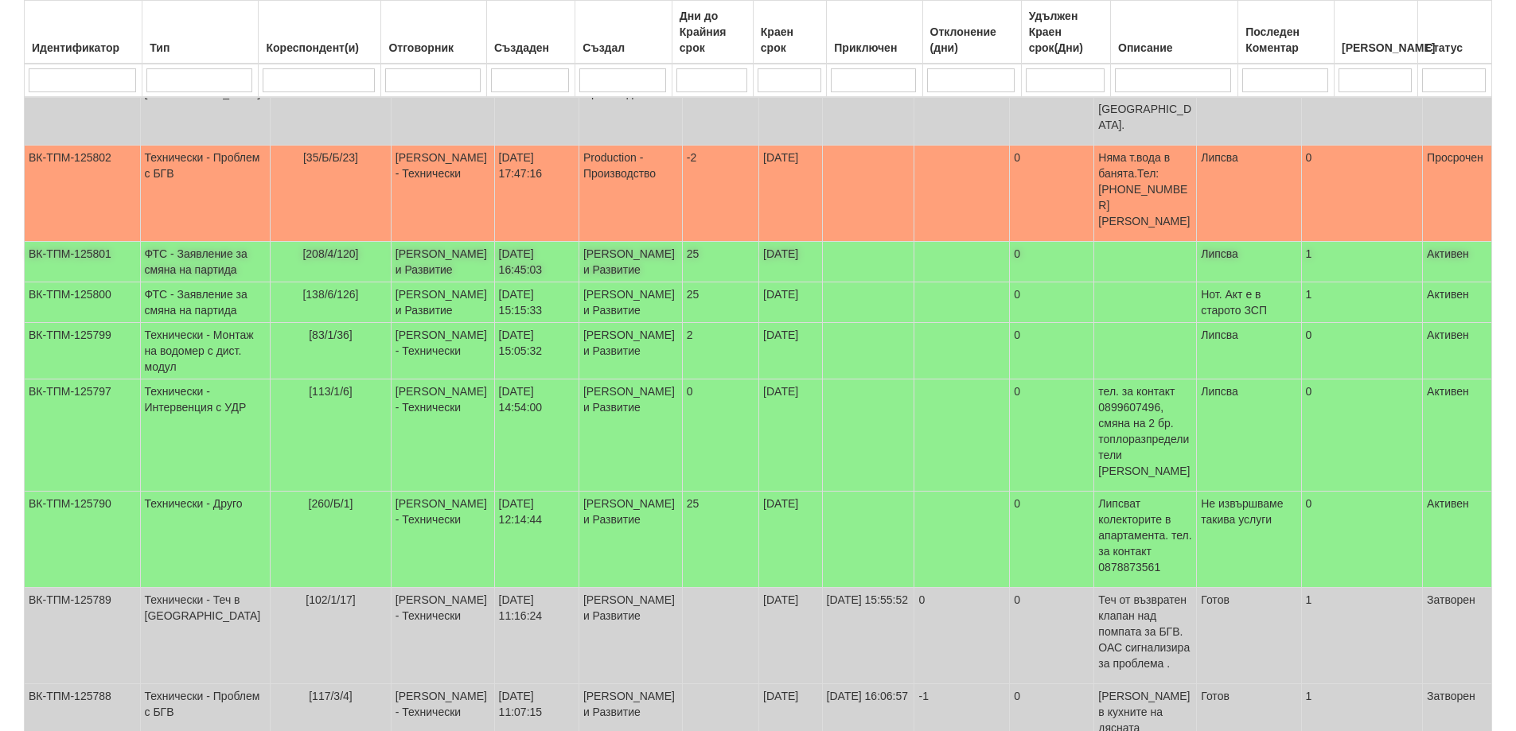
click at [222, 283] on td "ФТС - Заявление за смяна на партида" at bounding box center [205, 262] width 131 height 41
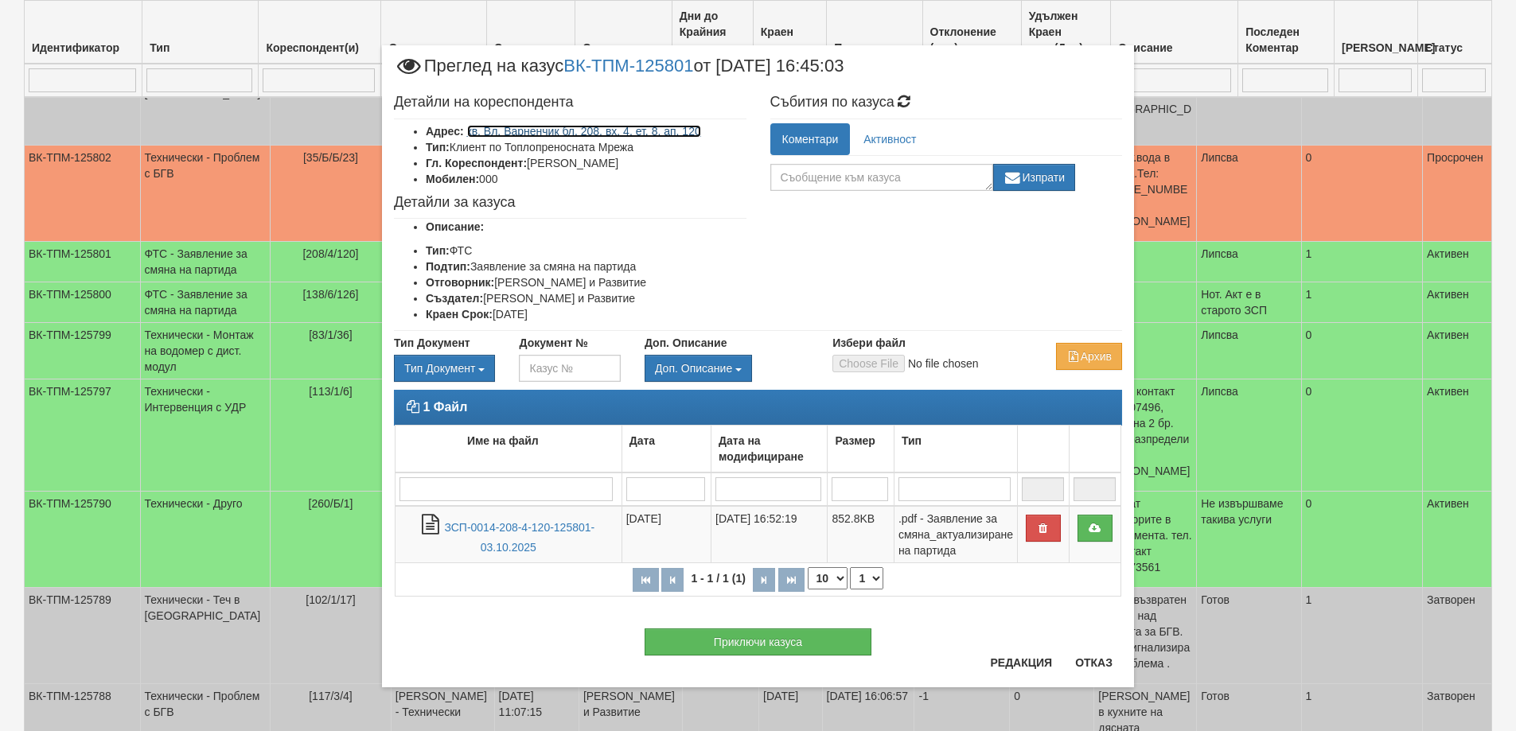
click at [668, 133] on link "кв. Вл. Варненчик бл. 208, вх. 4, ет. 8, ап. 120" at bounding box center [584, 131] width 234 height 13
click at [1104, 661] on button "Отказ" at bounding box center [1094, 662] width 57 height 25
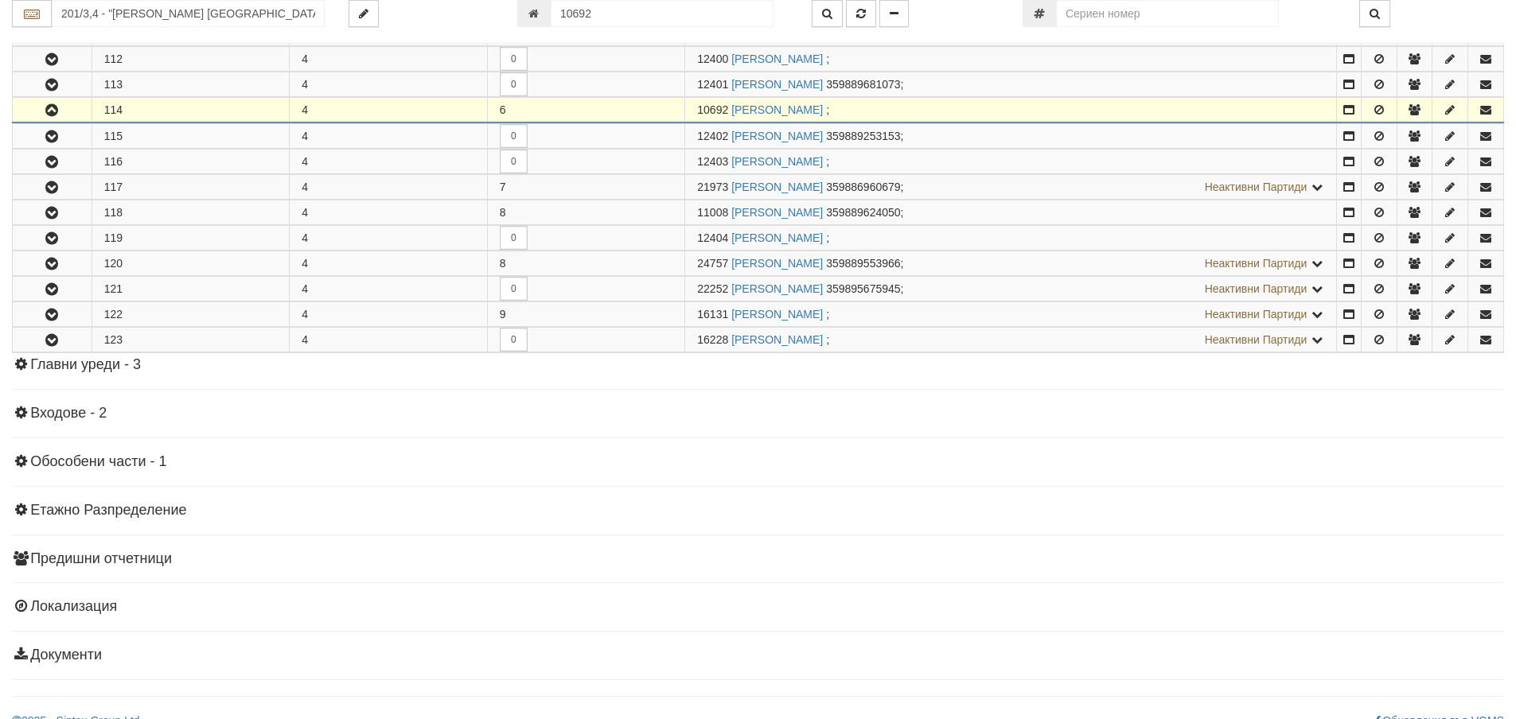
scroll to position [1627, 0]
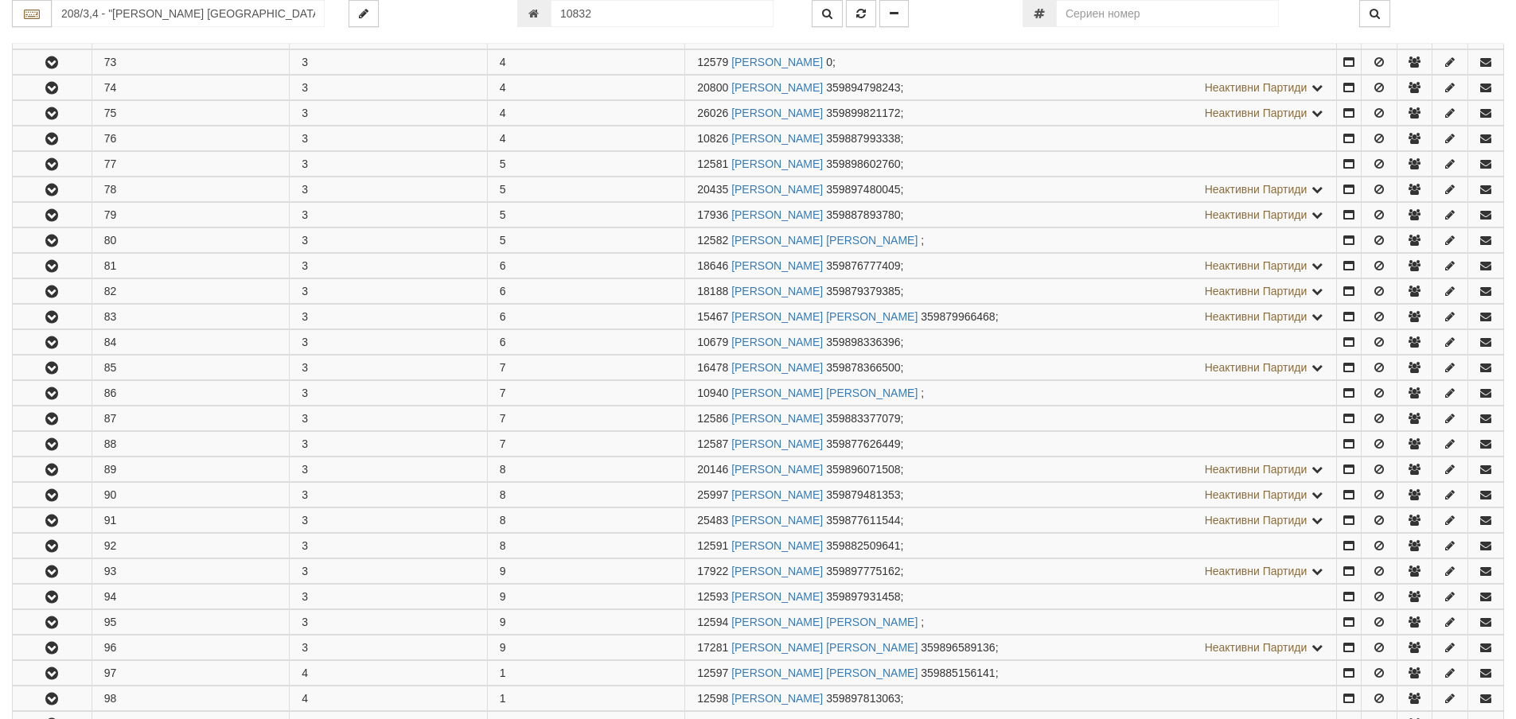
scroll to position [1627, 0]
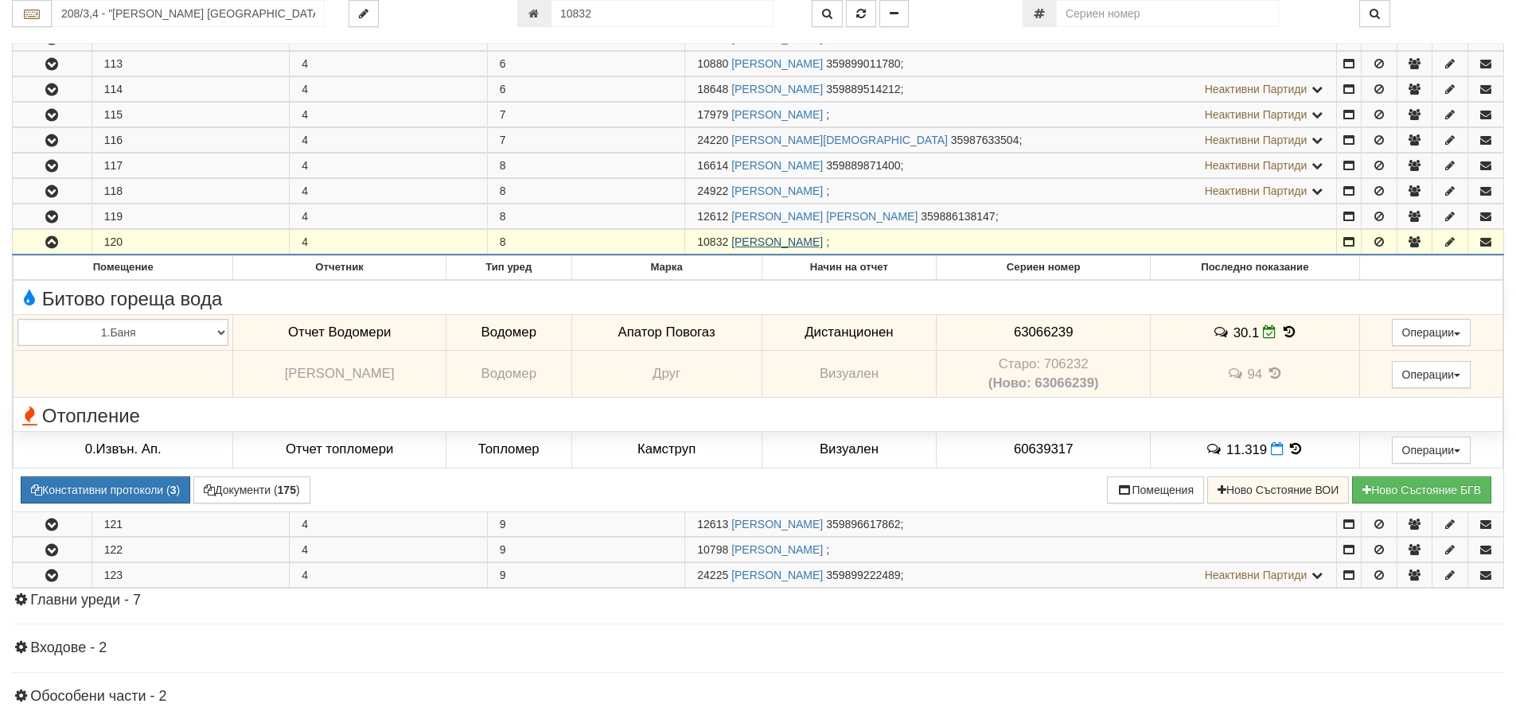
click at [801, 236] on link "[PERSON_NAME]" at bounding box center [777, 242] width 92 height 13
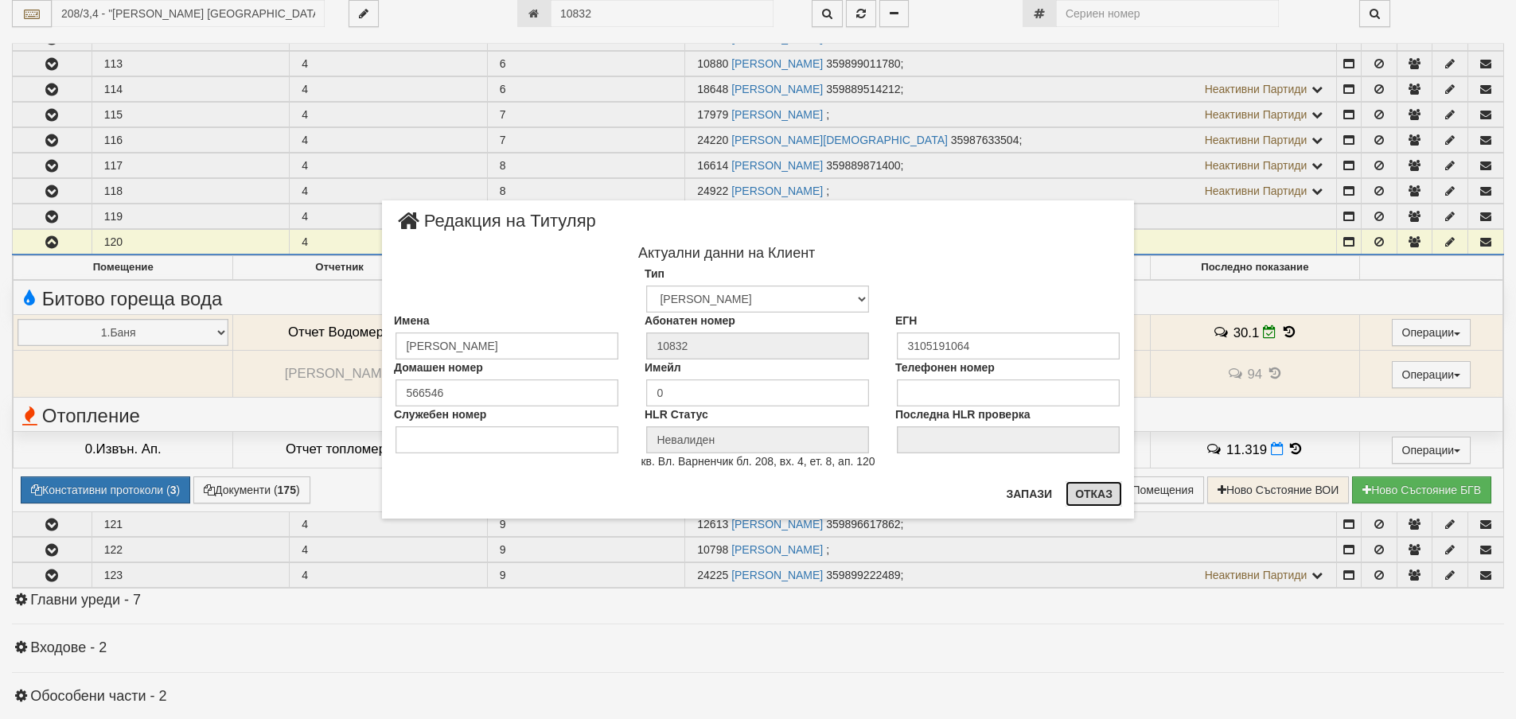
click at [1094, 493] on button "Отказ" at bounding box center [1094, 493] width 57 height 25
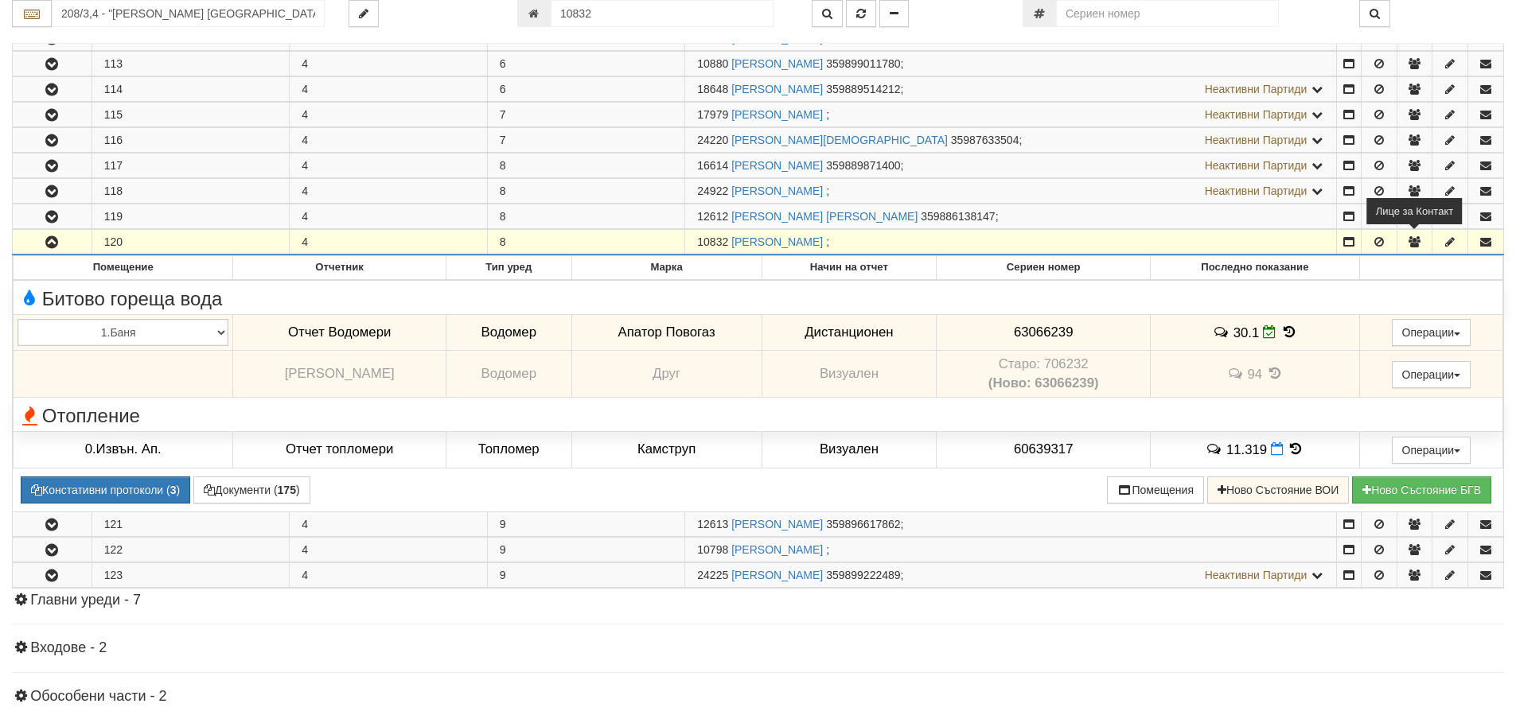
click at [1412, 240] on icon "button" at bounding box center [1414, 241] width 14 height 11
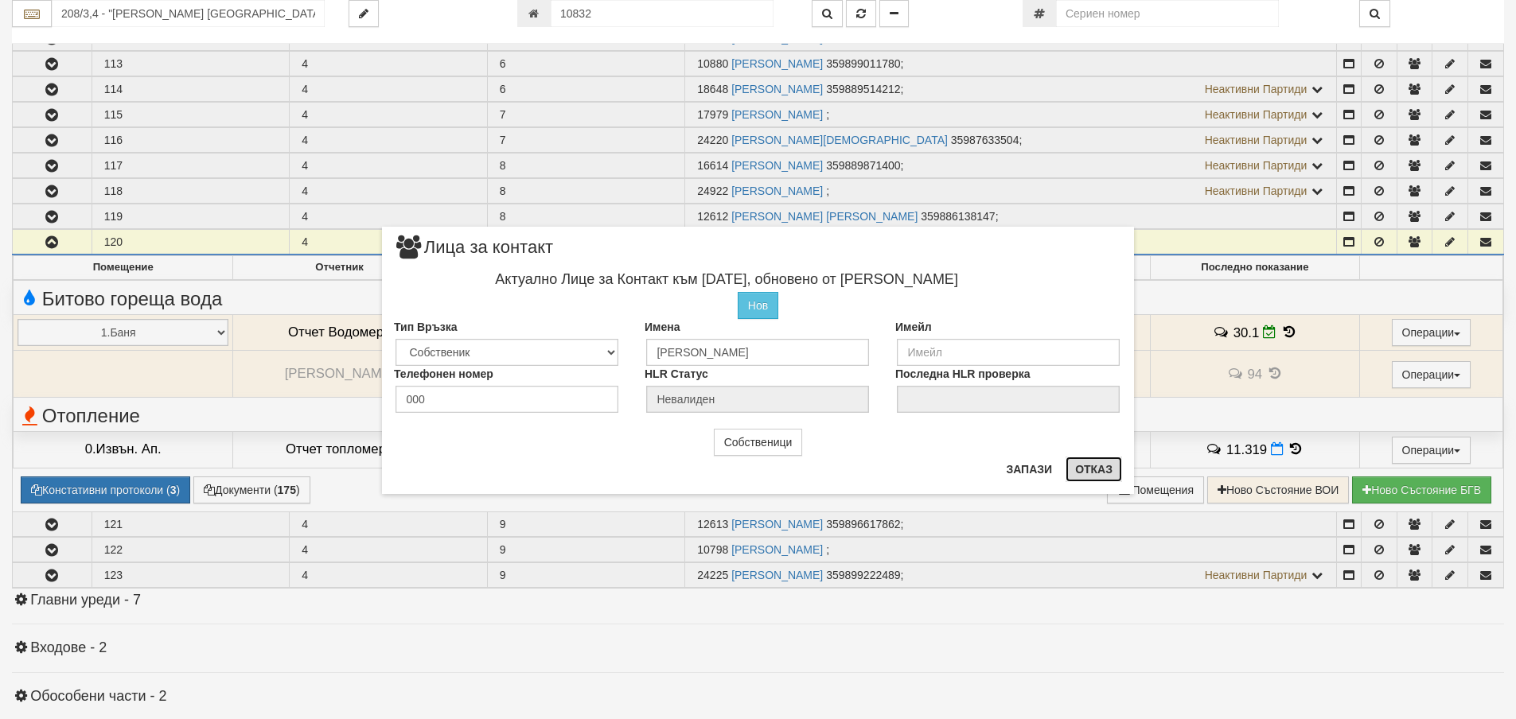
click at [1095, 470] on button "Отказ" at bounding box center [1094, 469] width 57 height 25
